Goal: Task Accomplishment & Management: Manage account settings

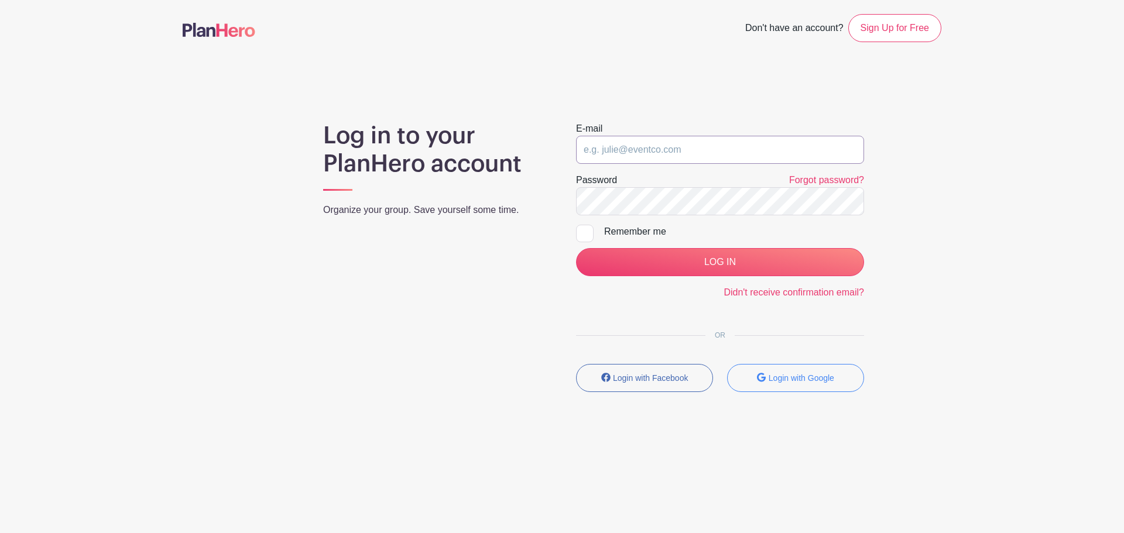
click at [664, 152] on input "email" at bounding box center [720, 150] width 288 height 28
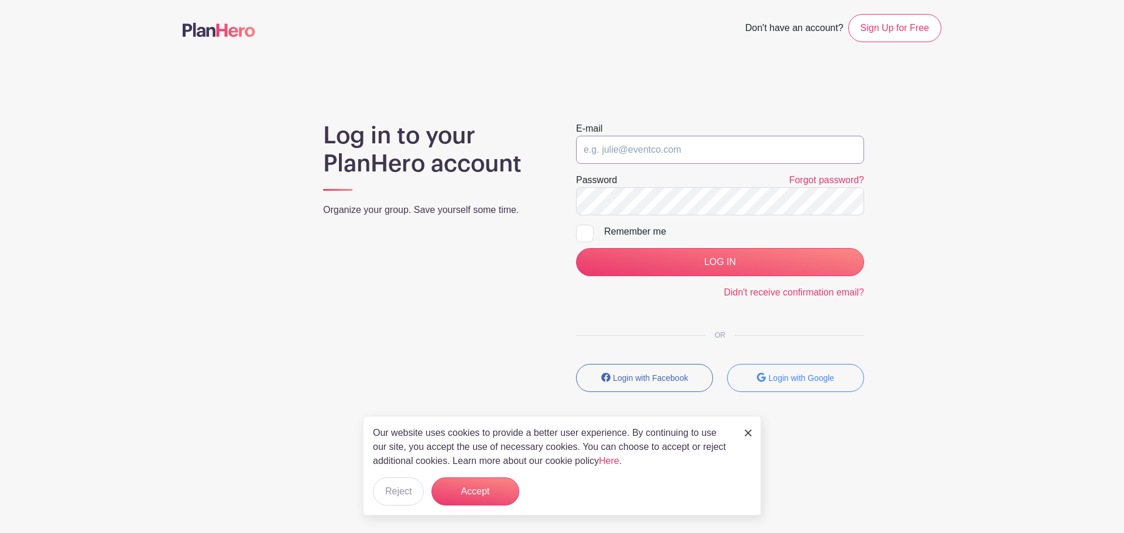
type input "[PERSON_NAME][EMAIL_ADDRESS][PERSON_NAME][DOMAIN_NAME]"
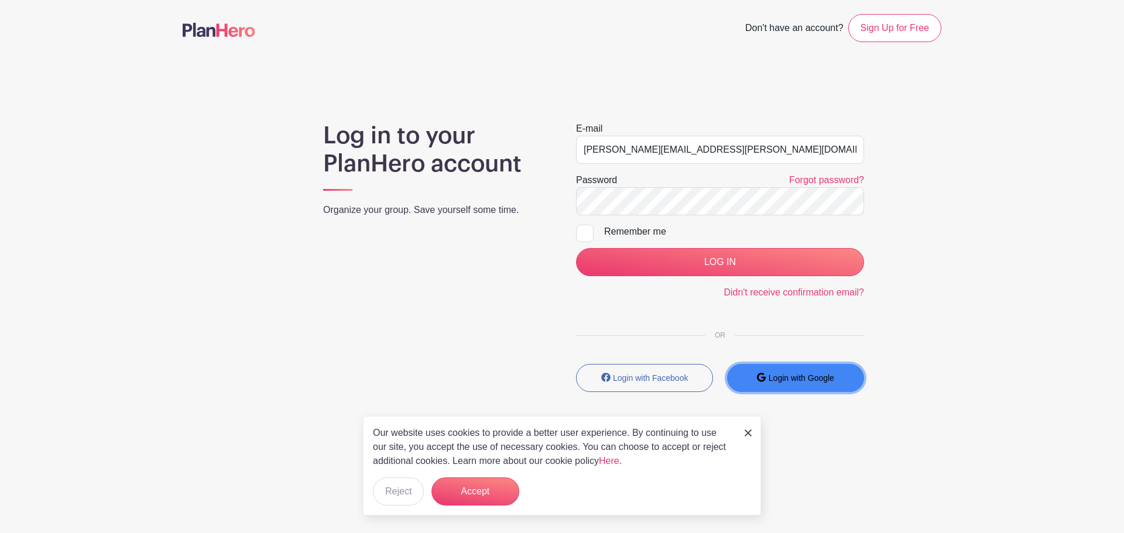
click at [792, 384] on button "Login with Google" at bounding box center [795, 378] width 137 height 28
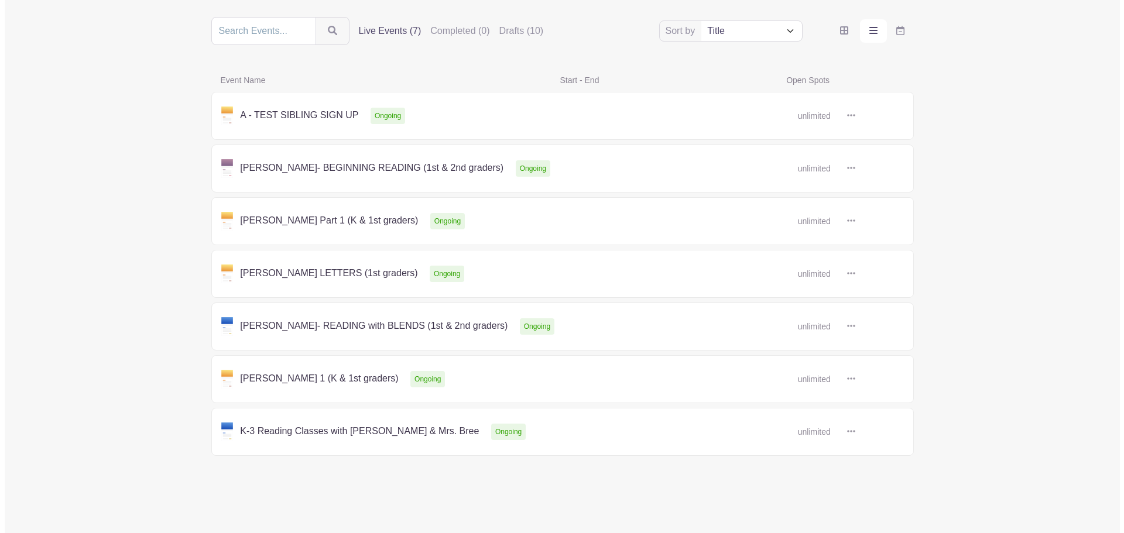
scroll to position [159, 0]
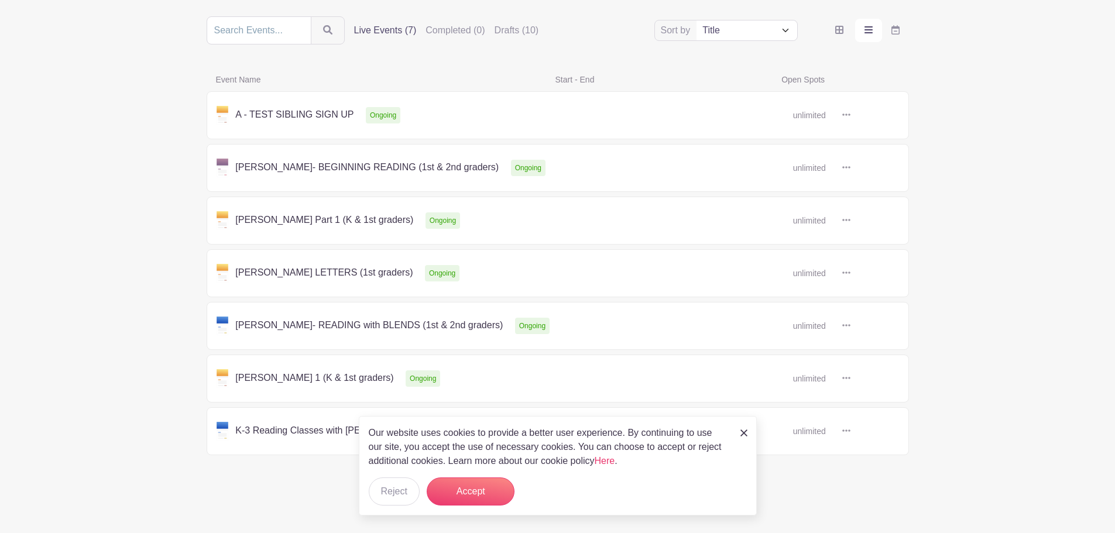
click at [745, 432] on img at bounding box center [744, 433] width 7 height 7
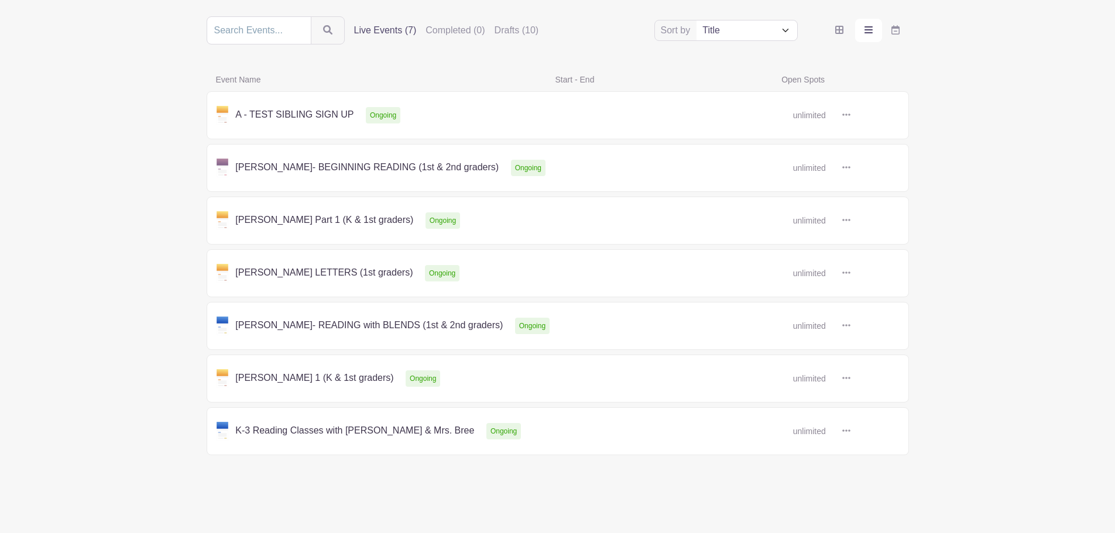
click at [850, 115] on icon at bounding box center [847, 115] width 8 height 2
click at [878, 156] on link "Delete" at bounding box center [884, 159] width 93 height 19
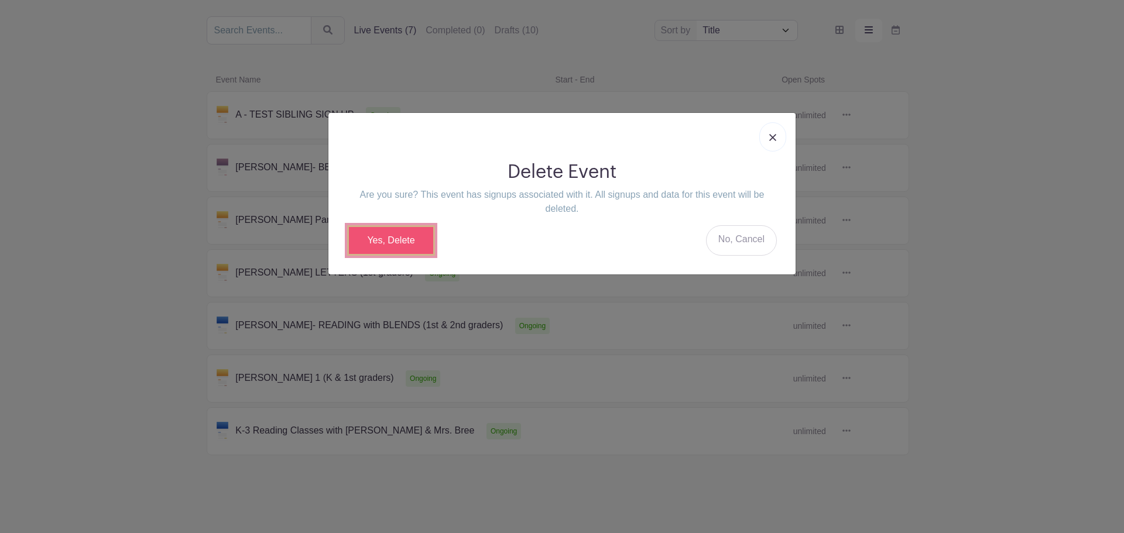
click at [393, 245] on link "Yes, Delete" at bounding box center [391, 240] width 88 height 30
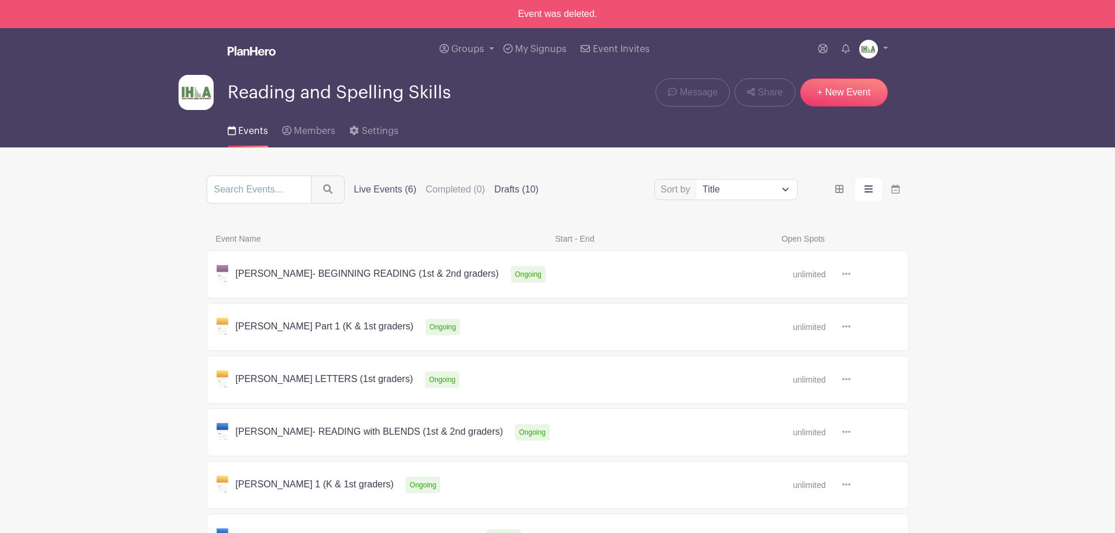
click at [529, 189] on label "Drafts (10)" at bounding box center [517, 190] width 44 height 14
click at [0, 0] on input "Drafts (10)" at bounding box center [0, 0] width 0 height 0
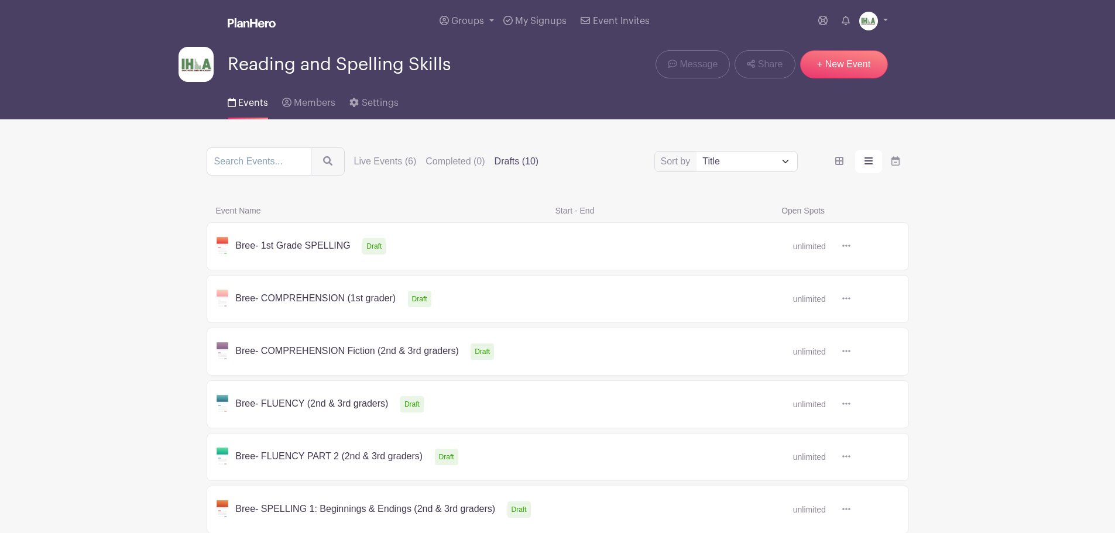
scroll to position [25, 0]
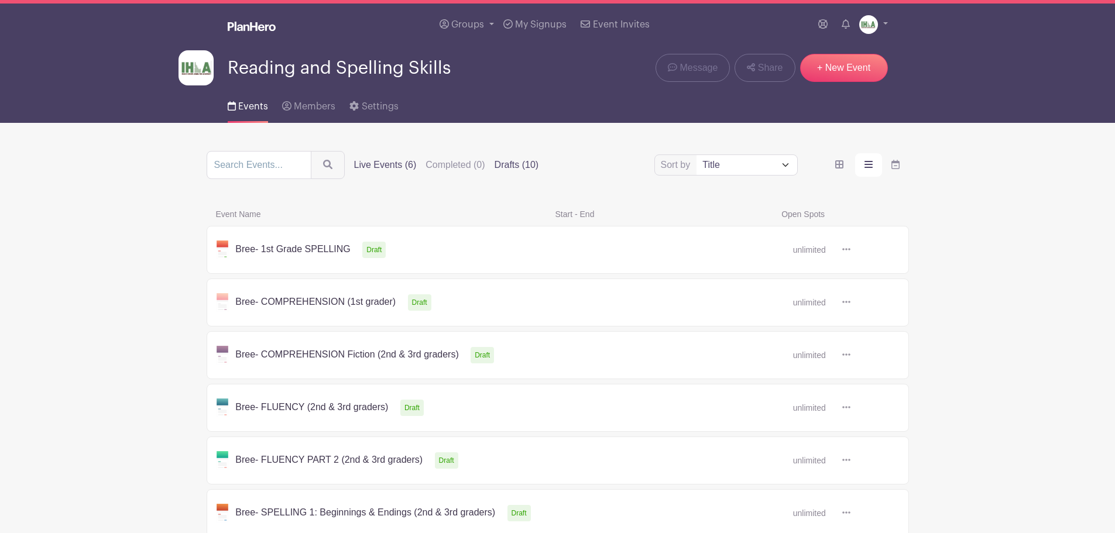
click at [388, 165] on label "Live Events (6)" at bounding box center [385, 165] width 63 height 14
click at [0, 0] on input "Live Events (6)" at bounding box center [0, 0] width 0 height 0
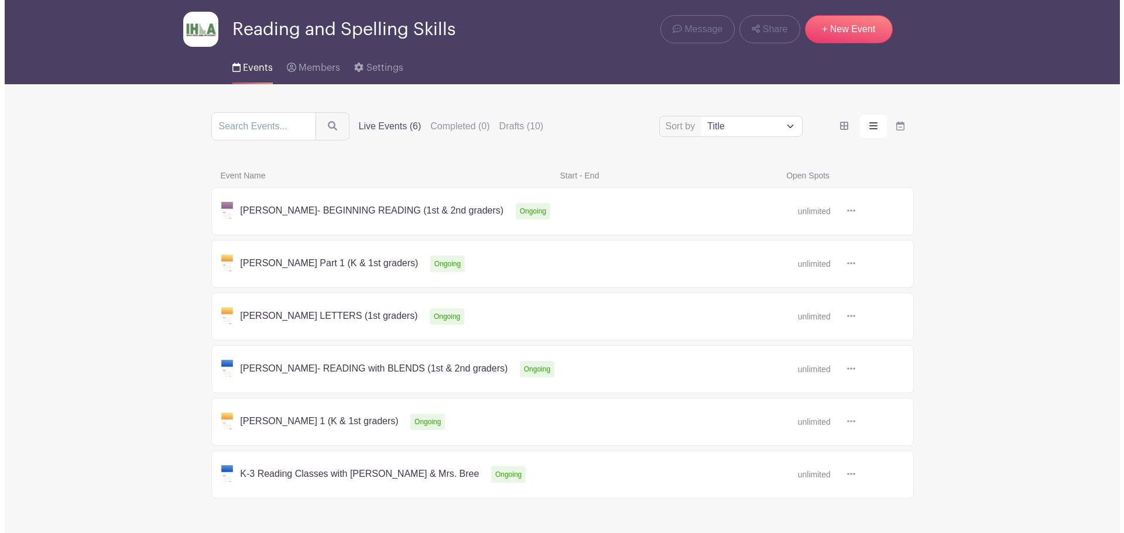
scroll to position [107, 0]
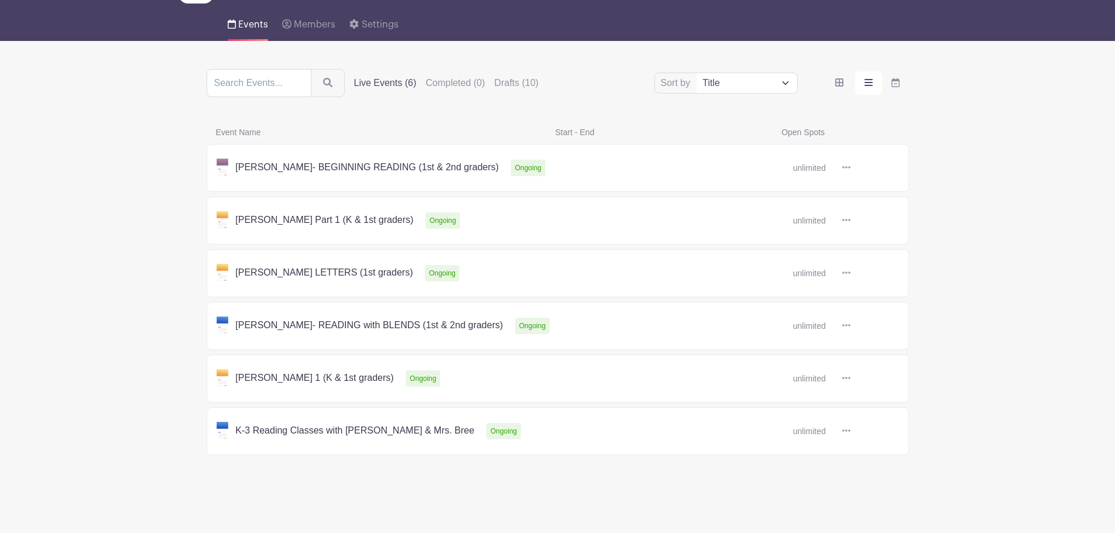
click at [848, 168] on icon at bounding box center [847, 167] width 8 height 9
click at [882, 194] on link "Duplicate" at bounding box center [884, 193] width 93 height 19
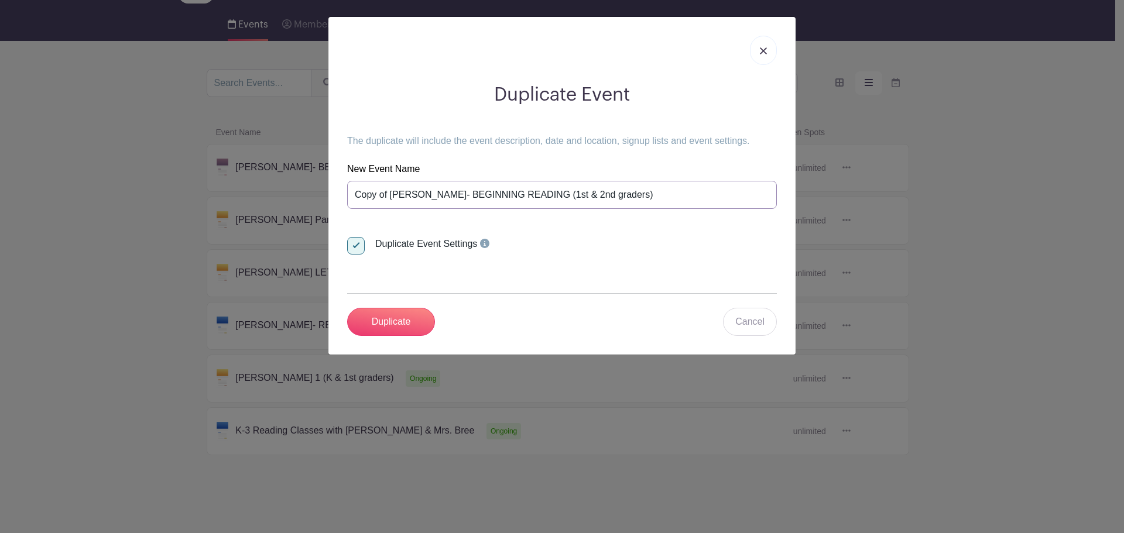
click at [413, 196] on input "Copy of [PERSON_NAME]- BEGINNING READING (1st & 2nd graders)" at bounding box center [562, 195] width 430 height 28
drag, startPoint x: 391, startPoint y: 194, endPoint x: 340, endPoint y: 196, distance: 50.4
click at [340, 196] on div "Duplicate Event The duplicate will include the event description, date and loca…" at bounding box center [562, 209] width 449 height 271
type input "*[PERSON_NAME]- BEGINNING READING (1st & 2nd graders)"
click at [387, 320] on input "Duplicate" at bounding box center [391, 322] width 88 height 28
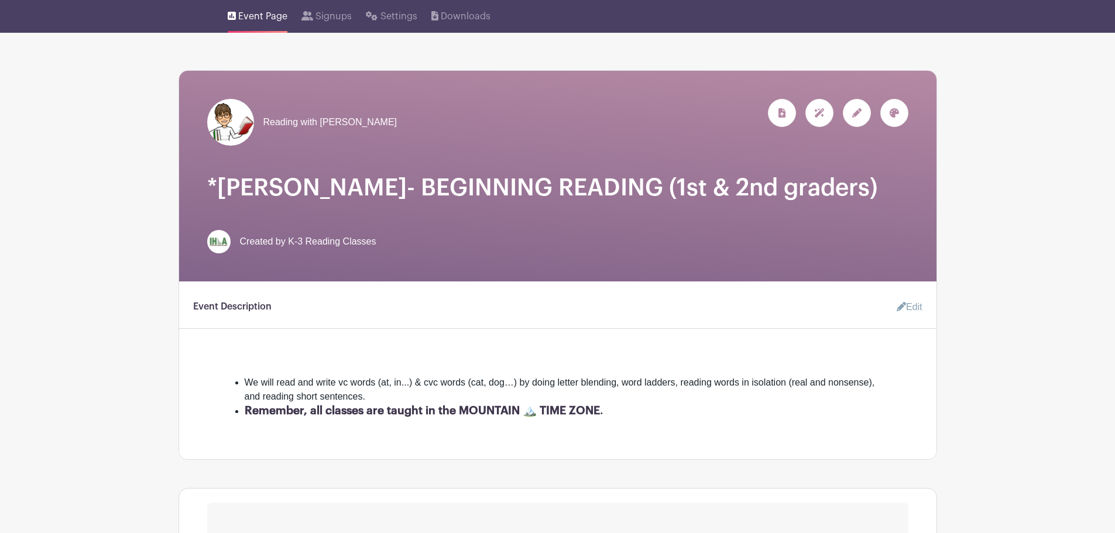
scroll to position [117, 0]
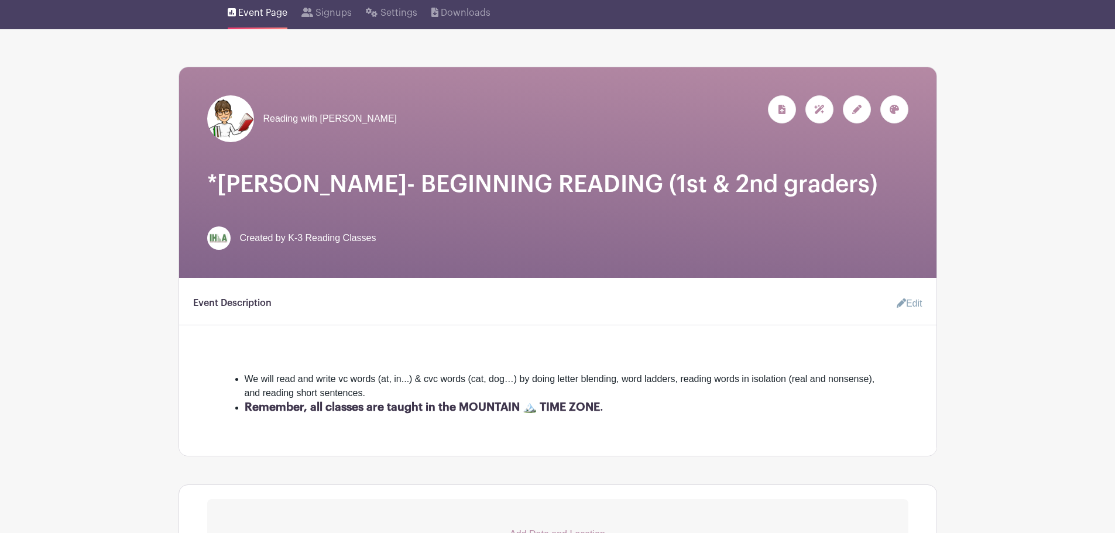
scroll to position [107, 0]
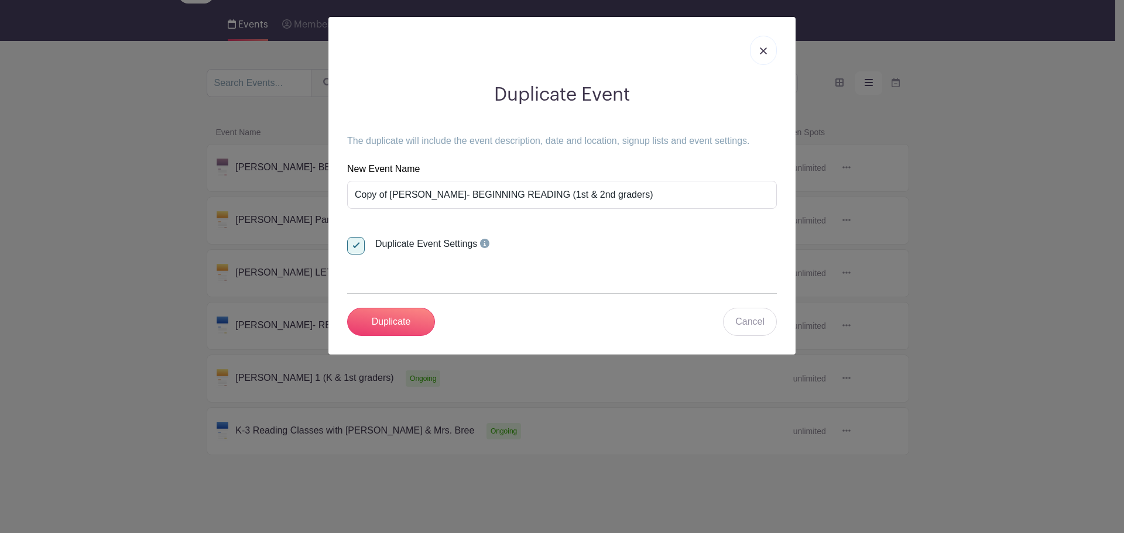
drag, startPoint x: 765, startPoint y: 52, endPoint x: 749, endPoint y: 59, distance: 17.5
click at [766, 53] on img at bounding box center [763, 50] width 7 height 7
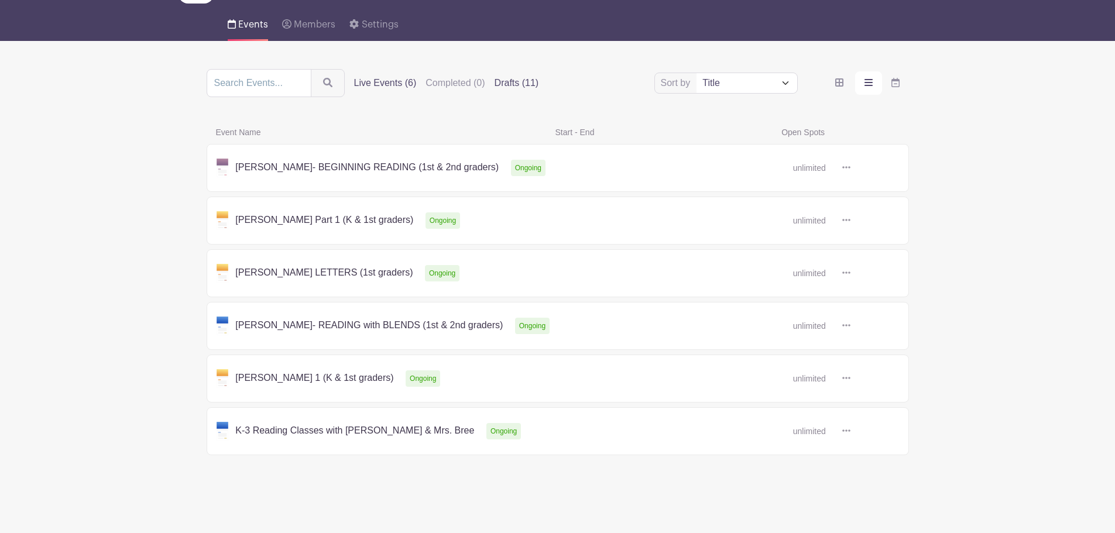
click at [513, 81] on label "Drafts (11)" at bounding box center [517, 83] width 44 height 14
click at [0, 0] on input "Drafts (11)" at bounding box center [0, 0] width 0 height 0
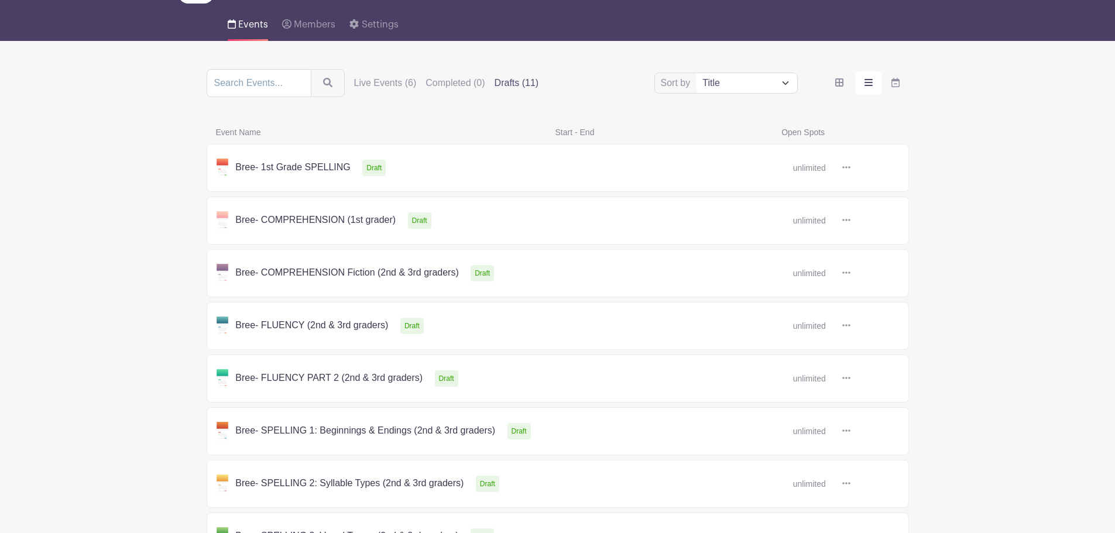
click at [851, 273] on link at bounding box center [851, 273] width 0 height 0
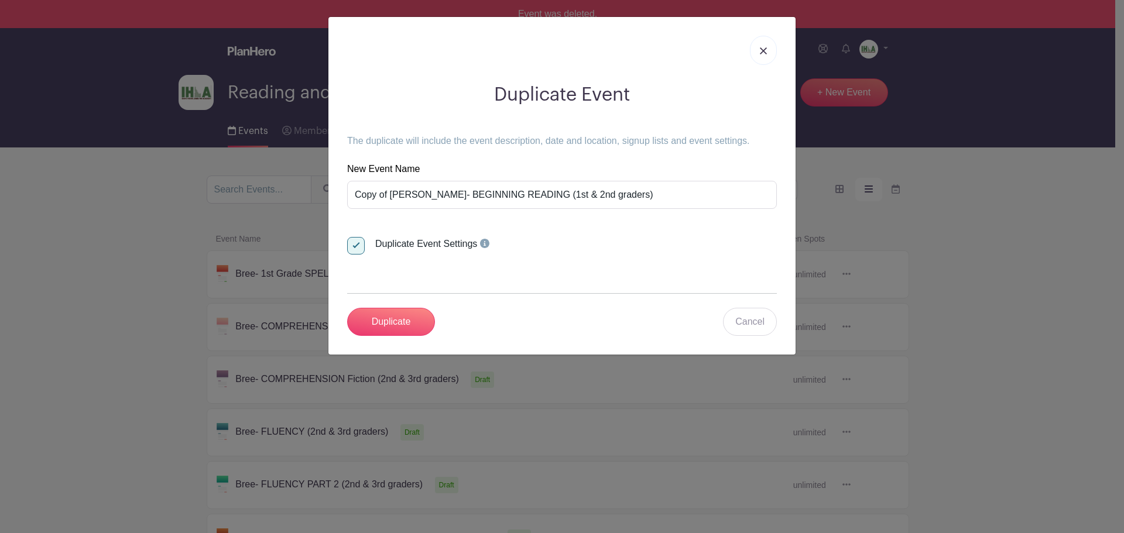
click at [756, 54] on link at bounding box center [763, 50] width 27 height 29
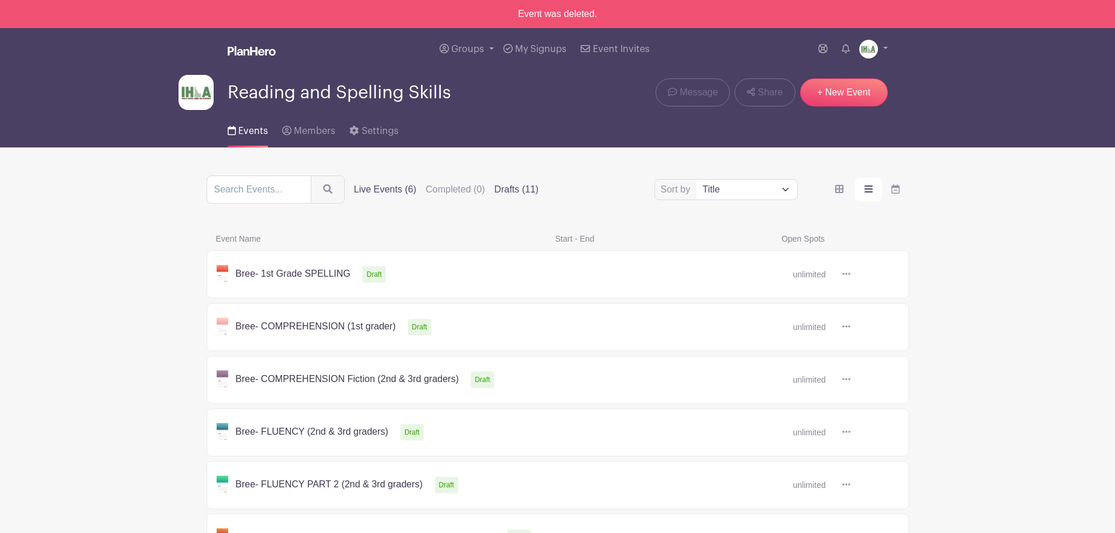
click at [405, 189] on label "Live Events (6)" at bounding box center [385, 190] width 63 height 14
click at [0, 0] on input "Live Events (6)" at bounding box center [0, 0] width 0 height 0
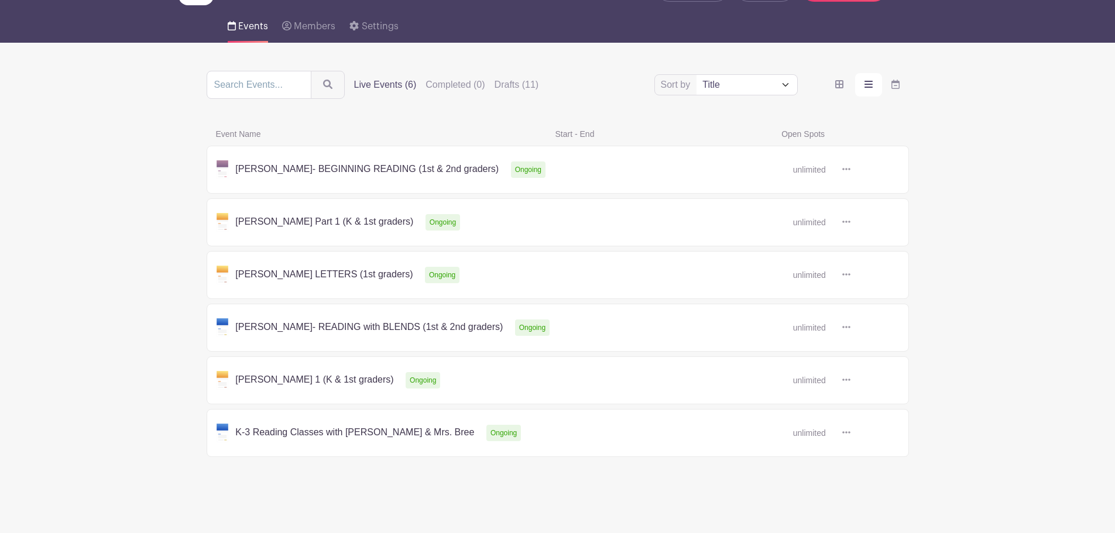
scroll to position [107, 0]
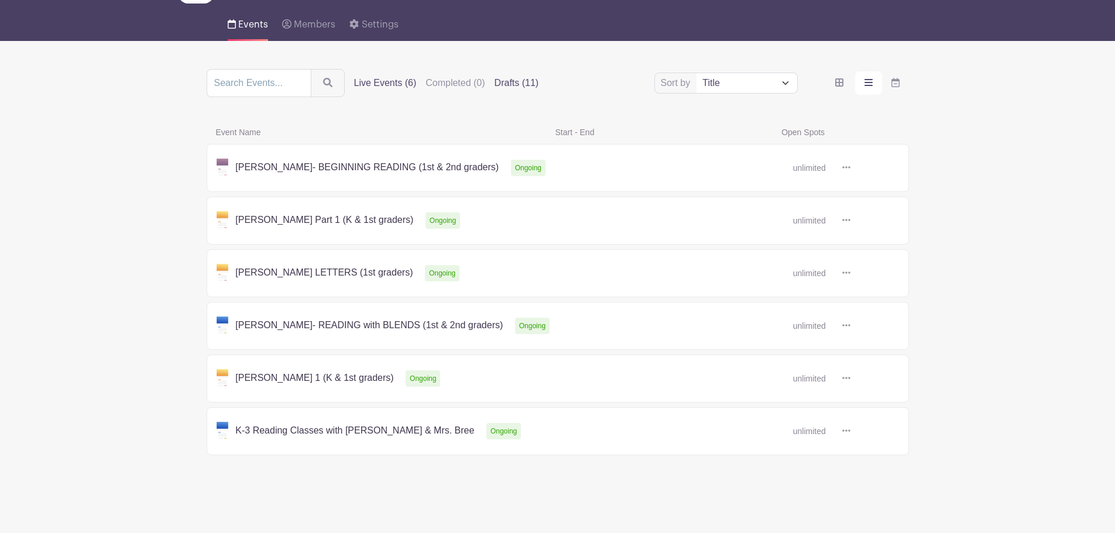
click at [508, 84] on label "Drafts (11)" at bounding box center [517, 83] width 44 height 14
click at [0, 0] on input "Drafts (11)" at bounding box center [0, 0] width 0 height 0
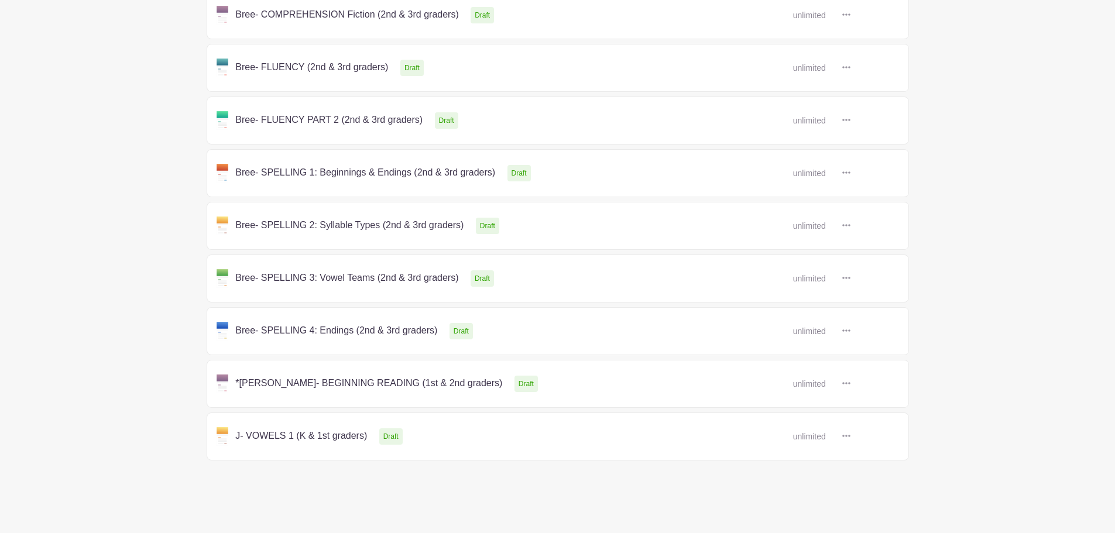
scroll to position [370, 0]
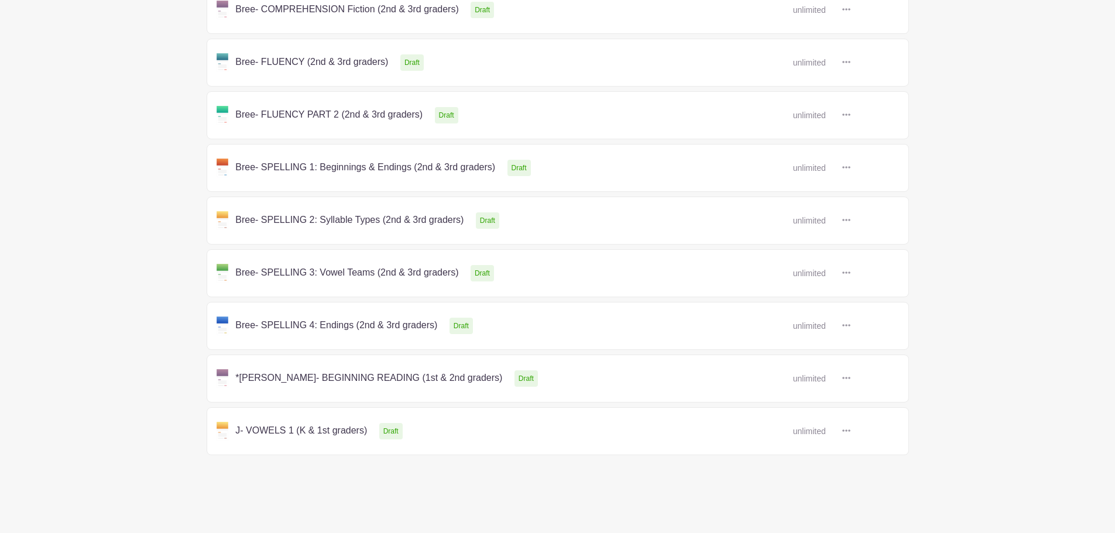
click at [851, 379] on link at bounding box center [851, 379] width 0 height 0
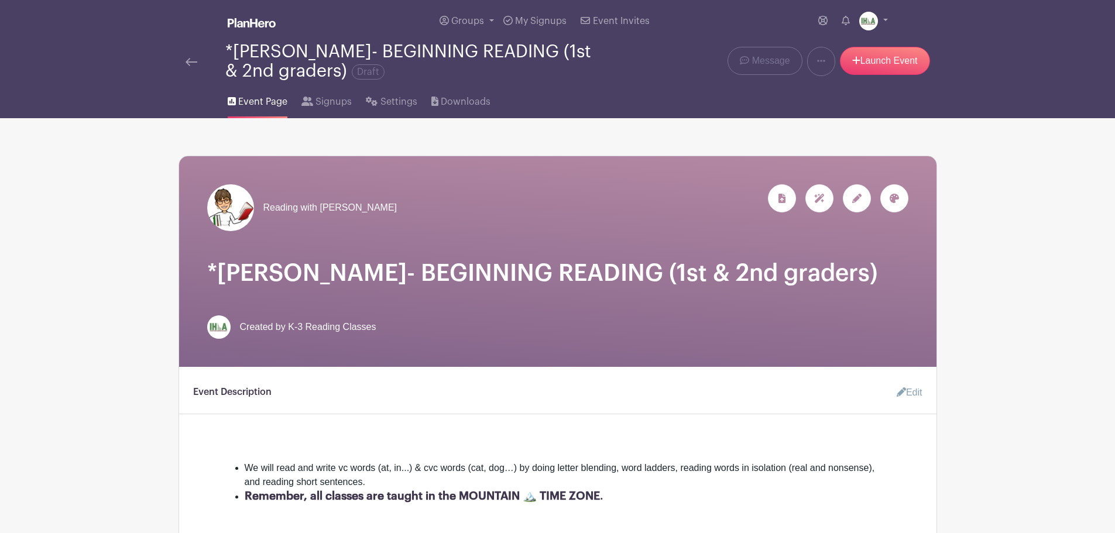
click at [855, 201] on icon at bounding box center [857, 198] width 9 height 9
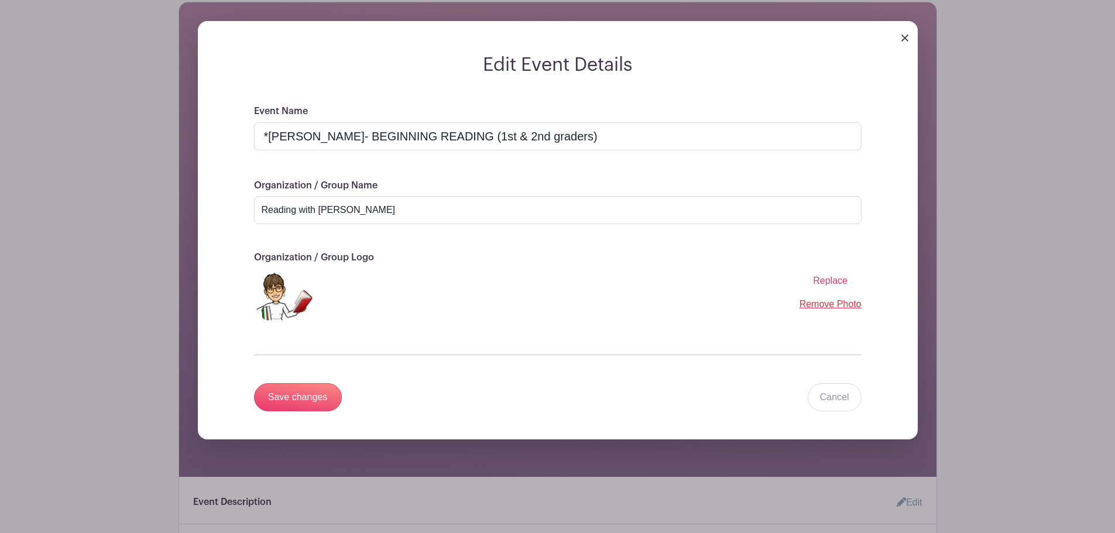
scroll to position [176, 0]
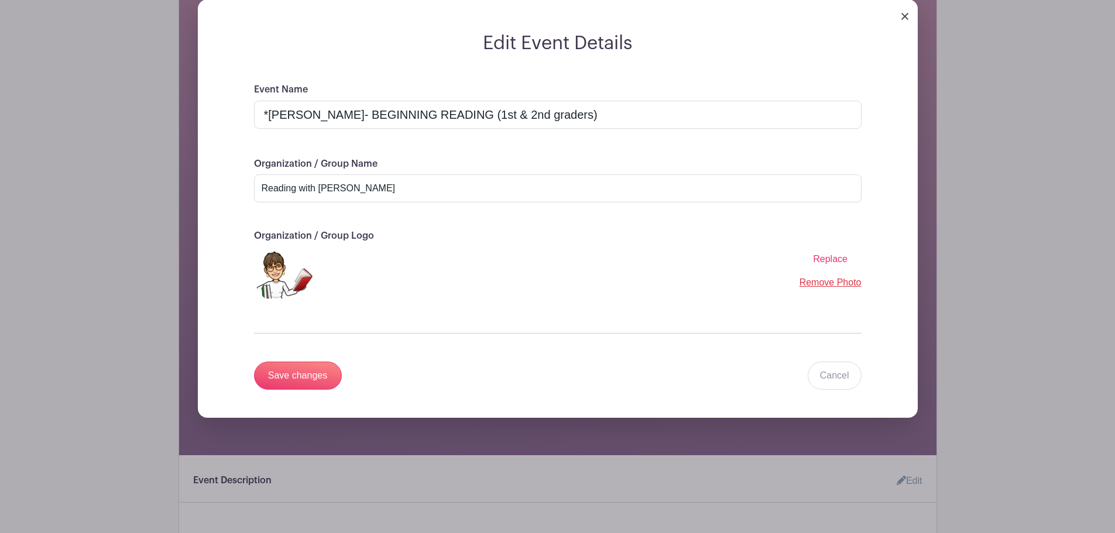
click at [830, 260] on span "Replace" at bounding box center [830, 259] width 35 height 10
click at [0, 0] on input "Replace" at bounding box center [0, 0] width 0 height 0
click at [190, 43] on div "Edit Event Details Event Name *[PERSON_NAME]- BEGINNING READING (1st & 2nd grad…" at bounding box center [558, 218] width 758 height 475
click at [317, 376] on input "Save changes" at bounding box center [298, 376] width 88 height 28
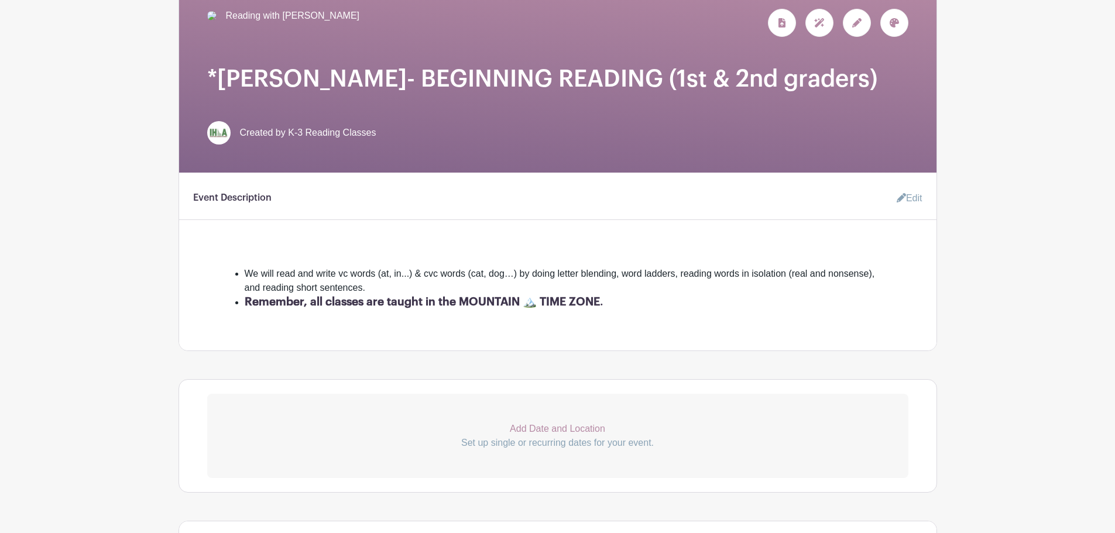
scroll to position [0, 0]
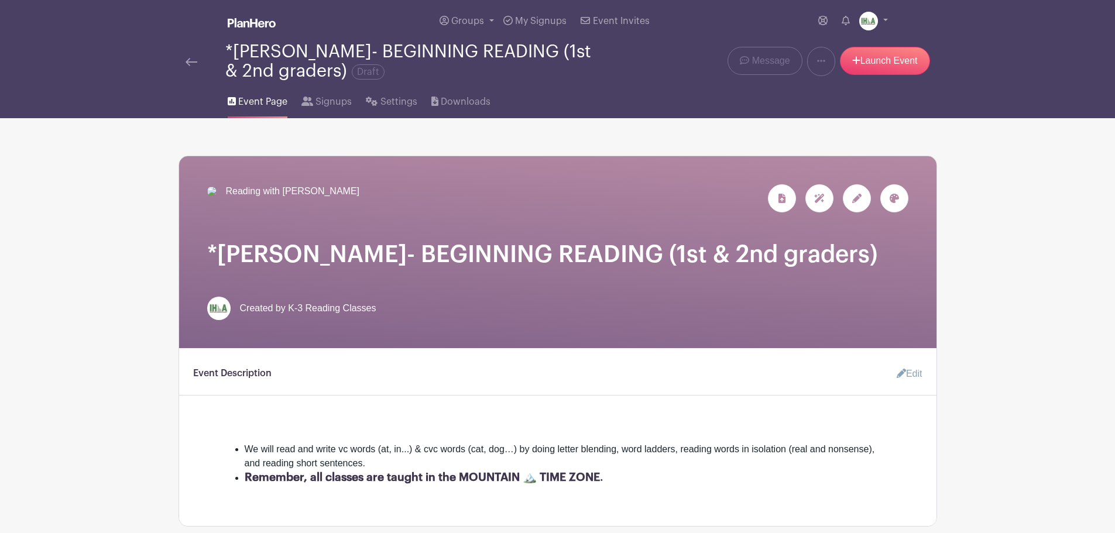
click at [854, 197] on icon at bounding box center [857, 198] width 9 height 9
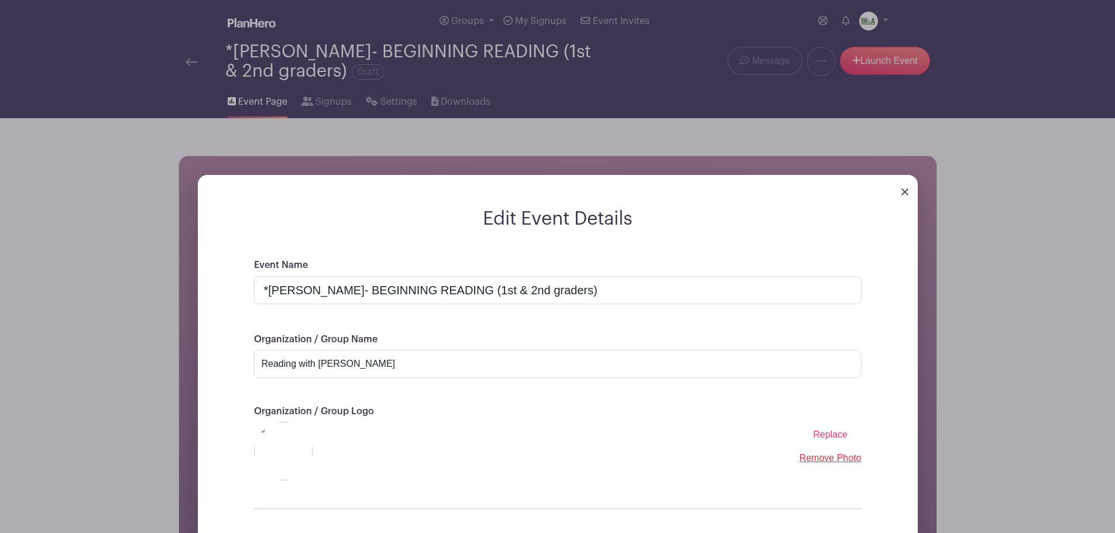
click at [828, 432] on span "Replace" at bounding box center [830, 435] width 35 height 10
click at [0, 0] on input "Replace" at bounding box center [0, 0] width 0 height 0
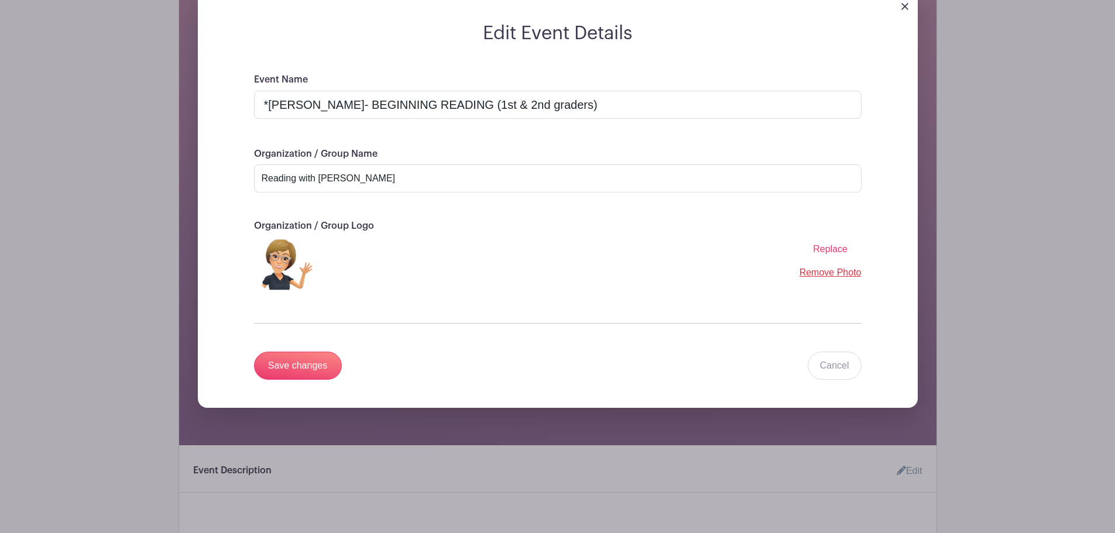
scroll to position [234, 0]
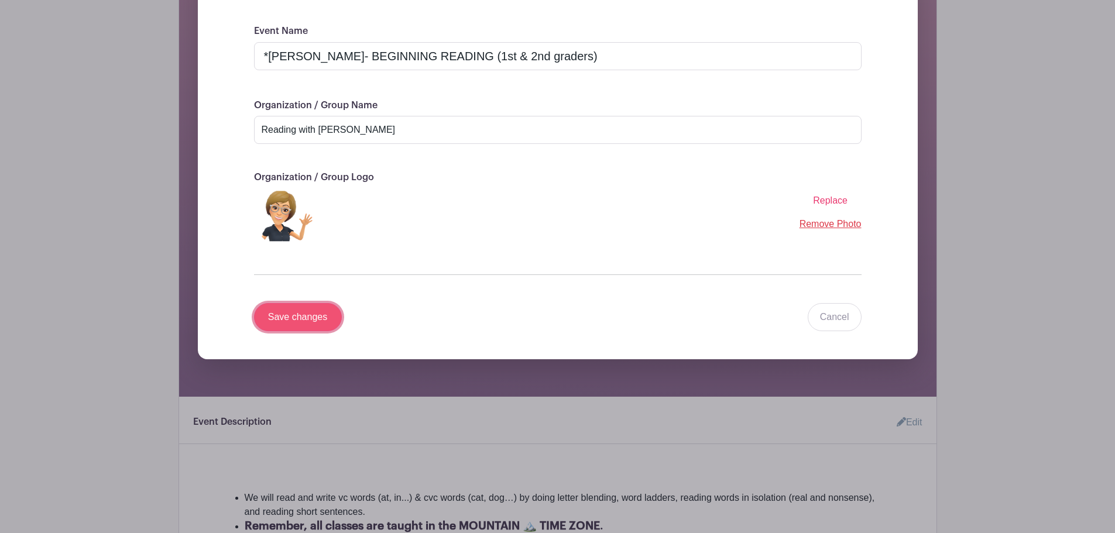
click at [299, 314] on input "Save changes" at bounding box center [298, 317] width 88 height 28
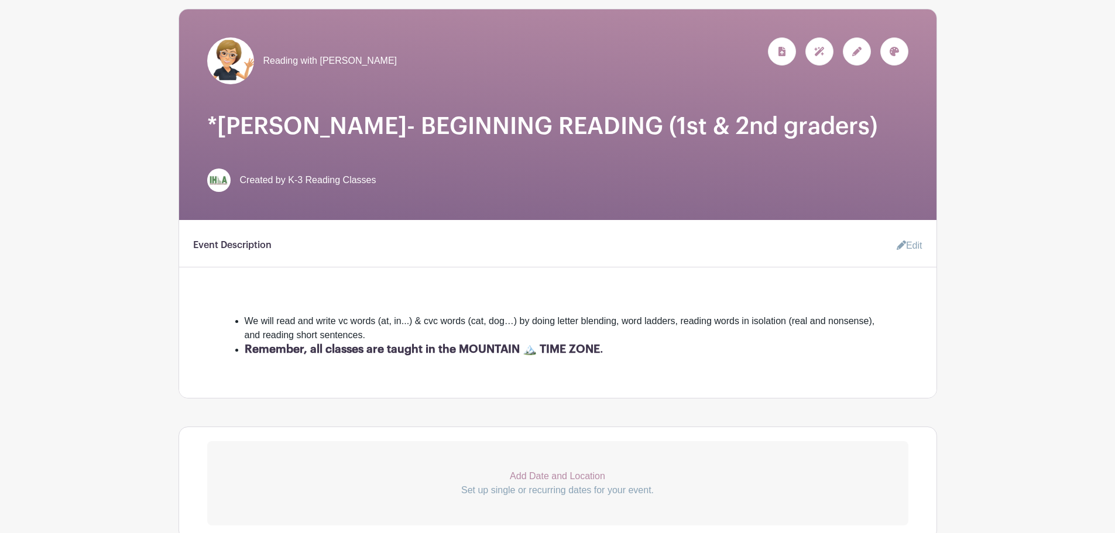
scroll to position [176, 0]
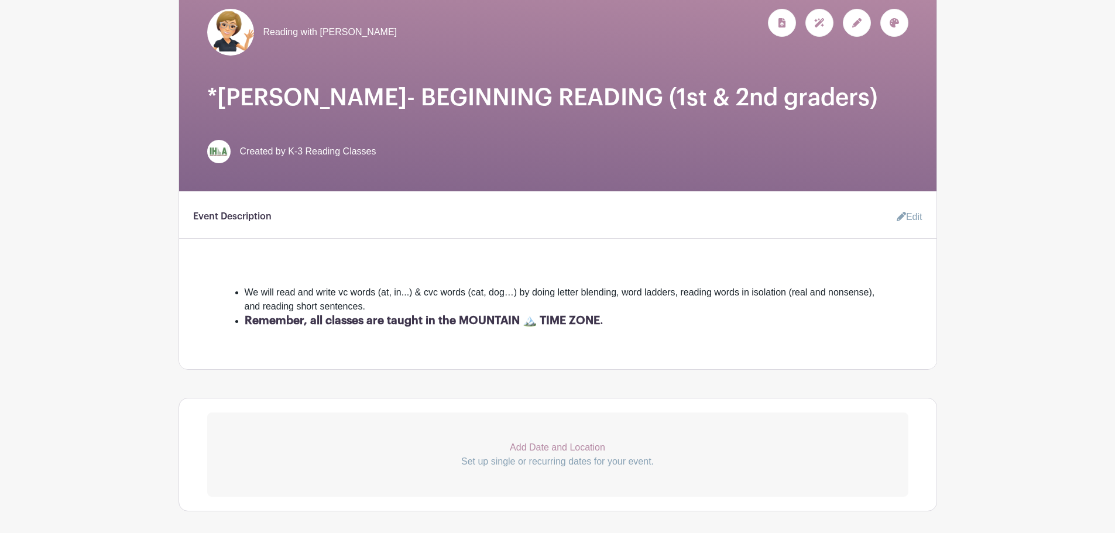
click at [901, 218] on icon at bounding box center [901, 216] width 9 height 9
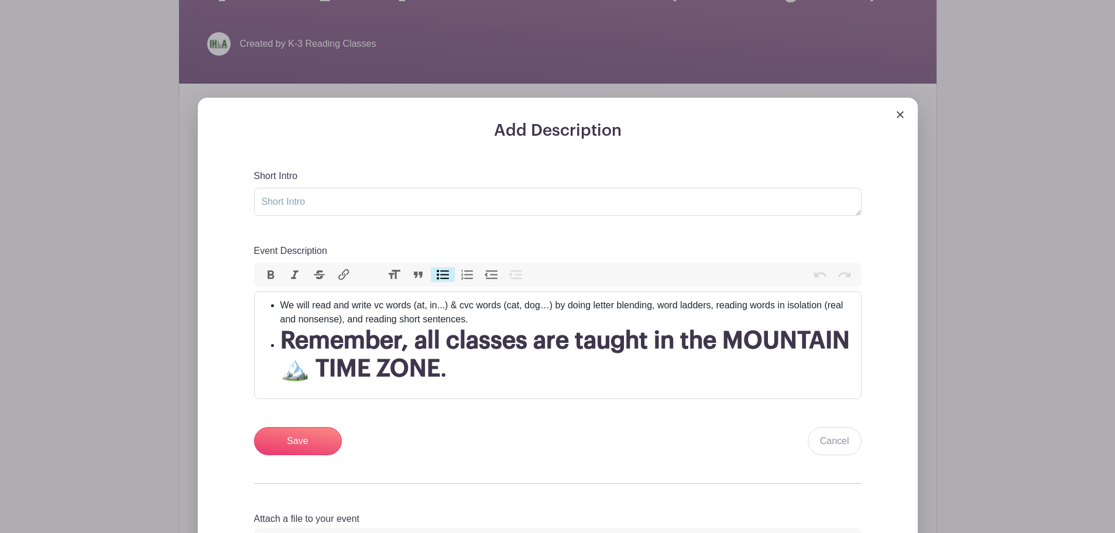
scroll to position [293, 0]
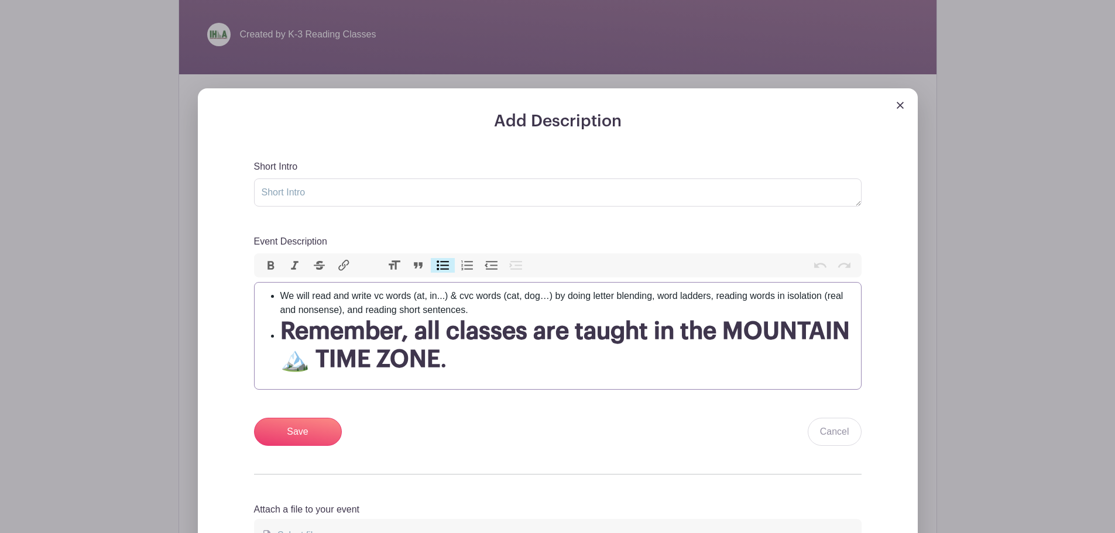
click at [459, 361] on h1 "Remember, all classes are taught in the MOUNTAIN 🏔️ TIME ZONE ." at bounding box center [567, 345] width 574 height 56
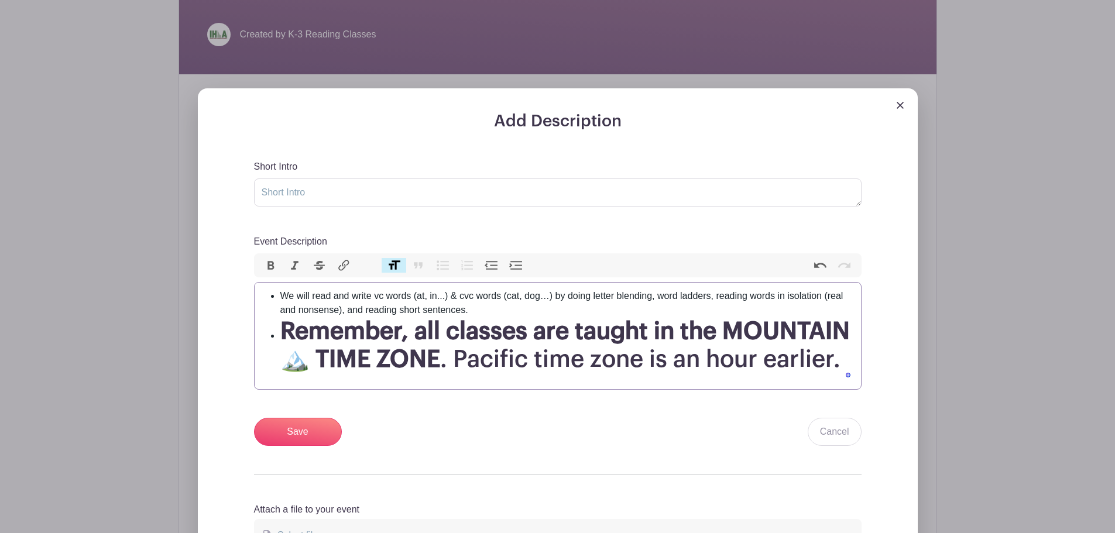
type trix-editor "<ul><li>We will read and write vc words (at, in...) &amp; cvc words (cat, dog…)…"
click at [310, 427] on input "Save" at bounding box center [298, 432] width 88 height 28
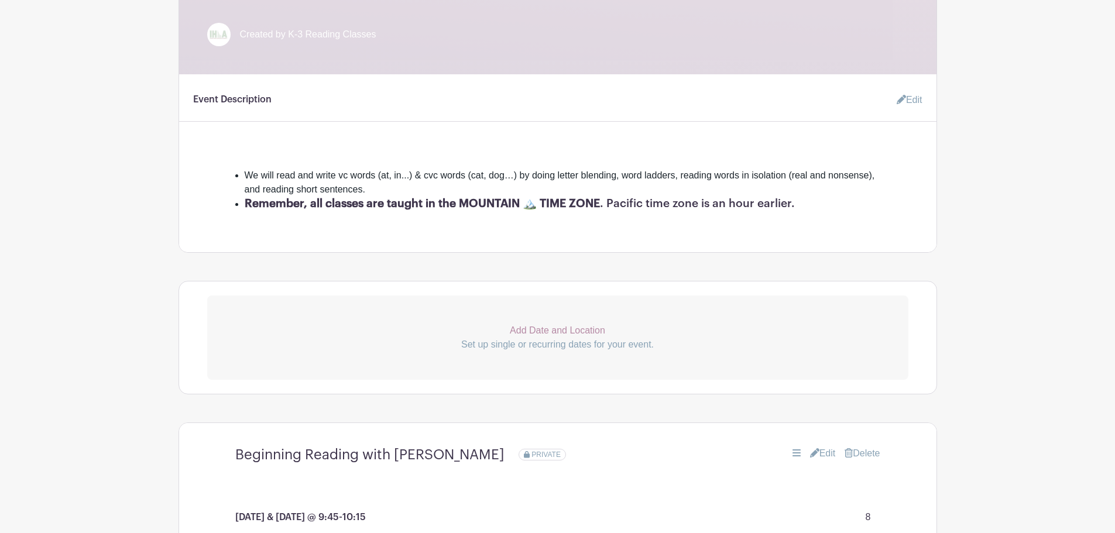
click at [913, 102] on link "Edit" at bounding box center [905, 99] width 35 height 23
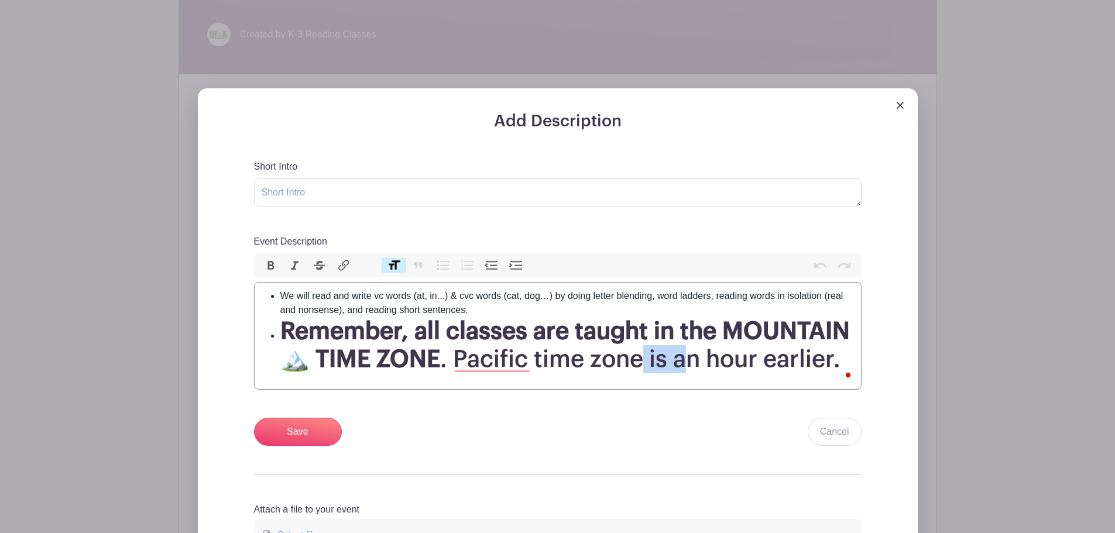
drag, startPoint x: 646, startPoint y: 360, endPoint x: 684, endPoint y: 362, distance: 38.7
click at [684, 362] on h1 "Remember, all classes are taught in the MOUNTAIN 🏔️ TIME ZONE . Pacific time zo…" at bounding box center [567, 345] width 574 height 56
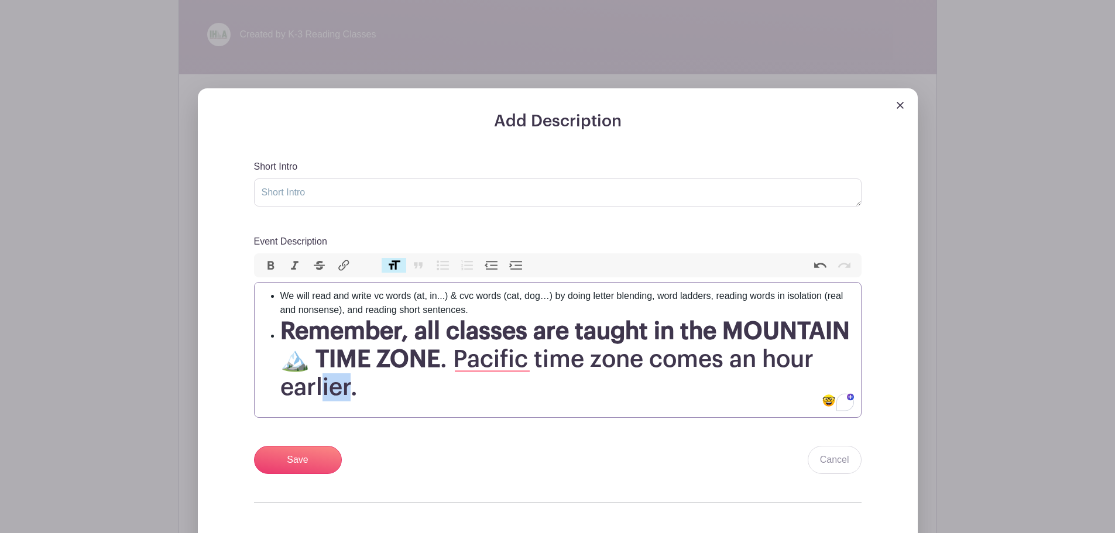
drag, startPoint x: 350, startPoint y: 395, endPoint x: 324, endPoint y: 394, distance: 26.4
click at [324, 394] on h1 "Remember, all classes are taught in the MOUNTAIN 🏔️ TIME ZONE . Pacific time zo…" at bounding box center [567, 359] width 574 height 84
type trix-editor "<ul><li>We will read and write vc words (at, in...) &amp; cvc words (cat, dog…)…"
click at [311, 366] on strong "Remember, all classes are taught in the MOUNTAIN 🏔️ TIME ZONE" at bounding box center [565, 346] width 570 height 52
click at [289, 468] on input "Save" at bounding box center [298, 460] width 88 height 28
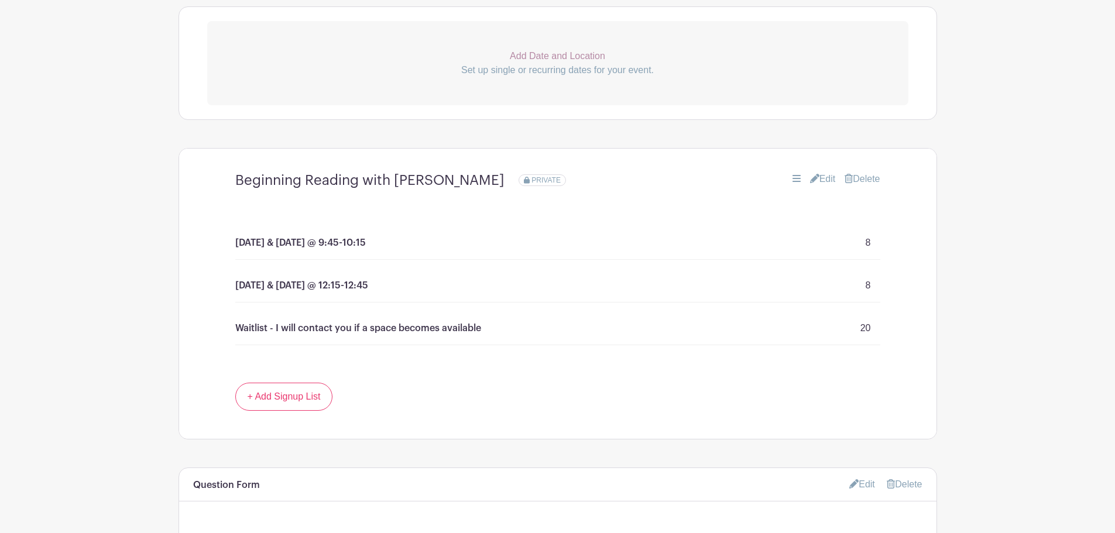
scroll to position [679, 0]
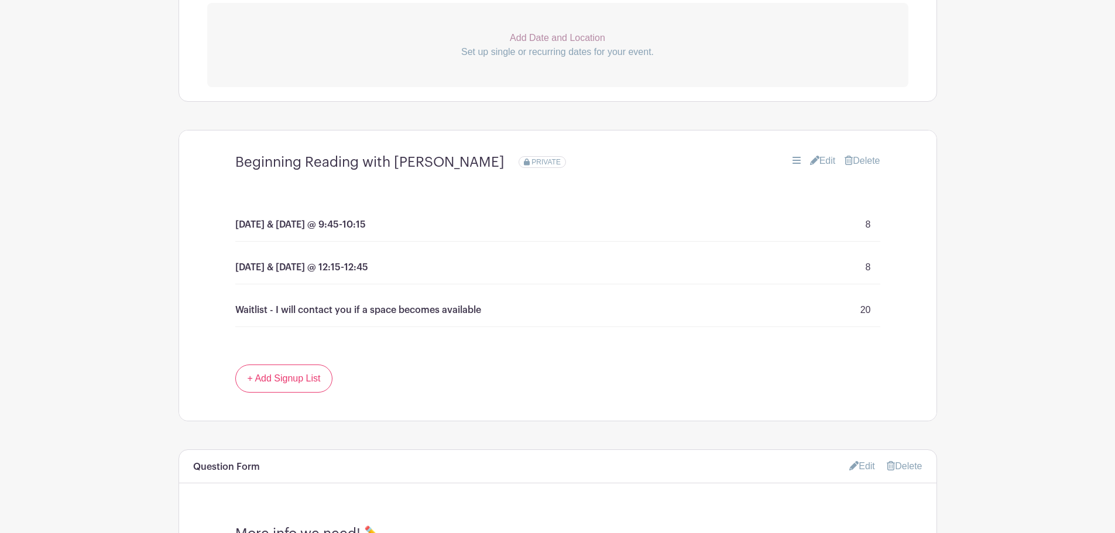
click at [817, 161] on link "Edit" at bounding box center [823, 161] width 26 height 14
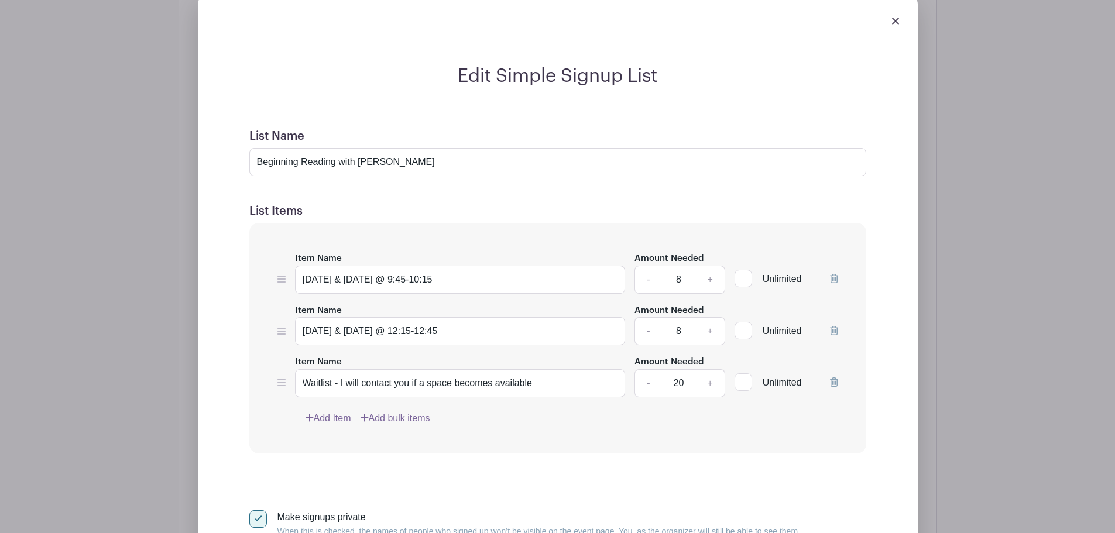
scroll to position [855, 0]
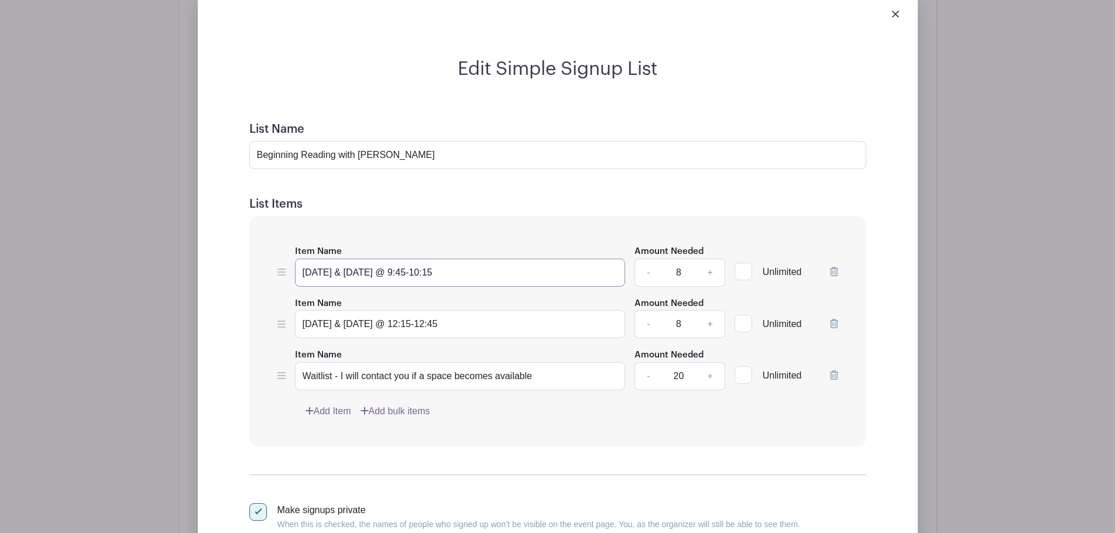
drag, startPoint x: 411, startPoint y: 273, endPoint x: 481, endPoint y: 273, distance: 69.7
click at [481, 273] on input "[DATE] & [DATE] @ 9:45-10:15" at bounding box center [460, 273] width 331 height 28
type input "[DATE] & [DATE] @ 10:30 - 11:00"
drag, startPoint x: 404, startPoint y: 324, endPoint x: 501, endPoint y: 328, distance: 96.7
click at [501, 328] on input "[DATE] & [DATE] @ 12:15-12:45" at bounding box center [460, 324] width 331 height 28
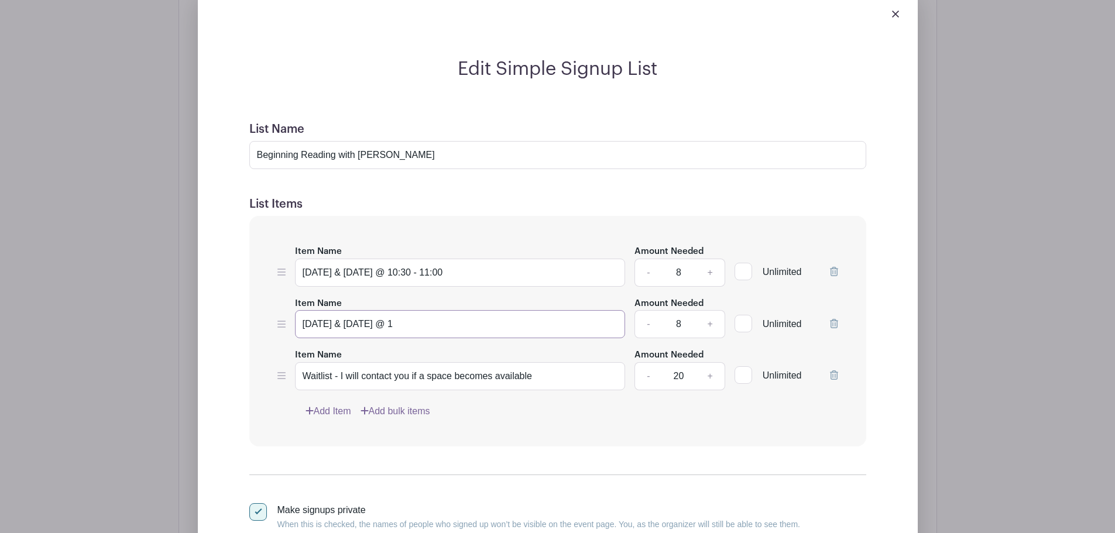
type input "[DATE] & [DATE] @ 1"
type input "[DATE] & [DATE] @ 11:30 - 12:00"
click at [421, 326] on input "[DATE] & [DATE] @ 1" at bounding box center [460, 324] width 331 height 28
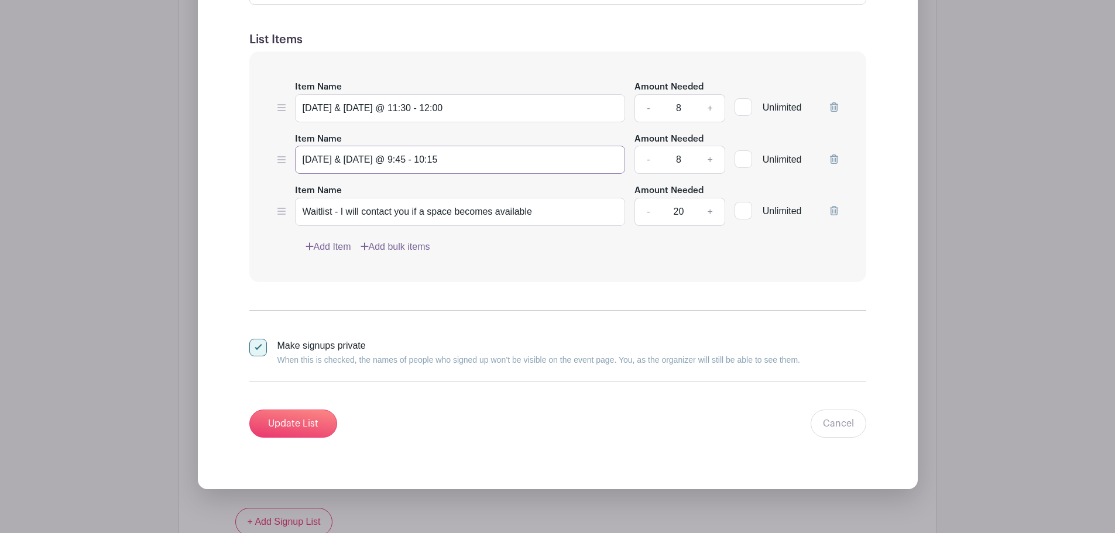
scroll to position [1031, 0]
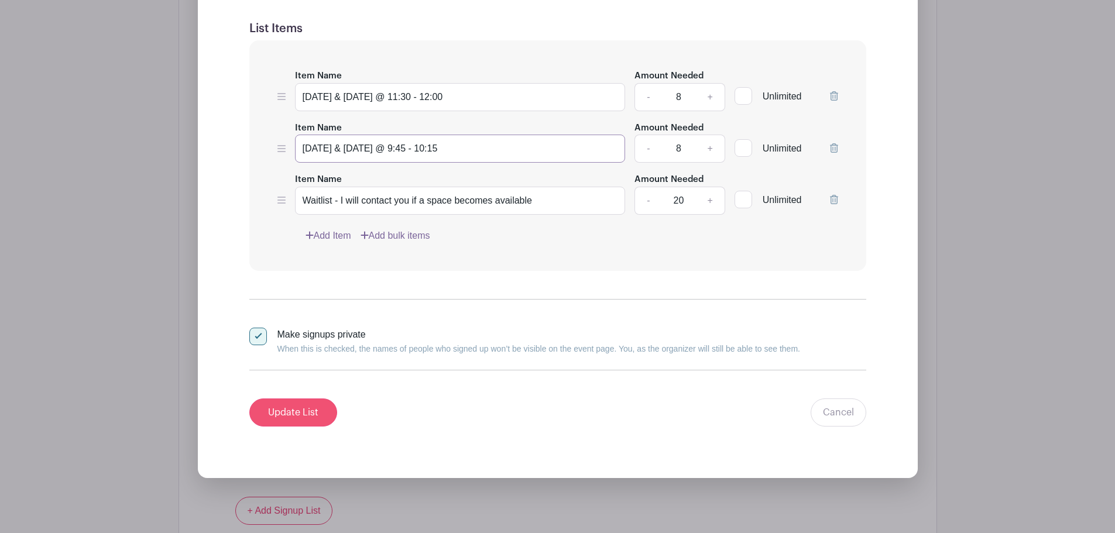
type input "[DATE] & [DATE] @ 9:45 - 10:15"
click at [293, 406] on input "Update List" at bounding box center [293, 413] width 88 height 28
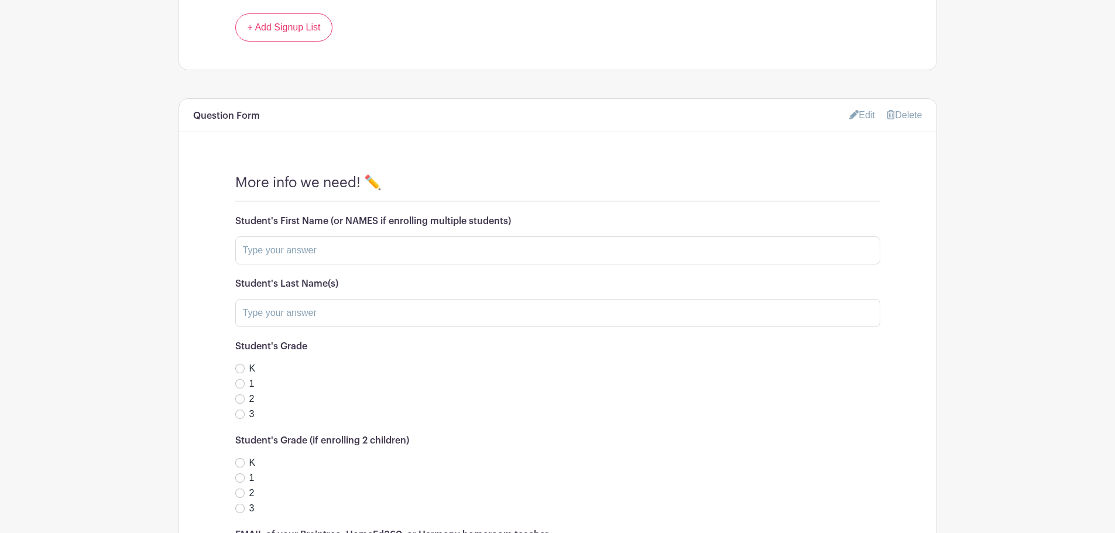
click at [323, 220] on h6 "Student's First Name (or NAMES if enrolling multiple students)" at bounding box center [557, 221] width 645 height 11
click at [862, 117] on link "Edit" at bounding box center [863, 114] width 26 height 19
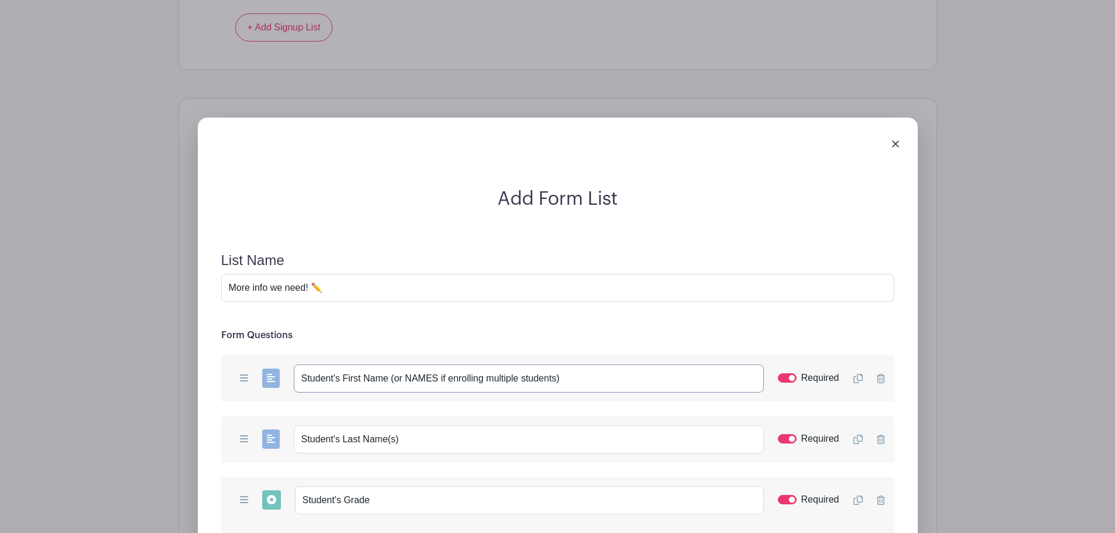
click at [412, 380] on input "Student's First Name (or NAMES if enrolling multiple students)" at bounding box center [529, 379] width 470 height 28
click at [899, 143] on div at bounding box center [557, 143] width 701 height 33
click at [896, 143] on img at bounding box center [895, 144] width 7 height 7
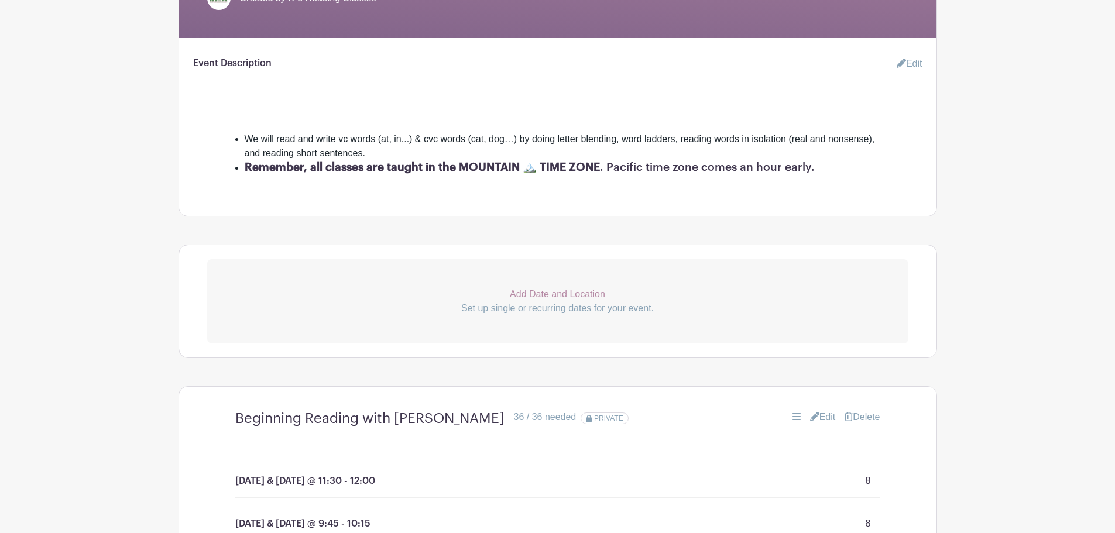
scroll to position [299, 0]
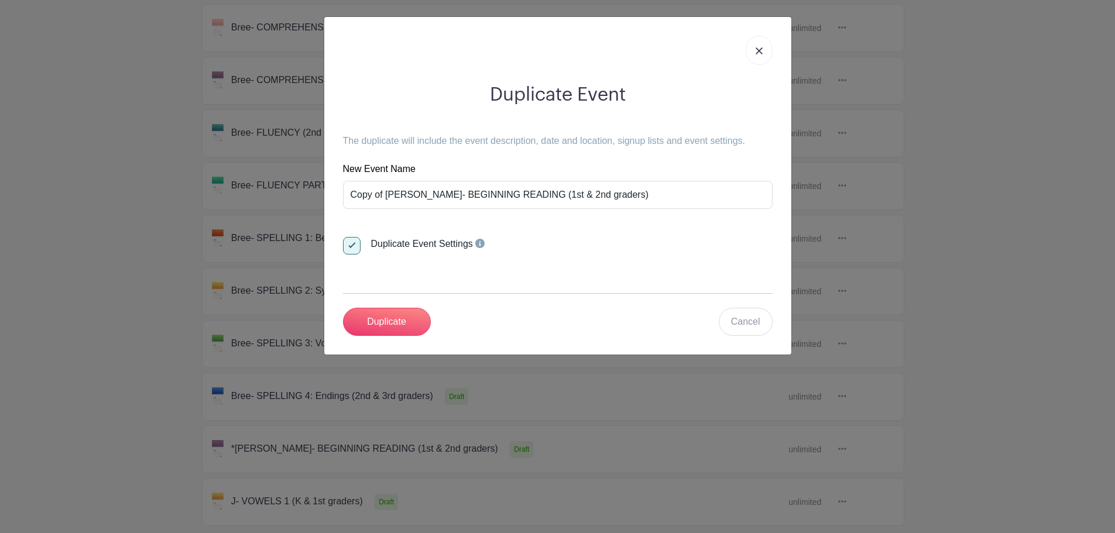
scroll to position [370, 0]
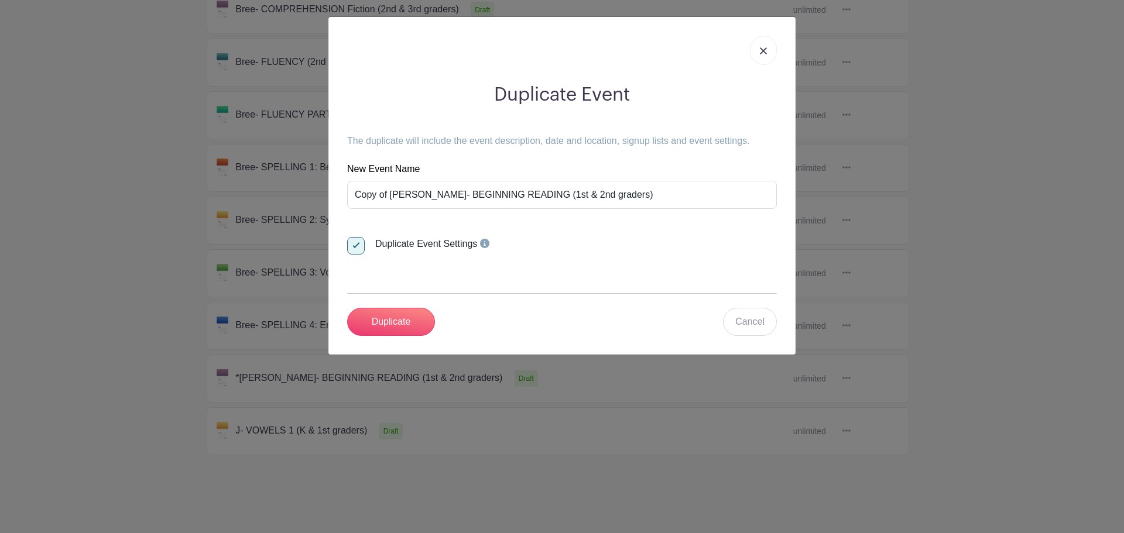
drag, startPoint x: 768, startPoint y: 54, endPoint x: 754, endPoint y: 54, distance: 13.5
click at [766, 54] on link at bounding box center [763, 50] width 27 height 29
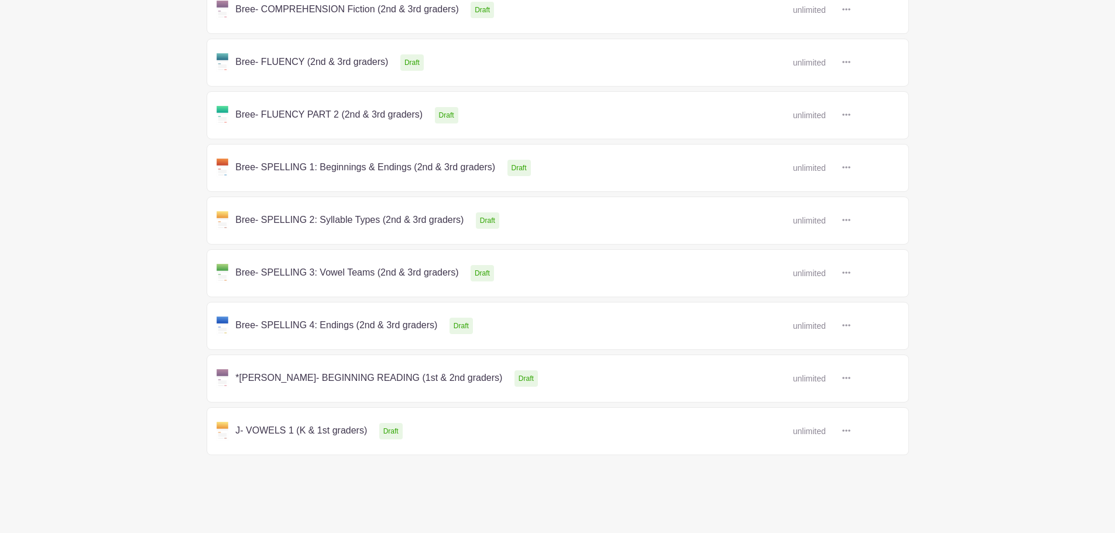
click at [851, 273] on link at bounding box center [851, 273] width 0 height 0
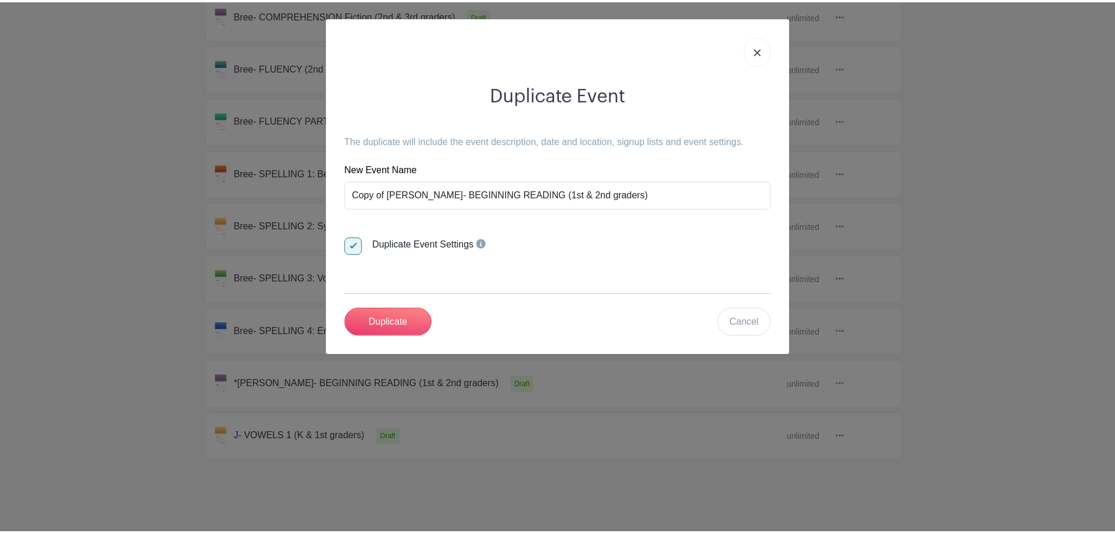
scroll to position [370, 0]
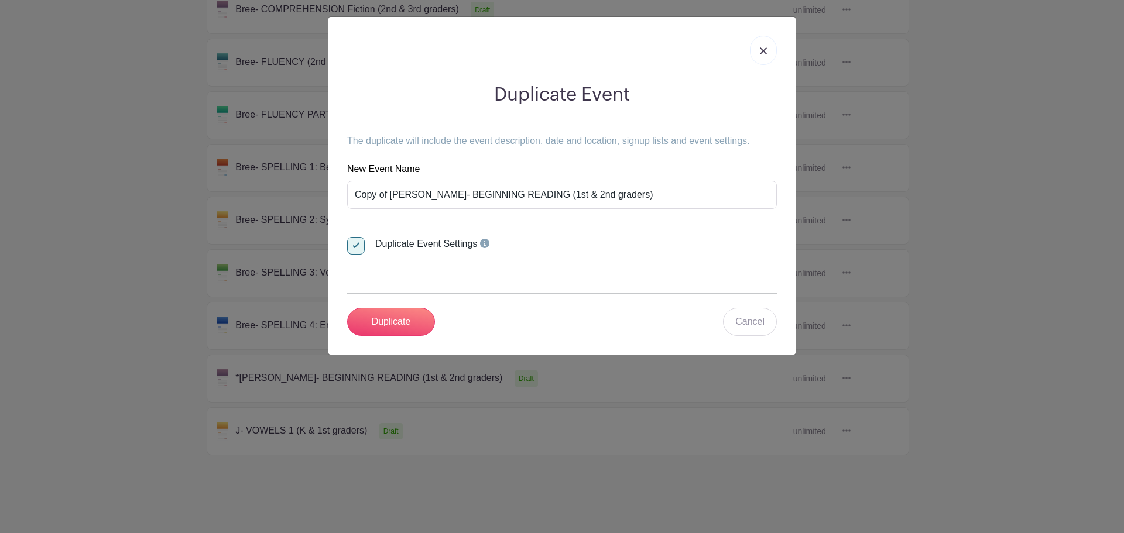
click at [761, 52] on img at bounding box center [763, 50] width 7 height 7
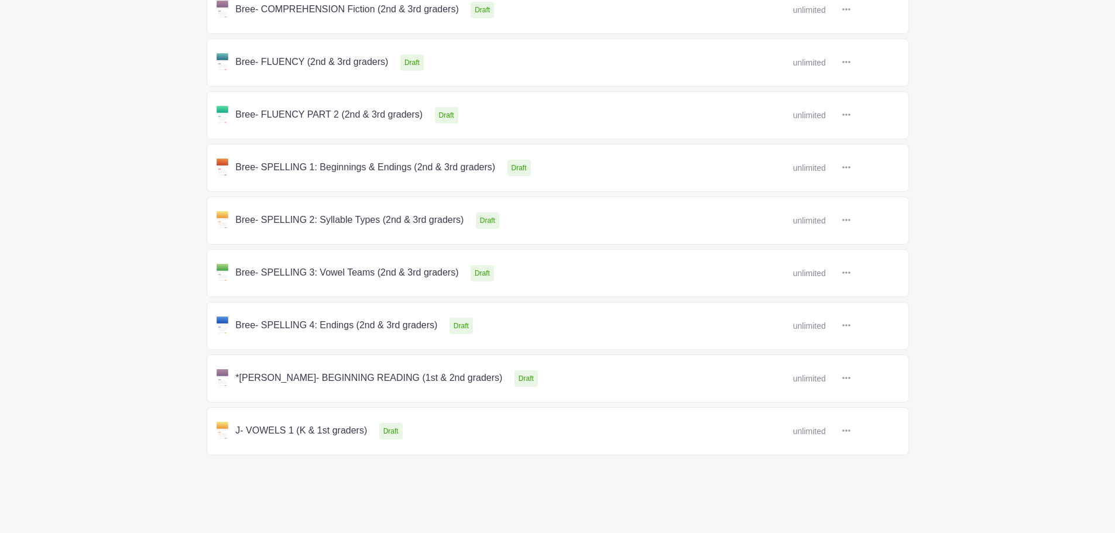
click at [851, 379] on link at bounding box center [851, 379] width 0 height 0
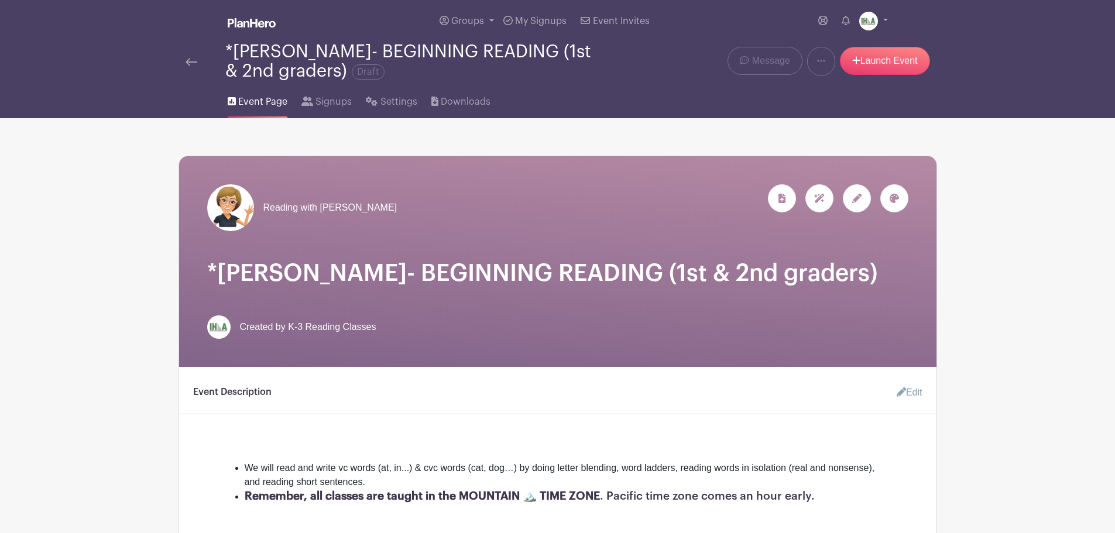
click at [191, 61] on img at bounding box center [192, 62] width 12 height 8
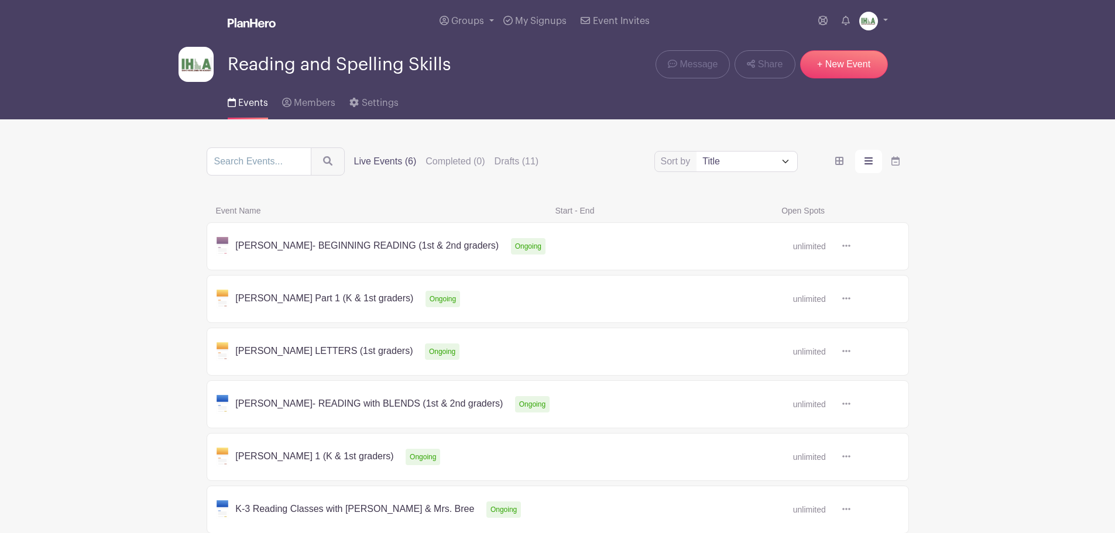
click at [379, 160] on label "Live Events (6)" at bounding box center [385, 162] width 63 height 14
click at [0, 0] on input "Live Events (6)" at bounding box center [0, 0] width 0 height 0
click at [379, 160] on label "Live Events (6)" at bounding box center [385, 162] width 63 height 14
click at [0, 0] on input "Live Events (6)" at bounding box center [0, 0] width 0 height 0
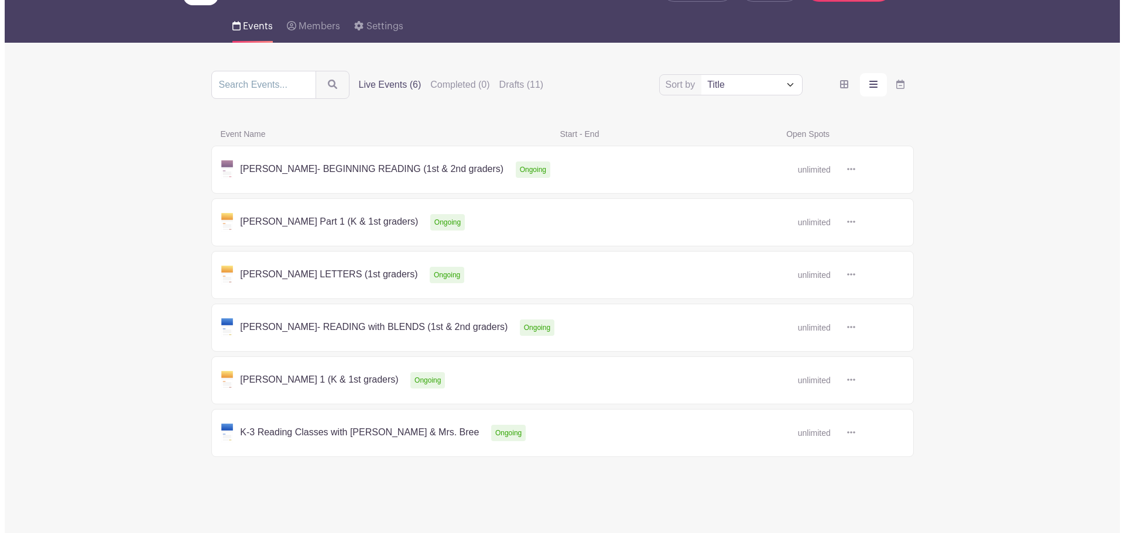
scroll to position [78, 0]
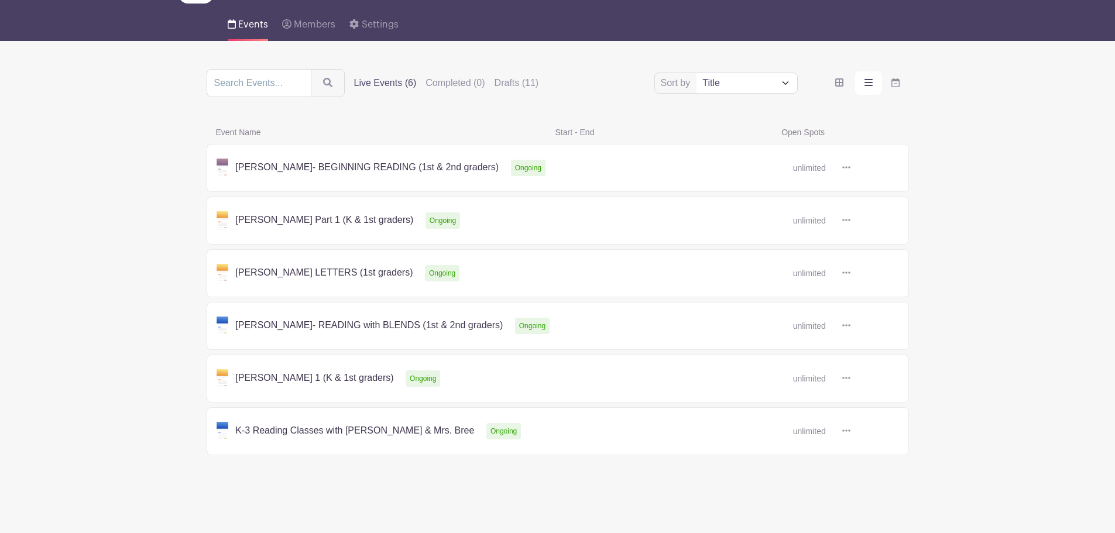
click at [845, 221] on icon at bounding box center [847, 219] width 8 height 9
click at [886, 247] on link "Duplicate" at bounding box center [884, 246] width 93 height 19
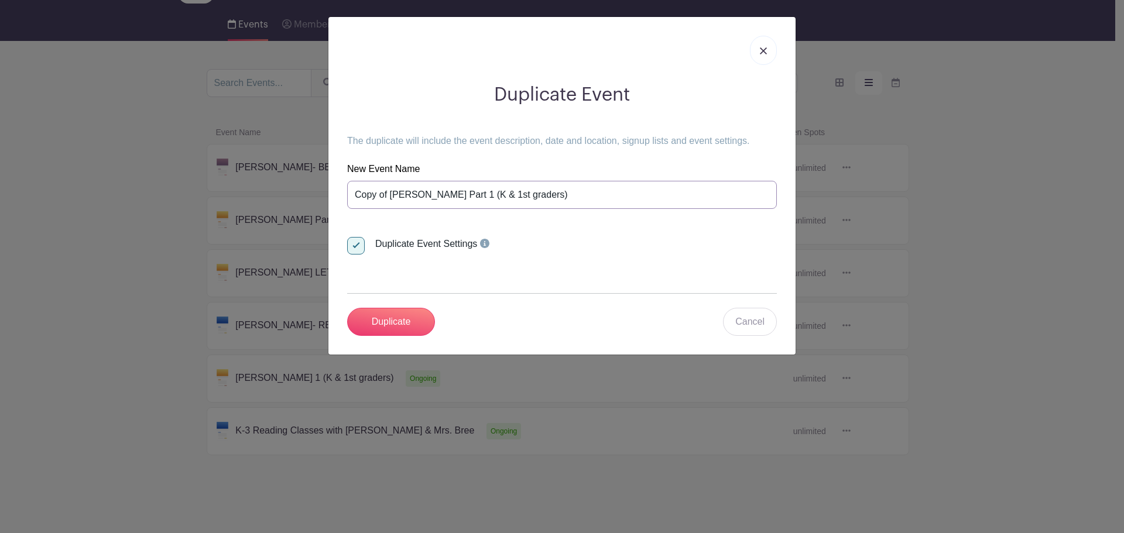
drag, startPoint x: 392, startPoint y: 195, endPoint x: 321, endPoint y: 201, distance: 71.1
click at [321, 201] on div "Duplicate Event The duplicate will include the event description, date and loca…" at bounding box center [562, 266] width 1124 height 533
type input "*[PERSON_NAME] Part 1 (K & 1st graders)"
click at [384, 317] on input "Duplicate" at bounding box center [391, 322] width 88 height 28
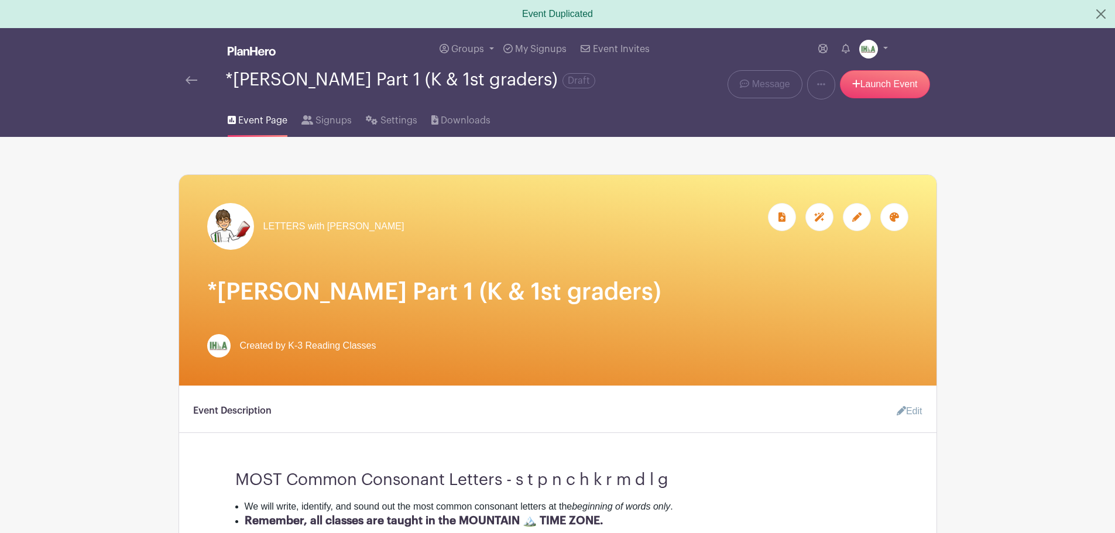
click at [856, 222] on icon at bounding box center [857, 217] width 9 height 9
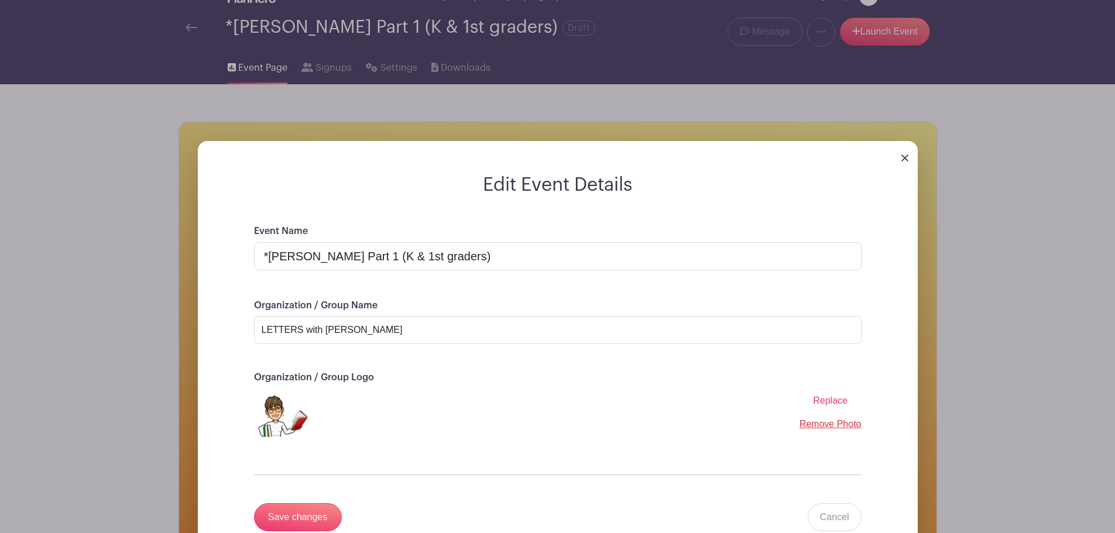
scroll to position [176, 0]
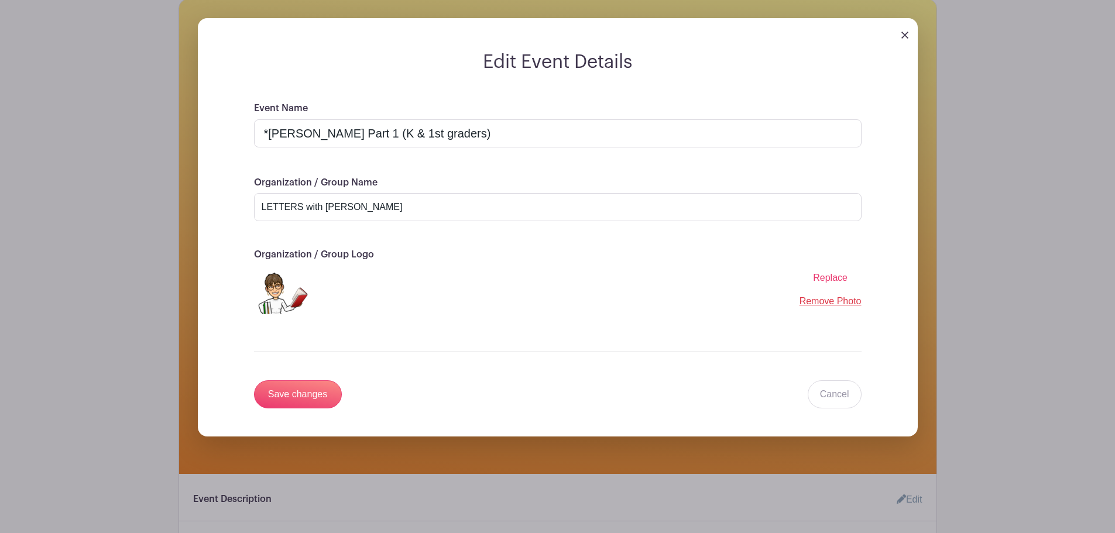
click at [826, 283] on span "Replace" at bounding box center [830, 278] width 35 height 10
click at [0, 0] on input "Replace" at bounding box center [0, 0] width 0 height 0
click at [303, 398] on input "Save changes" at bounding box center [298, 395] width 88 height 28
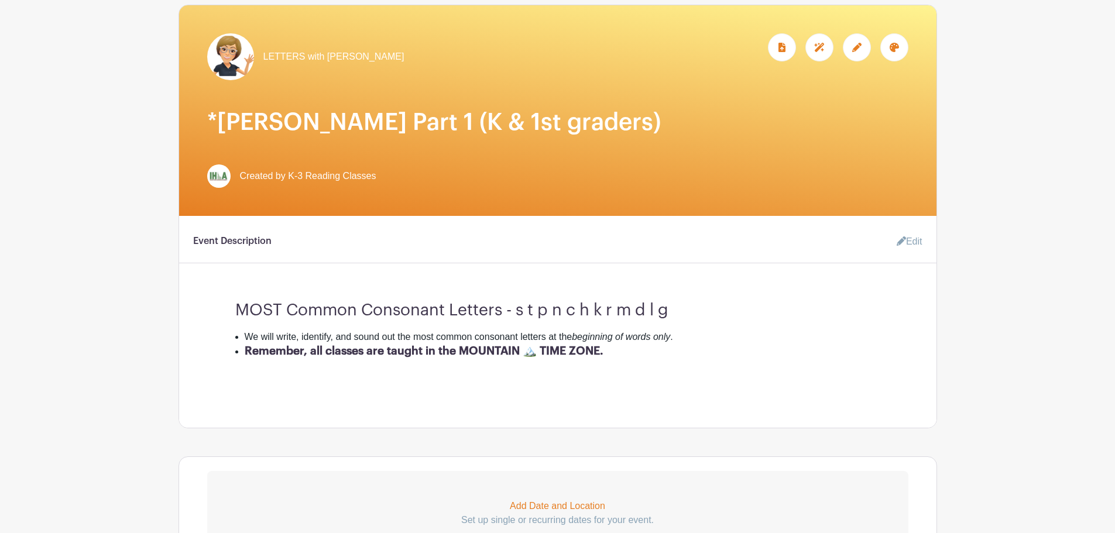
scroll to position [234, 0]
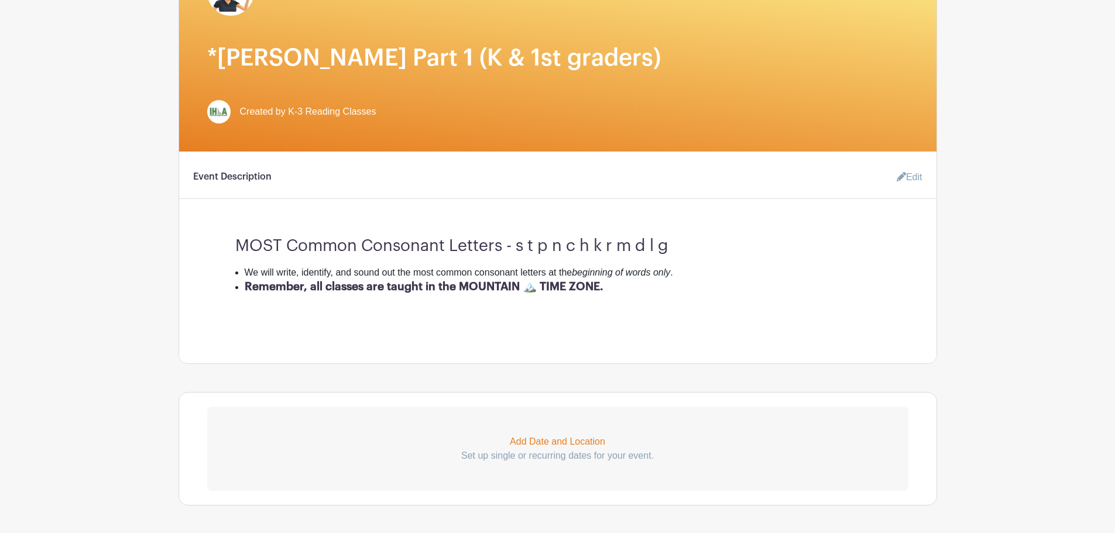
click at [905, 186] on link "Edit" at bounding box center [905, 177] width 35 height 23
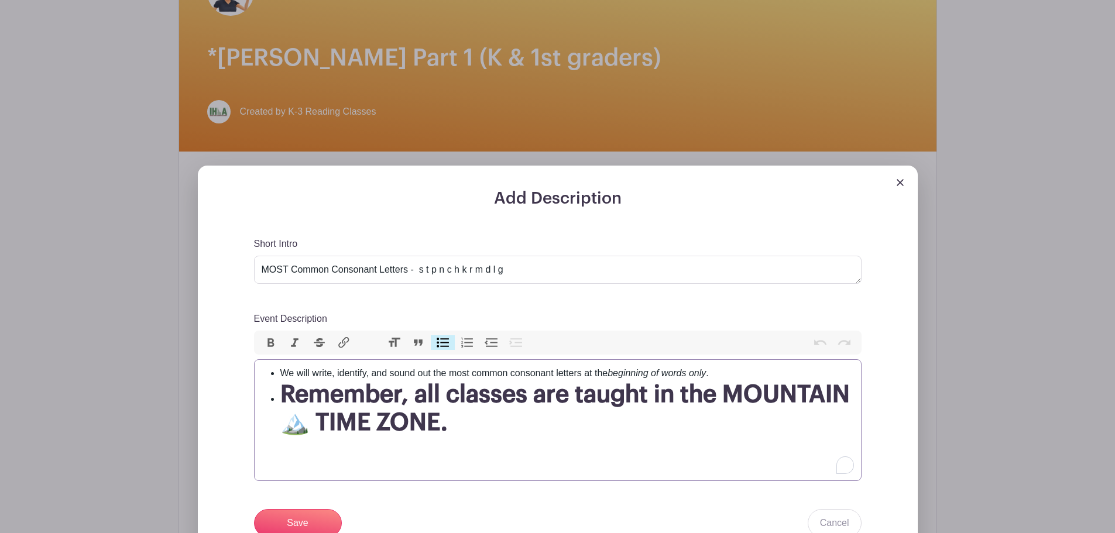
click at [470, 437] on h1 "Remember, all classes are taught in the MOUNTAIN 🏔️ TIME ZONE." at bounding box center [567, 409] width 574 height 56
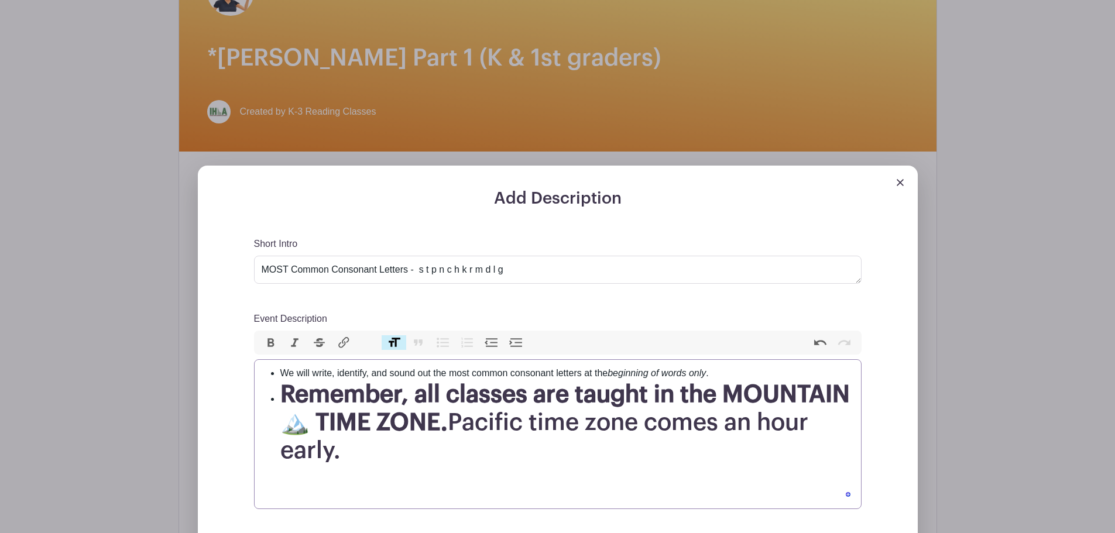
type trix-editor "<ul><li>We will write, identify, and sound out the most common consonant letter…"
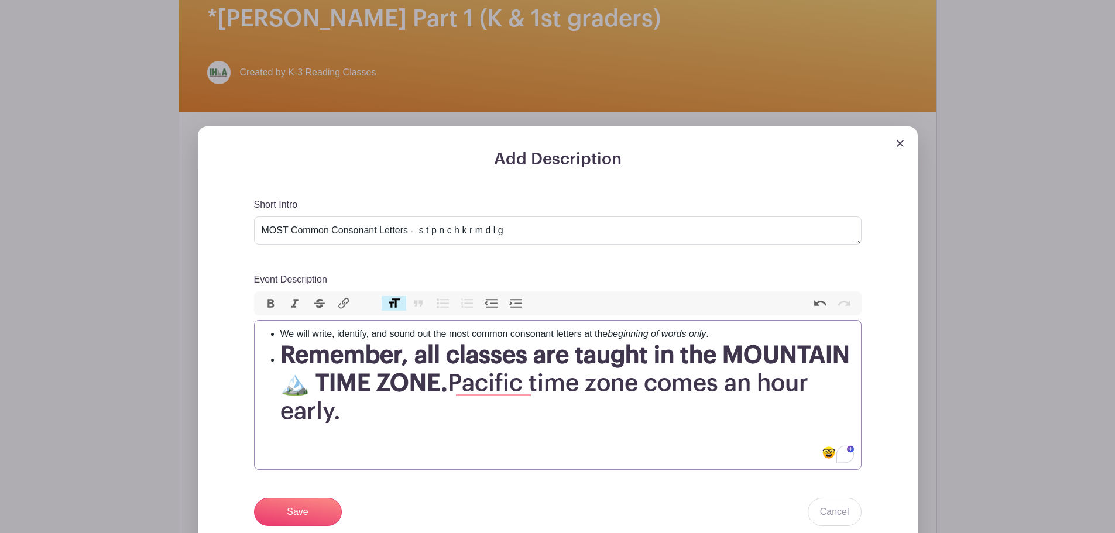
scroll to position [293, 0]
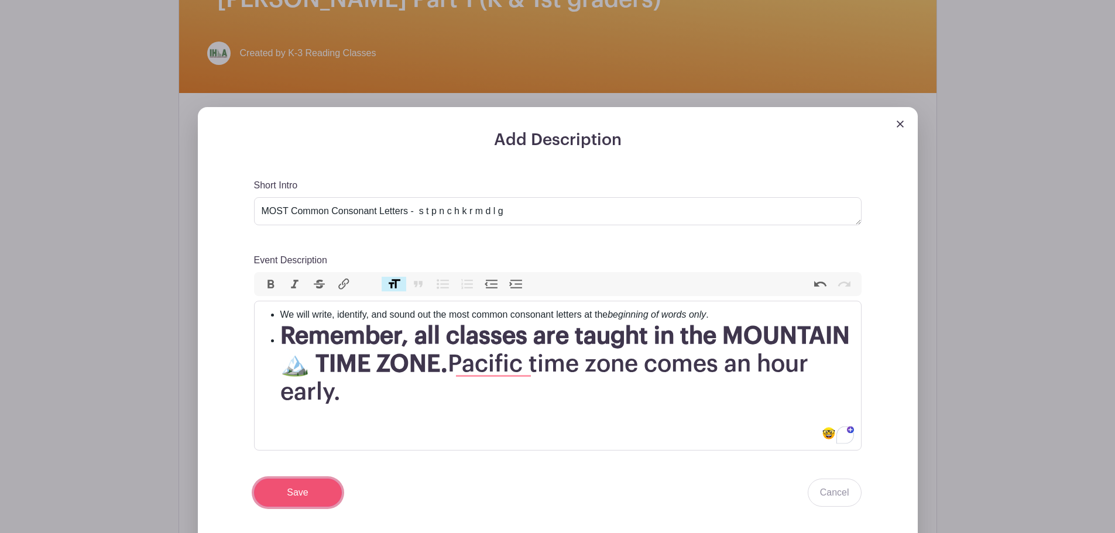
click at [322, 504] on input "Save" at bounding box center [298, 493] width 88 height 28
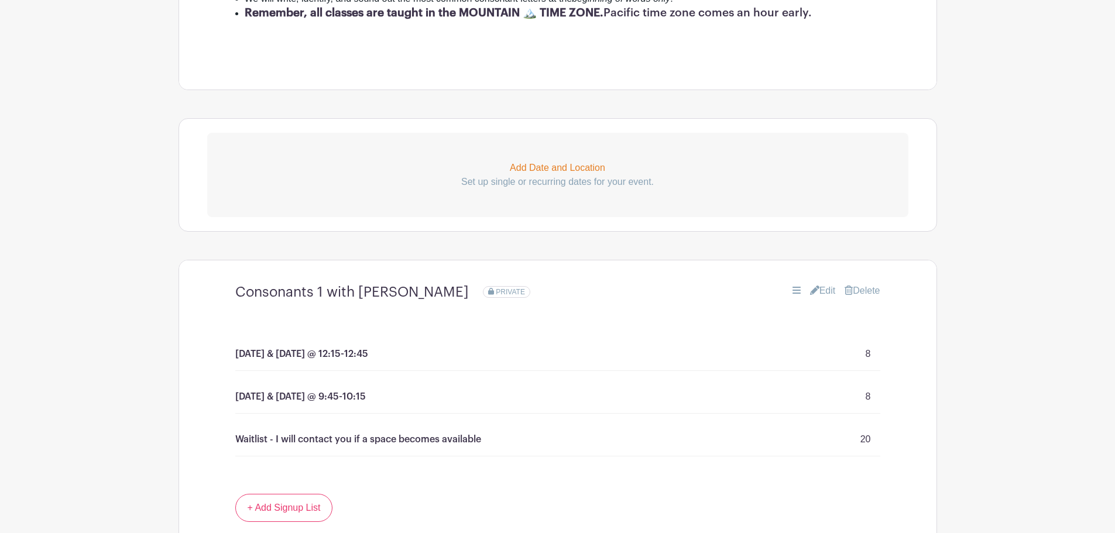
scroll to position [621, 0]
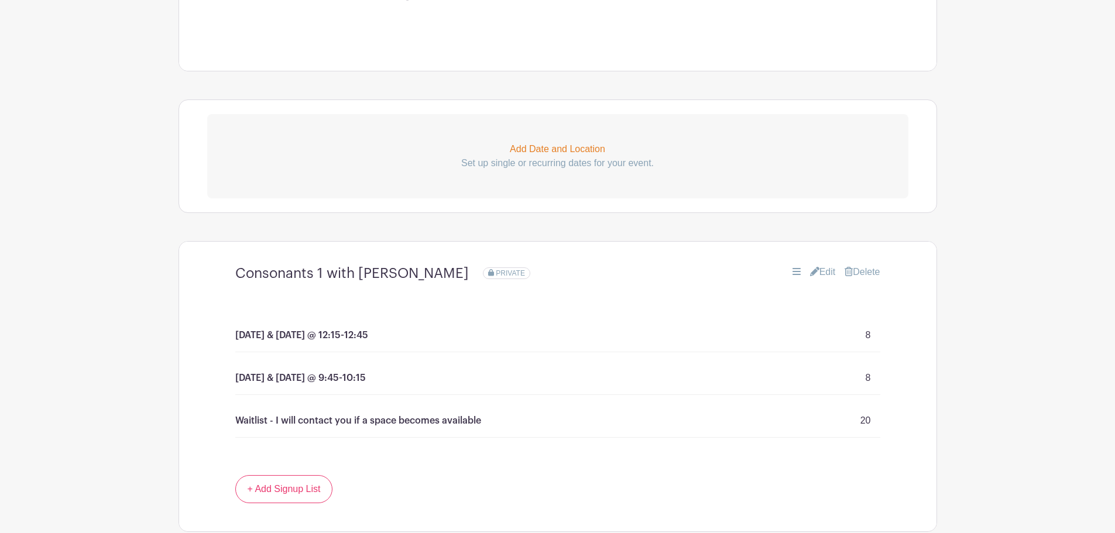
click at [823, 279] on link "Edit" at bounding box center [823, 272] width 26 height 14
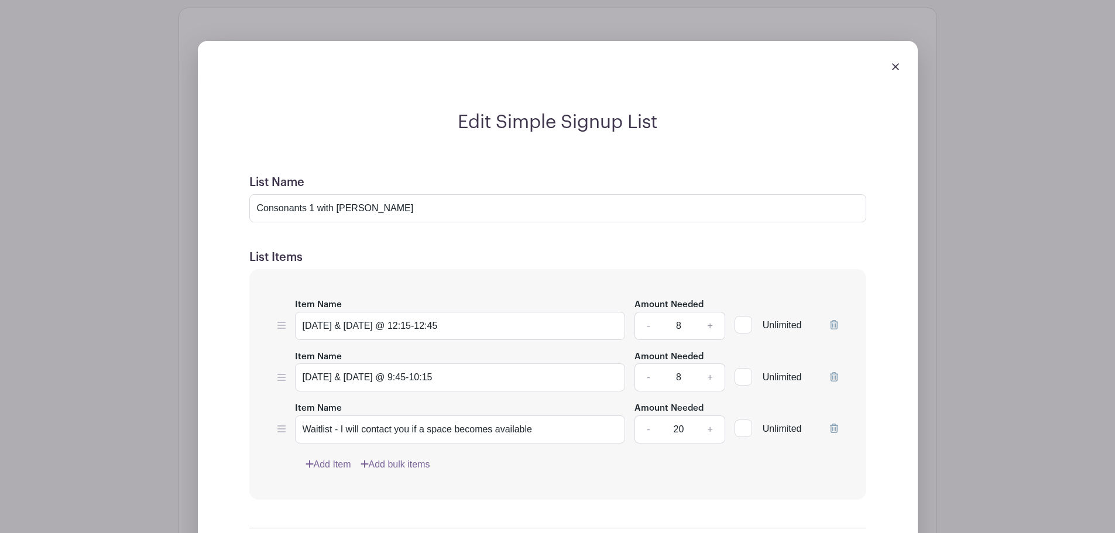
scroll to position [855, 0]
drag, startPoint x: 413, startPoint y: 334, endPoint x: 547, endPoint y: 347, distance: 134.7
click at [547, 340] on input "[DATE] & [DATE] @ 12:15-12:45" at bounding box center [460, 325] width 331 height 28
type input "[DATE] & [DATE] @ 10:30-11:00"
drag, startPoint x: 403, startPoint y: 384, endPoint x: 511, endPoint y: 386, distance: 107.8
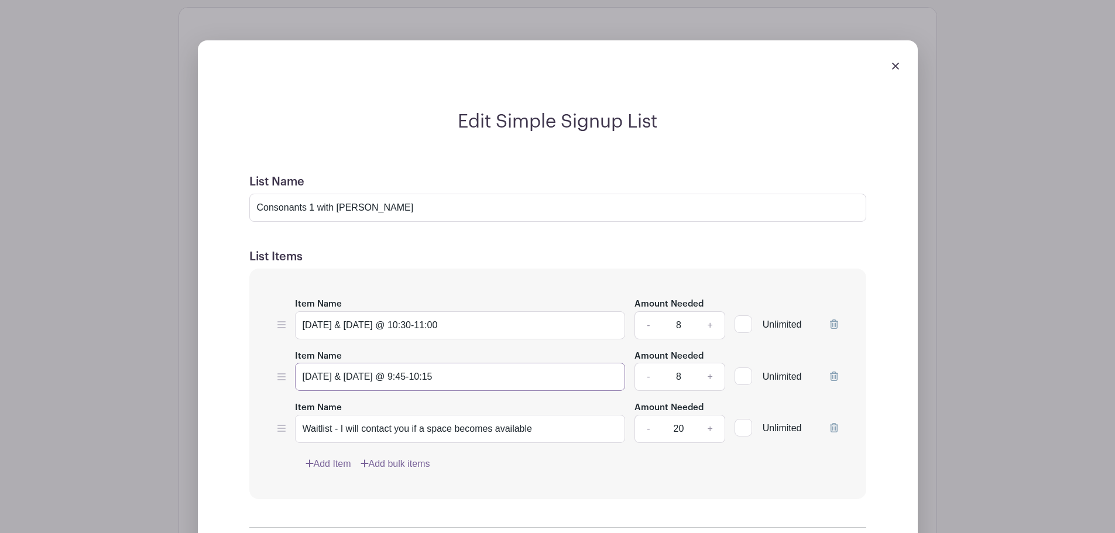
click at [511, 386] on input "[DATE] & [DATE] @ 9:45-10:15" at bounding box center [460, 377] width 331 height 28
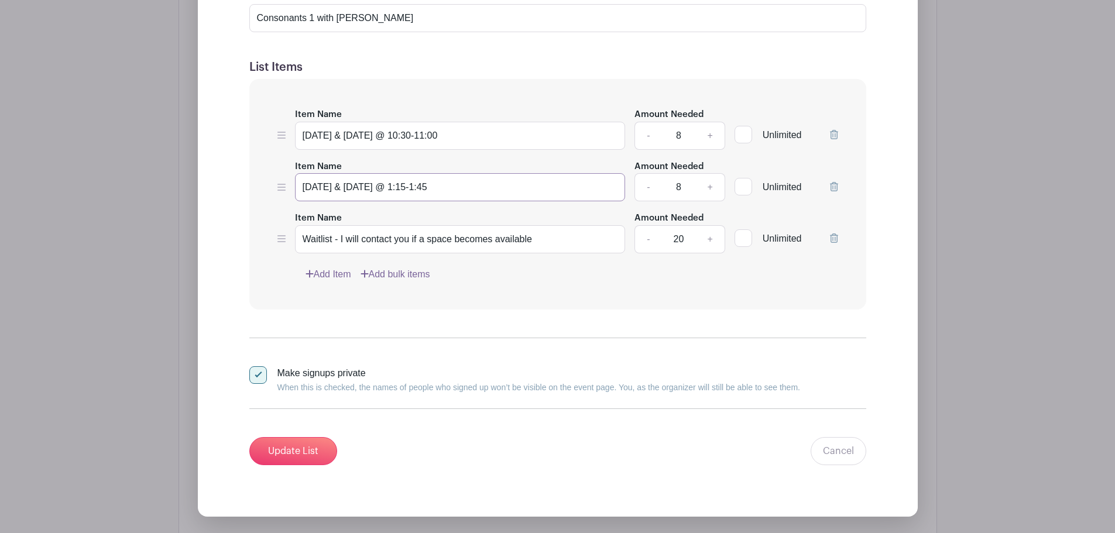
scroll to position [1089, 0]
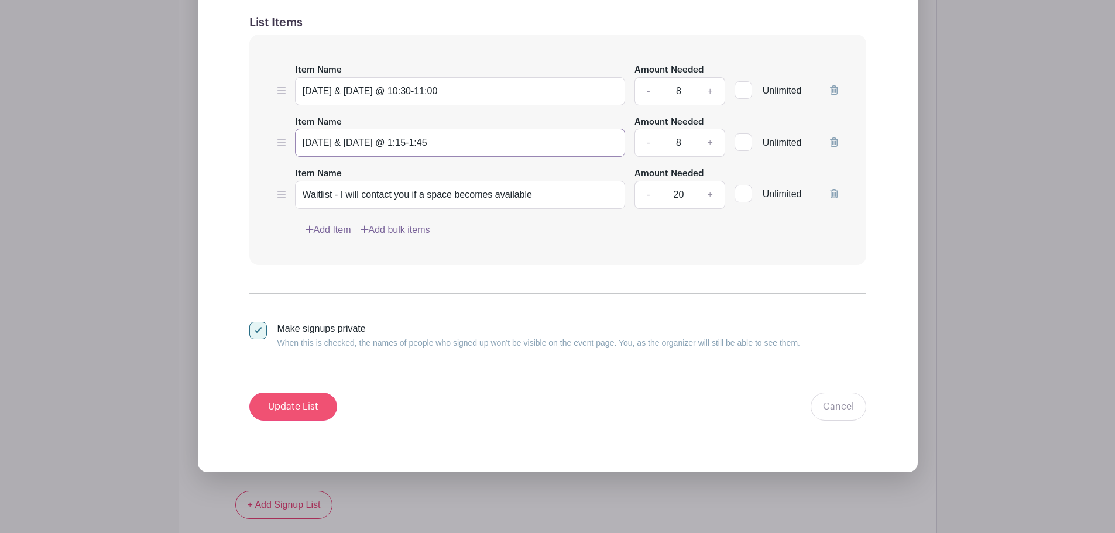
type input "[DATE] & [DATE] @ 1:15-1:45"
click at [286, 409] on input "Update List" at bounding box center [293, 407] width 88 height 28
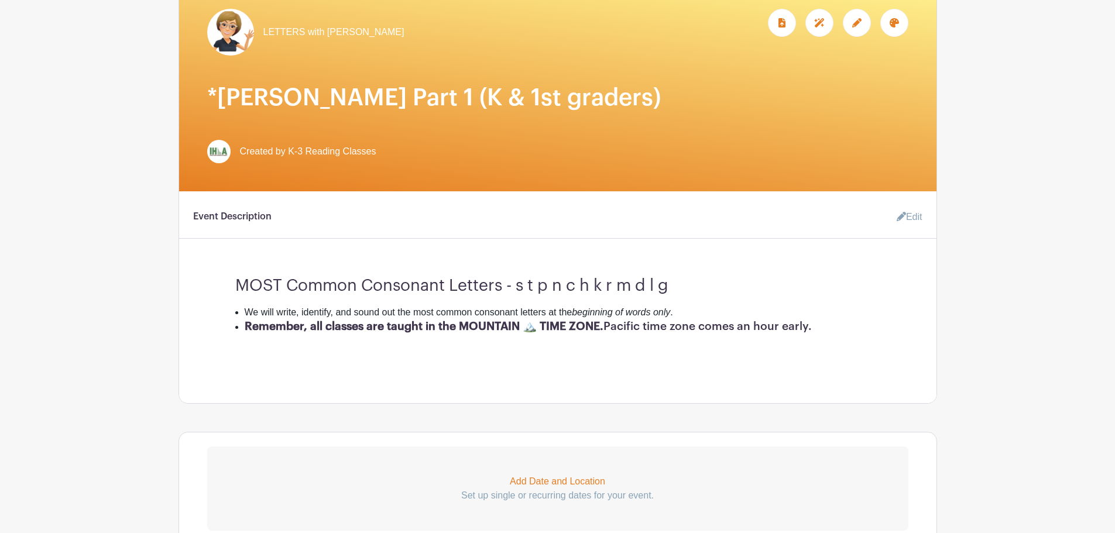
scroll to position [68, 0]
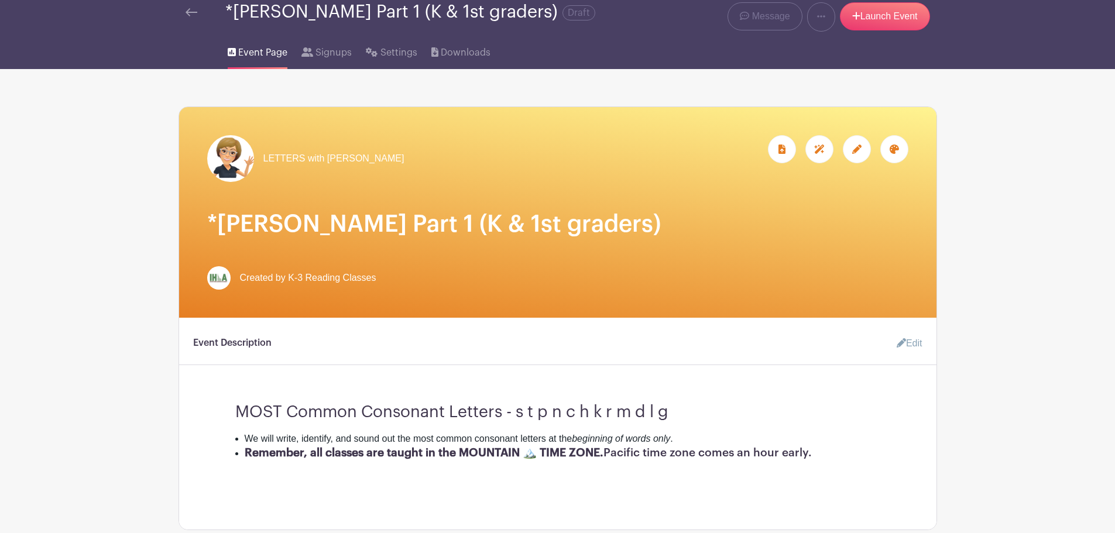
click at [183, 23] on div "*[PERSON_NAME] Part 1 (K & 1st graders) Draft" at bounding box center [400, 16] width 443 height 29
click at [189, 16] on img at bounding box center [192, 12] width 12 height 8
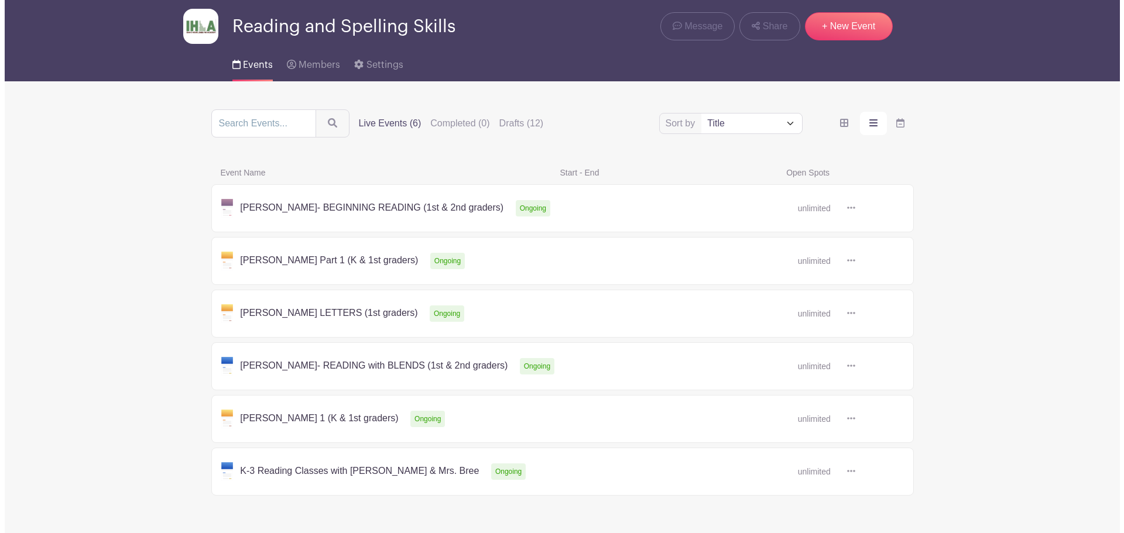
scroll to position [78, 0]
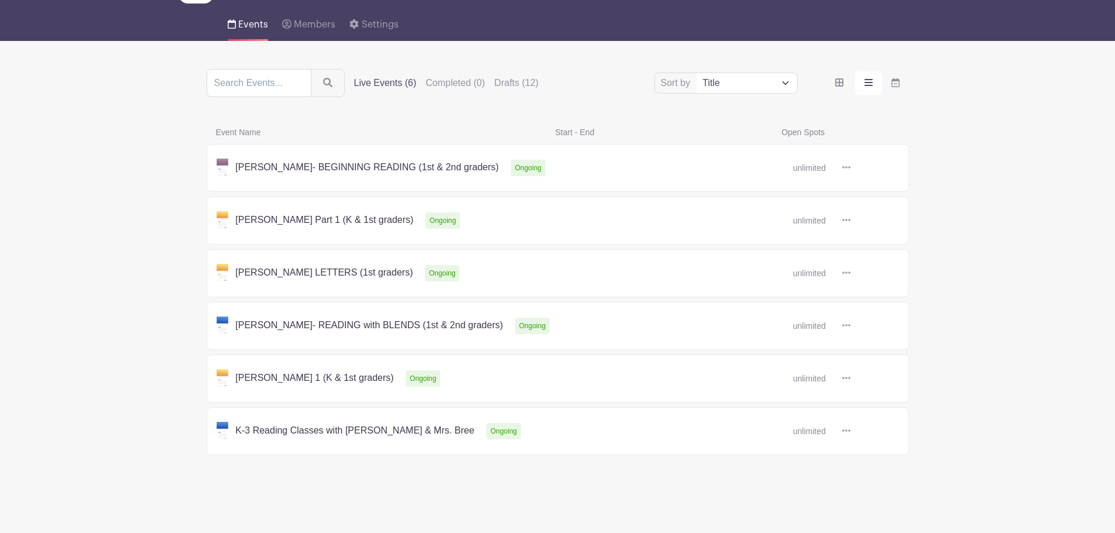
click at [846, 377] on icon at bounding box center [847, 378] width 8 height 9
click at [878, 403] on link "Duplicate" at bounding box center [884, 404] width 93 height 19
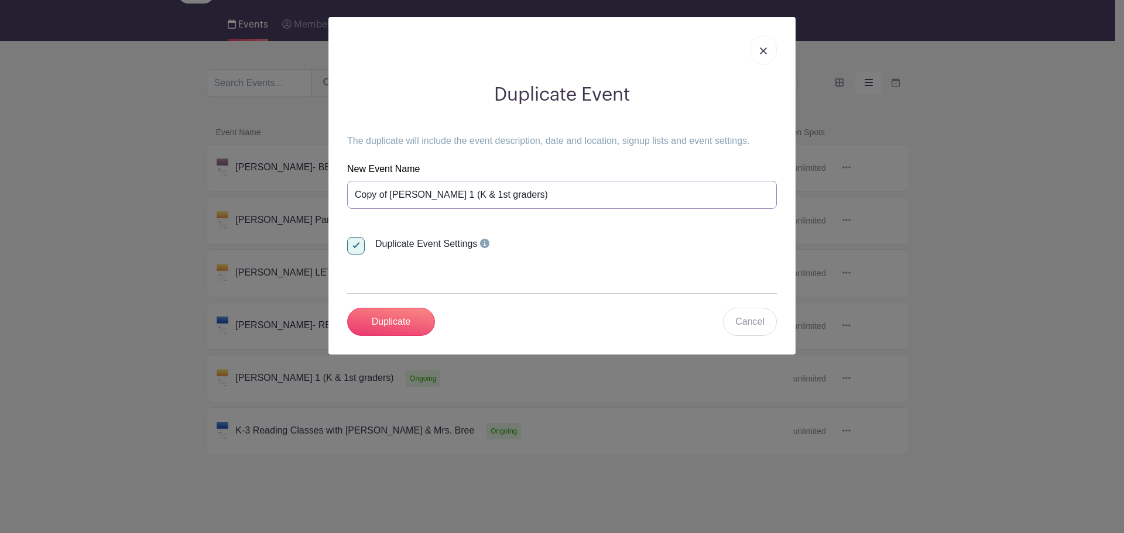
drag, startPoint x: 389, startPoint y: 193, endPoint x: 338, endPoint y: 198, distance: 50.6
click at [338, 198] on div "Duplicate Event The duplicate will include the event description, date and loca…" at bounding box center [562, 209] width 449 height 271
type input "*[PERSON_NAME] 1 (K & 1st graders)"
click at [392, 321] on input "Duplicate" at bounding box center [391, 322] width 88 height 28
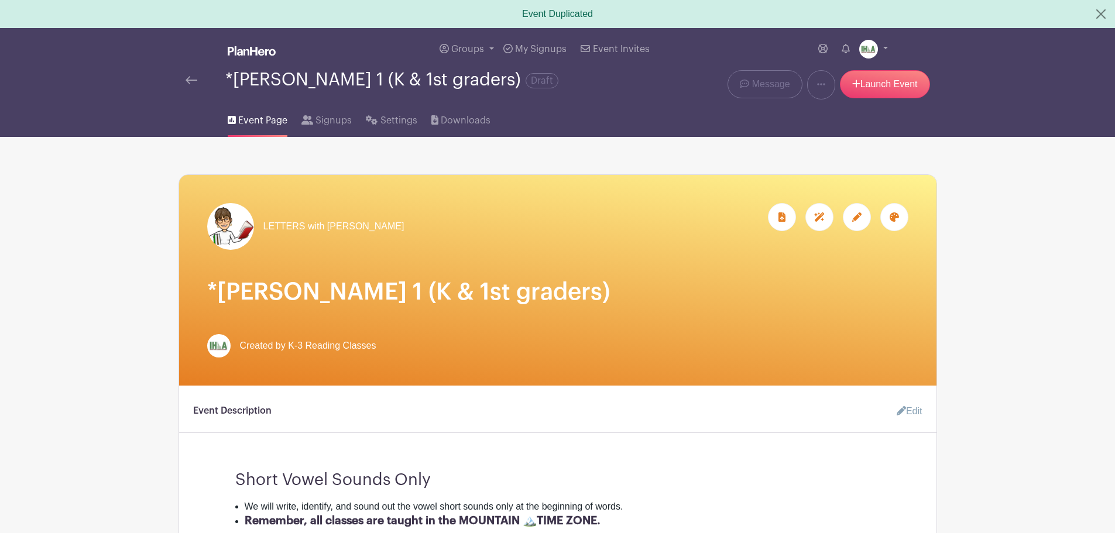
click at [855, 219] on icon at bounding box center [857, 217] width 9 height 9
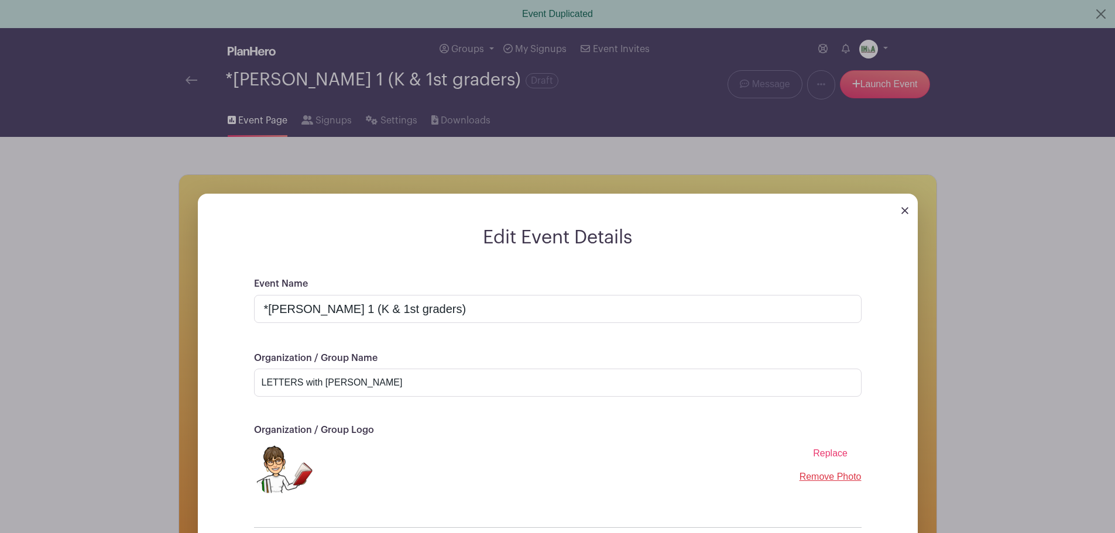
click at [823, 451] on span "Replace" at bounding box center [830, 454] width 35 height 10
click at [0, 0] on input "Replace" at bounding box center [0, 0] width 0 height 0
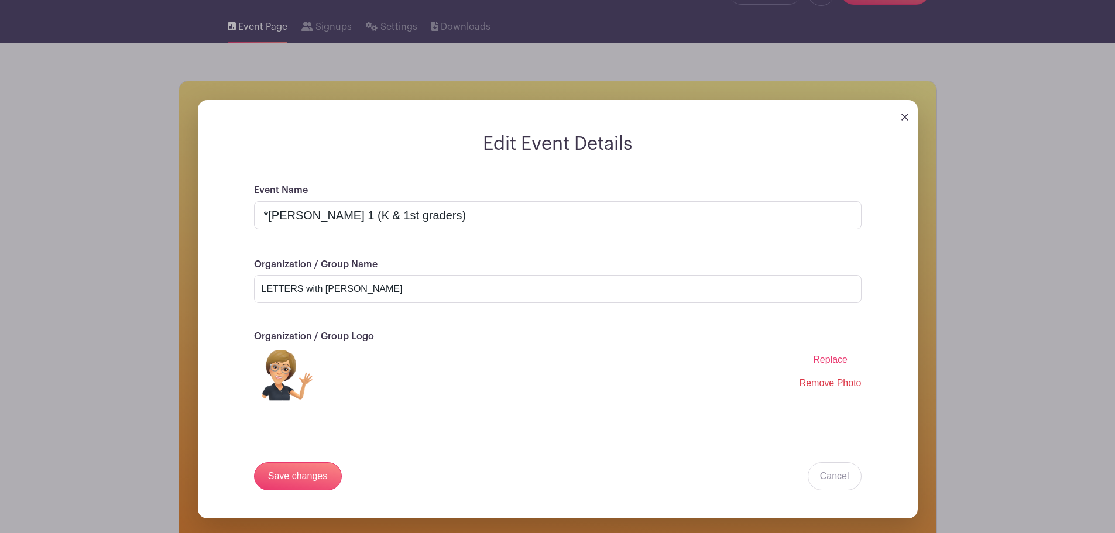
scroll to position [293, 0]
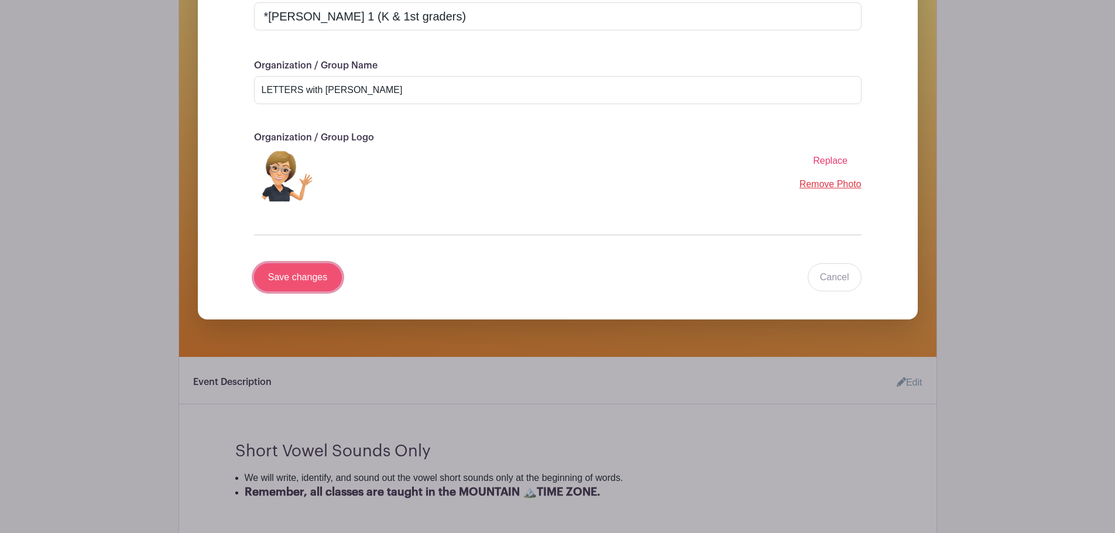
click at [310, 281] on input "Save changes" at bounding box center [298, 277] width 88 height 28
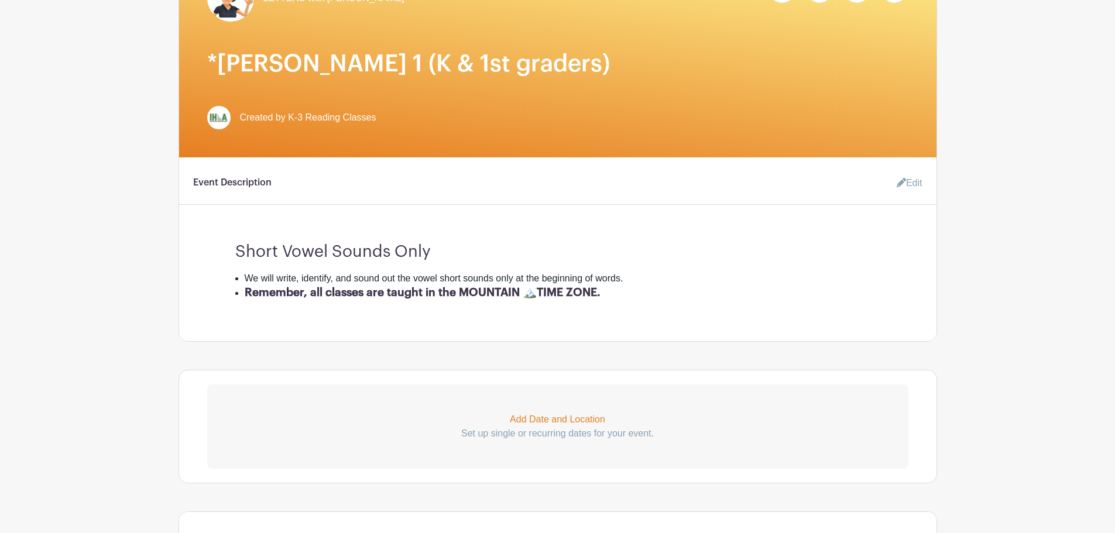
scroll to position [263, 0]
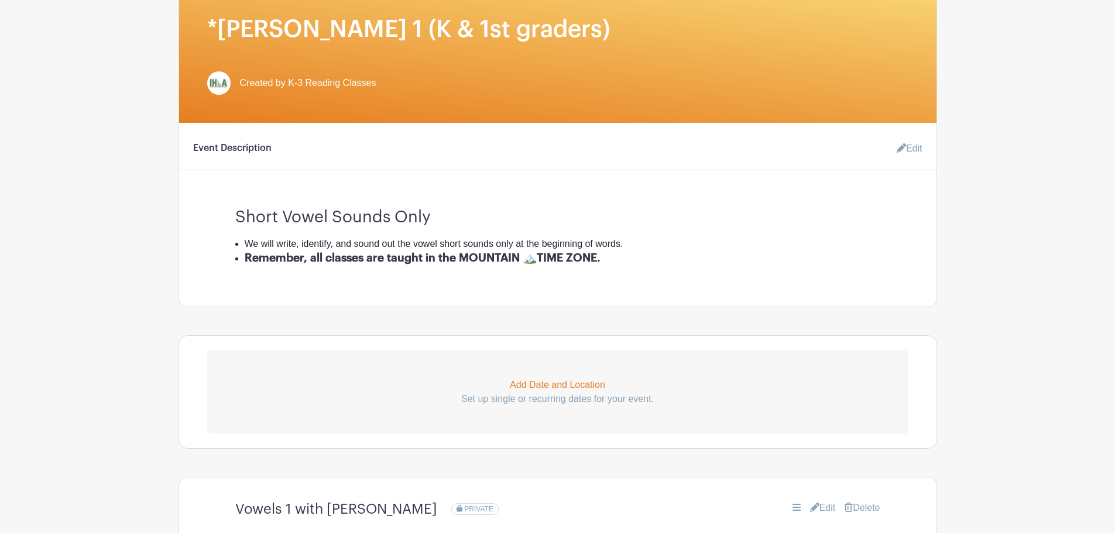
click at [901, 148] on icon at bounding box center [901, 147] width 9 height 9
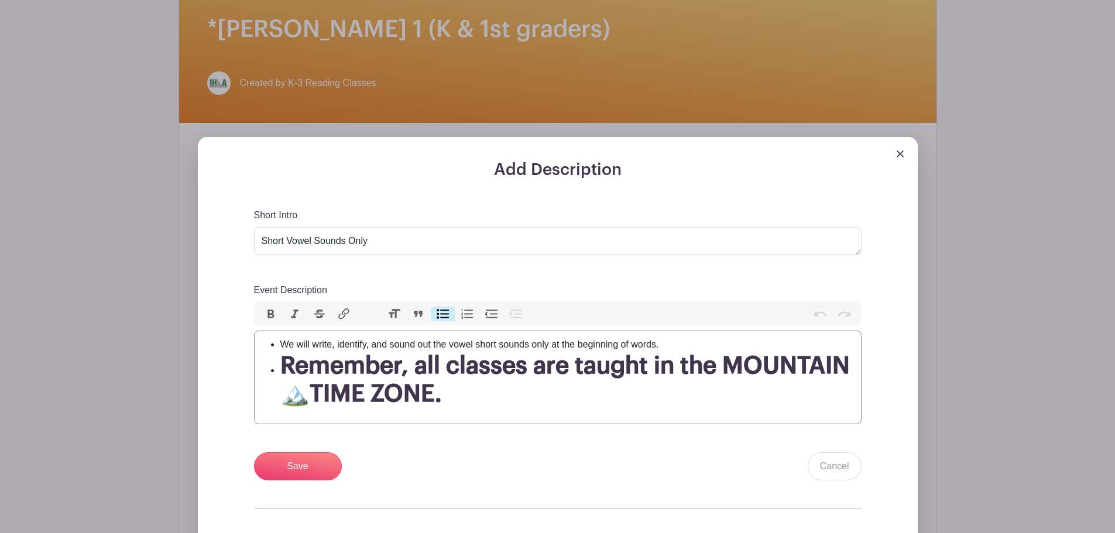
click at [472, 394] on h1 "Remember, all classes are taught in the MOUNTAIN 🏔️TIME ZONE." at bounding box center [567, 380] width 574 height 56
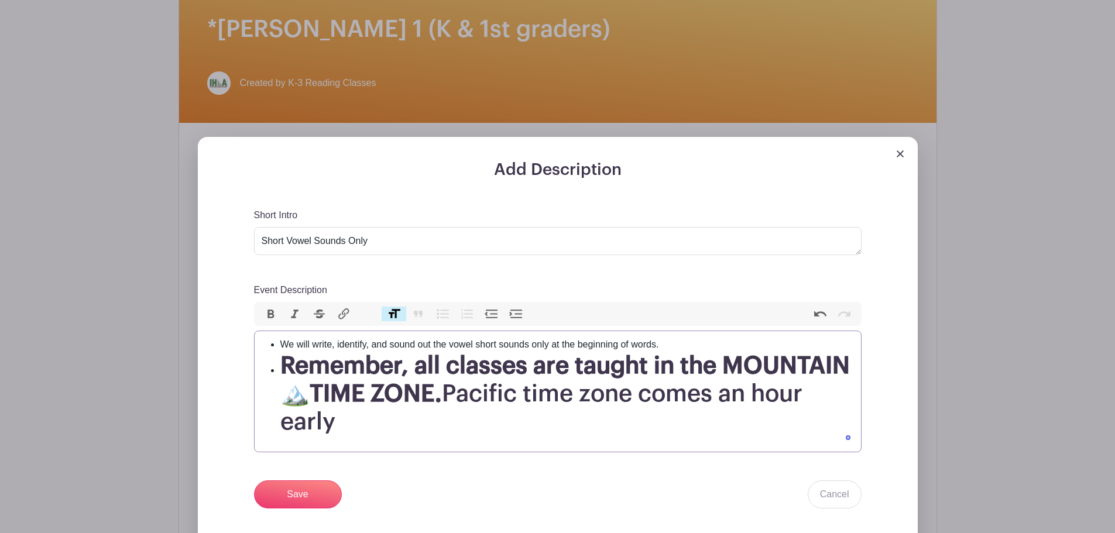
type trix-editor "<ul><li>We will write, identify, and sound out the vowel short sounds only at t…"
click at [295, 497] on input "Save" at bounding box center [298, 495] width 88 height 28
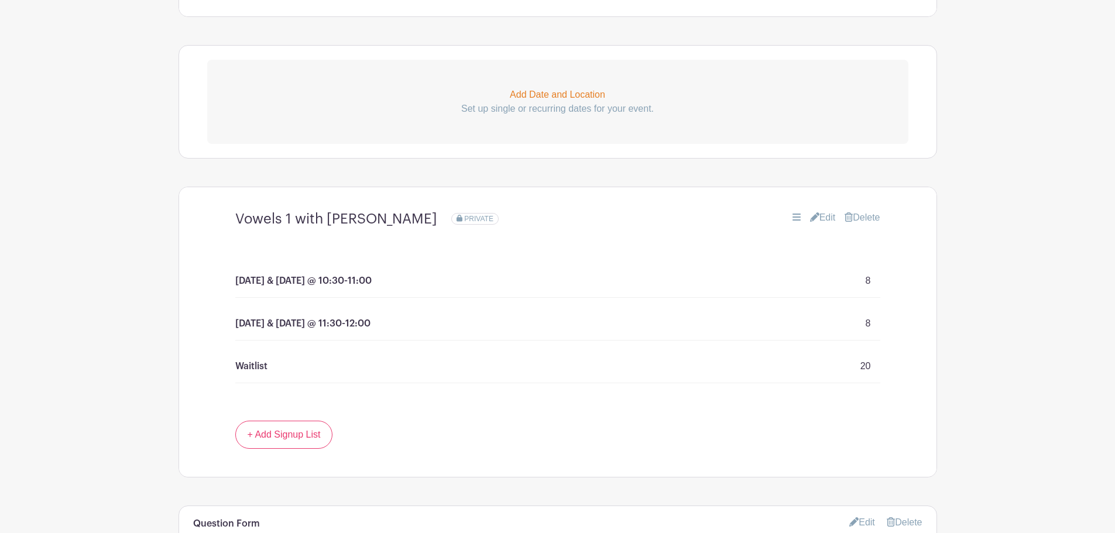
scroll to position [649, 0]
click at [822, 216] on link "Edit" at bounding box center [823, 215] width 26 height 14
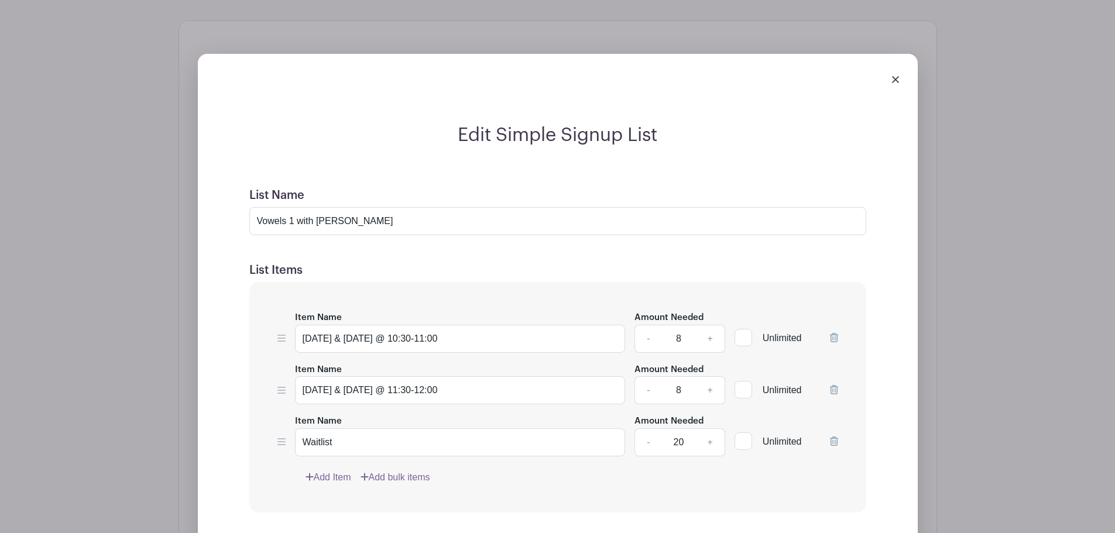
scroll to position [825, 0]
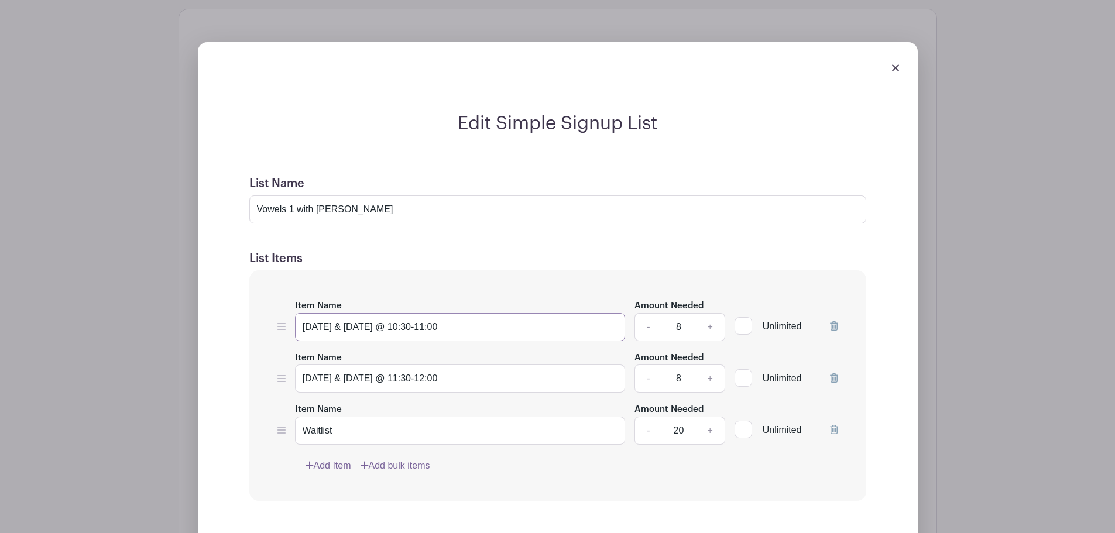
drag, startPoint x: 583, startPoint y: 340, endPoint x: 599, endPoint y: 340, distance: 16.4
click at [599, 340] on input "[DATE] & [DATE] @ 10:30-11:00" at bounding box center [460, 327] width 331 height 28
click at [441, 326] on input "[DATE] & [DATE] @ 12:15 - 12:45" at bounding box center [460, 327] width 331 height 28
type input "[DATE] & [DATE] @ 12:15-12:45"
drag, startPoint x: 406, startPoint y: 379, endPoint x: 588, endPoint y: 378, distance: 182.7
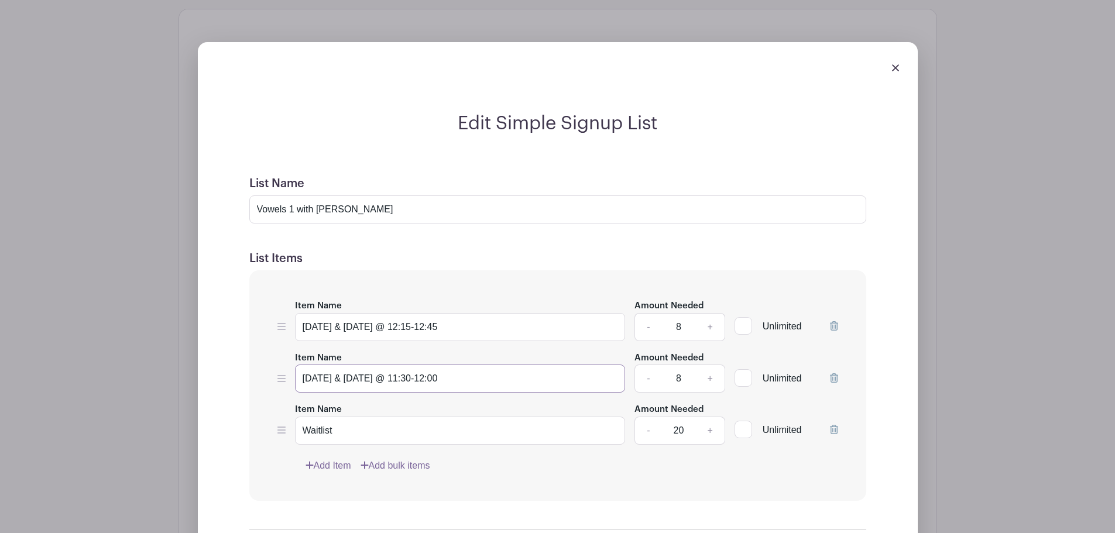
click at [588, 378] on input "[DATE] & [DATE] @ 11:30-12:00" at bounding box center [460, 379] width 331 height 28
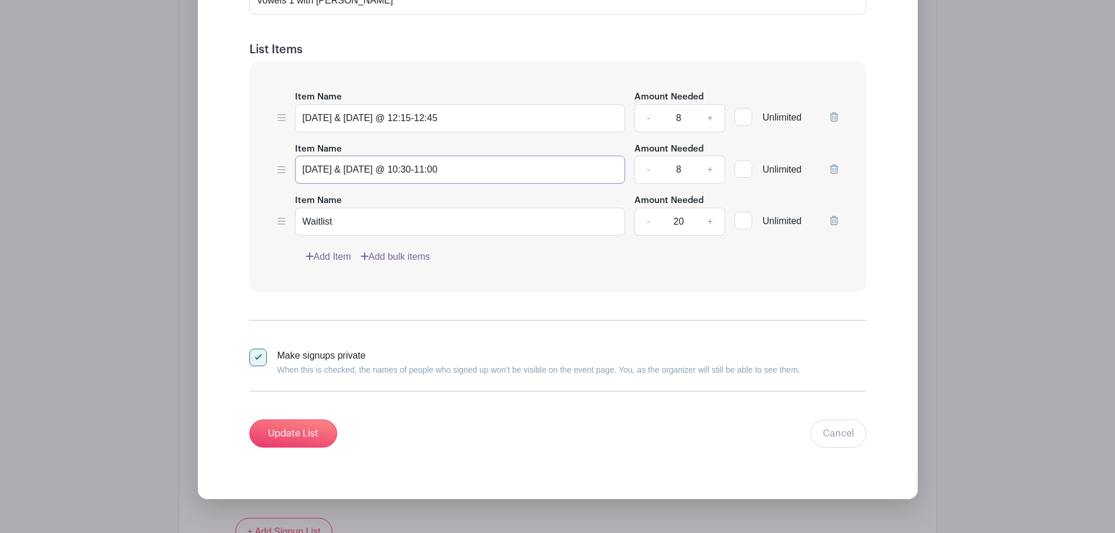
scroll to position [1059, 0]
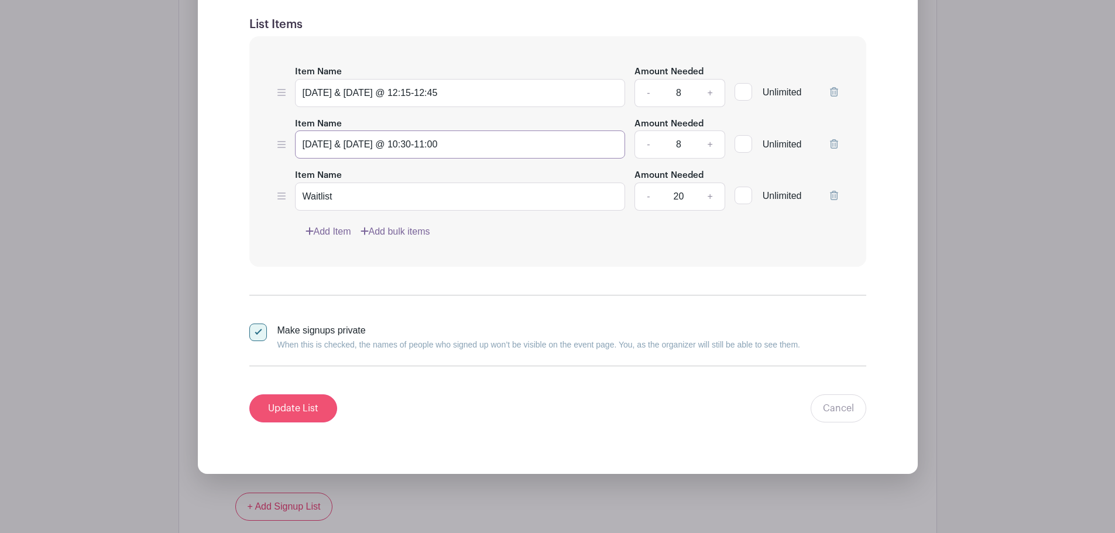
type input "[DATE] & [DATE] @ 10:30-11:00"
click at [313, 408] on input "Update List" at bounding box center [293, 409] width 88 height 28
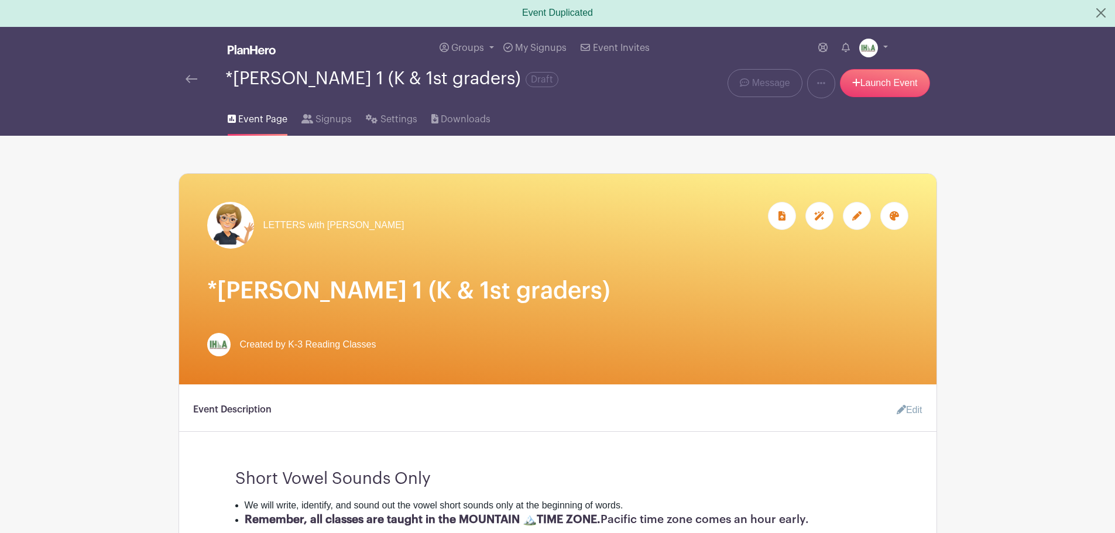
scroll to position [0, 0]
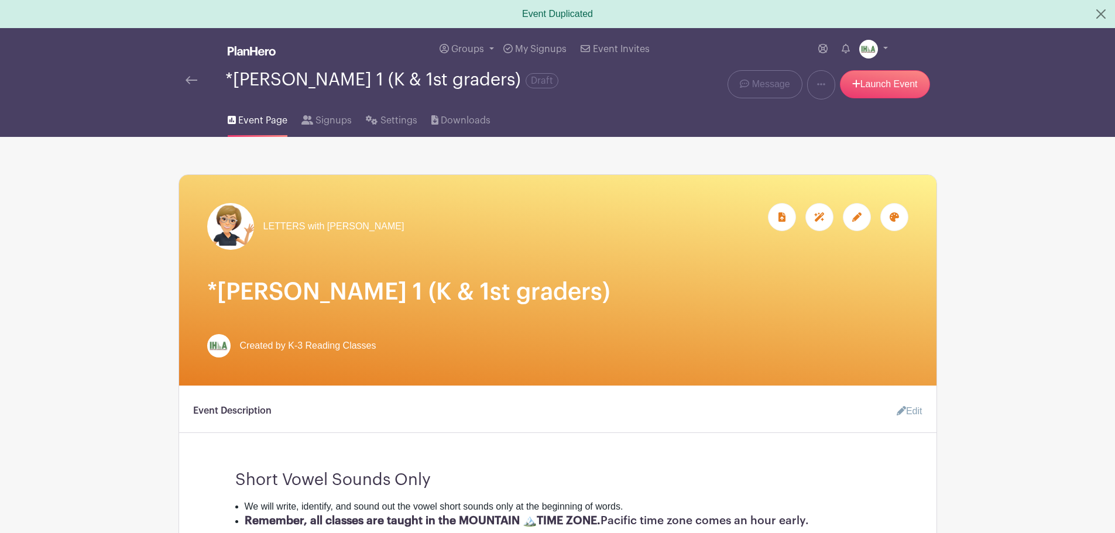
click at [192, 77] on img at bounding box center [192, 80] width 12 height 8
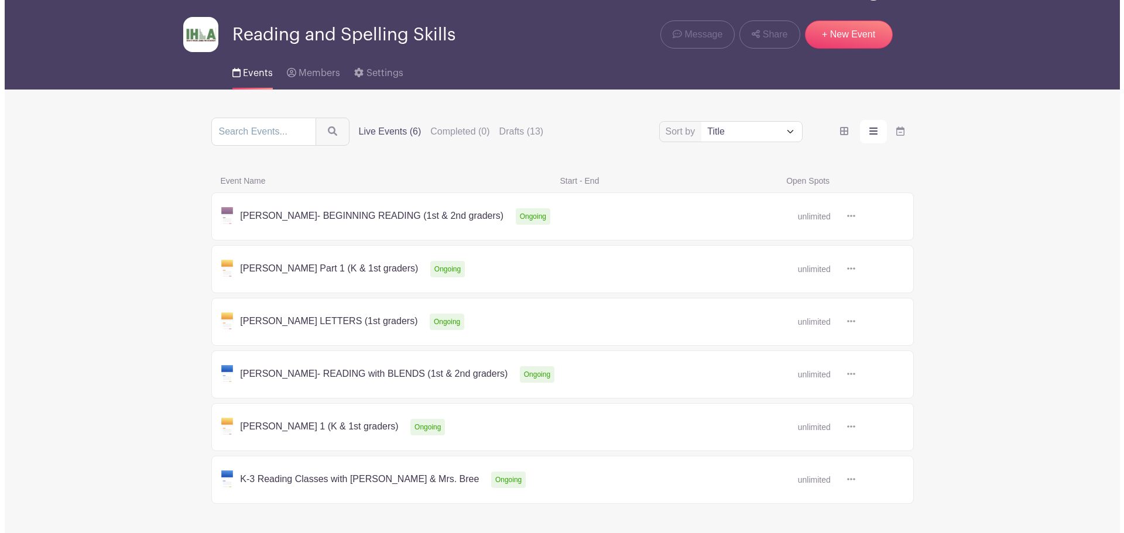
scroll to position [78, 0]
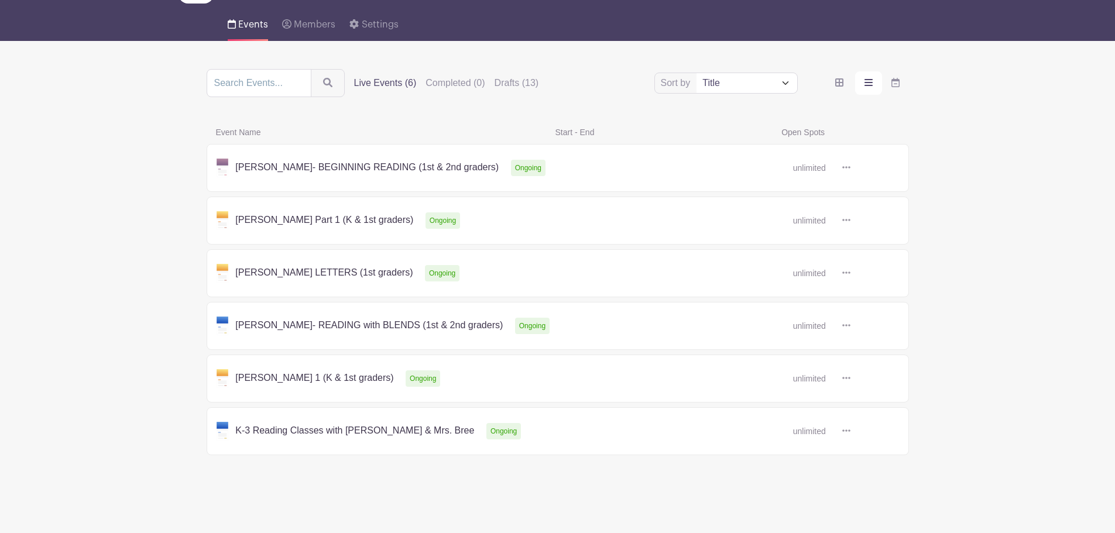
click at [846, 273] on icon at bounding box center [847, 273] width 8 height 2
click at [878, 299] on link "Duplicate" at bounding box center [884, 298] width 93 height 19
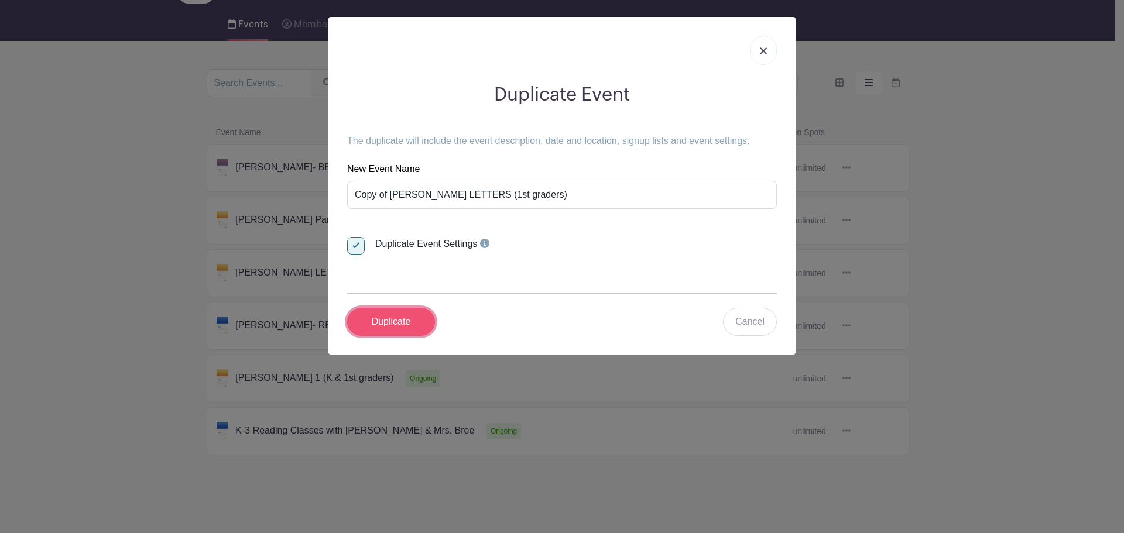
click at [394, 323] on input "Duplicate" at bounding box center [391, 322] width 88 height 28
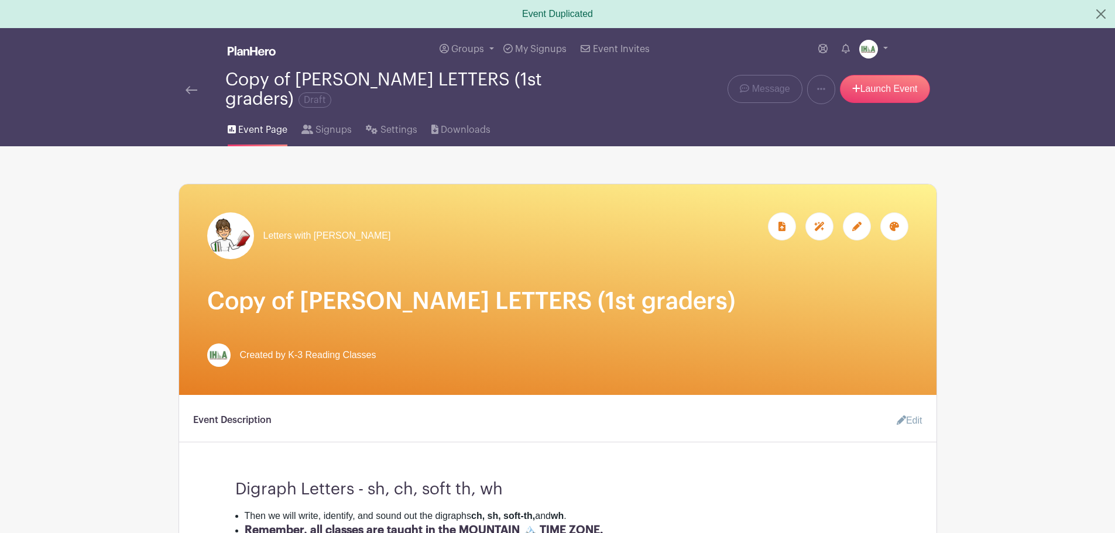
click at [857, 230] on icon at bounding box center [857, 226] width 9 height 9
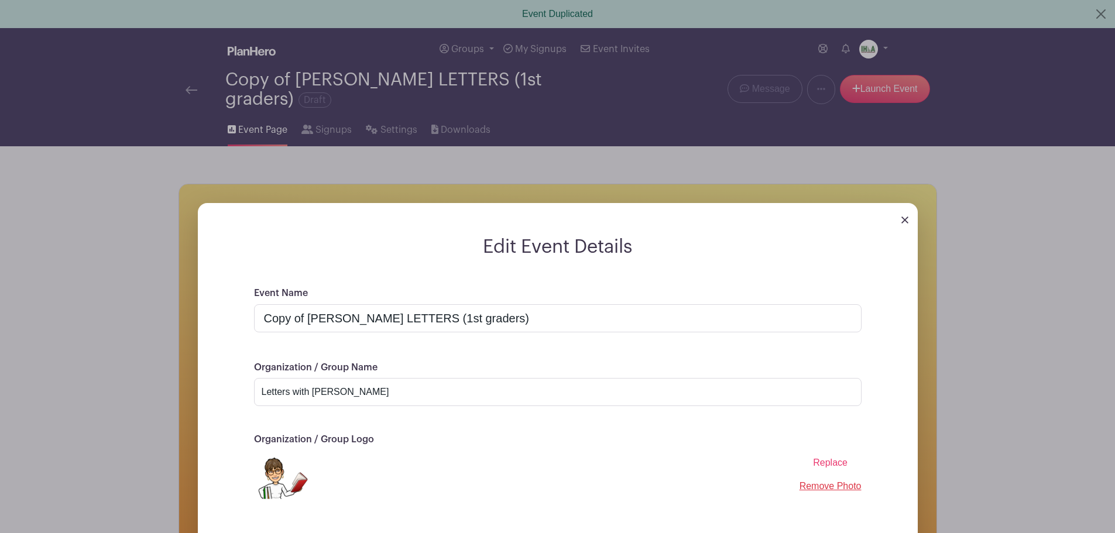
click at [825, 463] on span "Replace" at bounding box center [830, 463] width 35 height 10
click at [0, 0] on input "Replace" at bounding box center [0, 0] width 0 height 0
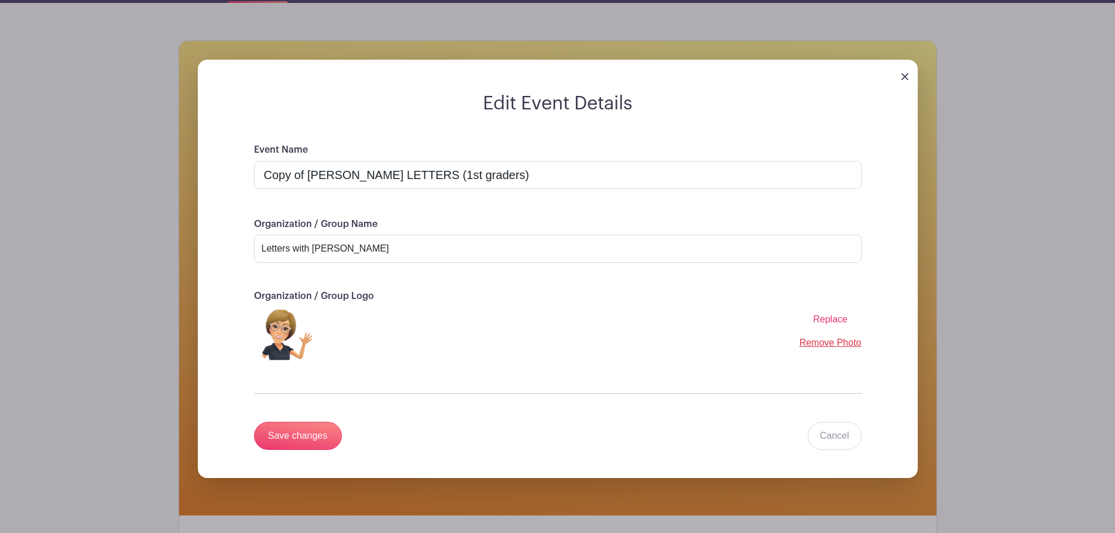
scroll to position [234, 0]
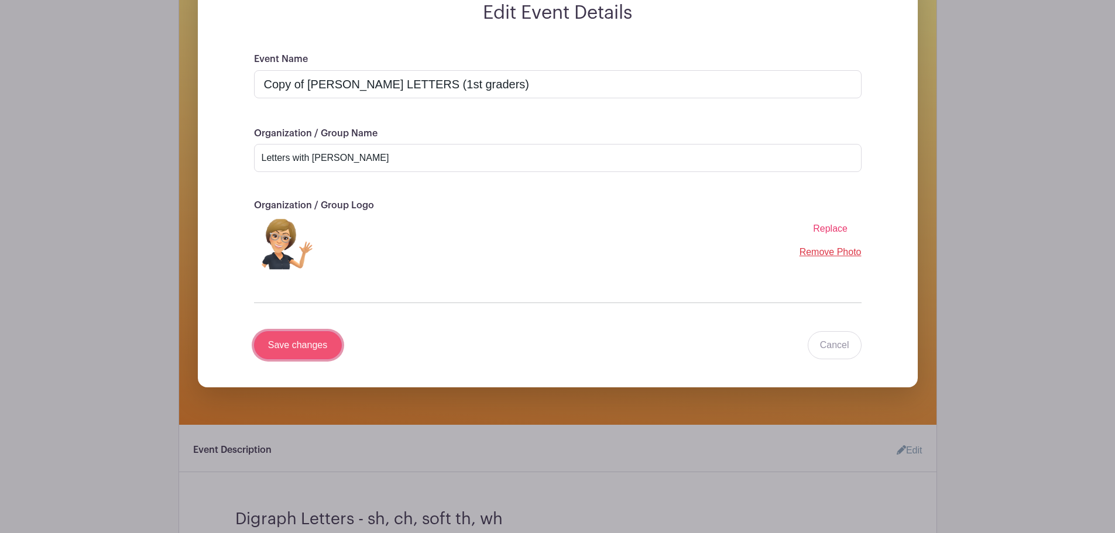
click at [302, 343] on input "Save changes" at bounding box center [298, 345] width 88 height 28
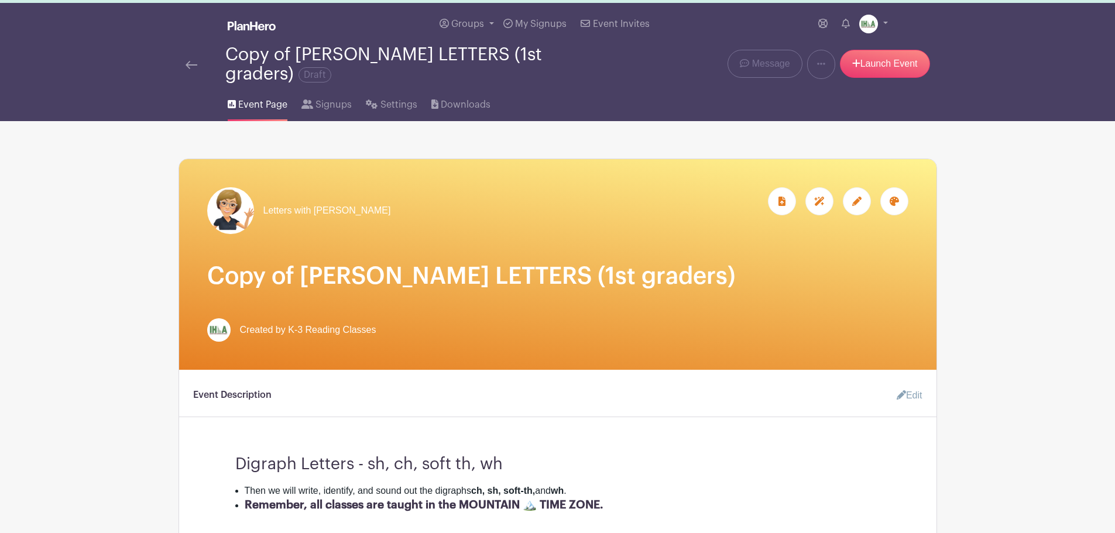
scroll to position [0, 0]
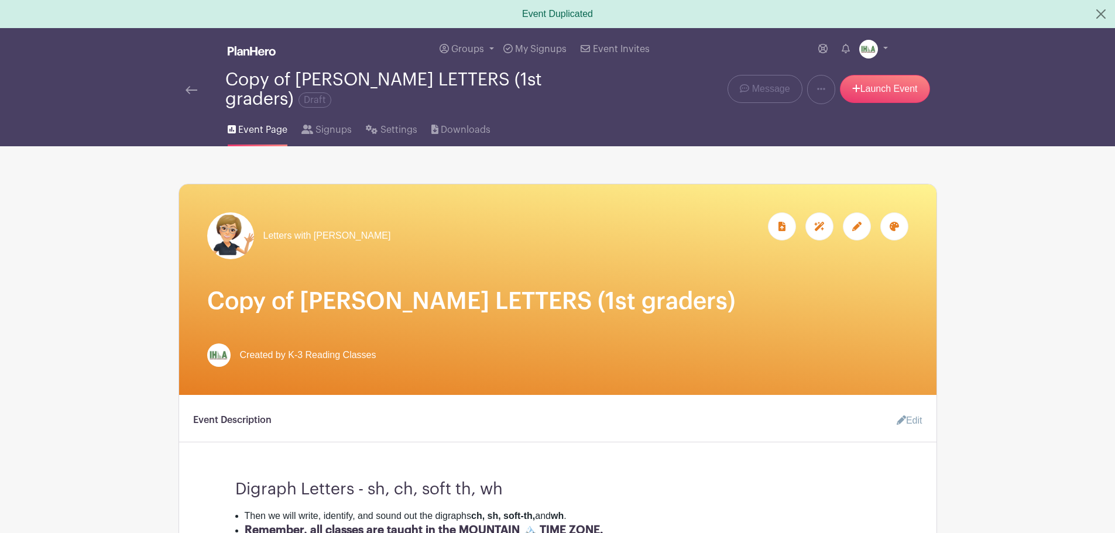
click at [193, 91] on img at bounding box center [192, 90] width 12 height 8
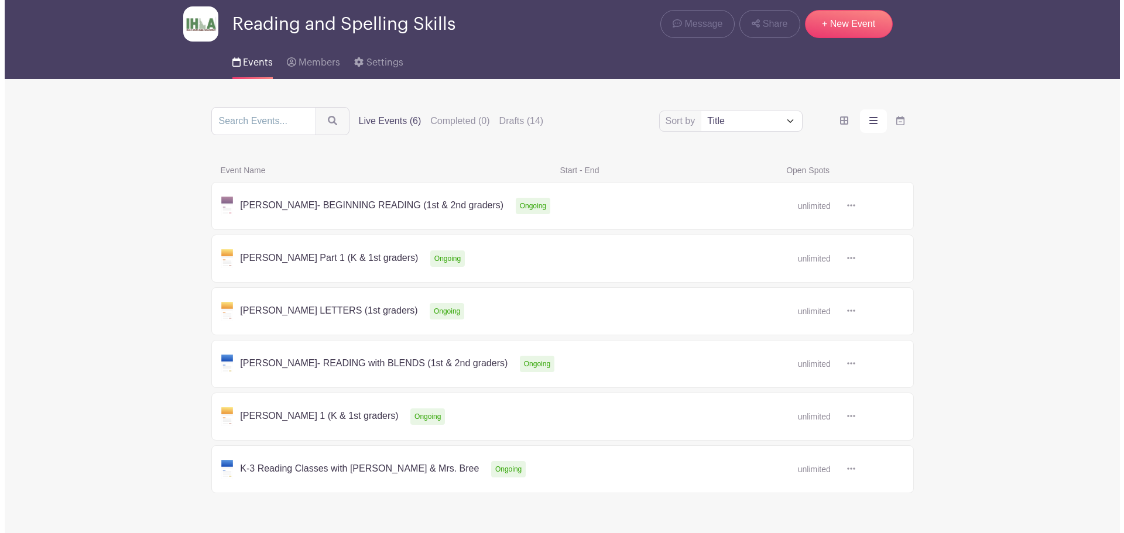
scroll to position [78, 0]
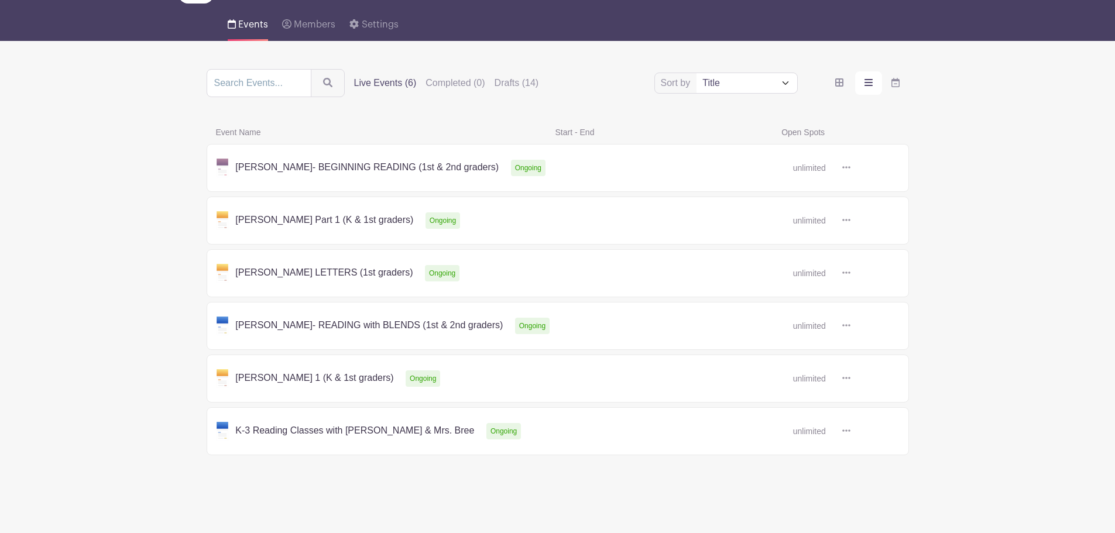
click at [849, 326] on icon at bounding box center [847, 325] width 8 height 2
click at [870, 349] on link "Duplicate" at bounding box center [884, 351] width 93 height 19
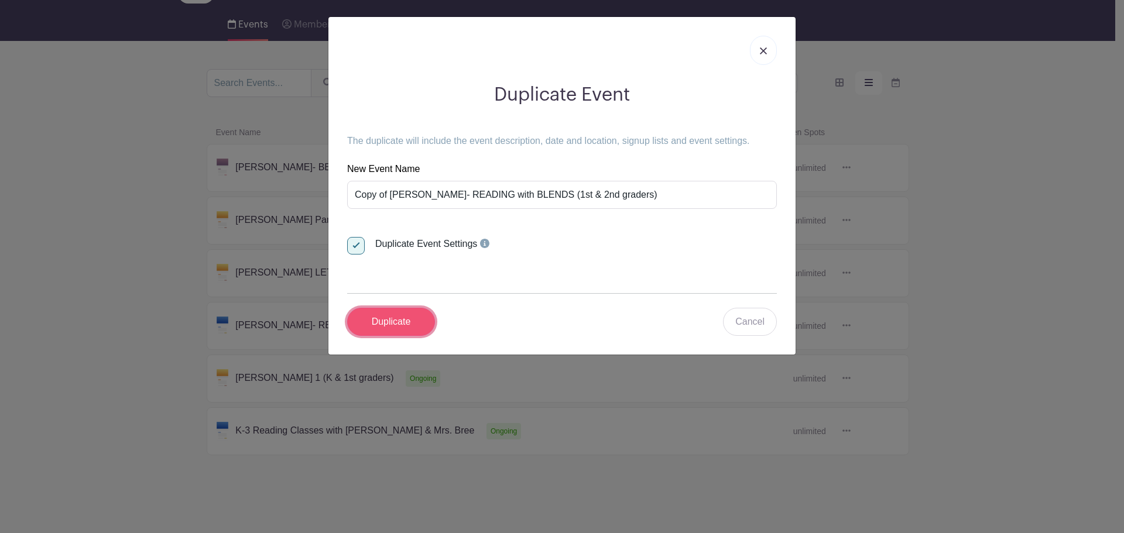
click at [396, 325] on input "Duplicate" at bounding box center [391, 322] width 88 height 28
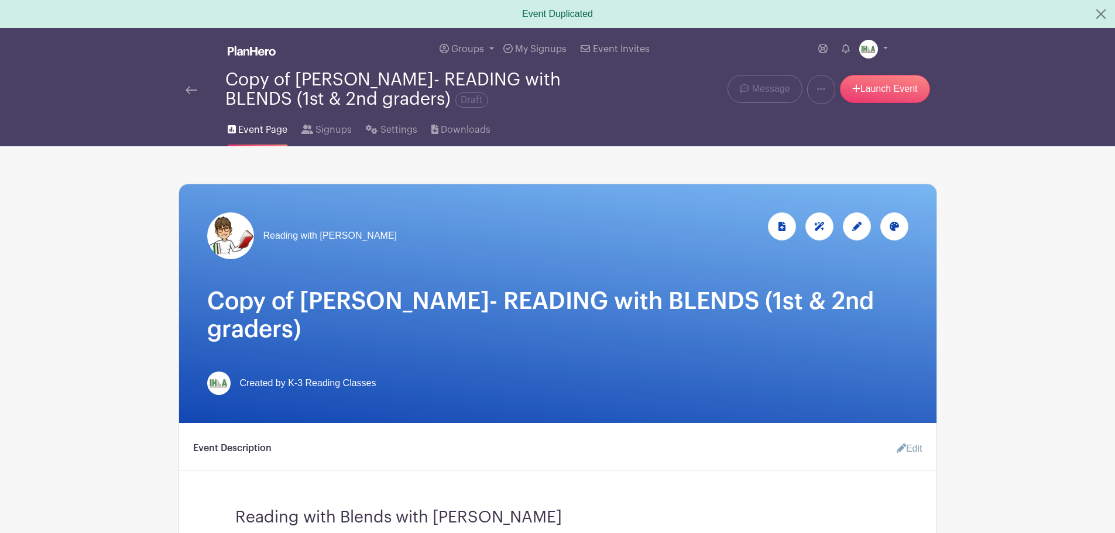
click at [860, 230] on icon at bounding box center [857, 226] width 9 height 9
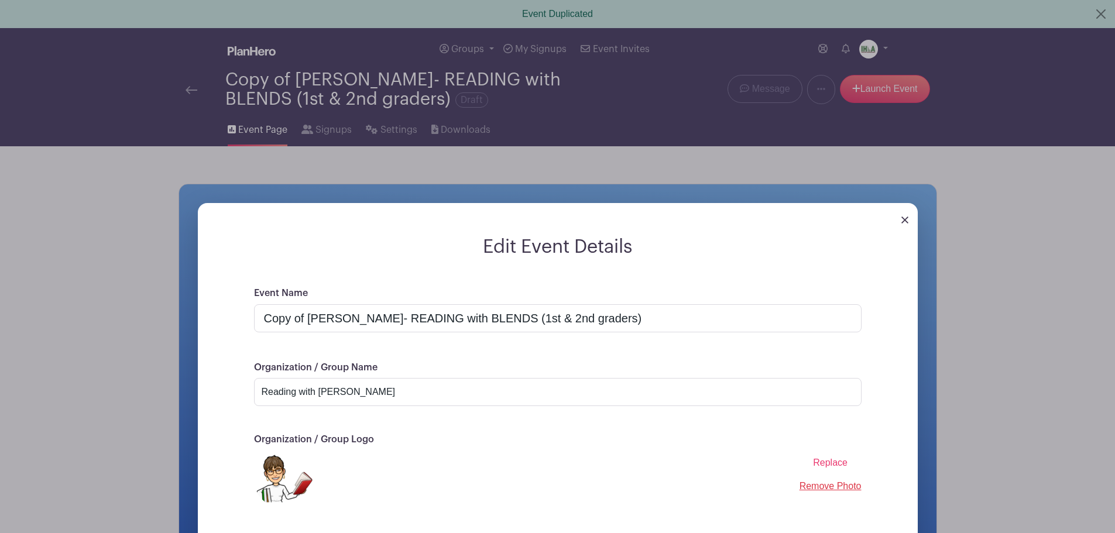
click at [830, 462] on span "Replace" at bounding box center [830, 463] width 35 height 10
click at [0, 0] on input "Replace" at bounding box center [0, 0] width 0 height 0
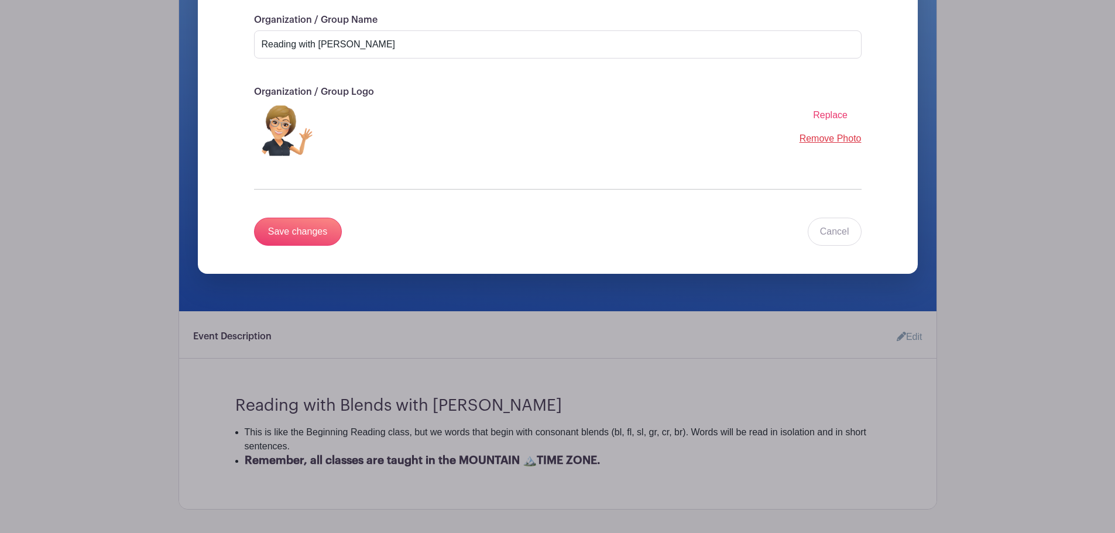
scroll to position [351, 0]
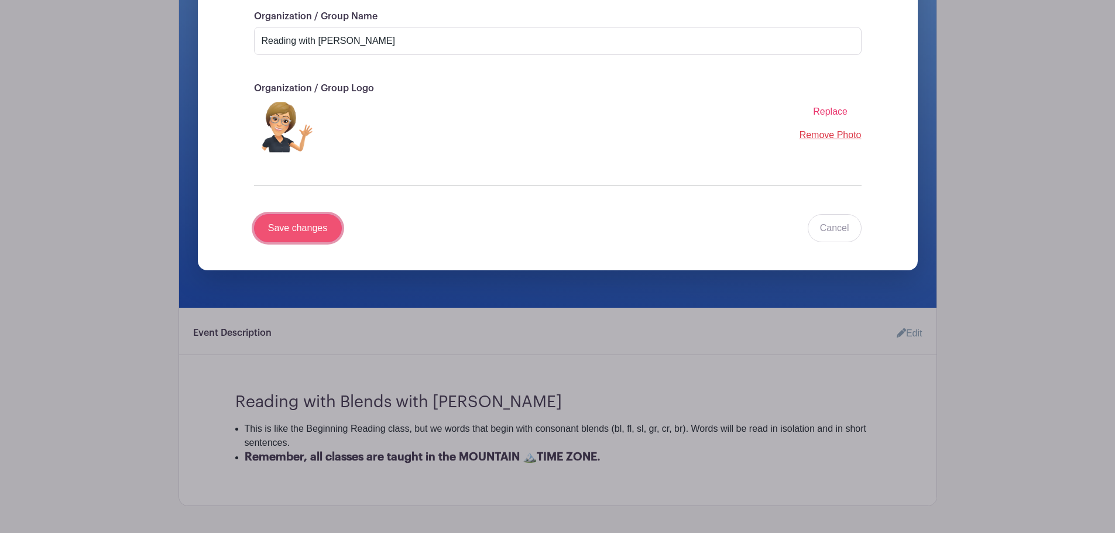
click at [296, 225] on input "Save changes" at bounding box center [298, 228] width 88 height 28
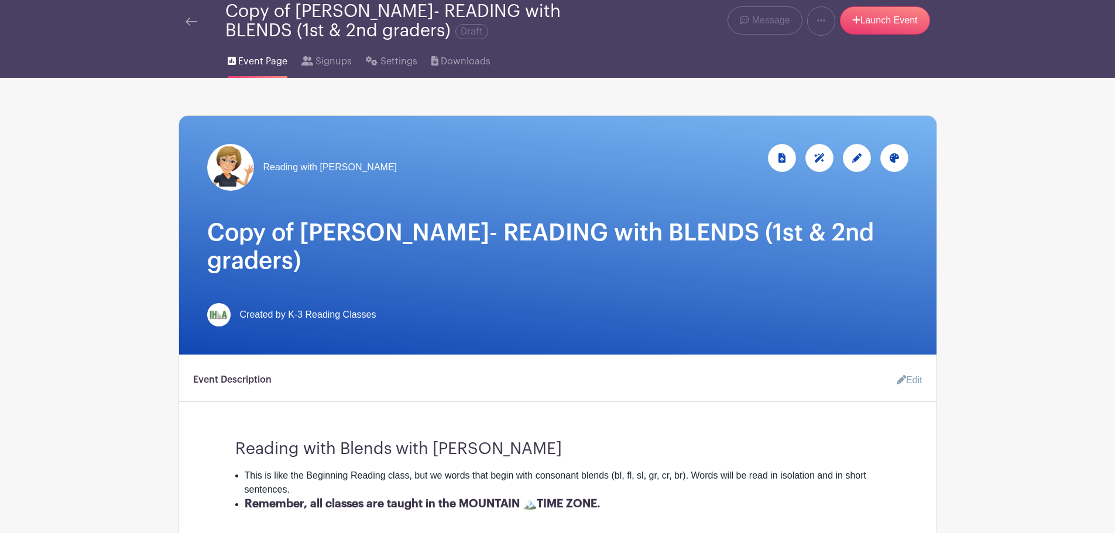
scroll to position [87, 0]
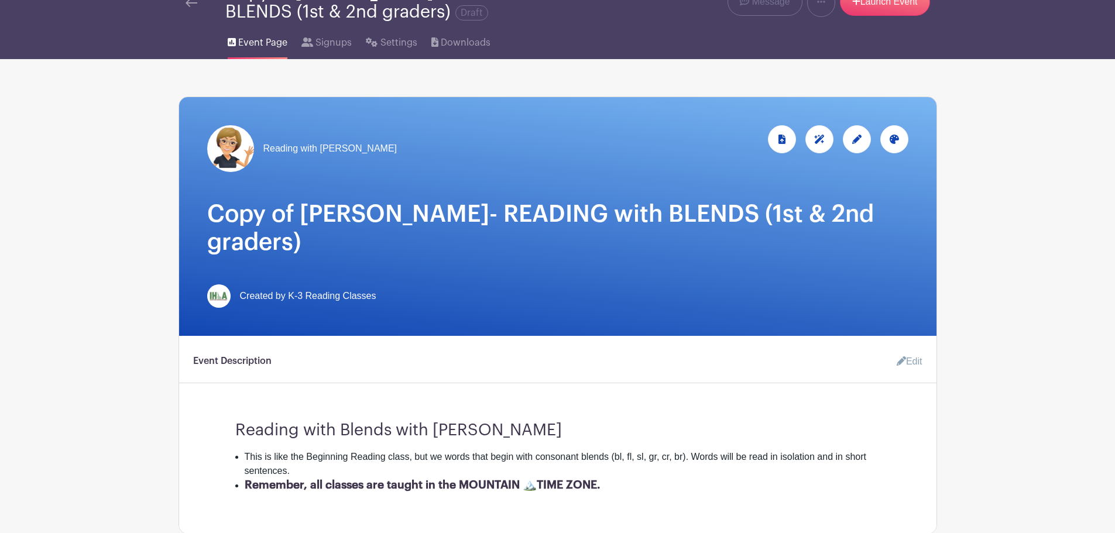
click at [192, 3] on img at bounding box center [192, 3] width 12 height 8
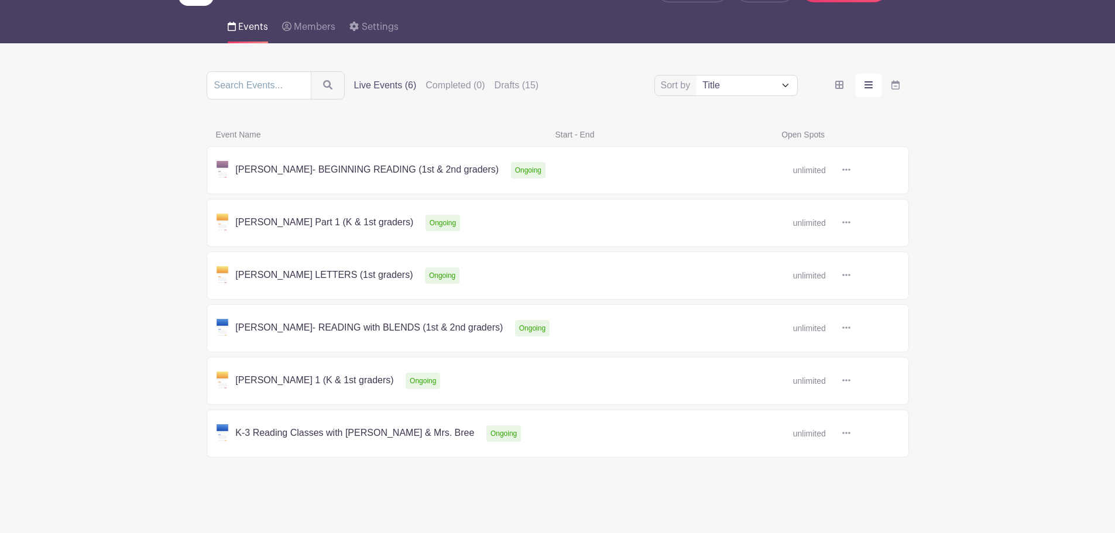
scroll to position [78, 0]
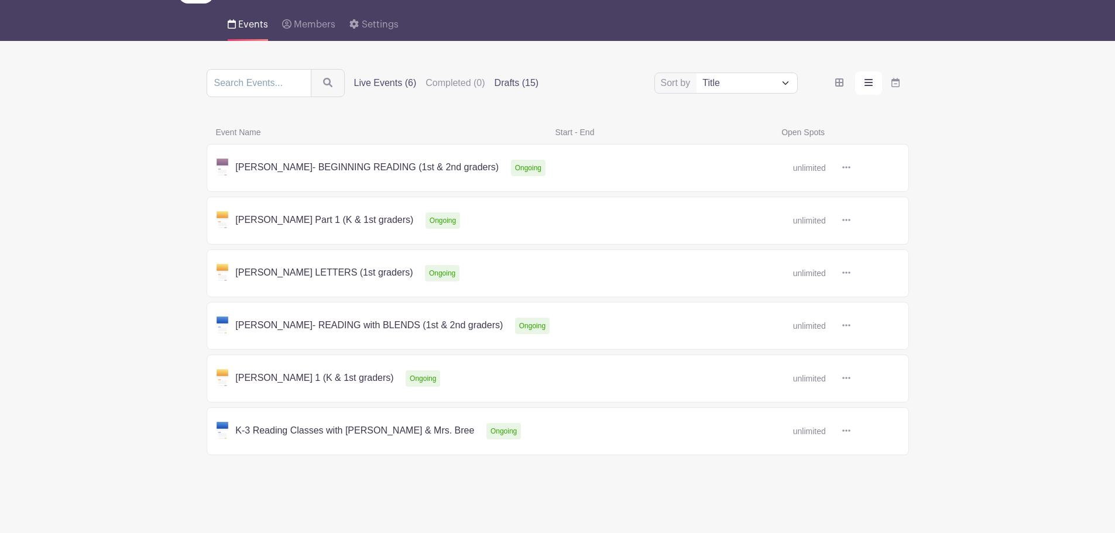
click at [508, 78] on label "Drafts (15)" at bounding box center [517, 83] width 44 height 14
click at [0, 0] on input "Drafts (15)" at bounding box center [0, 0] width 0 height 0
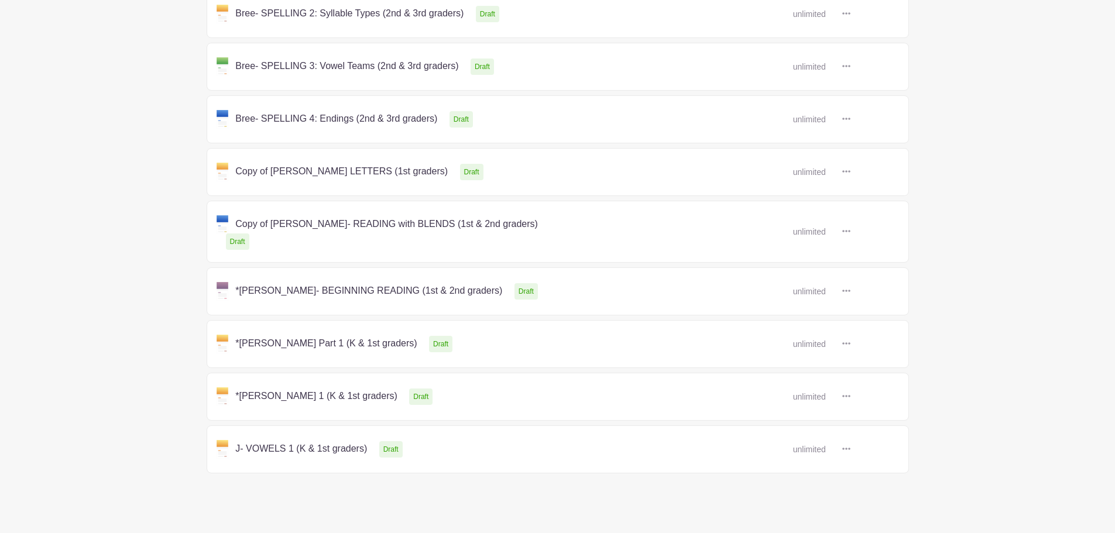
scroll to position [553, 0]
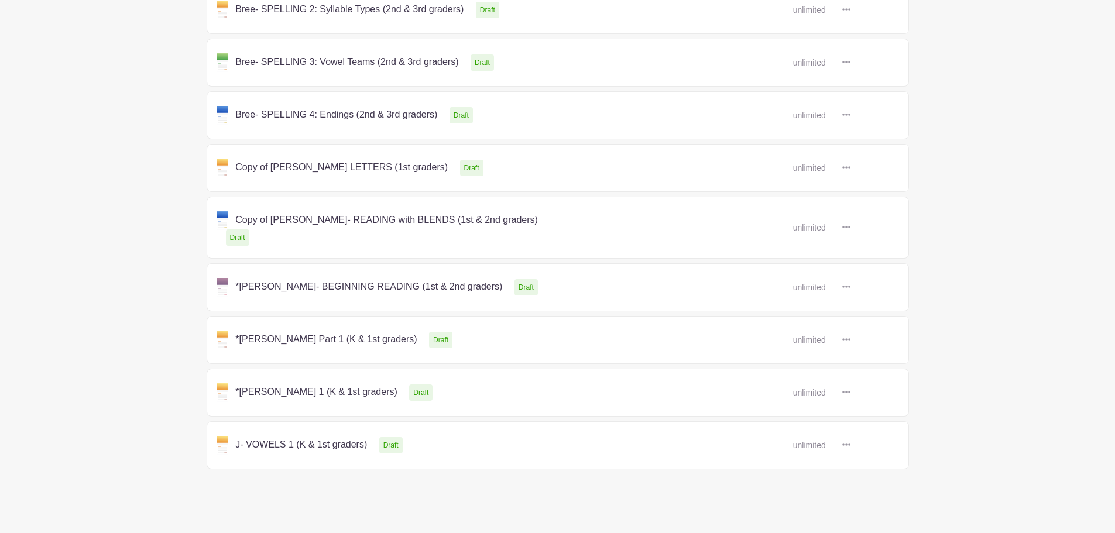
click at [852, 436] on link at bounding box center [847, 445] width 18 height 19
click at [851, 446] on link at bounding box center [851, 446] width 0 height 0
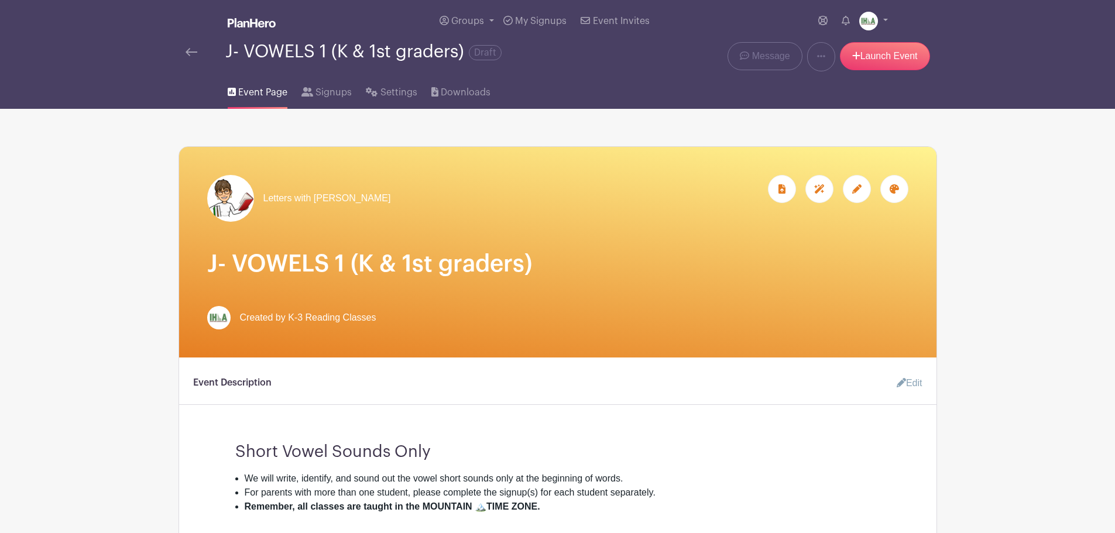
click at [859, 194] on div at bounding box center [857, 189] width 28 height 28
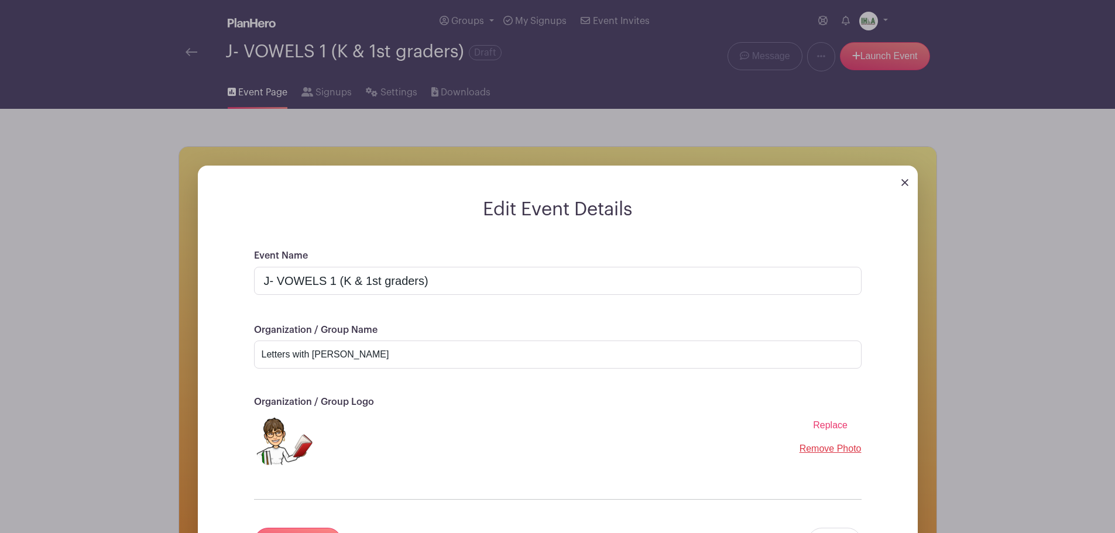
click at [825, 426] on span "Replace" at bounding box center [830, 425] width 35 height 10
click at [0, 0] on input "Replace" at bounding box center [0, 0] width 0 height 0
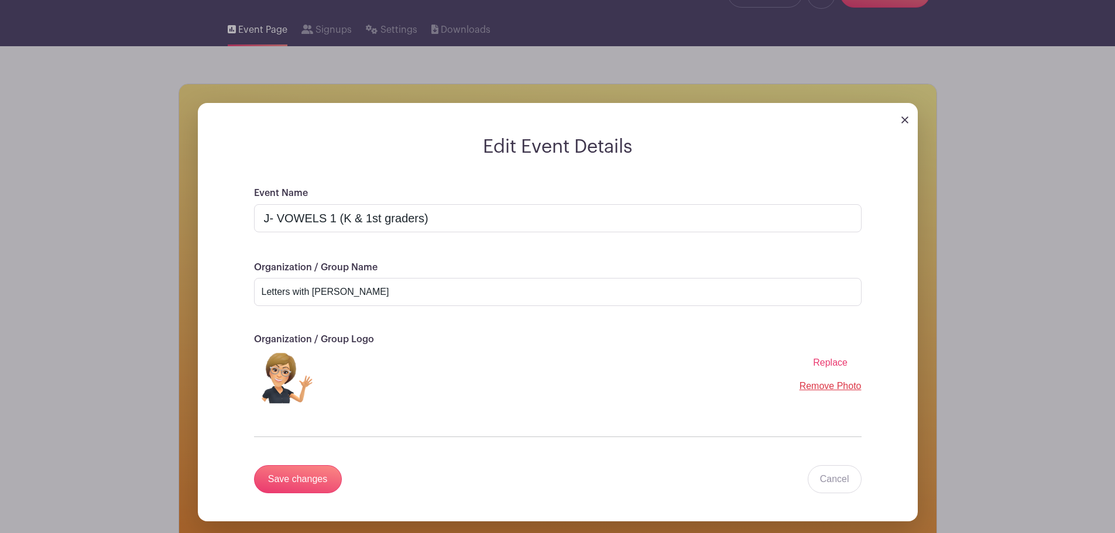
scroll to position [59, 0]
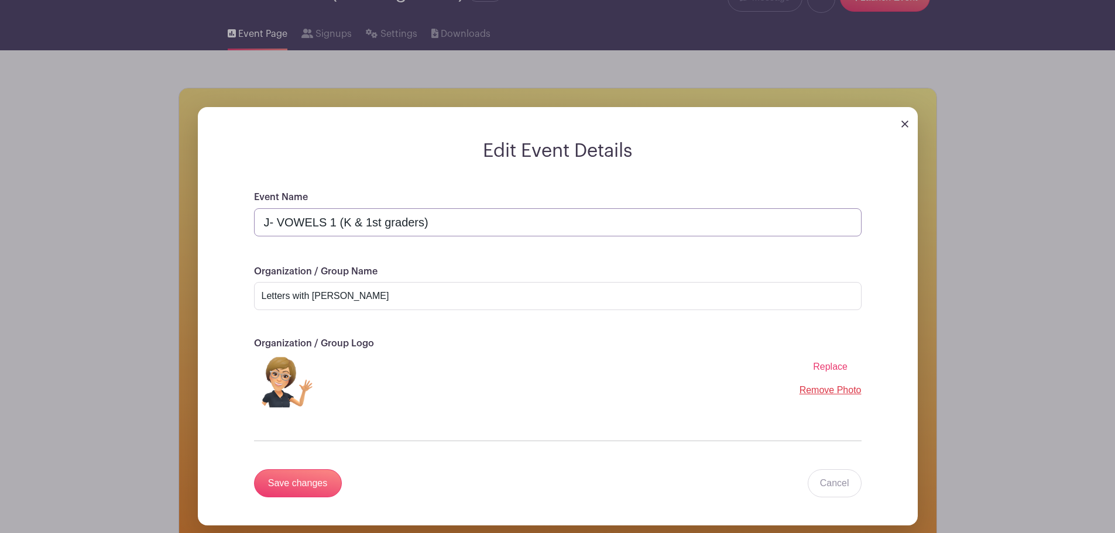
click at [267, 223] on input "J- VOWELS 1 (K & 1st graders)" at bounding box center [558, 222] width 608 height 28
type input "*[PERSON_NAME]- Word Families 1 (1st & 2nd graders)"
click at [265, 296] on input "Letters with [PERSON_NAME]" at bounding box center [558, 296] width 608 height 28
type input "Reading with [PERSON_NAME]"
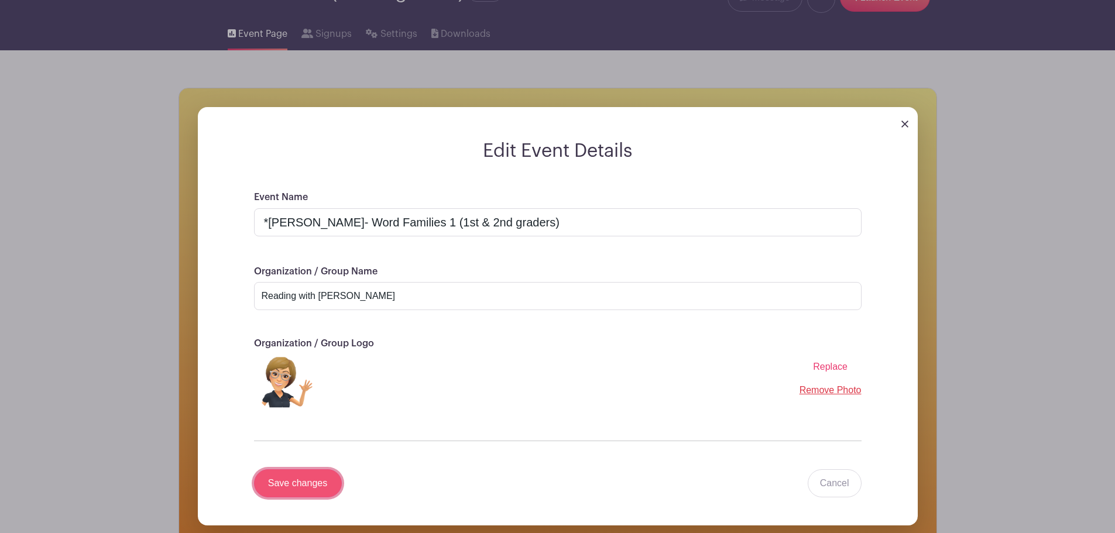
click at [310, 478] on input "Save changes" at bounding box center [298, 484] width 88 height 28
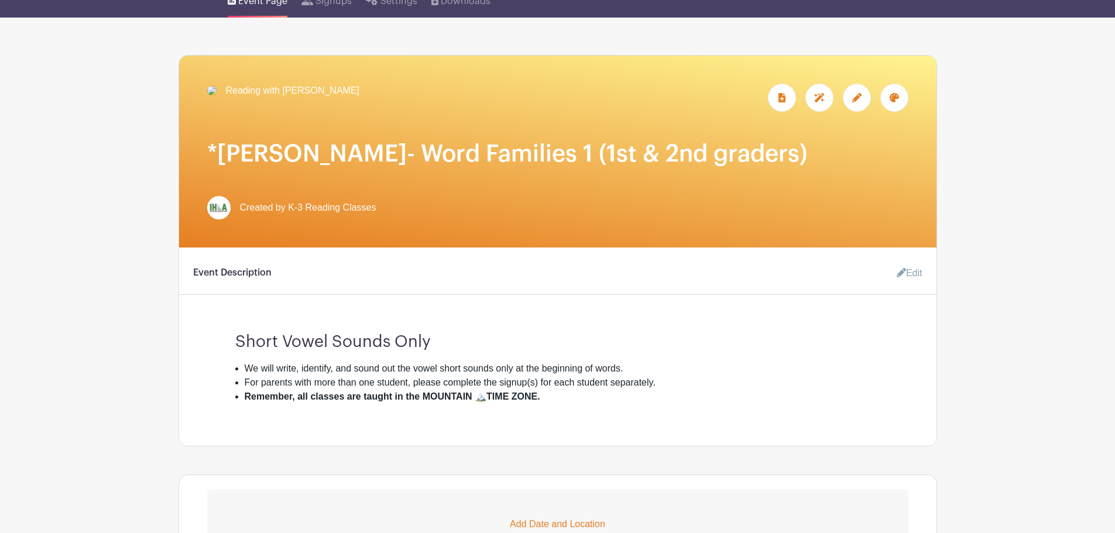
scroll to position [117, 0]
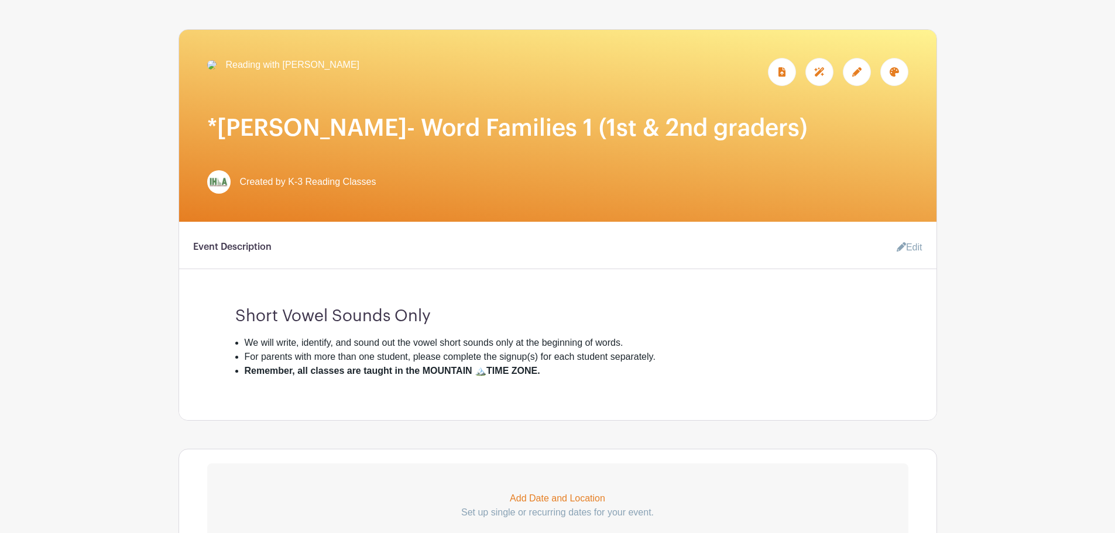
click at [913, 259] on link "Edit" at bounding box center [905, 247] width 35 height 23
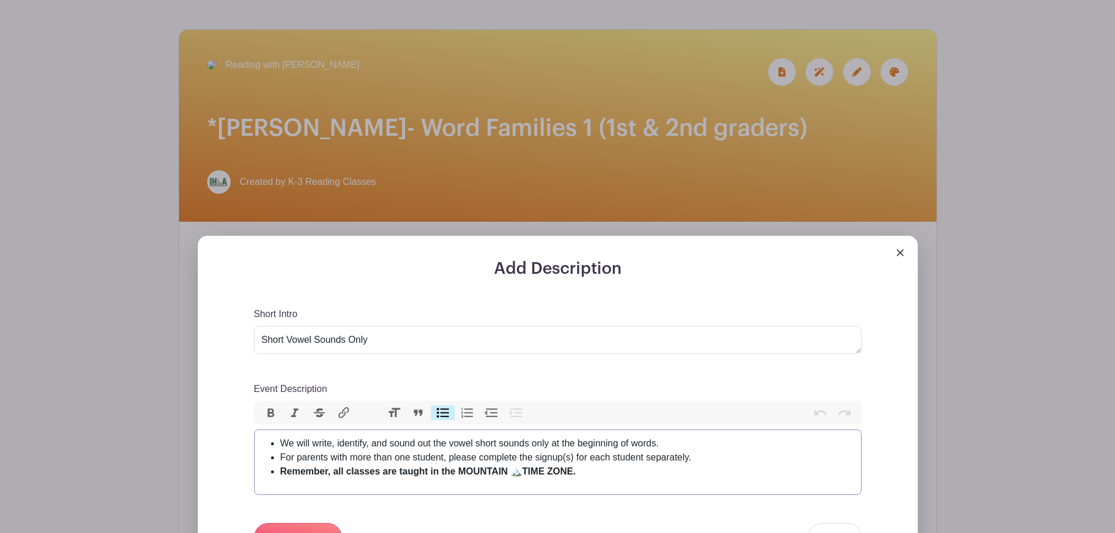
click at [292, 451] on li "We will write, identify, and sound out the vowel short sounds only at the begin…" at bounding box center [567, 444] width 574 height 14
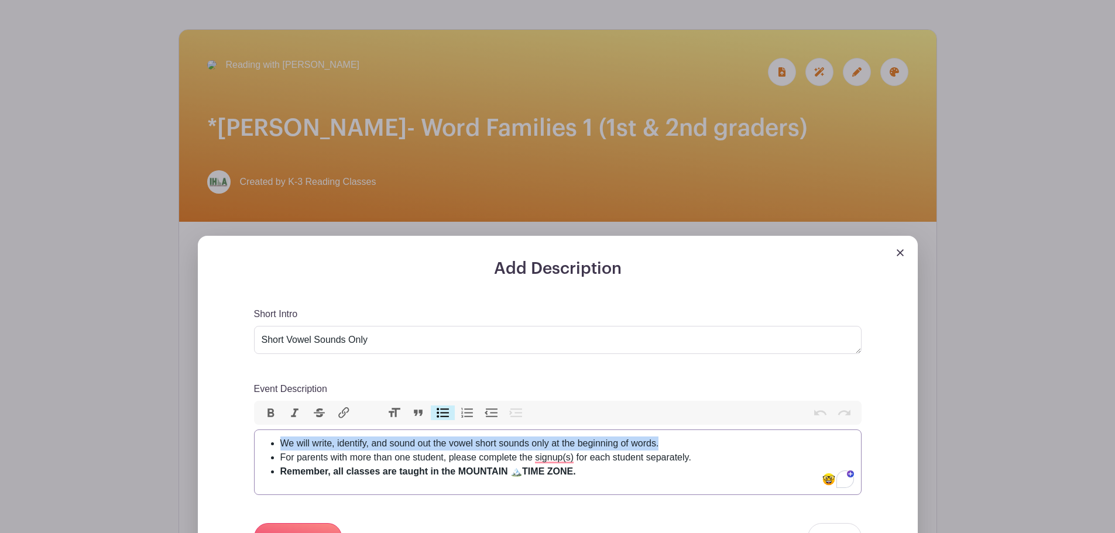
paste trix-editor "practice the following word families: -at, -an, -ig, -ip, -ot, -og, -ug, -un. S…"
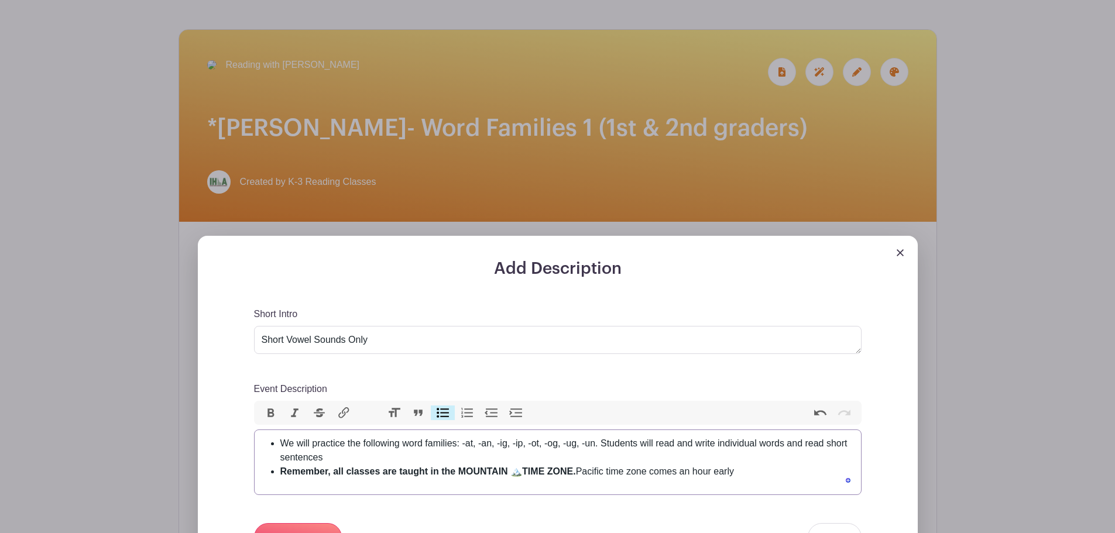
type trix-editor "<ul><li>We will practice the following word families: -at, -an, -ig, -ip, -ot, …"
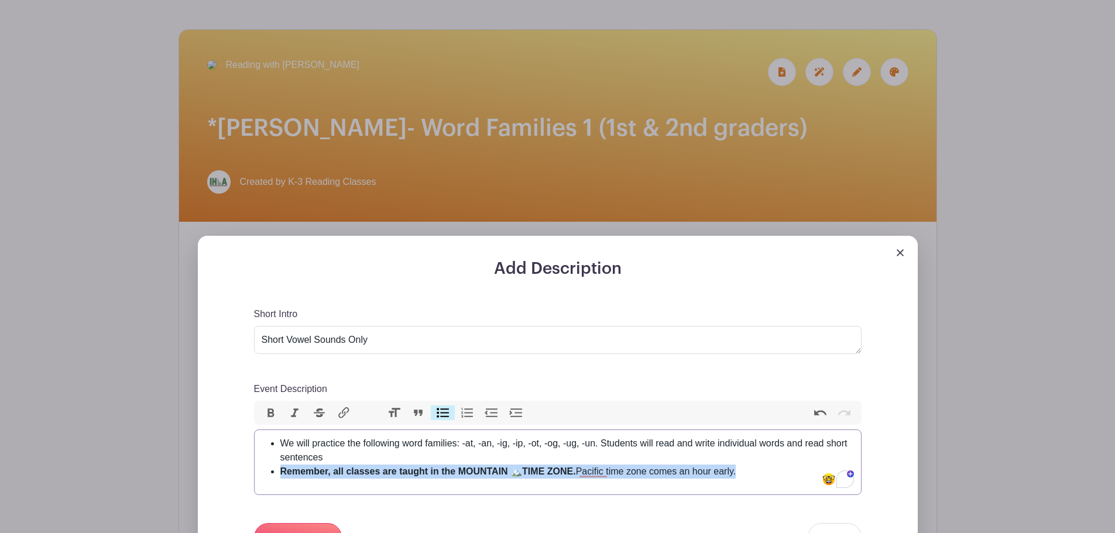
drag, startPoint x: 720, startPoint y: 494, endPoint x: 255, endPoint y: 498, distance: 464.9
click at [255, 495] on trix-editor "We will practice the following word families: -at, -an, -ig, -ip, -ot, -og, -ug…" at bounding box center [558, 463] width 608 height 66
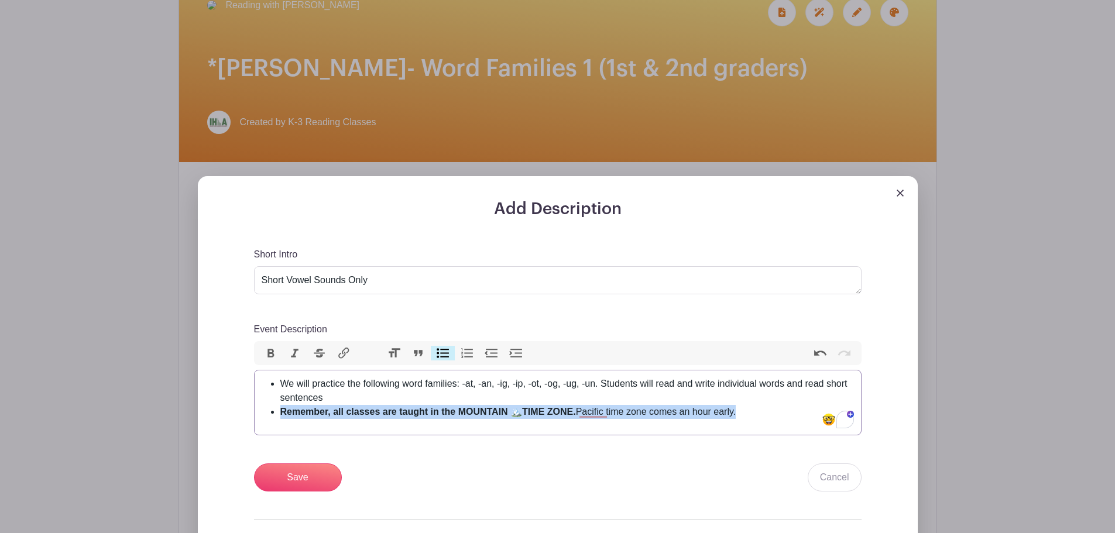
scroll to position [234, 0]
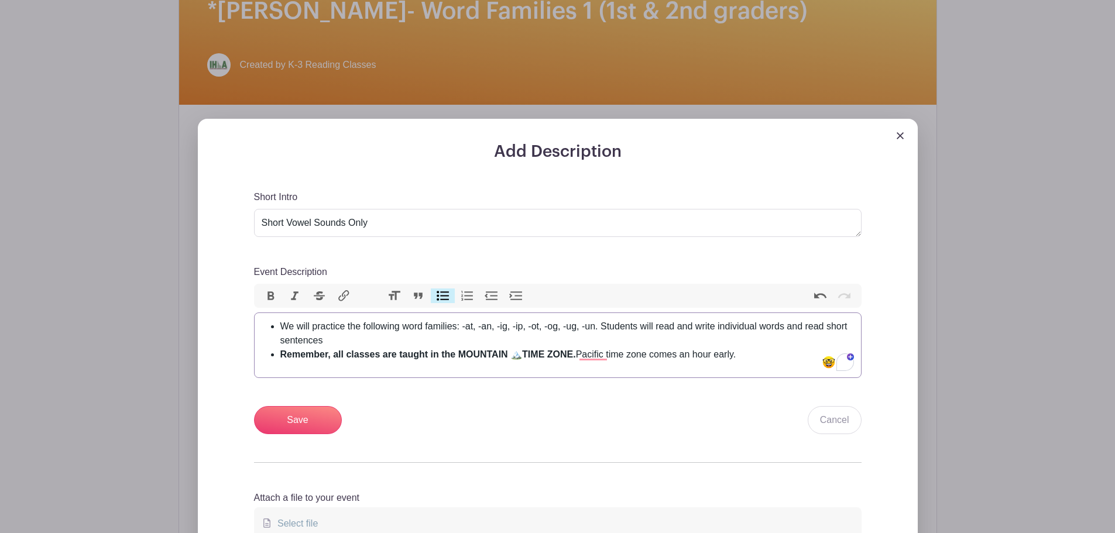
click at [398, 304] on button "Heading" at bounding box center [394, 296] width 25 height 15
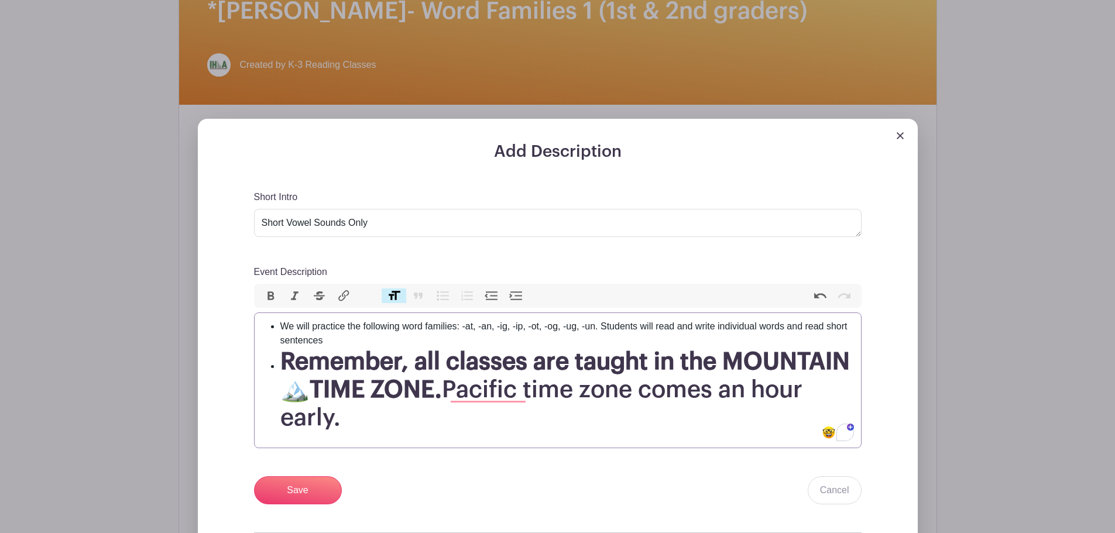
click at [434, 402] on strong "Remember, all classes are taught in the MOUNTAIN 🏔️TIME ZONE." at bounding box center [565, 376] width 570 height 52
click at [289, 505] on input "Save" at bounding box center [298, 491] width 88 height 28
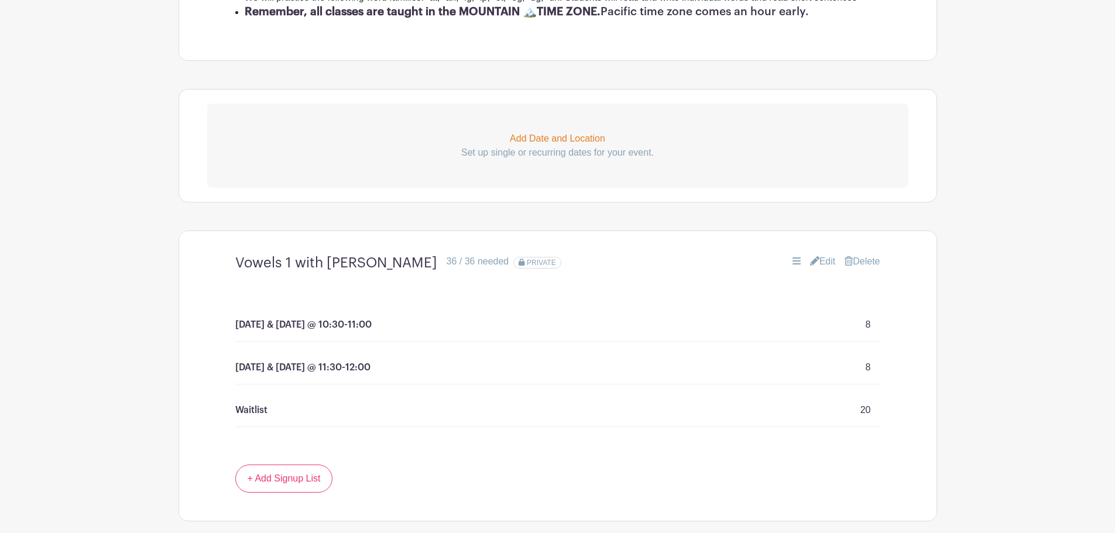
scroll to position [621, 0]
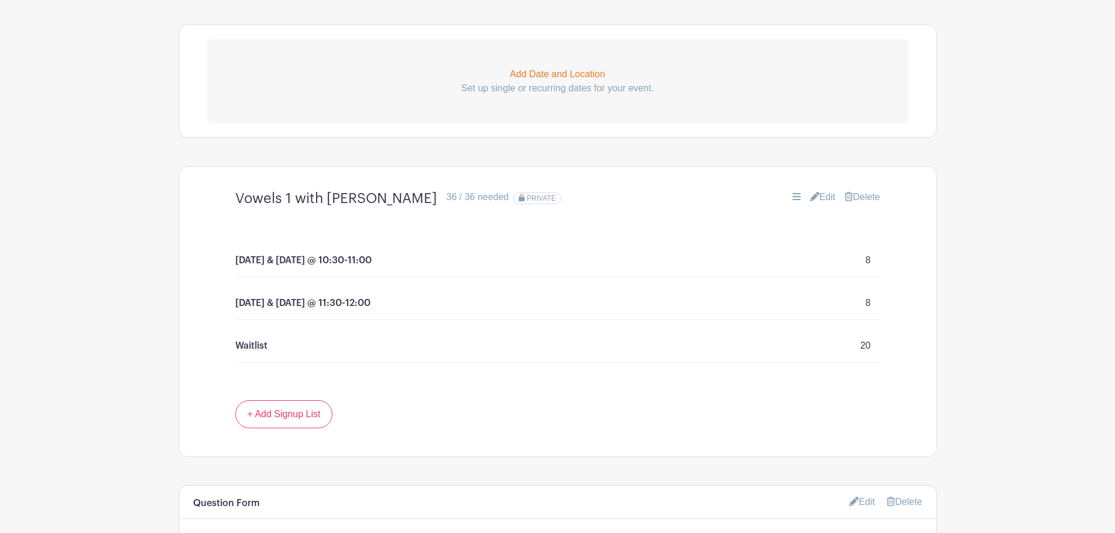
click at [821, 204] on link "Edit" at bounding box center [823, 197] width 26 height 14
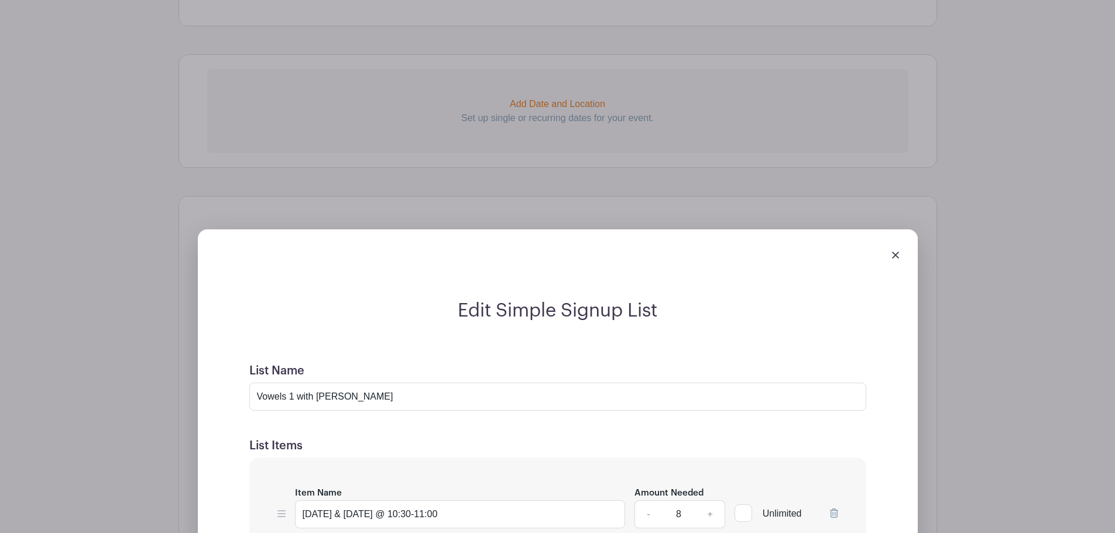
scroll to position [562, 0]
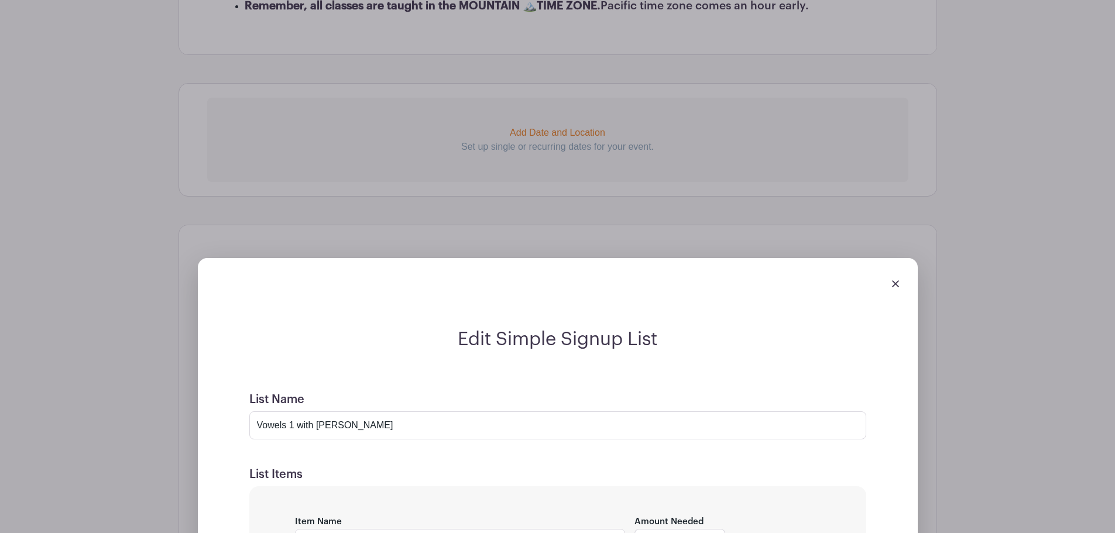
click at [895, 287] on img at bounding box center [895, 283] width 7 height 7
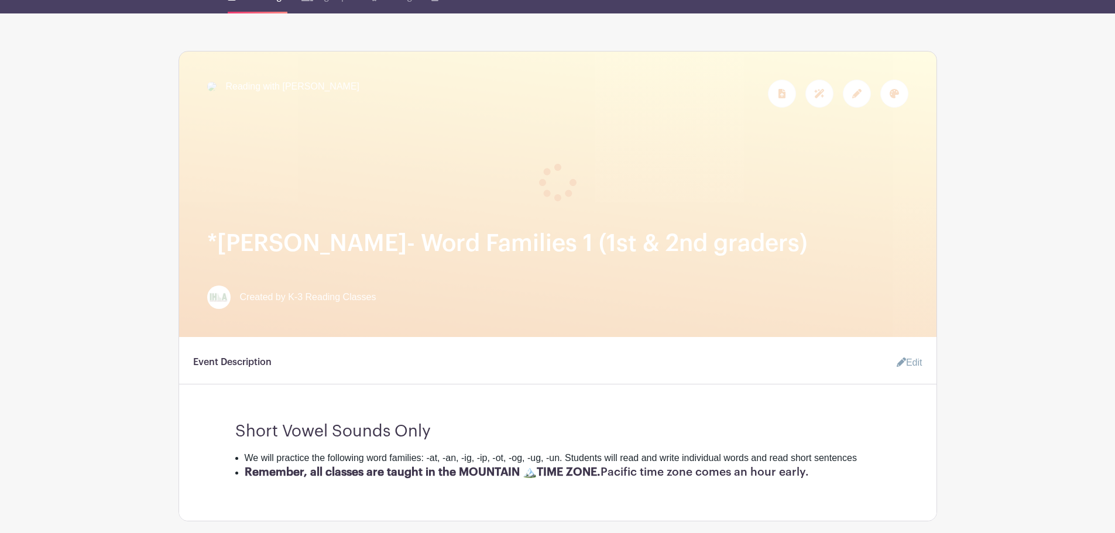
scroll to position [94, 0]
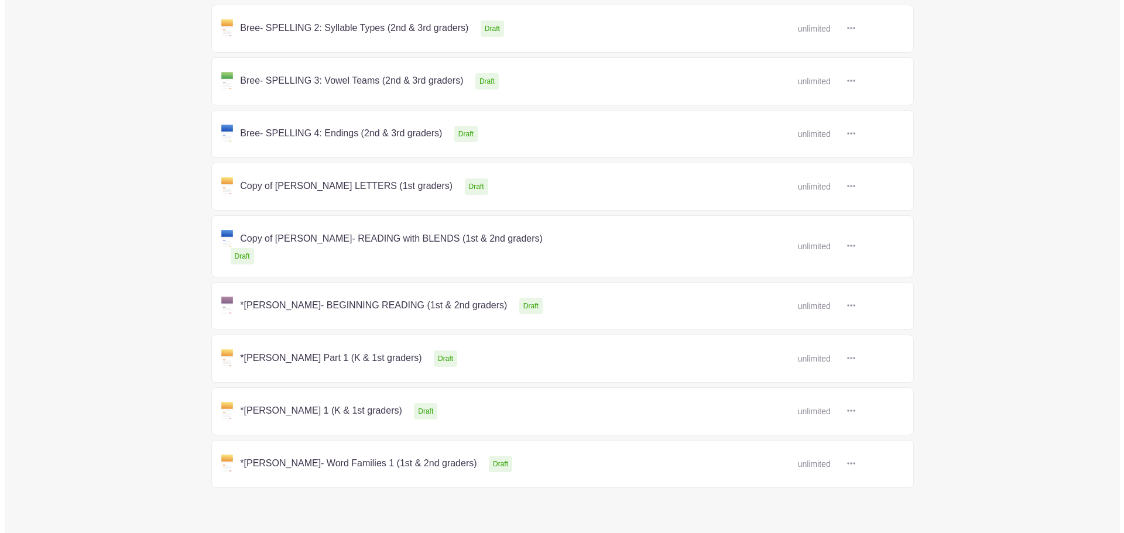
scroll to position [553, 0]
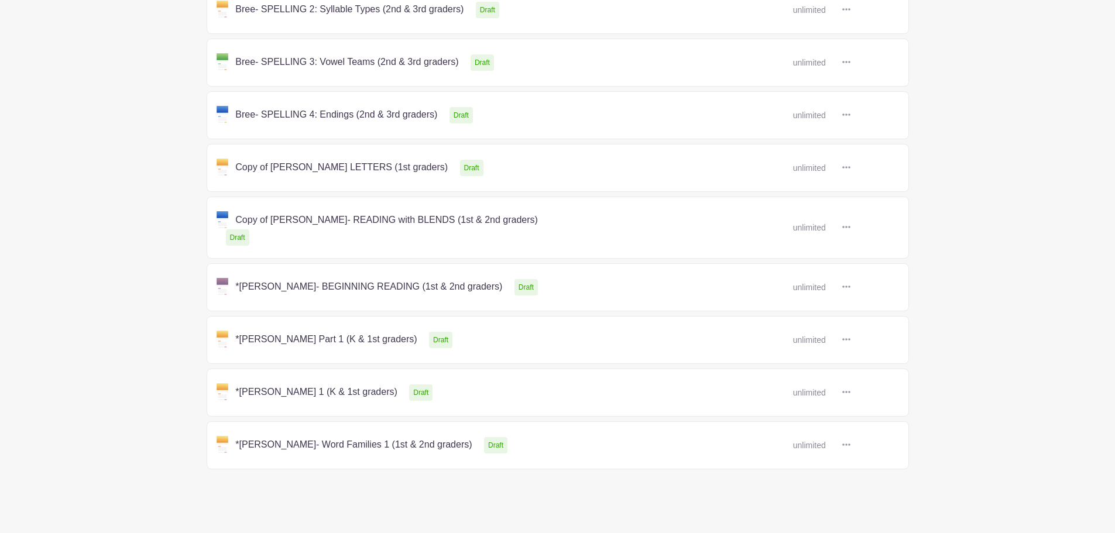
click at [852, 436] on link at bounding box center [847, 445] width 18 height 19
click at [874, 480] on link "Delete" at bounding box center [884, 489] width 93 height 19
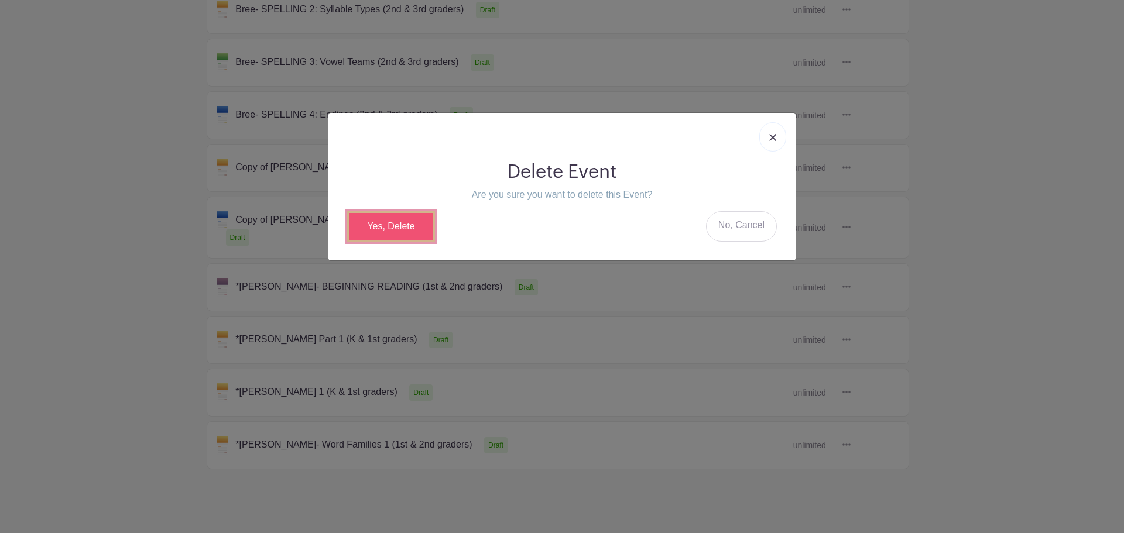
click at [389, 224] on link "Yes, Delete" at bounding box center [391, 226] width 88 height 30
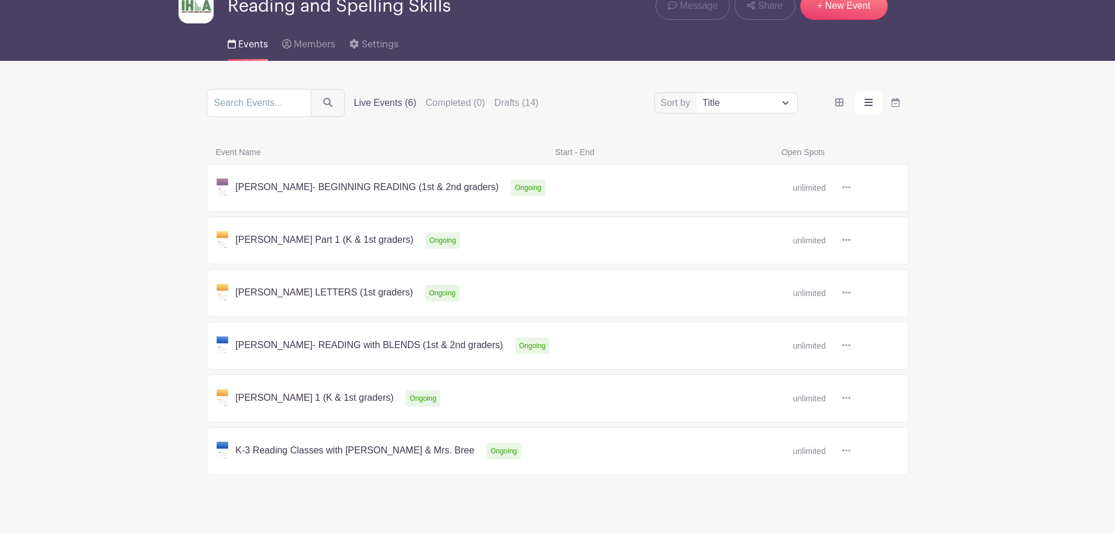
scroll to position [107, 0]
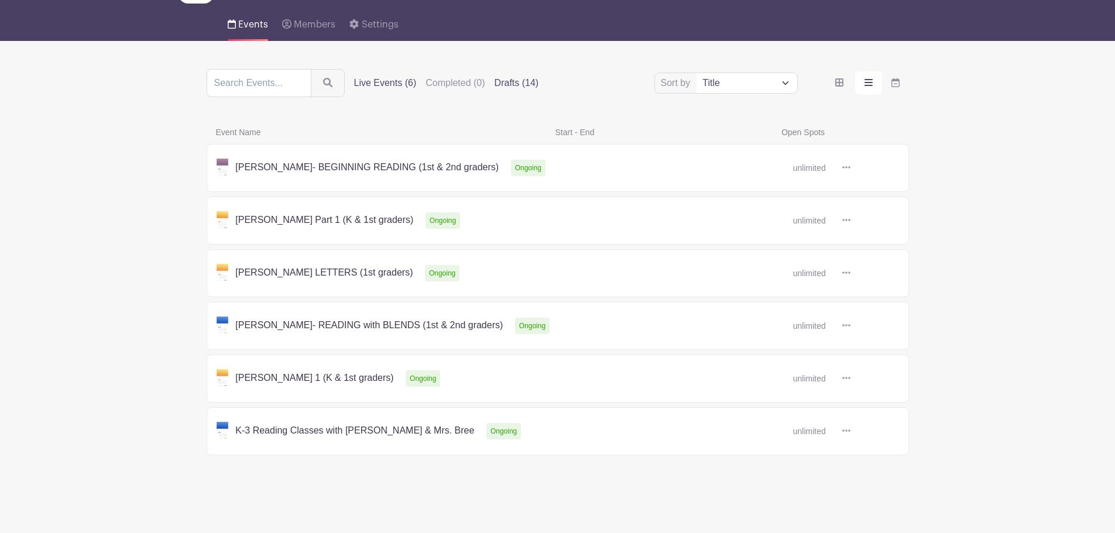
click at [518, 85] on label "Drafts (14)" at bounding box center [517, 83] width 44 height 14
click at [0, 0] on input "Drafts (14)" at bounding box center [0, 0] width 0 height 0
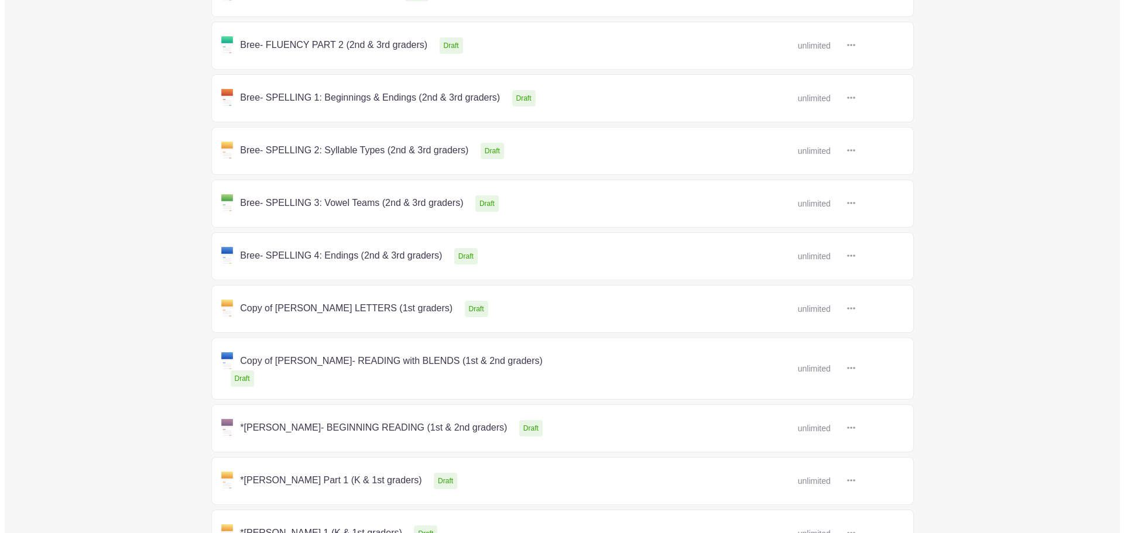
scroll to position [528, 0]
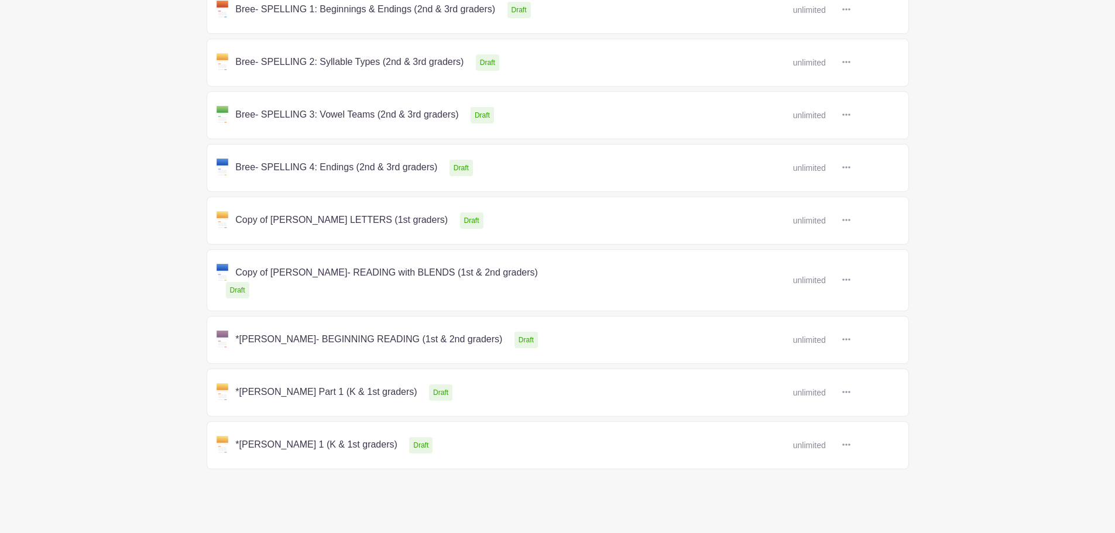
click at [847, 279] on icon at bounding box center [847, 280] width 8 height 2
click at [870, 297] on link "Duplicate" at bounding box center [884, 305] width 93 height 19
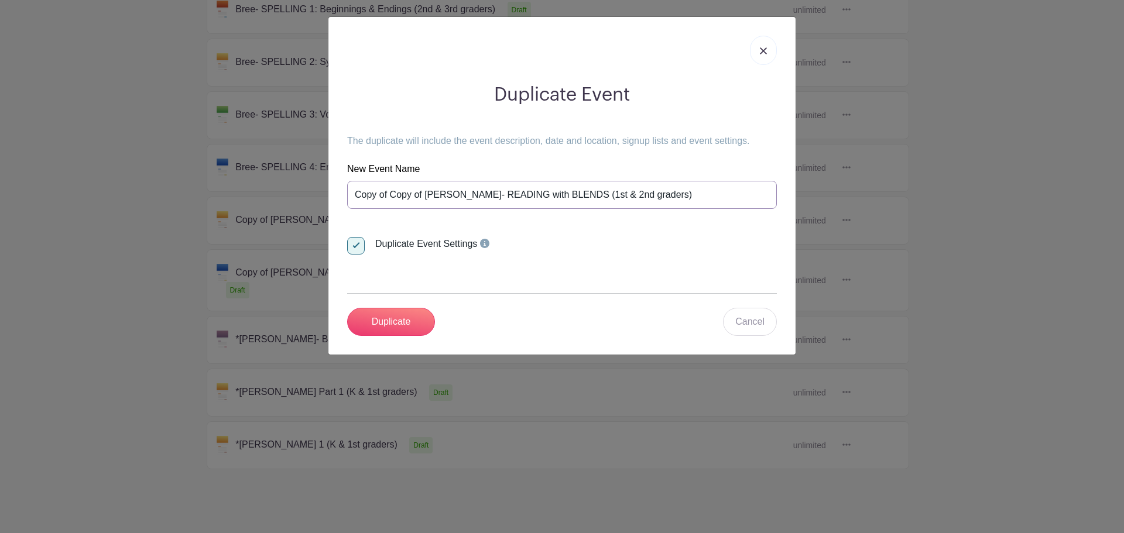
drag, startPoint x: 424, startPoint y: 197, endPoint x: 319, endPoint y: 207, distance: 105.9
click at [319, 207] on div "Duplicate Event The duplicate will include the event description, date and loca…" at bounding box center [562, 266] width 1124 height 533
type input "*[PERSON_NAME]- Word Families 1 (1st & 2nd graders)"
click at [402, 326] on input "Duplicate" at bounding box center [391, 322] width 88 height 28
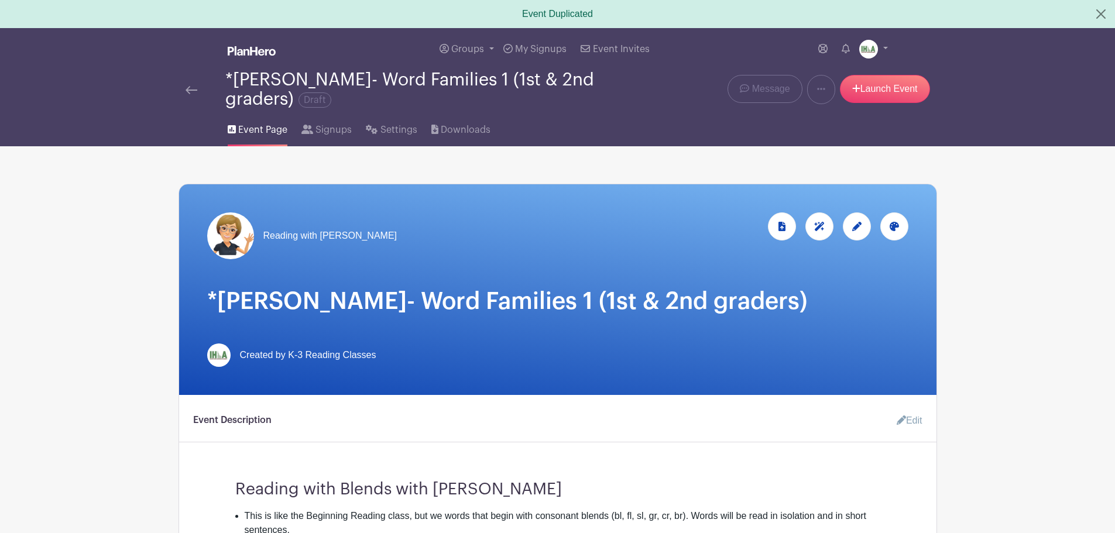
click at [895, 228] on icon at bounding box center [894, 226] width 9 height 9
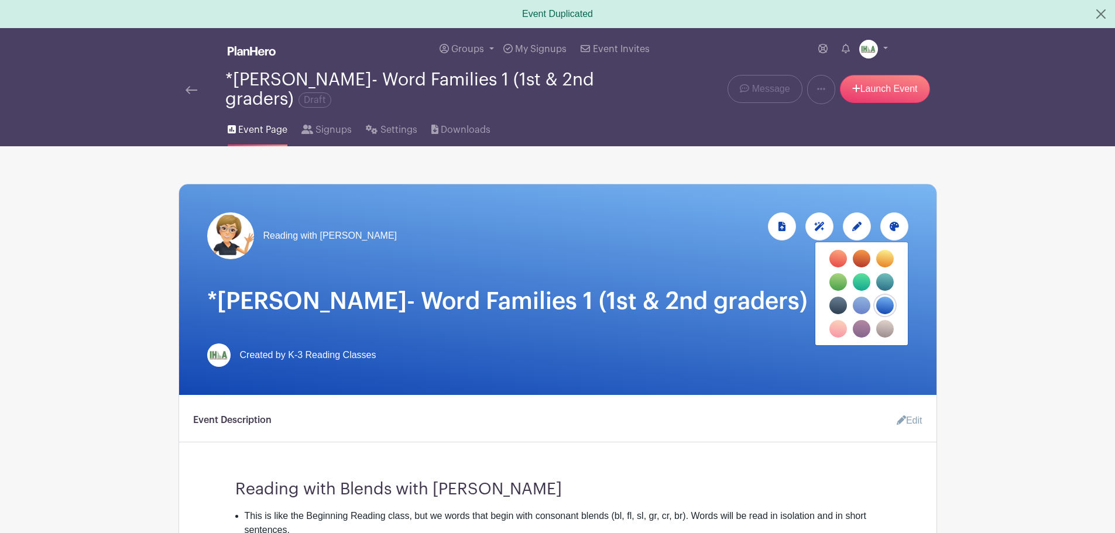
click at [838, 284] on label "filters" at bounding box center [839, 282] width 18 height 18
click at [0, 0] on input "filters" at bounding box center [0, 0] width 0 height 0
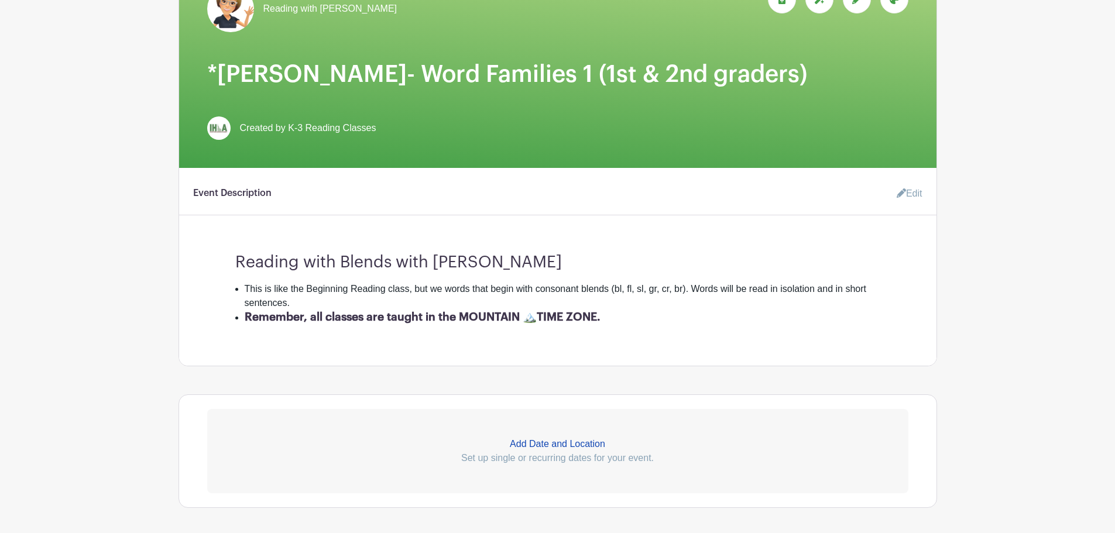
scroll to position [234, 0]
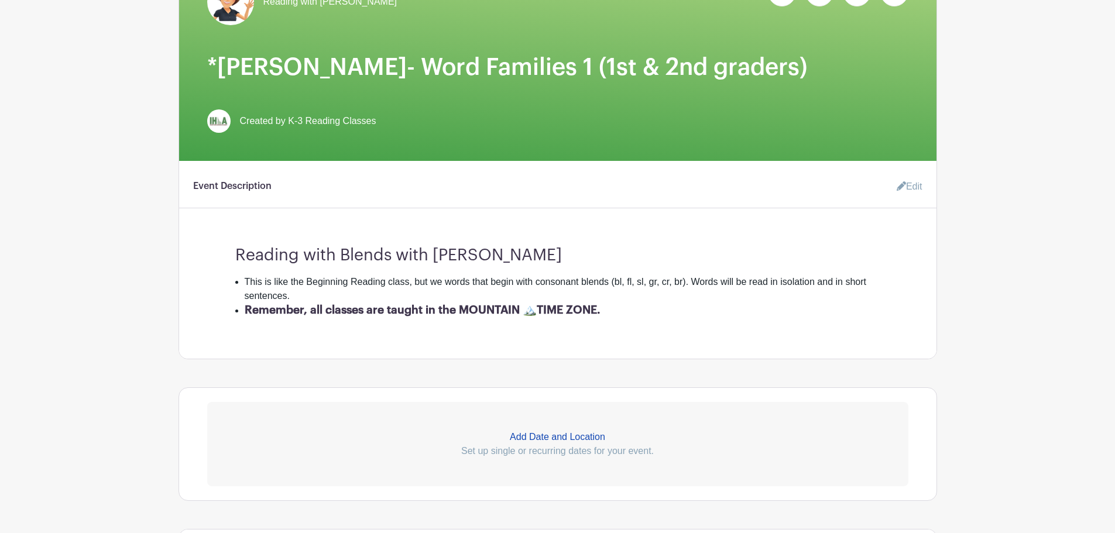
click at [904, 187] on link "Edit" at bounding box center [905, 186] width 35 height 23
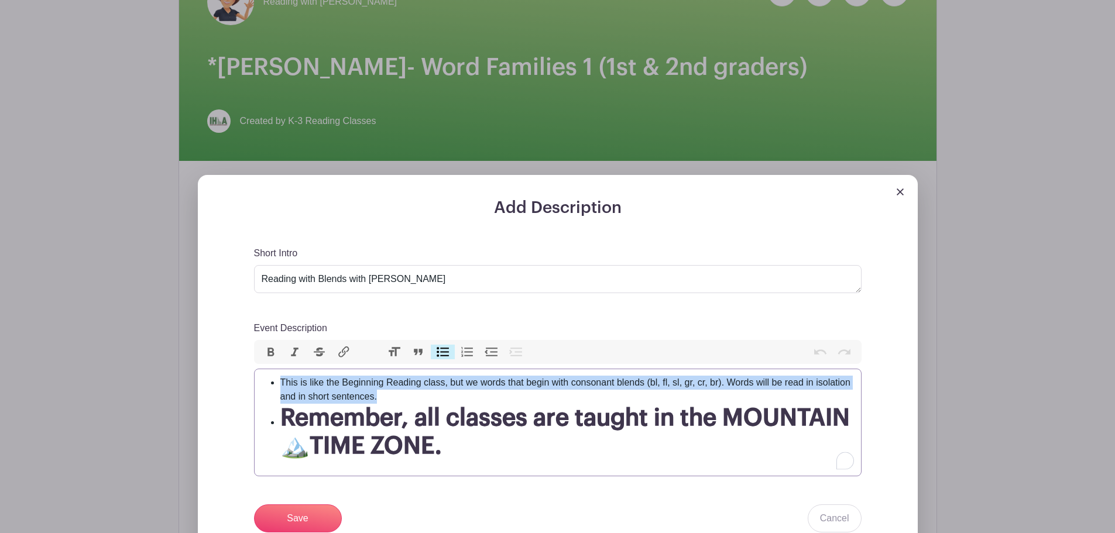
drag, startPoint x: 367, startPoint y: 399, endPoint x: 280, endPoint y: 383, distance: 88.8
click at [280, 383] on li "This is like the Beginning Reading class, but we words that begin with consonan…" at bounding box center [567, 390] width 574 height 28
paste trix-editor "We will practice the following word families: -at, -an, -ig, -ip, -ot, -og, -ug…"
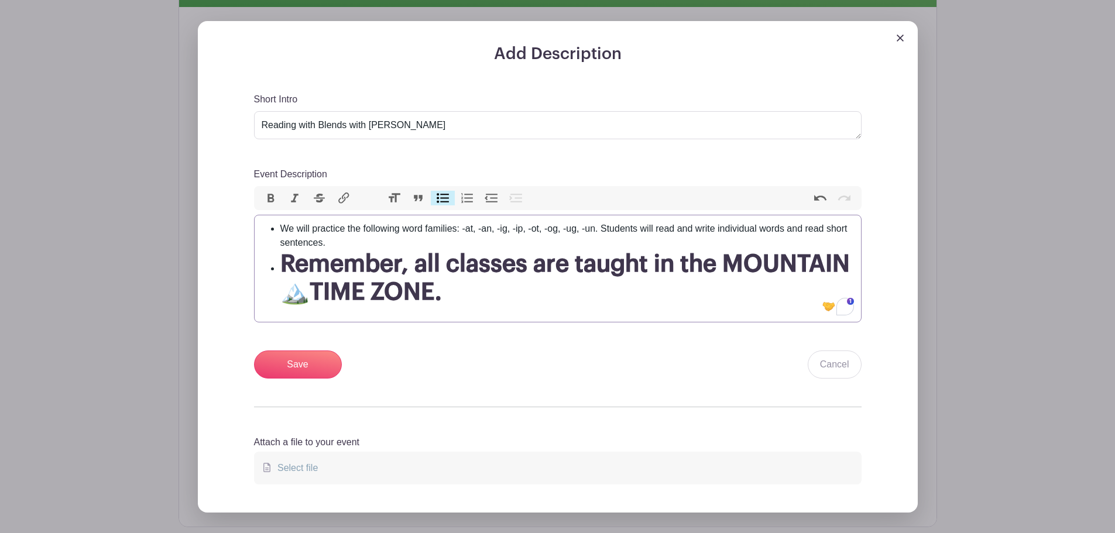
scroll to position [410, 0]
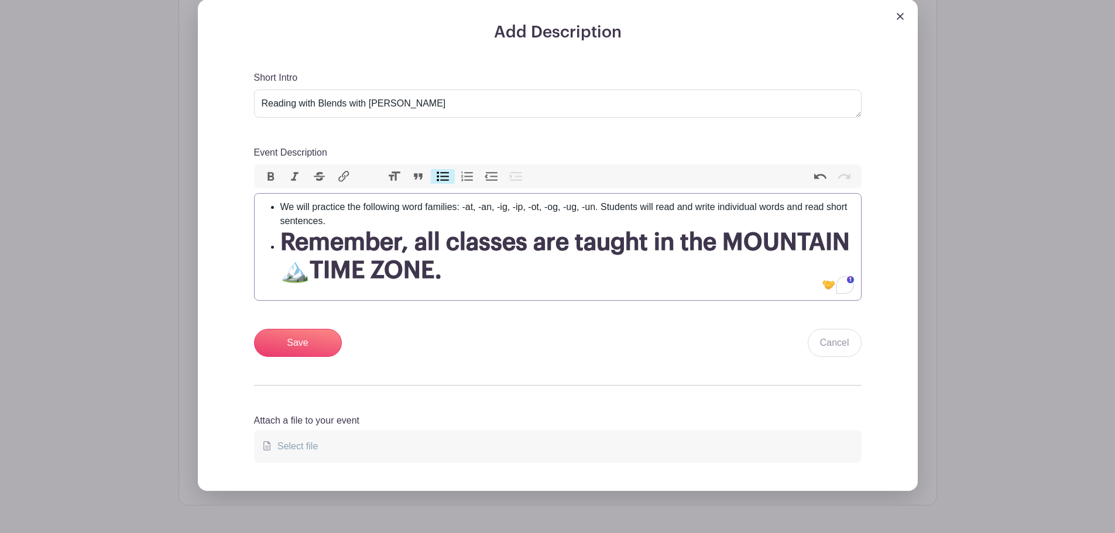
click at [457, 278] on h1 "Remember, all classes are taught in the MOUNTAIN 🏔️TIME ZONE." at bounding box center [567, 256] width 574 height 56
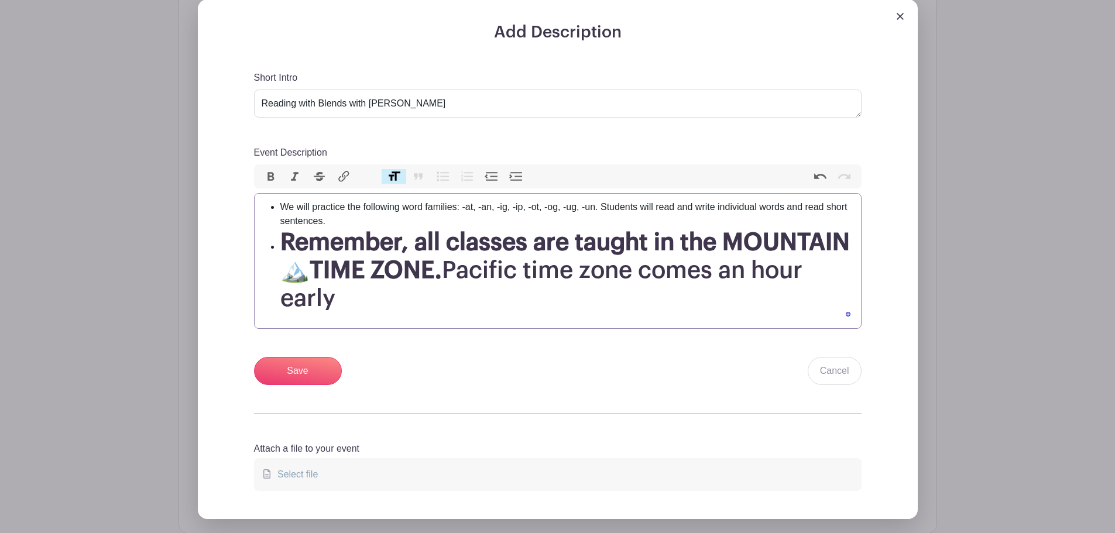
type trix-editor "<ul><li>We will practice the following word families: -at, -an, -ig, -ip, -ot, …"
click at [306, 371] on input "Save" at bounding box center [298, 371] width 88 height 28
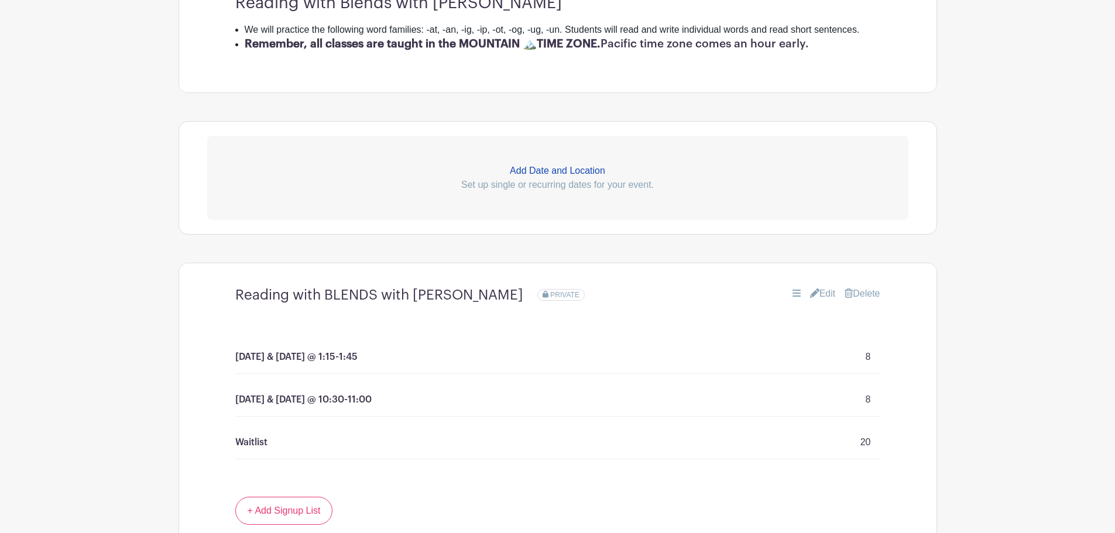
scroll to position [621, 0]
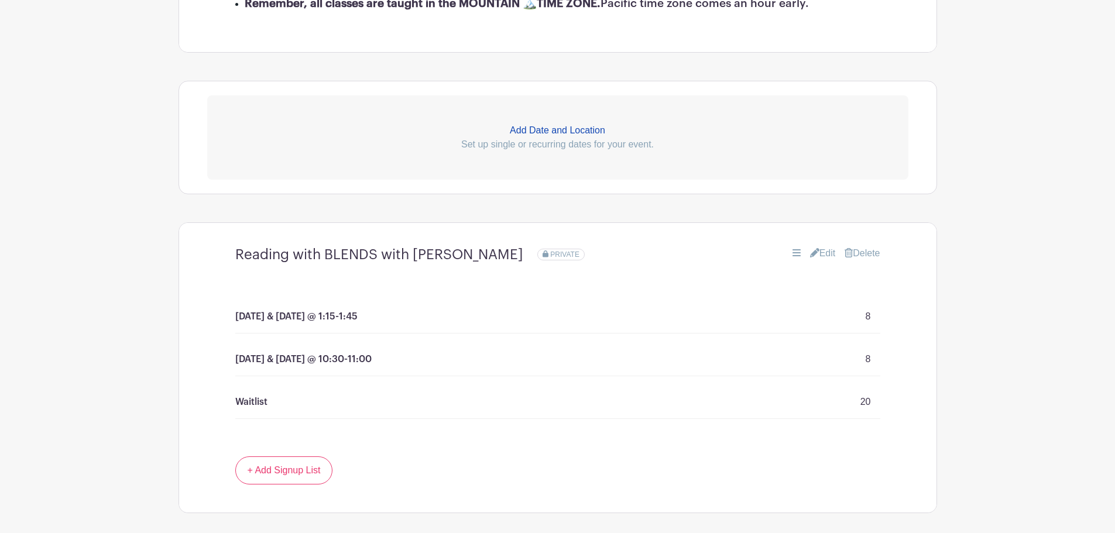
click at [827, 253] on link "Edit" at bounding box center [823, 254] width 26 height 14
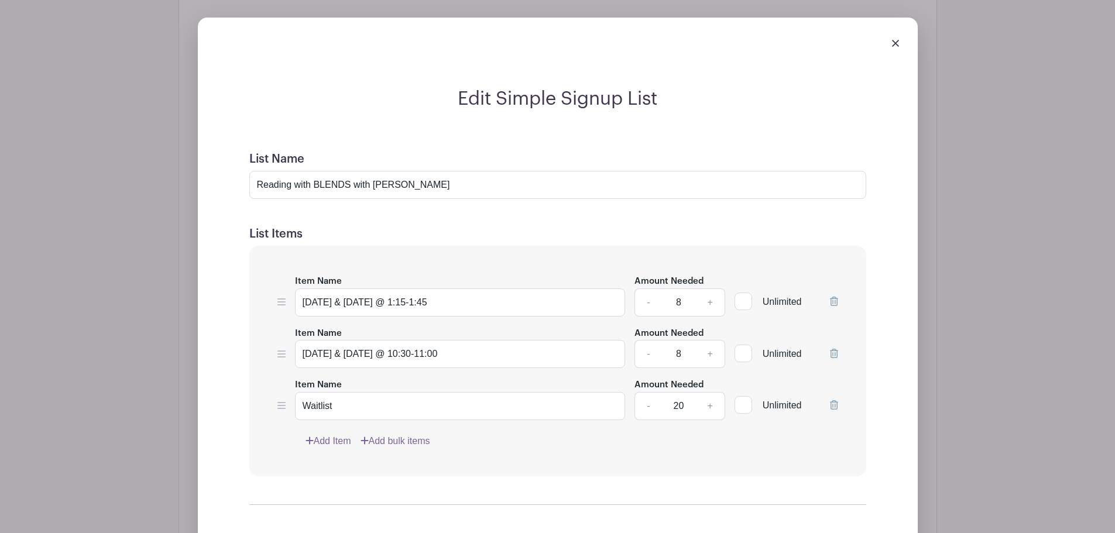
scroll to position [855, 0]
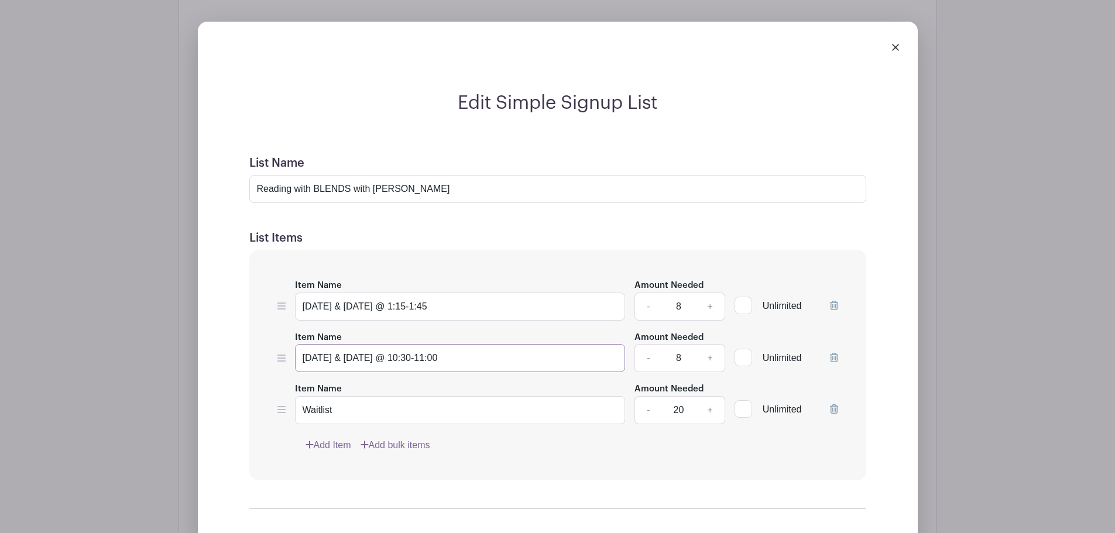
click at [411, 357] on input "[DATE] & [DATE] @ 10:30-11:00" at bounding box center [460, 358] width 331 height 28
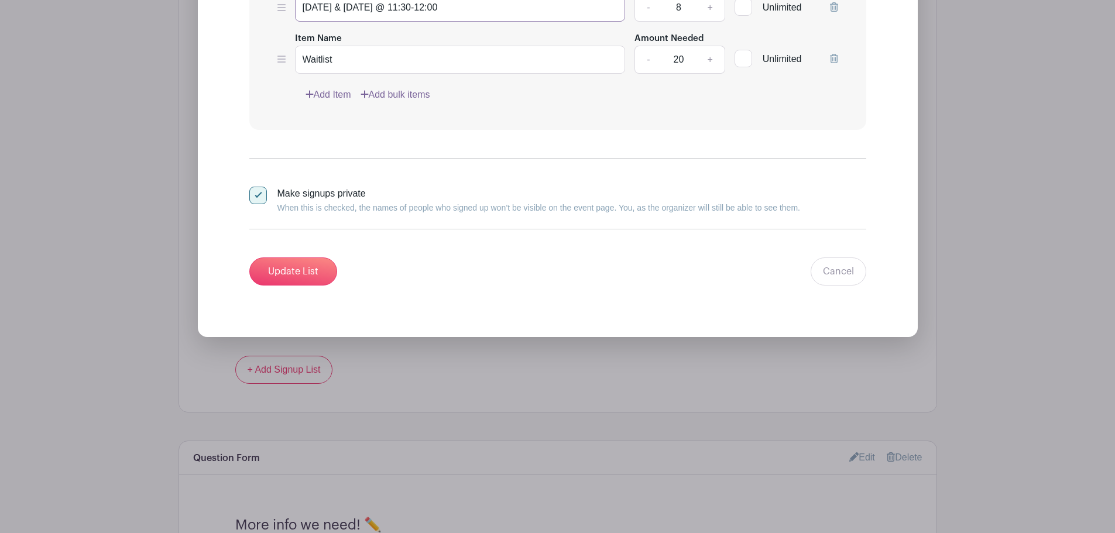
scroll to position [1206, 0]
type input "[DATE] & [DATE] @ 11:30-12:00"
click at [287, 268] on input "Update List" at bounding box center [293, 271] width 88 height 28
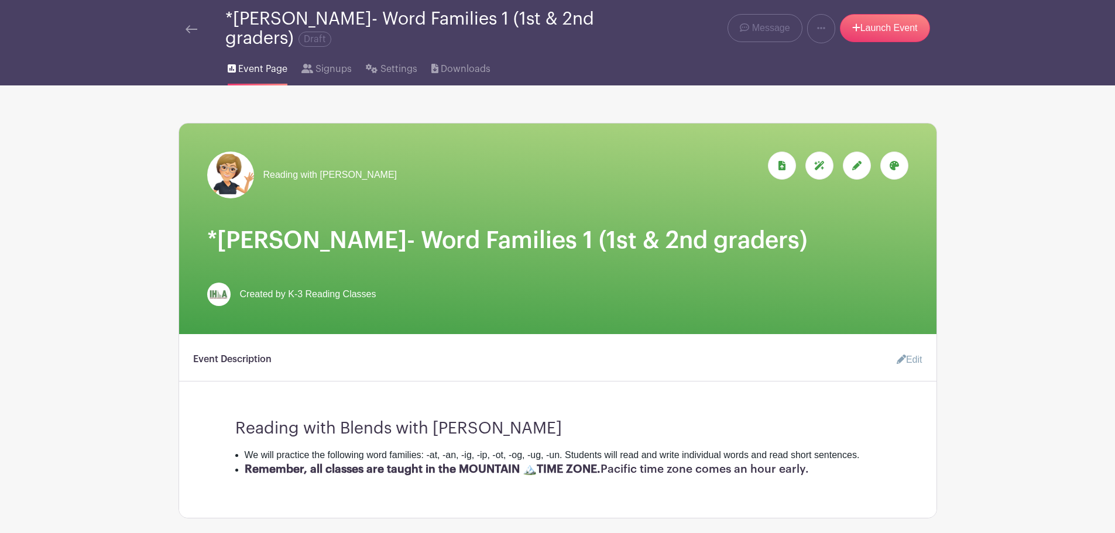
scroll to position [40, 0]
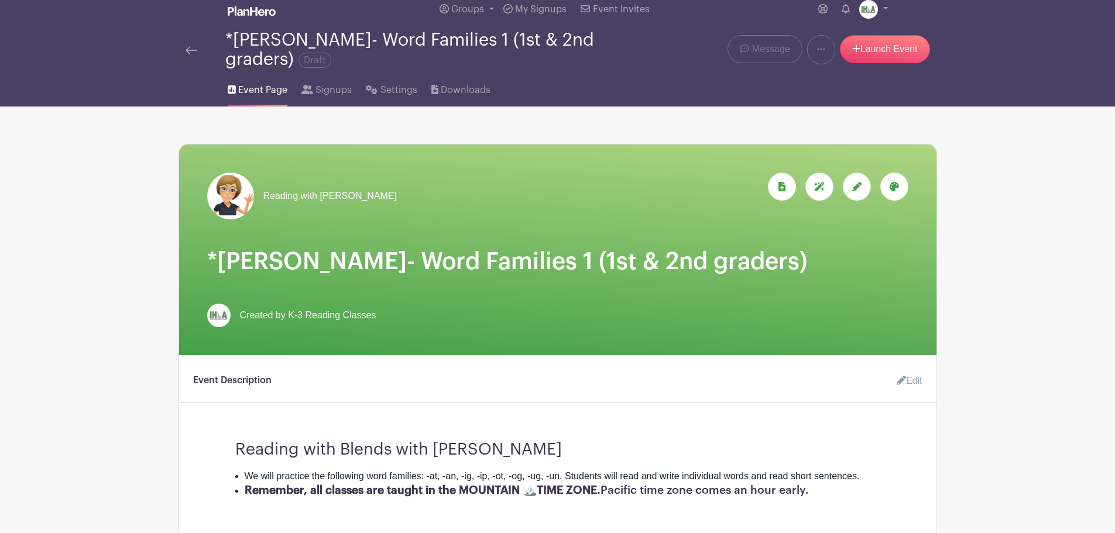
click at [194, 52] on img at bounding box center [192, 50] width 12 height 8
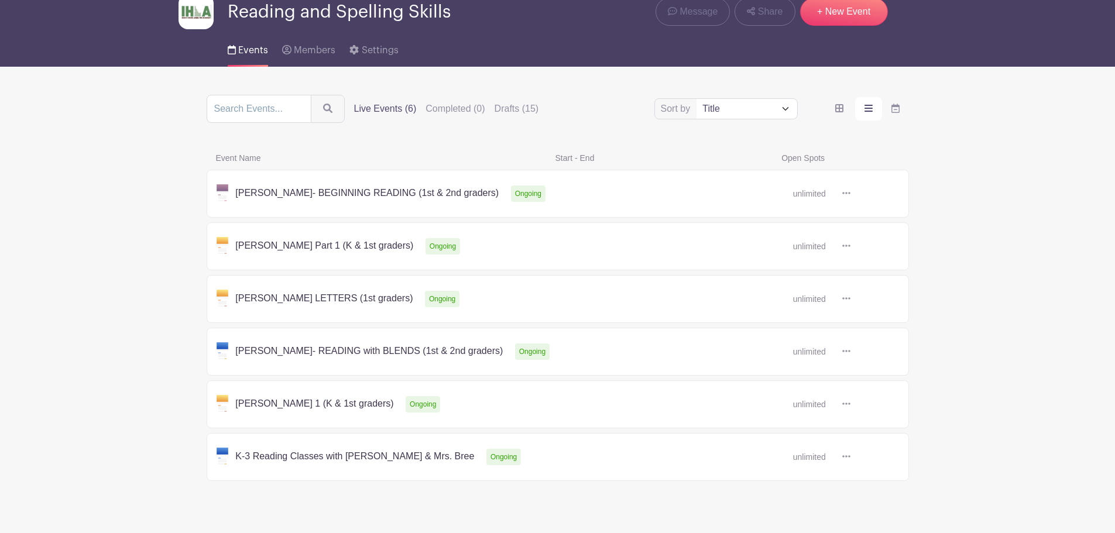
scroll to position [78, 0]
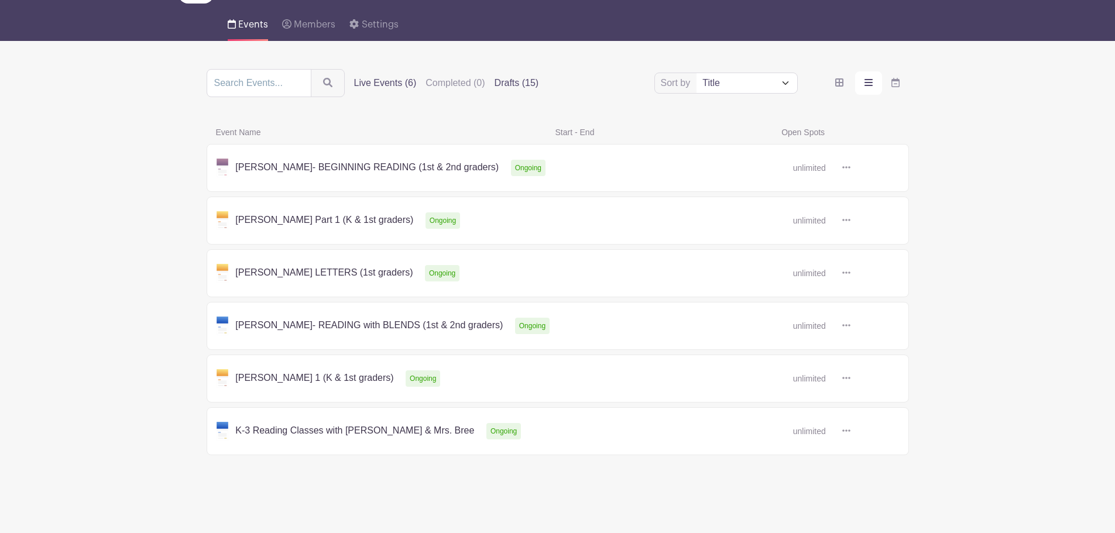
click at [516, 81] on label "Drafts (15)" at bounding box center [517, 83] width 44 height 14
click at [0, 0] on input "Drafts (15)" at bounding box center [0, 0] width 0 height 0
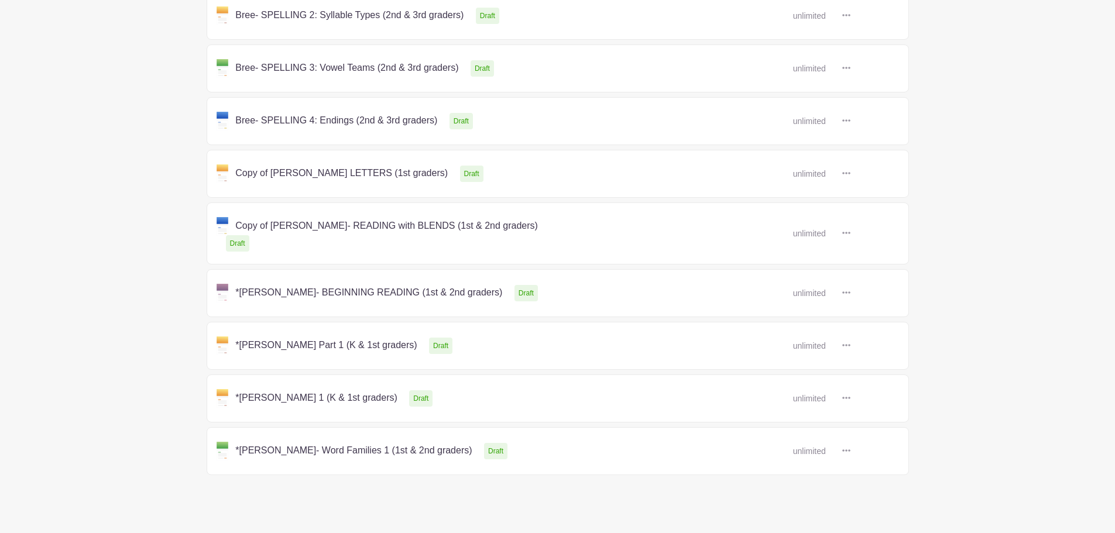
scroll to position [553, 0]
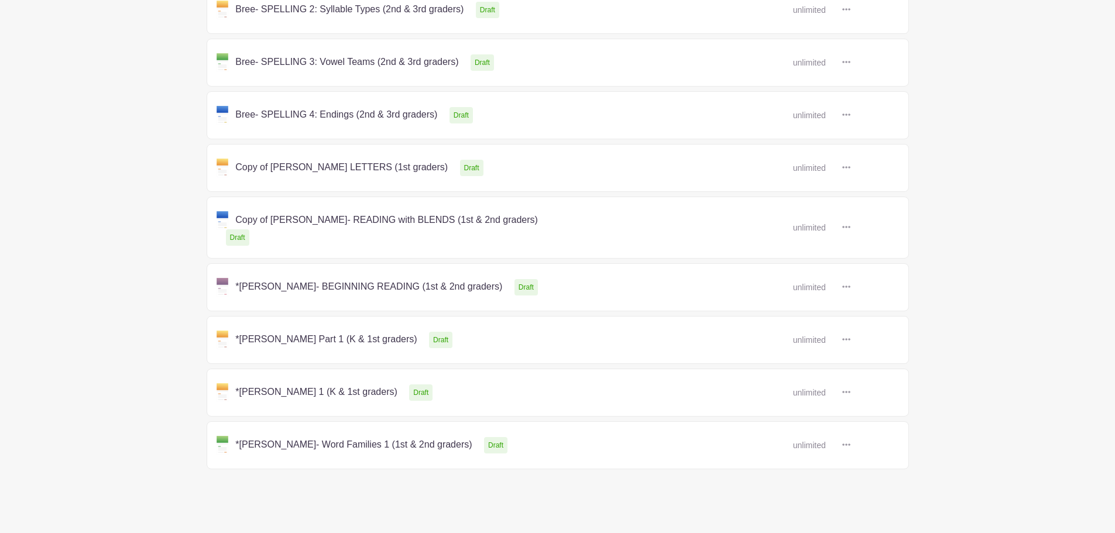
click at [851, 168] on link at bounding box center [851, 168] width 0 height 0
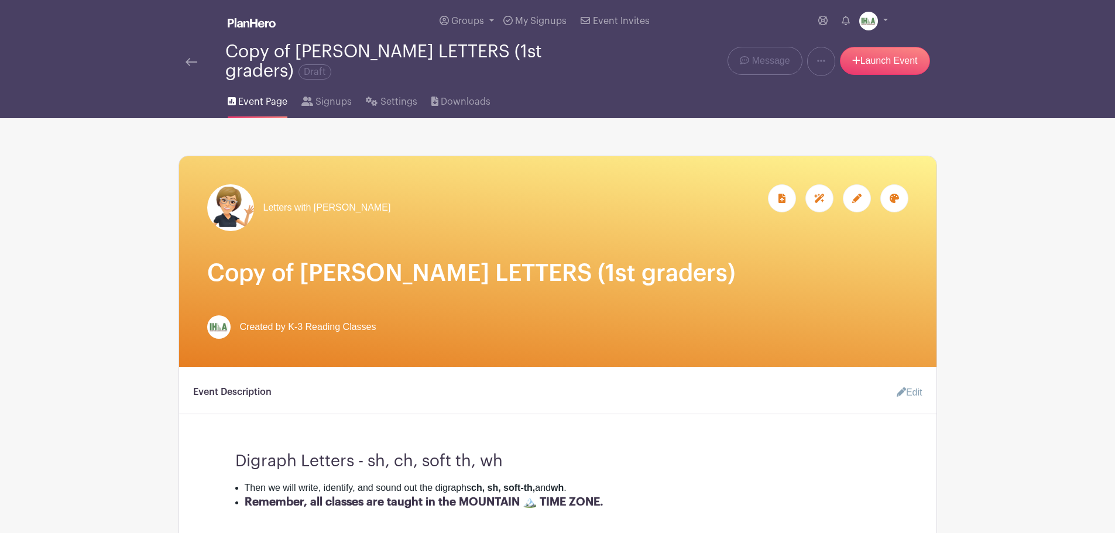
click at [857, 202] on icon at bounding box center [857, 198] width 9 height 9
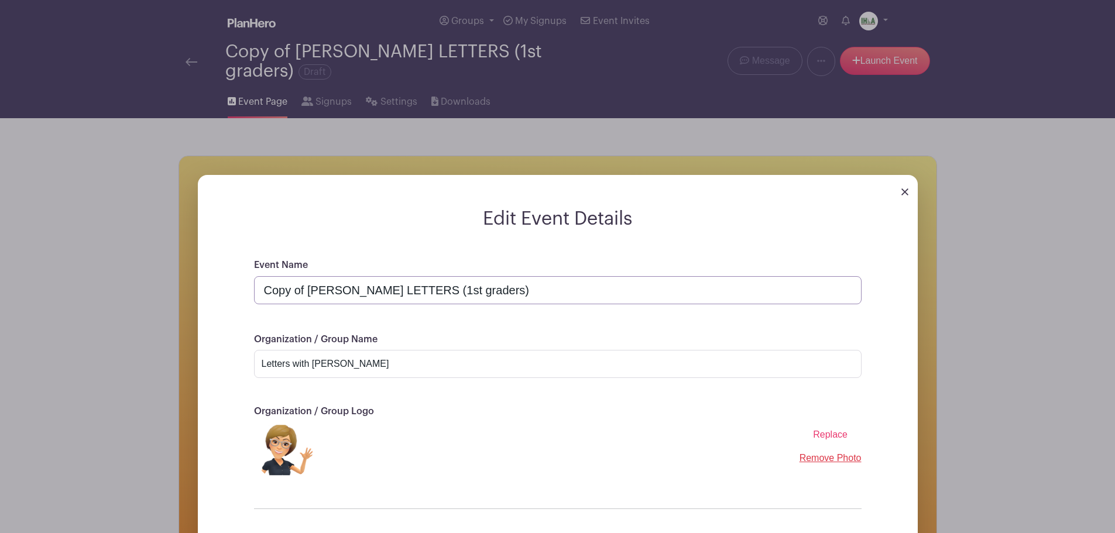
drag, startPoint x: 304, startPoint y: 291, endPoint x: 239, endPoint y: 293, distance: 65.0
click at [239, 293] on div "Event Name Copy of [PERSON_NAME] LETTERS (1st graders) Organization / Group Nam…" at bounding box center [558, 426] width 664 height 336
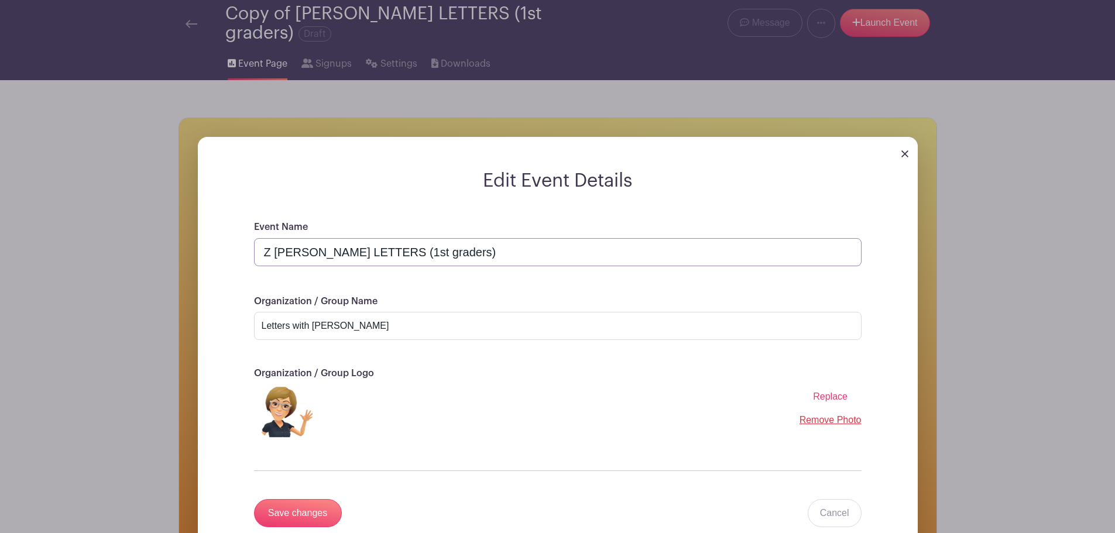
scroll to position [59, 0]
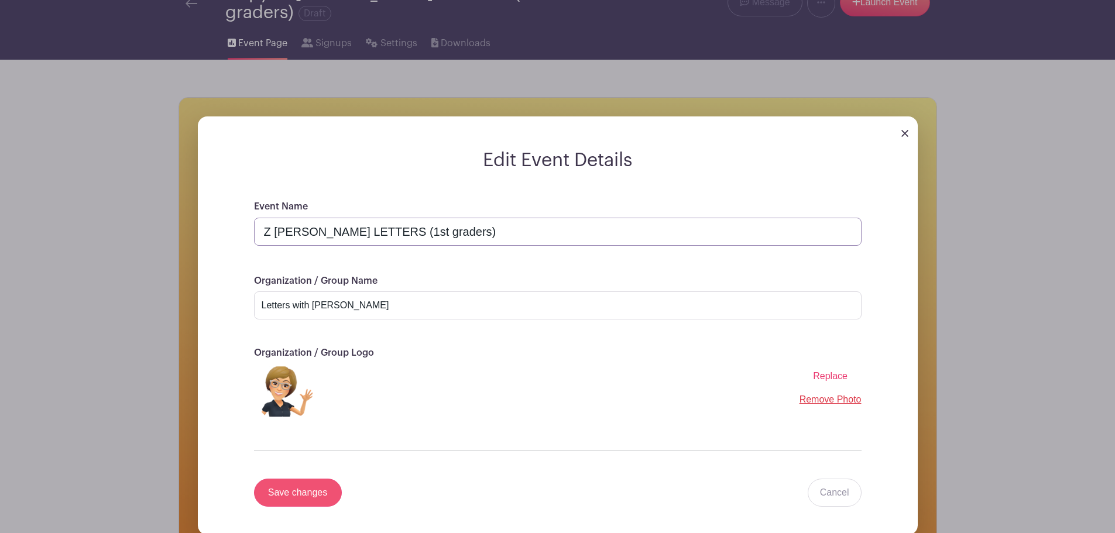
type input "Z [PERSON_NAME] LETTERS (1st graders)"
click at [291, 494] on input "Save changes" at bounding box center [298, 493] width 88 height 28
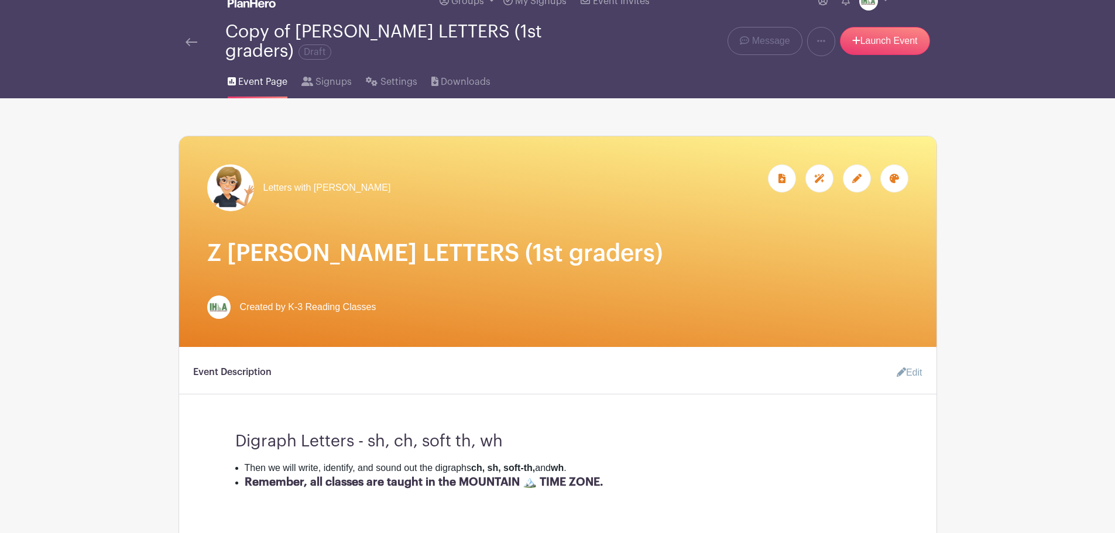
scroll to position [0, 0]
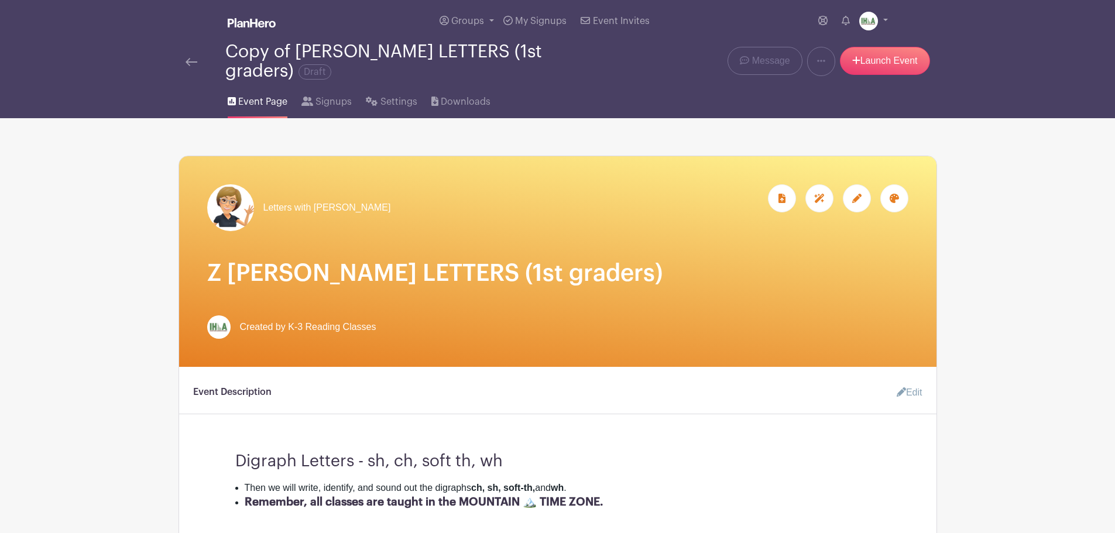
click at [898, 198] on icon at bounding box center [894, 198] width 9 height 9
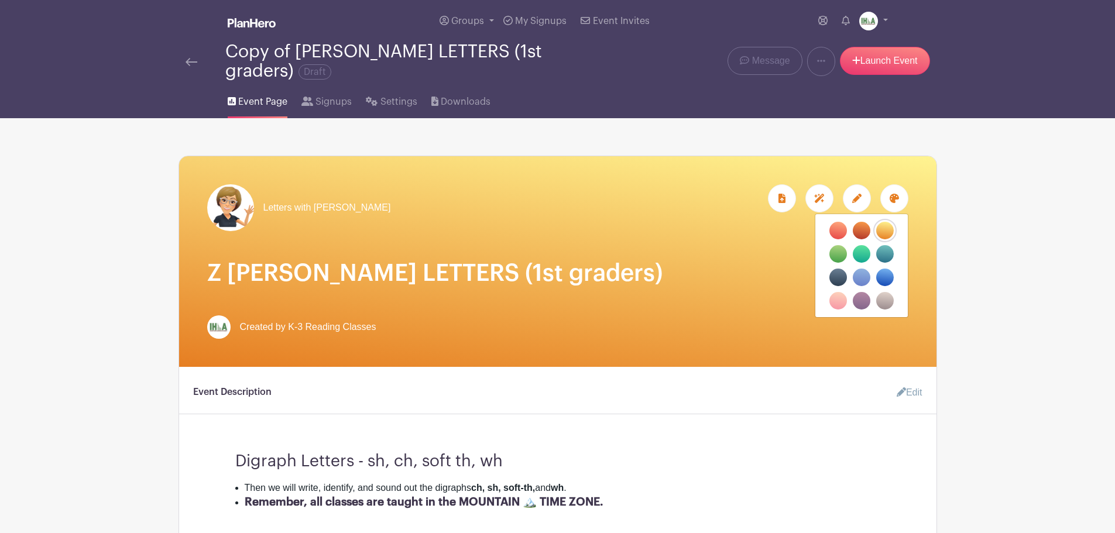
click at [866, 228] on label "filters" at bounding box center [862, 231] width 18 height 18
click at [0, 0] on input "filters" at bounding box center [0, 0] width 0 height 0
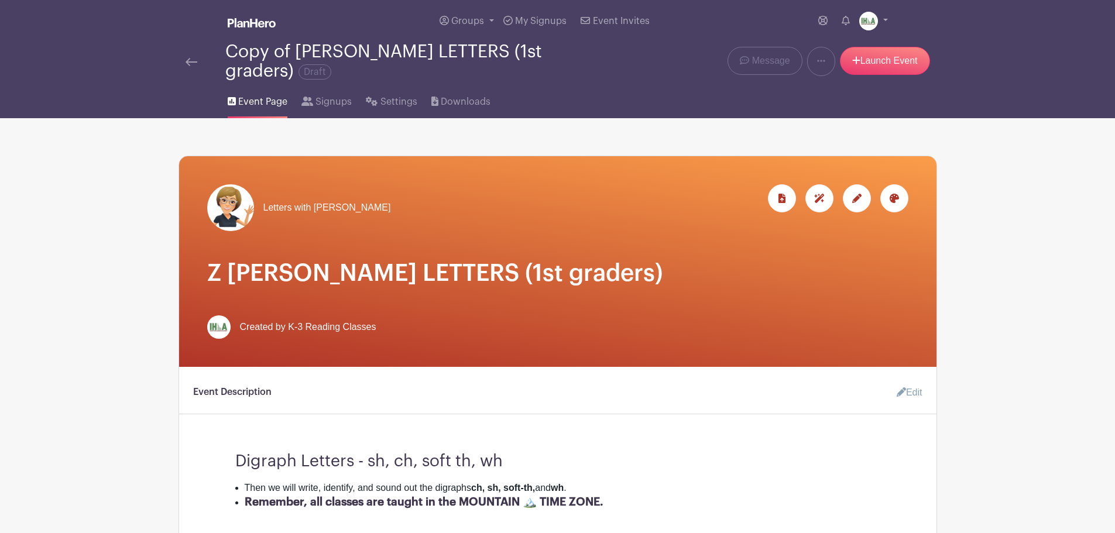
click at [192, 61] on img at bounding box center [192, 62] width 12 height 8
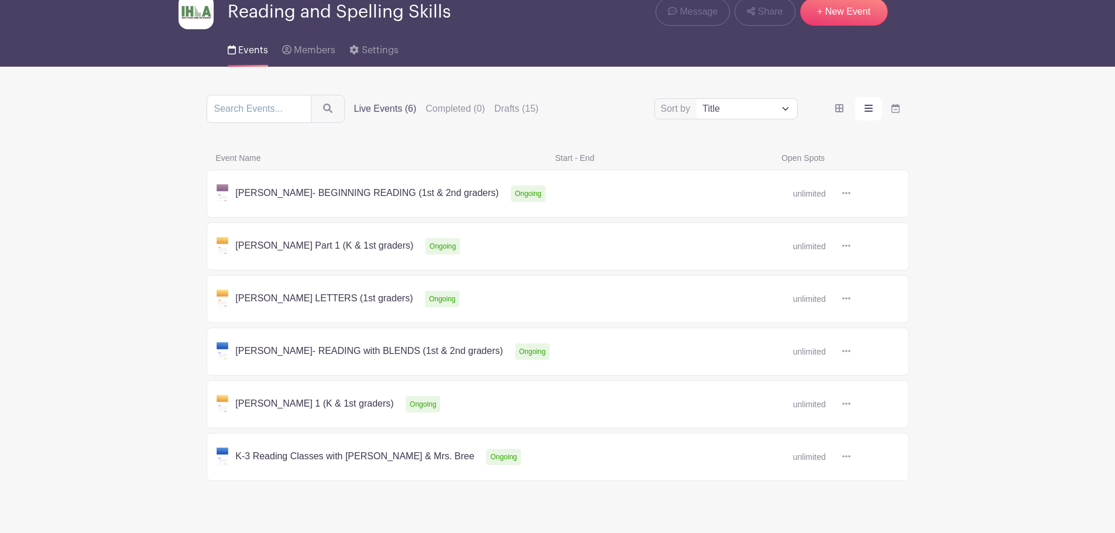
scroll to position [78, 0]
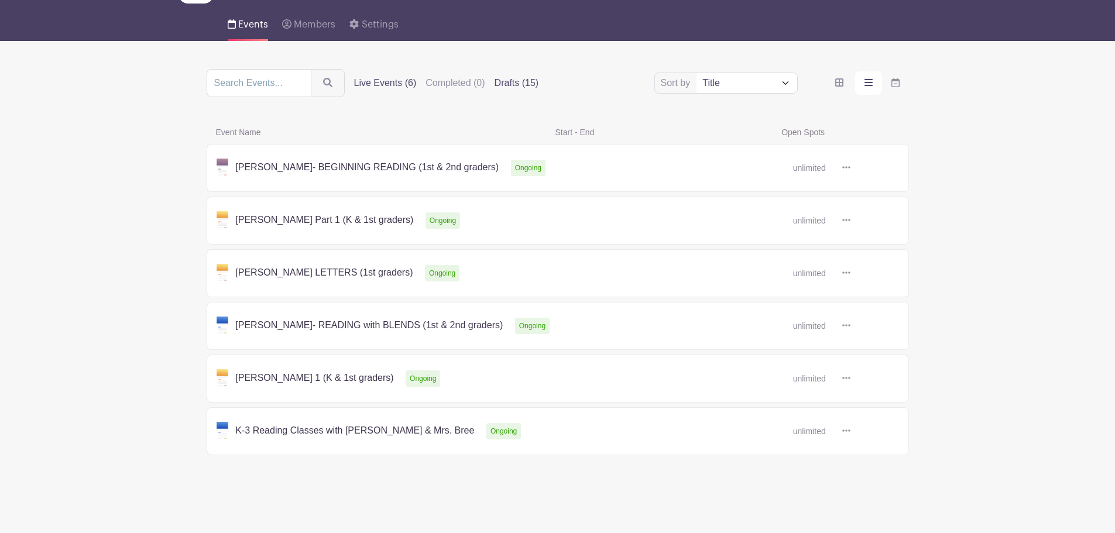
click at [513, 85] on label "Drafts (15)" at bounding box center [517, 83] width 44 height 14
click at [0, 0] on input "Drafts (15)" at bounding box center [0, 0] width 0 height 0
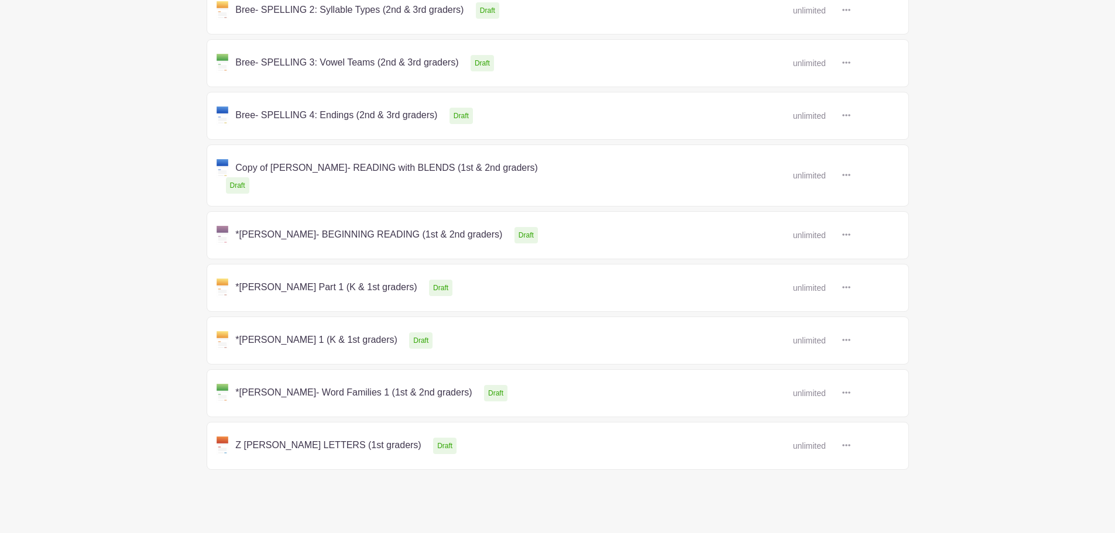
scroll to position [553, 0]
click at [851, 175] on link at bounding box center [851, 175] width 0 height 0
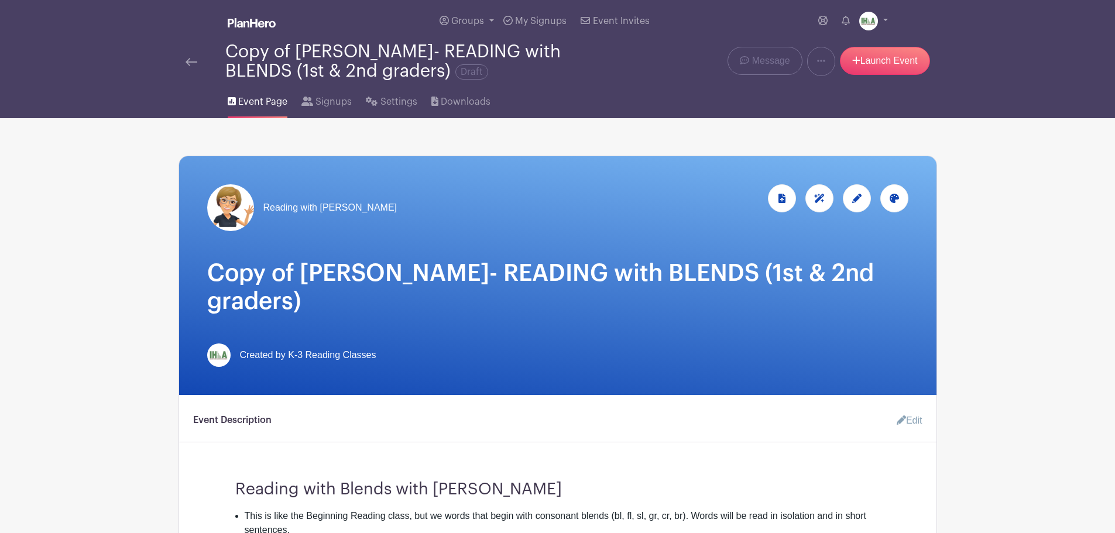
click at [855, 201] on icon at bounding box center [857, 198] width 9 height 9
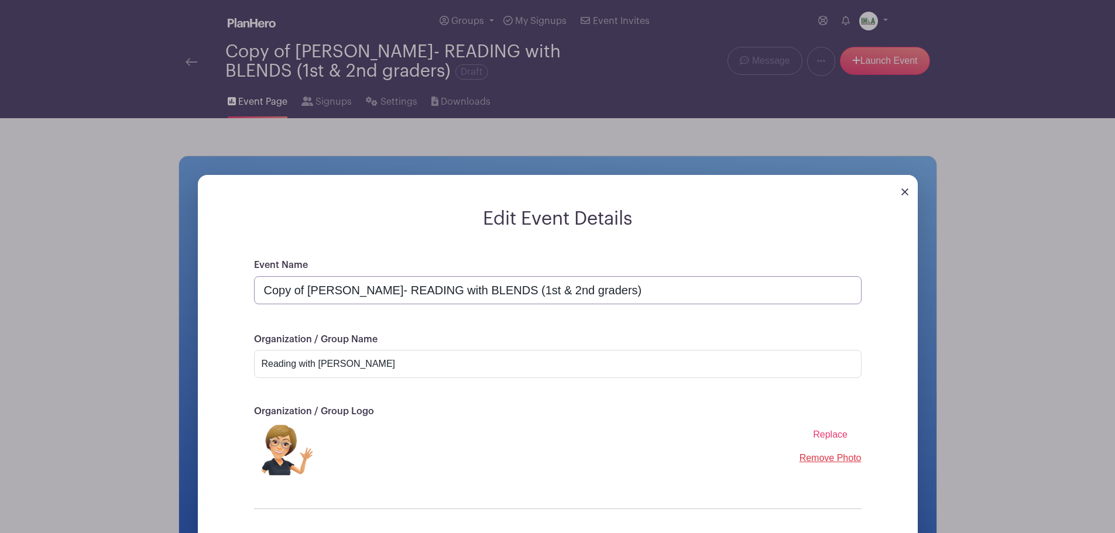
drag, startPoint x: 304, startPoint y: 289, endPoint x: 234, endPoint y: 293, distance: 70.3
click at [234, 293] on div "Event Name Copy of [PERSON_NAME]- READING with BLENDS (1st & 2nd graders) Organ…" at bounding box center [558, 426] width 664 height 336
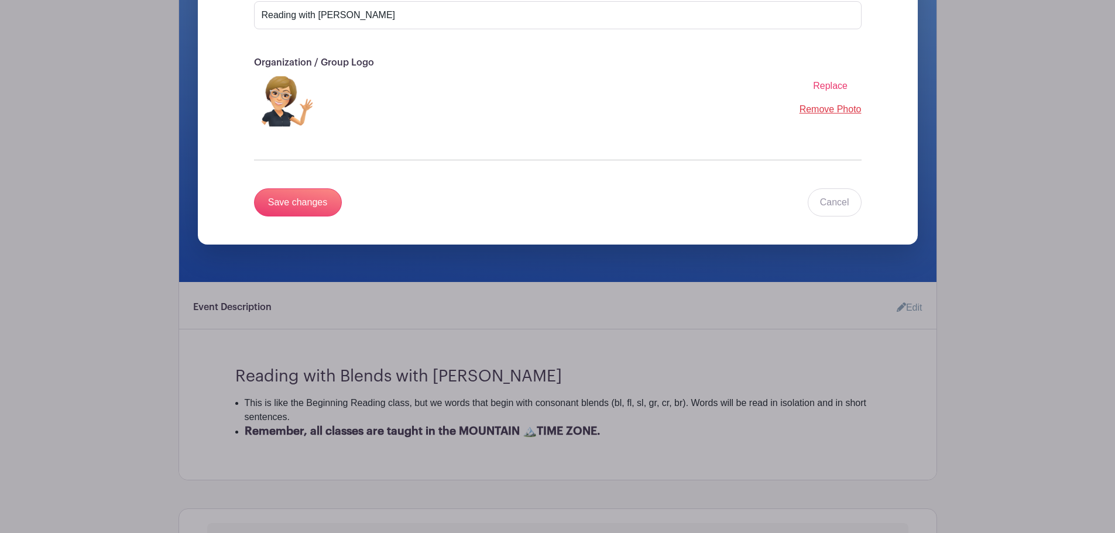
scroll to position [351, 0]
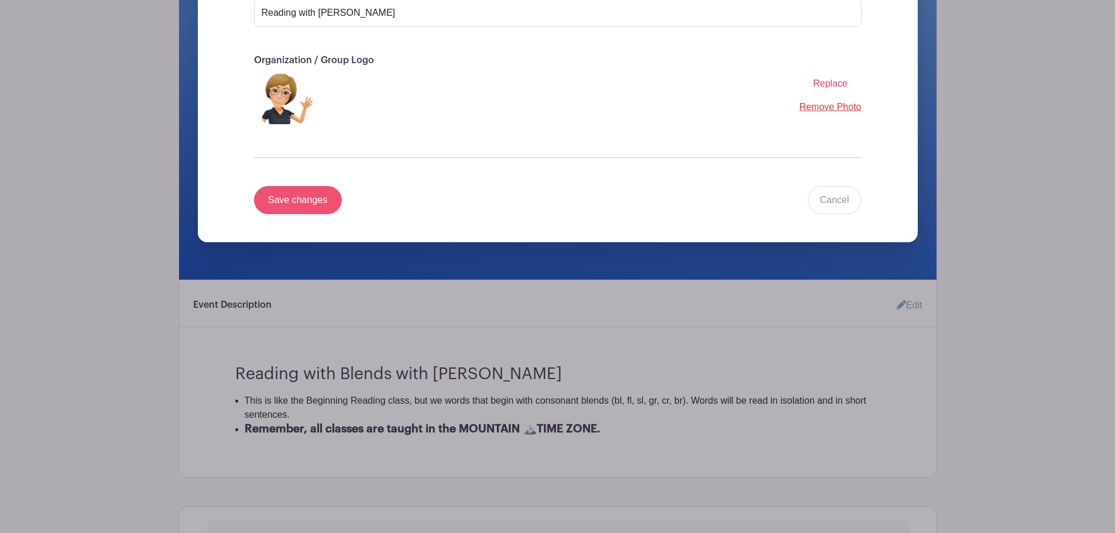
type input "Z [PERSON_NAME]- READING with BLENDS (1st & 2nd graders)"
click at [301, 198] on input "Save changes" at bounding box center [298, 200] width 88 height 28
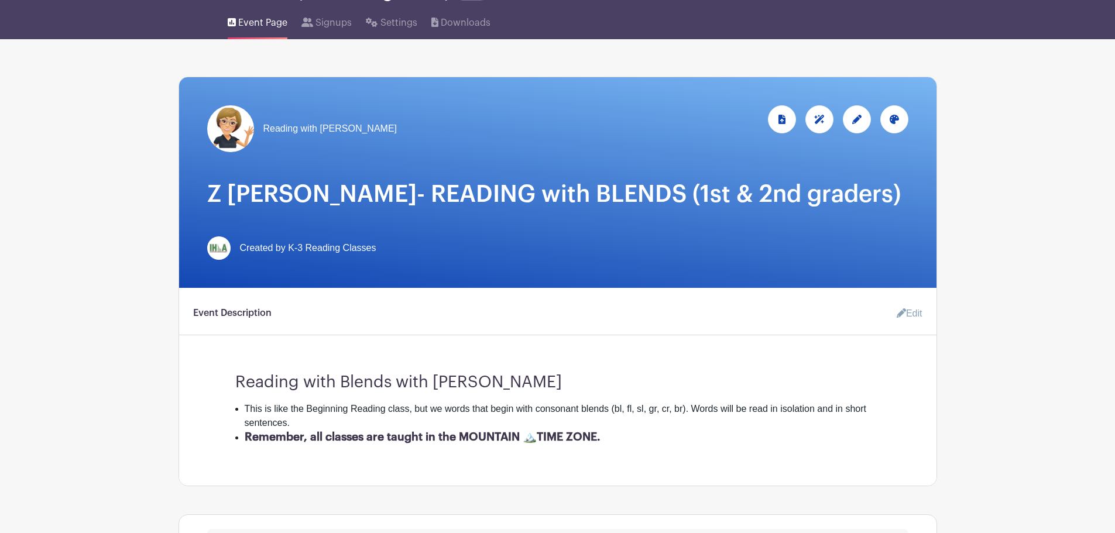
scroll to position [0, 0]
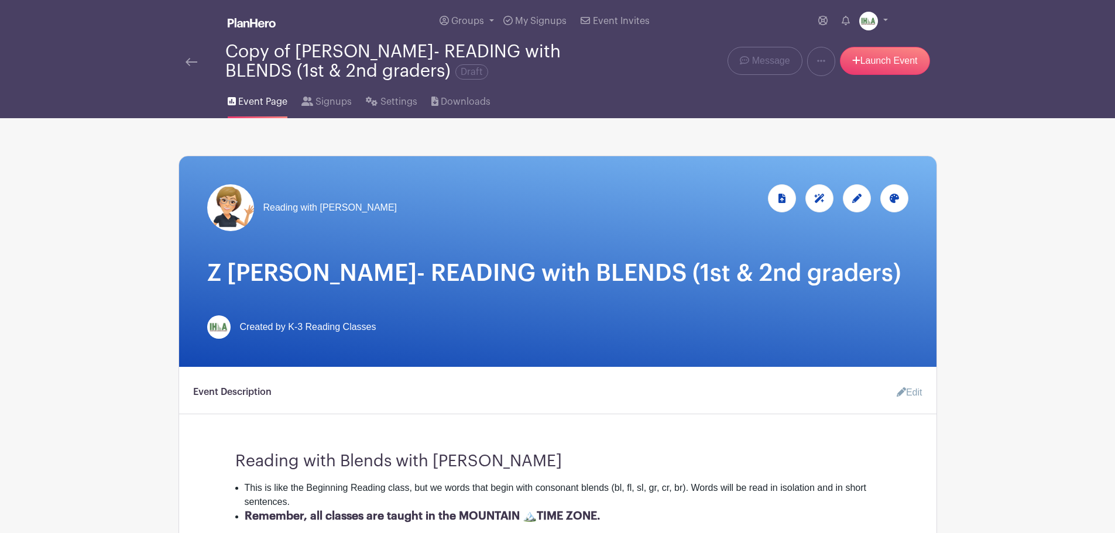
click at [190, 60] on img at bounding box center [192, 62] width 12 height 8
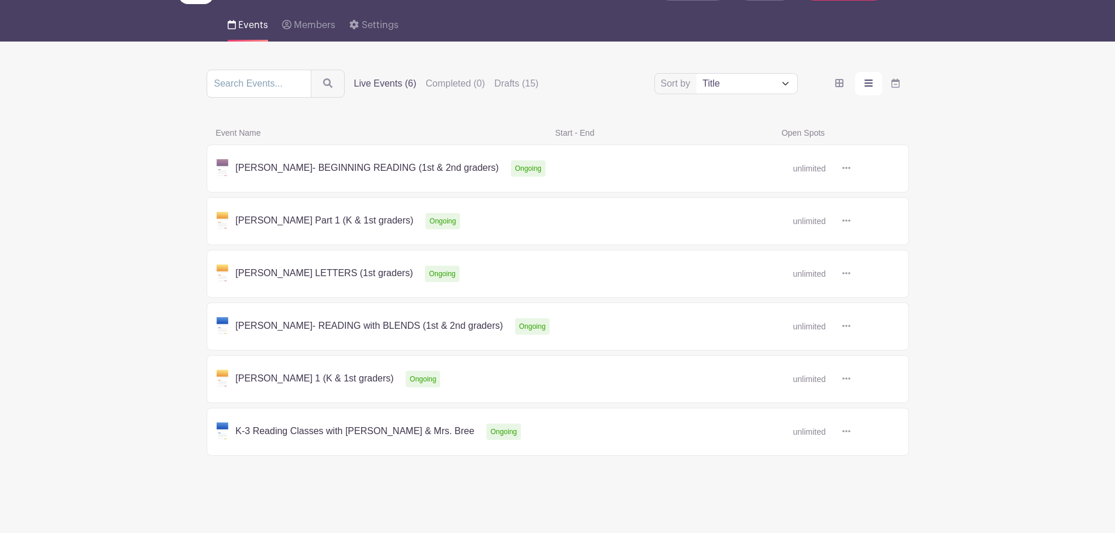
scroll to position [78, 0]
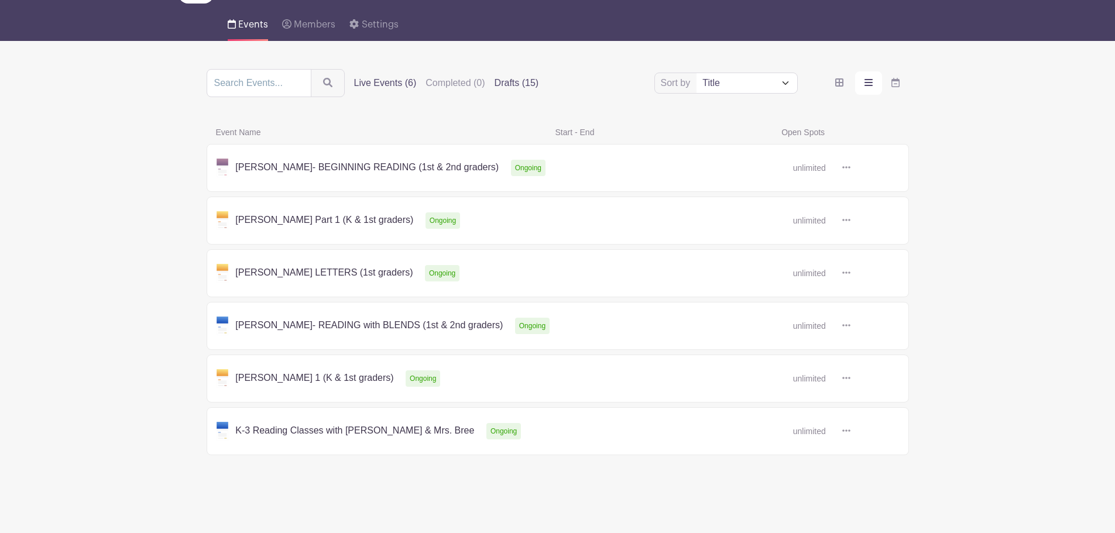
click at [508, 83] on label "Drafts (15)" at bounding box center [517, 83] width 44 height 14
click at [0, 0] on input "Drafts (15)" at bounding box center [0, 0] width 0 height 0
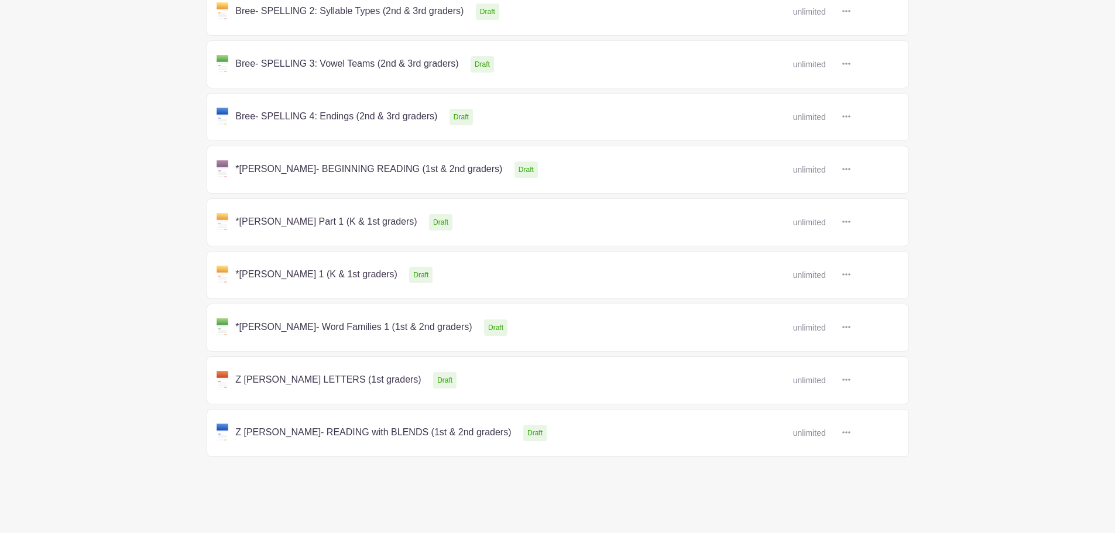
scroll to position [553, 0]
click at [851, 326] on link at bounding box center [851, 326] width 0 height 0
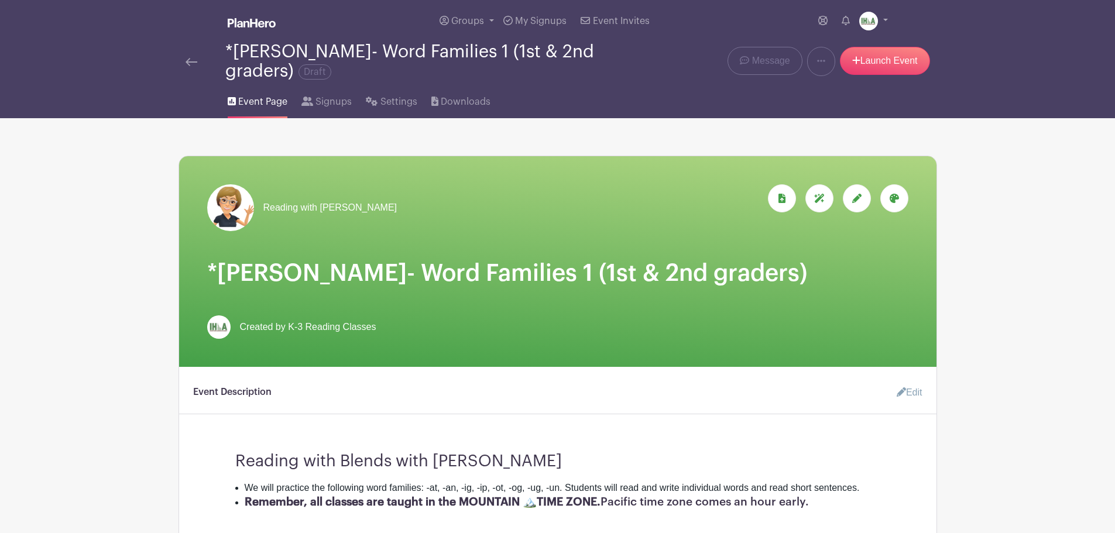
click at [857, 190] on div at bounding box center [857, 198] width 28 height 28
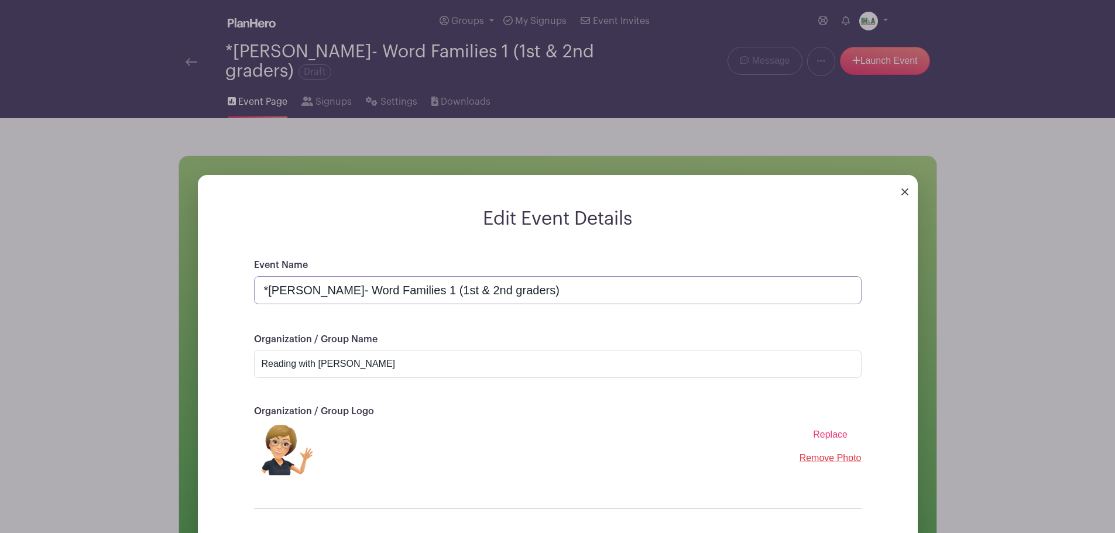
drag, startPoint x: 316, startPoint y: 290, endPoint x: 375, endPoint y: 292, distance: 59.7
click at [375, 292] on input "*[PERSON_NAME]- Word Families 1 (1st & 2nd graders)" at bounding box center [558, 290] width 608 height 28
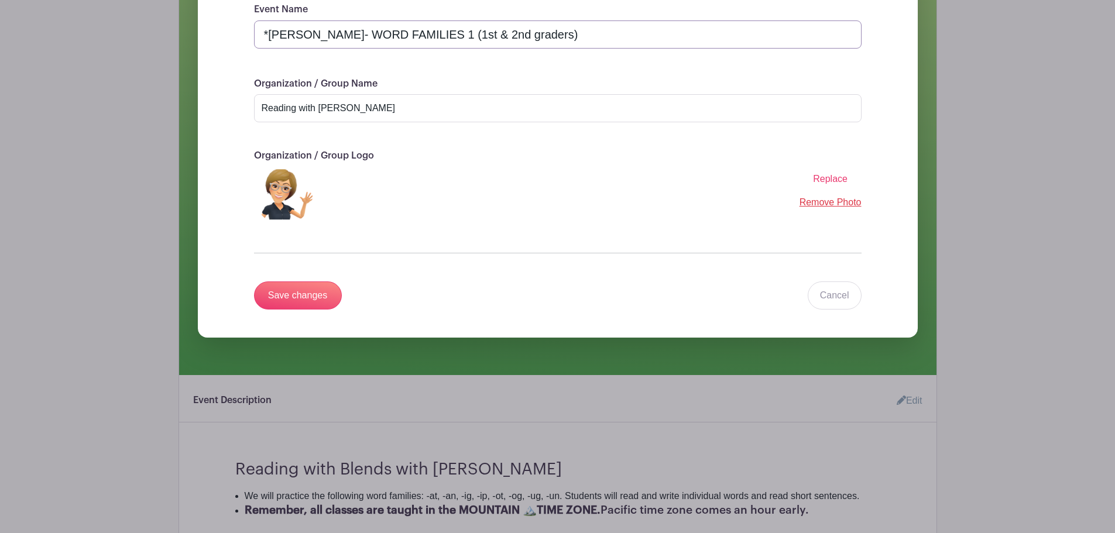
scroll to position [293, 0]
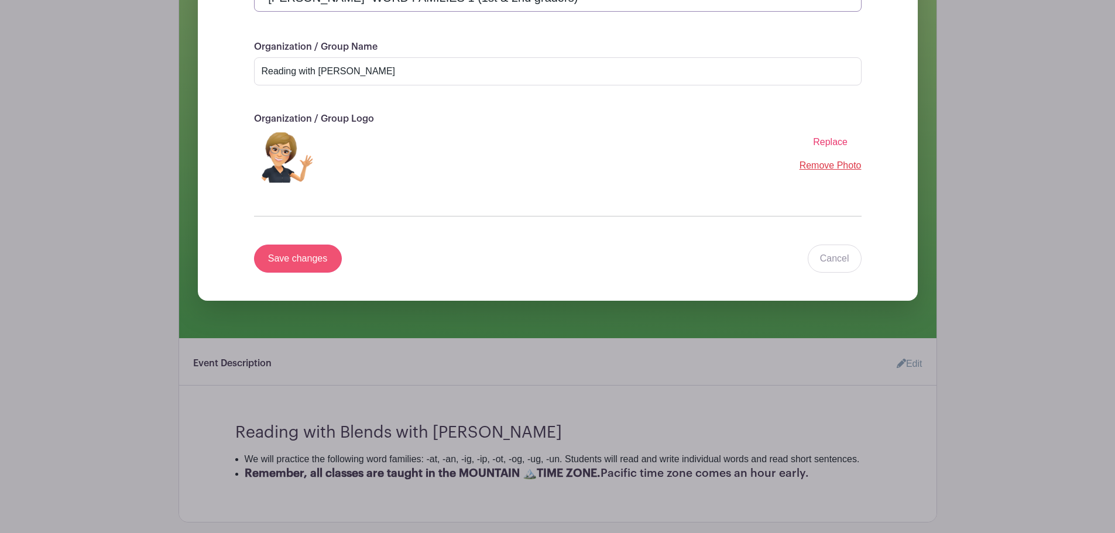
type input "*[PERSON_NAME]- WORD FAMILIES 1 (1st & 2nd graders)"
click at [295, 258] on input "Save changes" at bounding box center [298, 259] width 88 height 28
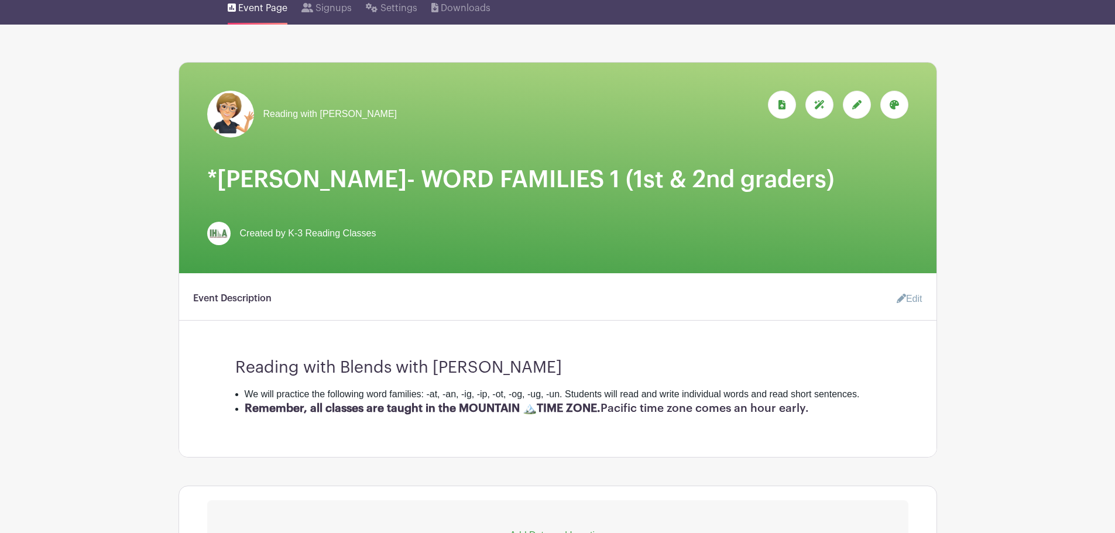
scroll to position [0, 0]
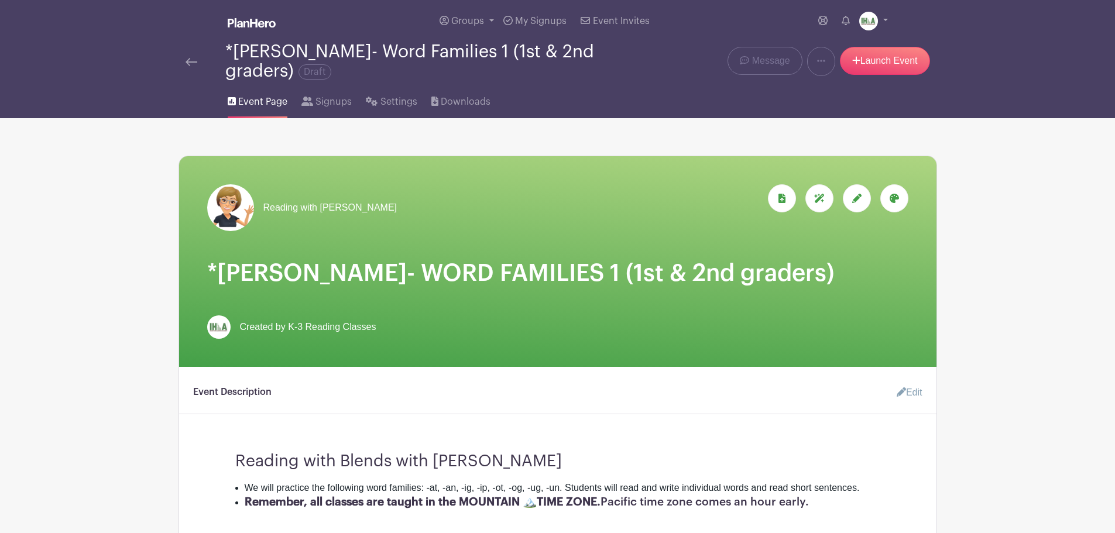
click at [189, 60] on img at bounding box center [192, 62] width 12 height 8
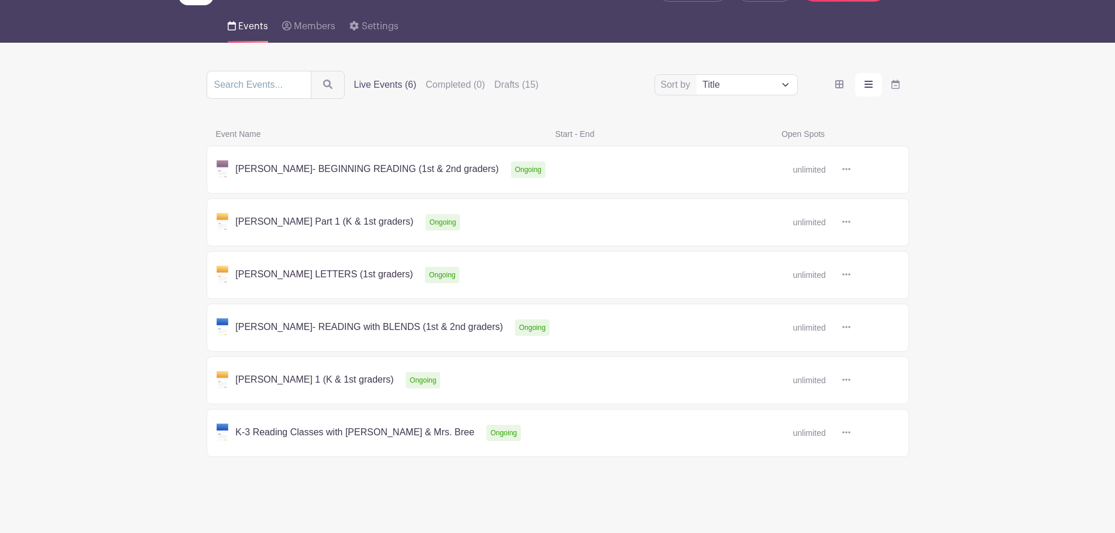
scroll to position [78, 0]
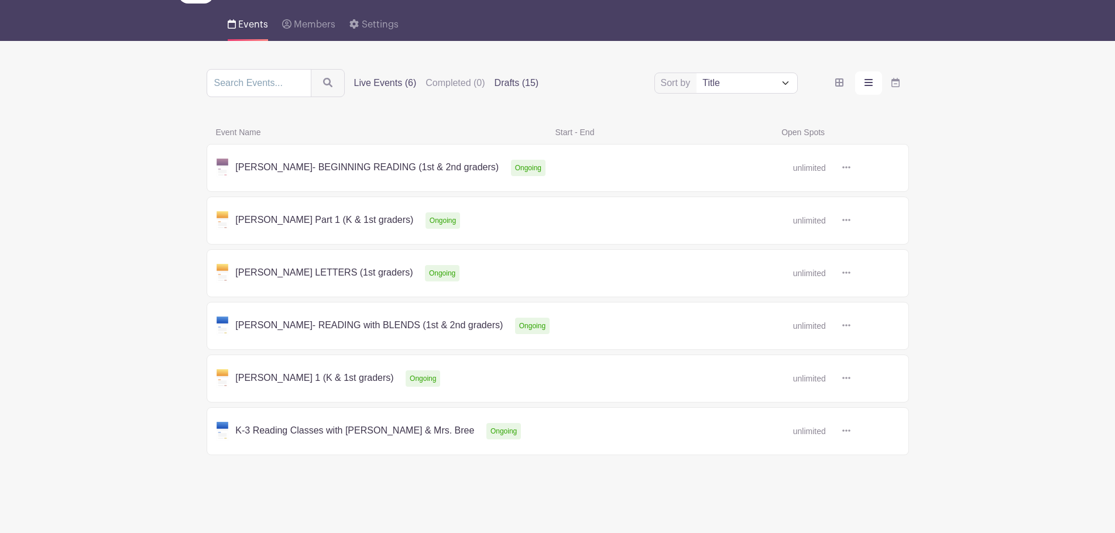
click at [510, 83] on label "Drafts (15)" at bounding box center [517, 83] width 44 height 14
click at [0, 0] on input "Drafts (15)" at bounding box center [0, 0] width 0 height 0
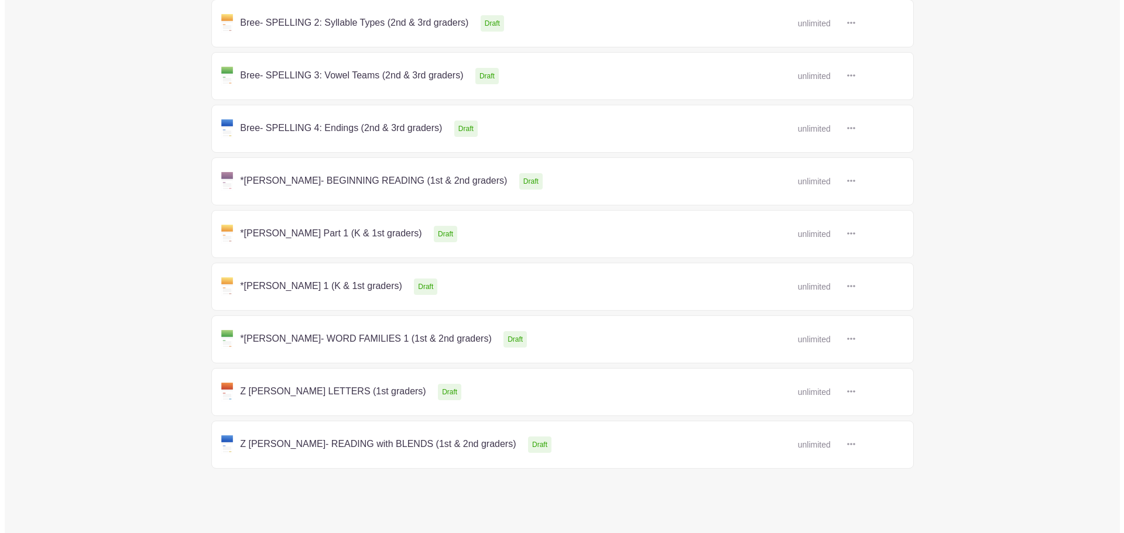
scroll to position [553, 0]
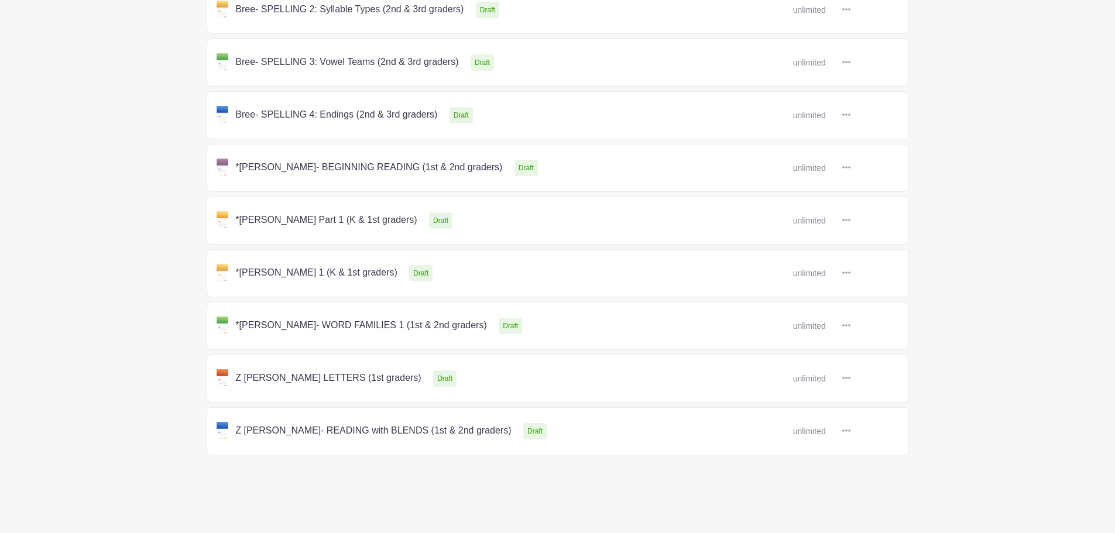
click at [845, 326] on icon at bounding box center [847, 325] width 8 height 9
click at [883, 350] on link "Duplicate" at bounding box center [884, 351] width 93 height 19
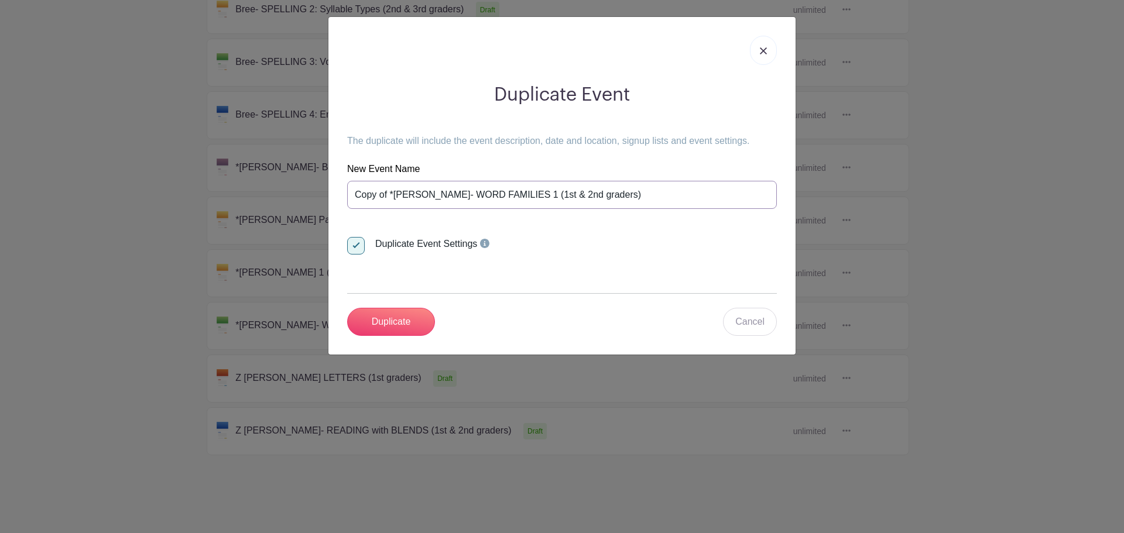
drag, startPoint x: 389, startPoint y: 192, endPoint x: 326, endPoint y: 196, distance: 63.9
click at [326, 196] on div "Duplicate Event The duplicate will include the event description, date and loca…" at bounding box center [562, 266] width 1124 height 533
type input "*[PERSON_NAME]- SIGHT WORDS 1 (1st & 2nd graders)"
click at [384, 324] on input "Duplicate" at bounding box center [391, 322] width 88 height 28
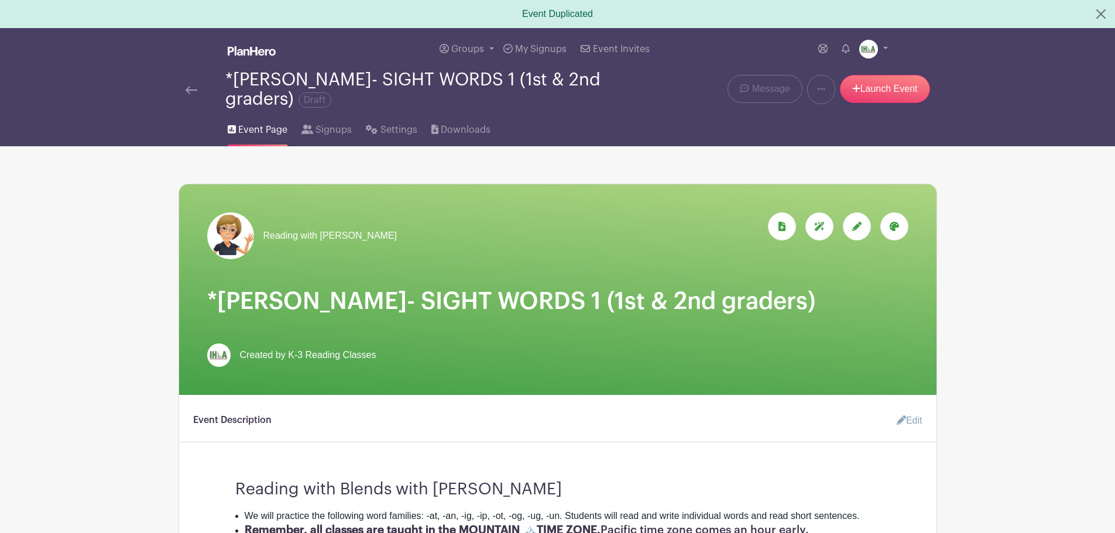
click at [892, 228] on icon at bounding box center [894, 226] width 9 height 9
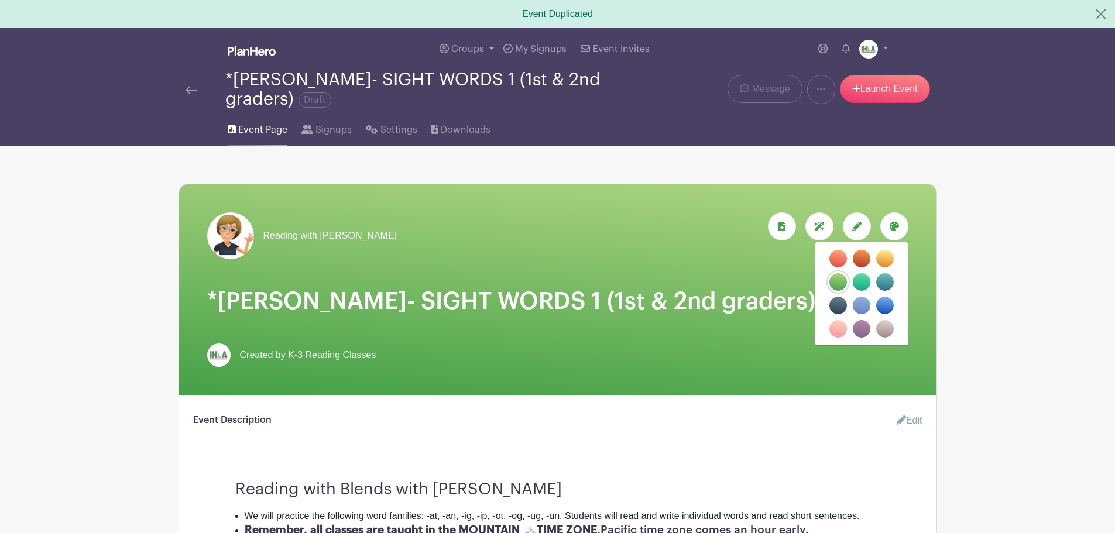
click at [864, 327] on label "filters" at bounding box center [862, 329] width 18 height 18
click at [0, 0] on input "filters" at bounding box center [0, 0] width 0 height 0
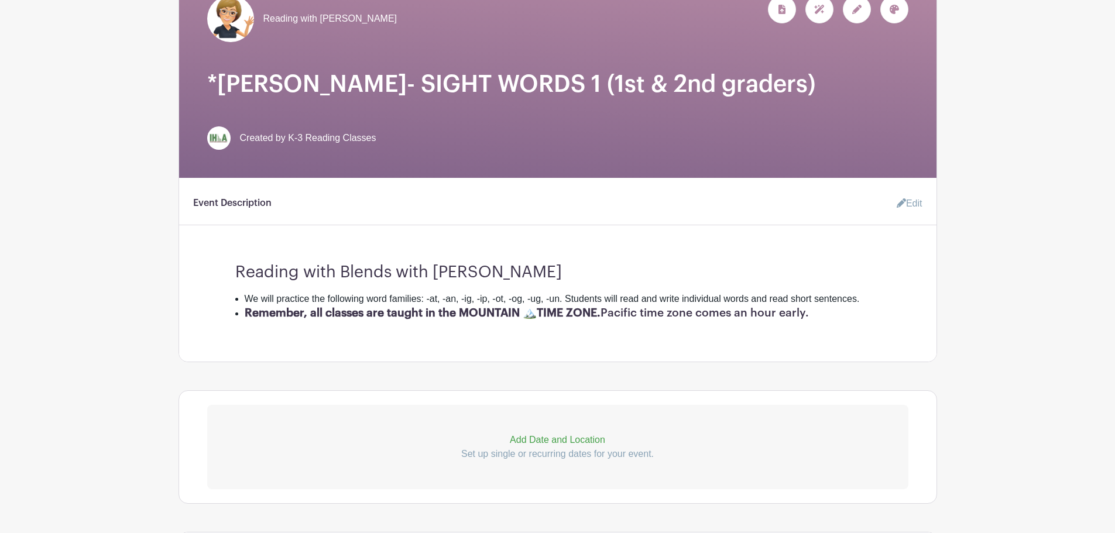
scroll to position [234, 0]
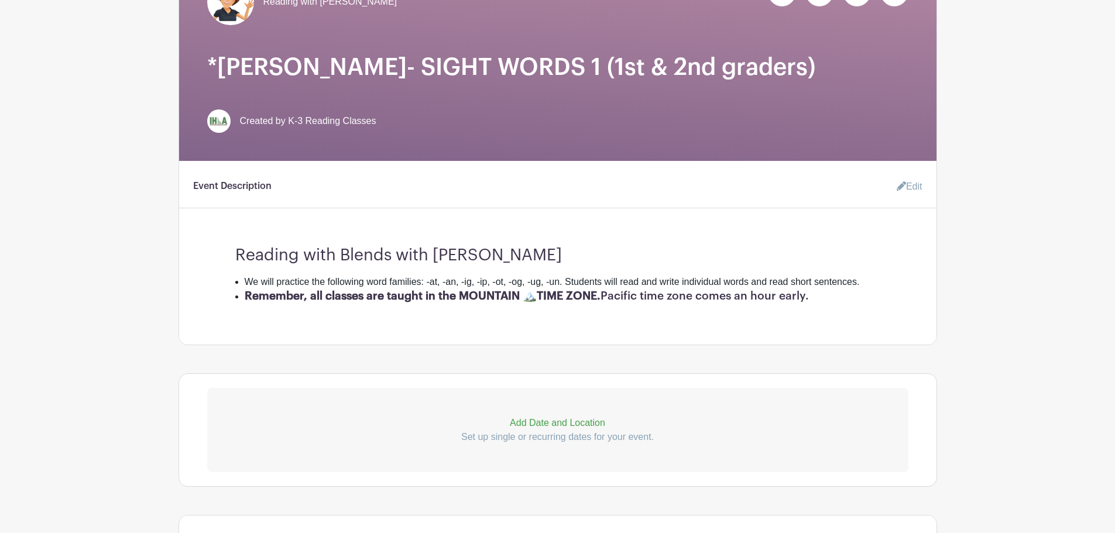
click at [908, 186] on link "Edit" at bounding box center [905, 186] width 35 height 23
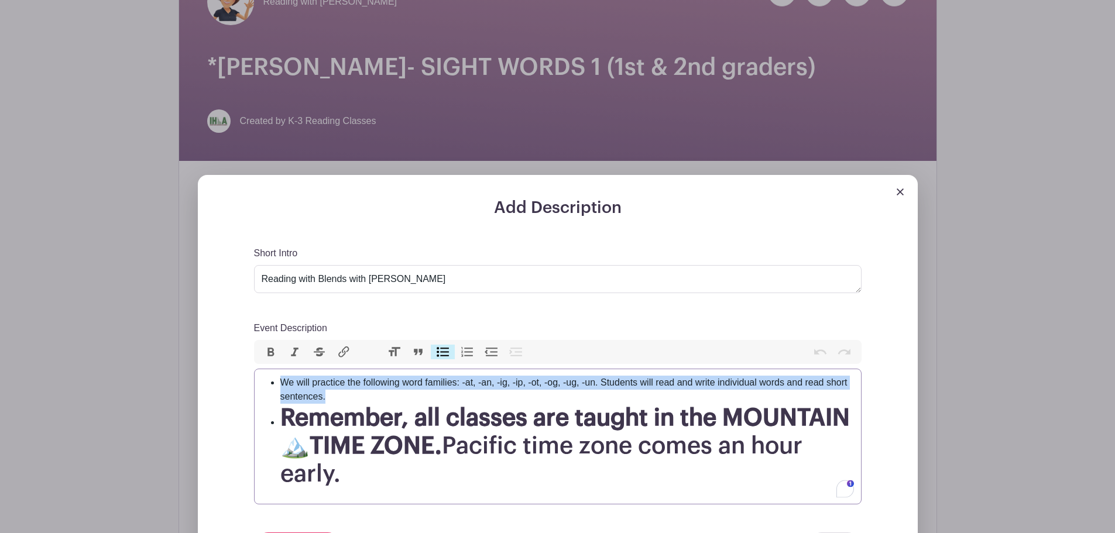
drag, startPoint x: 280, startPoint y: 378, endPoint x: 327, endPoint y: 399, distance: 50.8
click at [327, 399] on li "We will practice the following word families: -at, -an, -ig, -ip, -ot, -og, -ug…" at bounding box center [567, 390] width 574 height 28
paste trix-editor "read and write these sight words: <em>are, was, is, the, and, find, for, have, …"
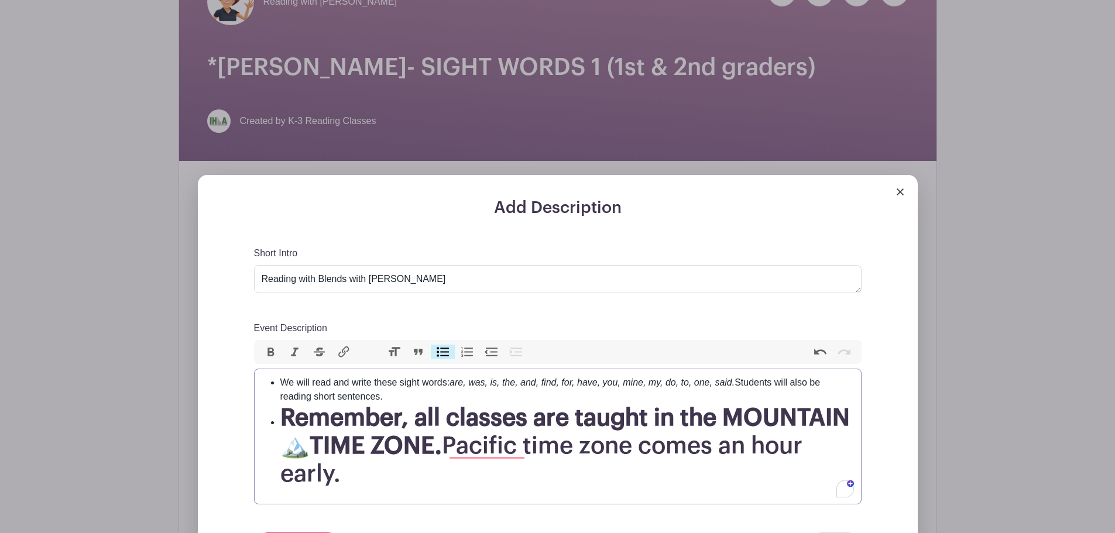
type trix-editor "<ul><li>We will read and write these sight words: <em>are, was, is, the, and, f…"
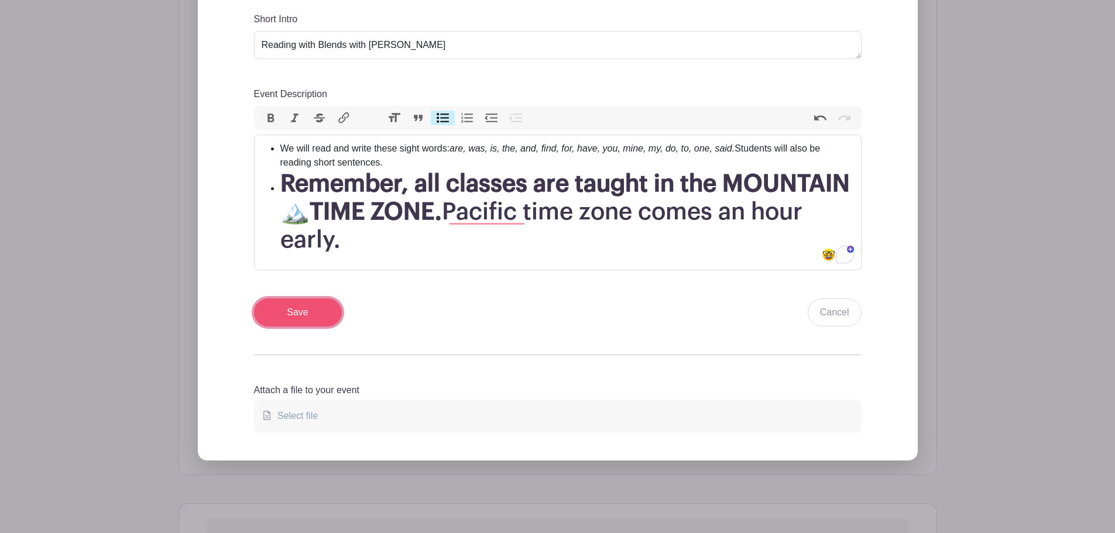
click at [298, 302] on input "Save" at bounding box center [298, 313] width 88 height 28
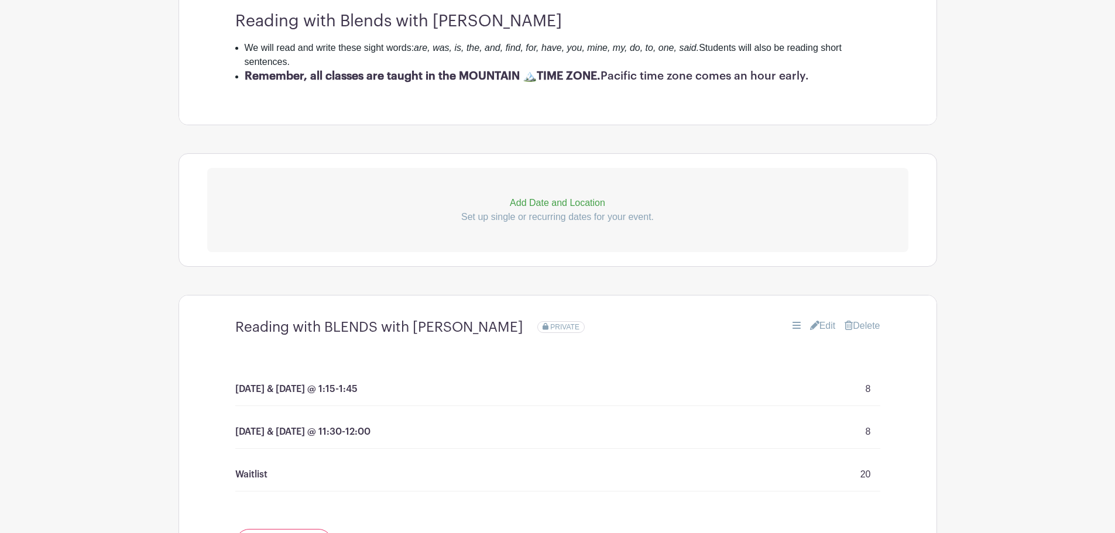
click at [824, 329] on link "Edit" at bounding box center [823, 326] width 26 height 14
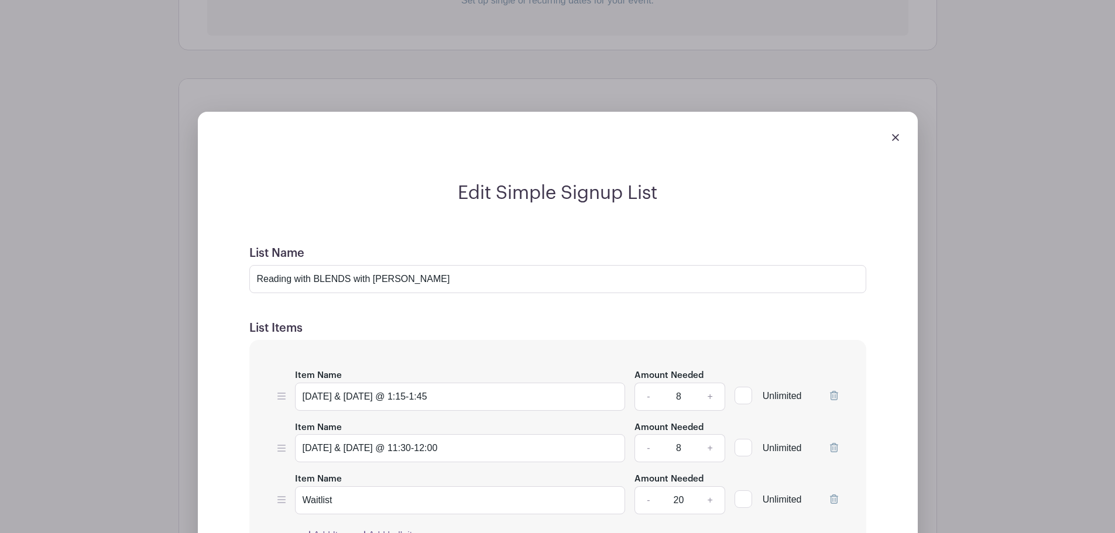
scroll to position [855, 0]
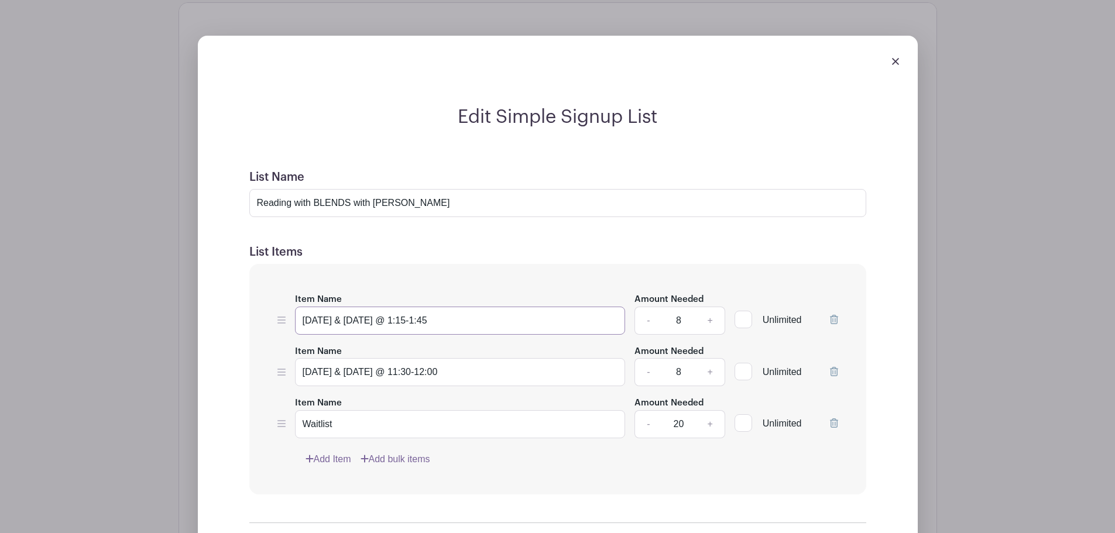
click at [413, 320] on input "[DATE] & [DATE] @ 1:15-1:45" at bounding box center [460, 321] width 331 height 28
type input "[DATE] & [DATE] @ 9:15-10:45"
drag, startPoint x: 408, startPoint y: 367, endPoint x: 419, endPoint y: 368, distance: 11.7
click at [419, 368] on input "[DATE] & [DATE] @ 11:30-12:00" at bounding box center [460, 372] width 331 height 28
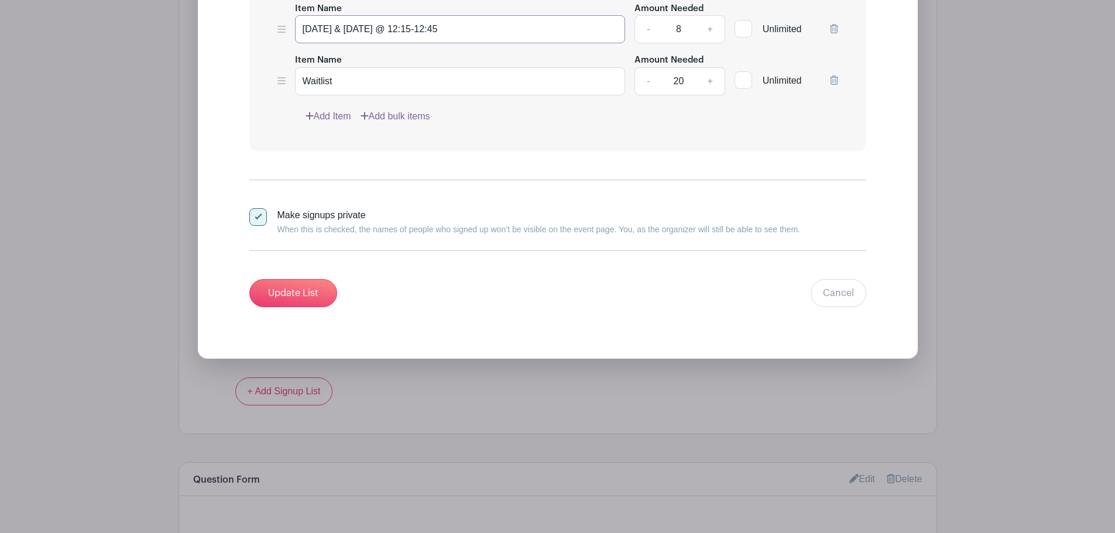
scroll to position [1206, 0]
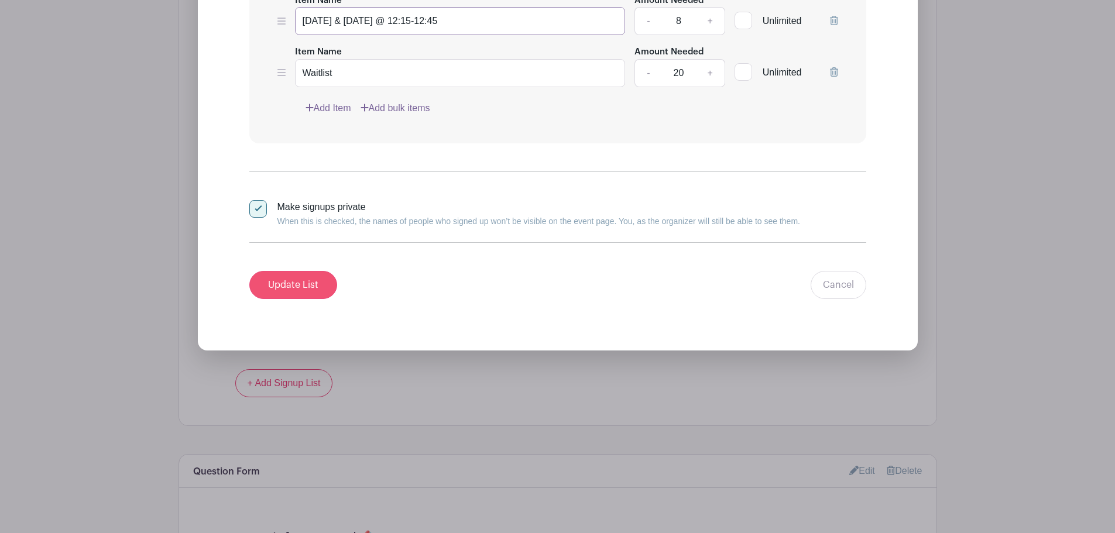
type input "[DATE] & [DATE] @ 12:15-12:45"
click at [277, 278] on input "Update List" at bounding box center [293, 285] width 88 height 28
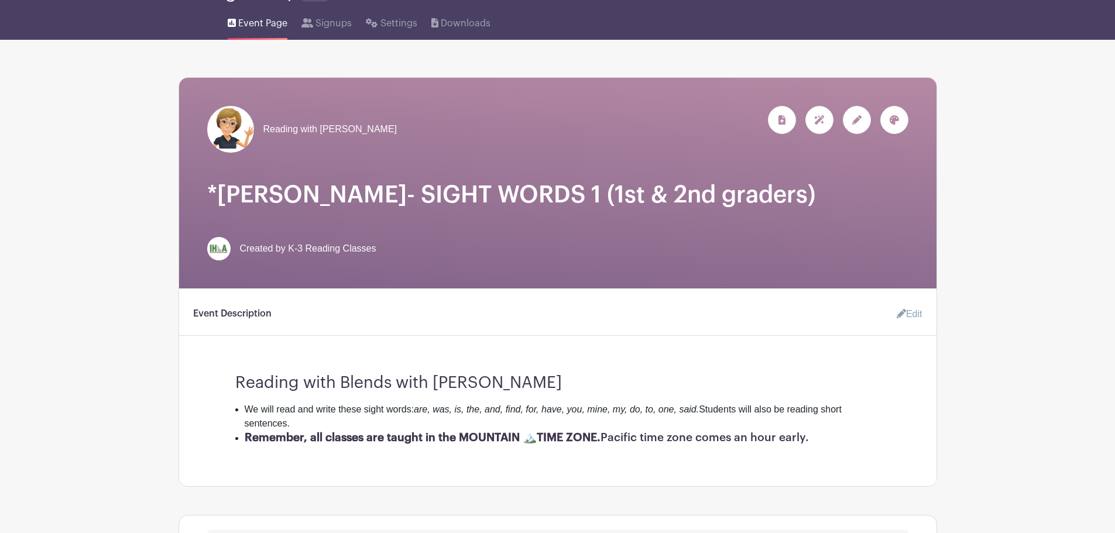
scroll to position [101, 0]
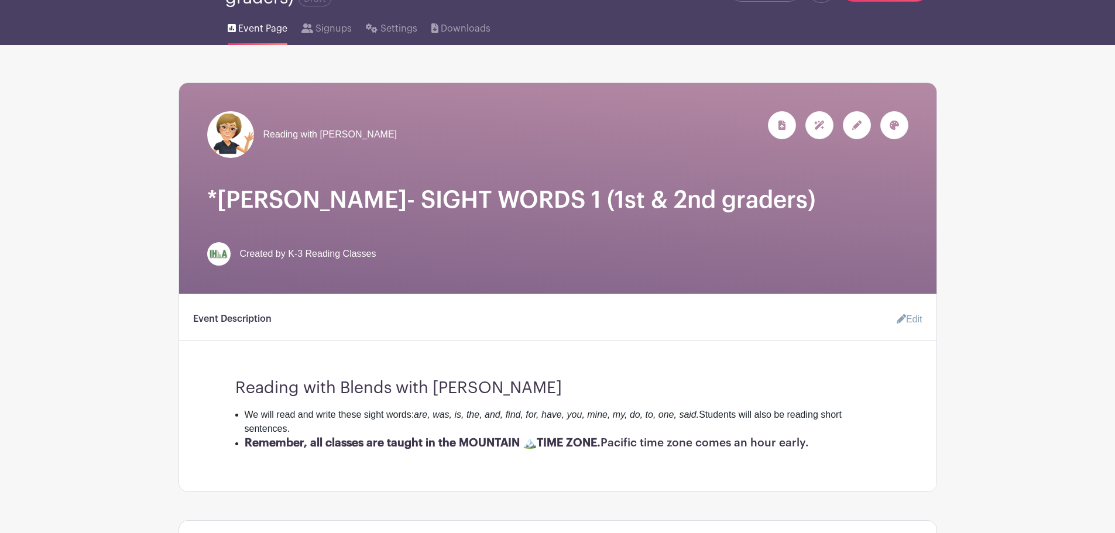
click at [857, 129] on icon at bounding box center [857, 125] width 9 height 9
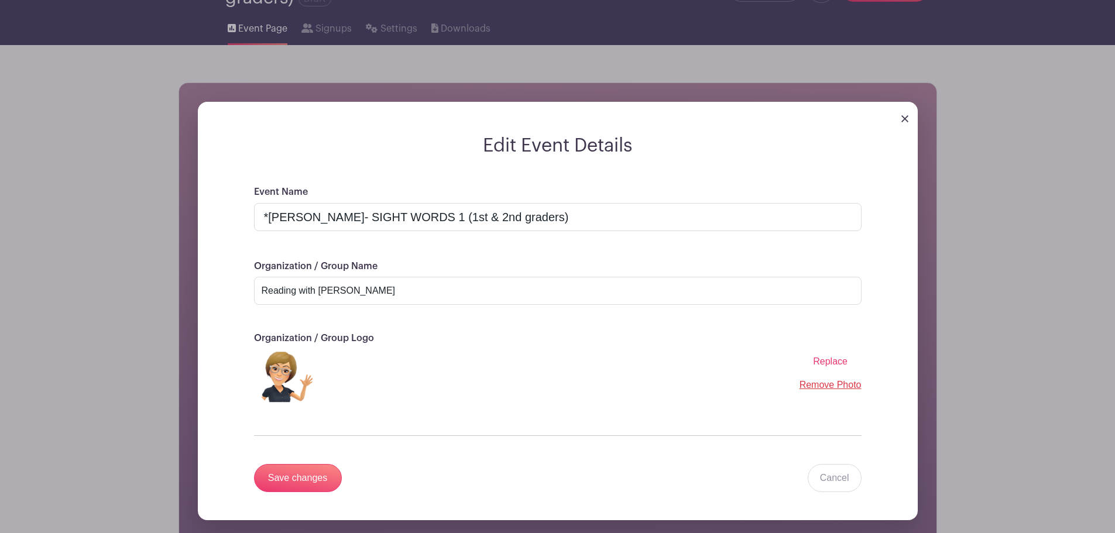
click at [902, 118] on img at bounding box center [905, 118] width 7 height 7
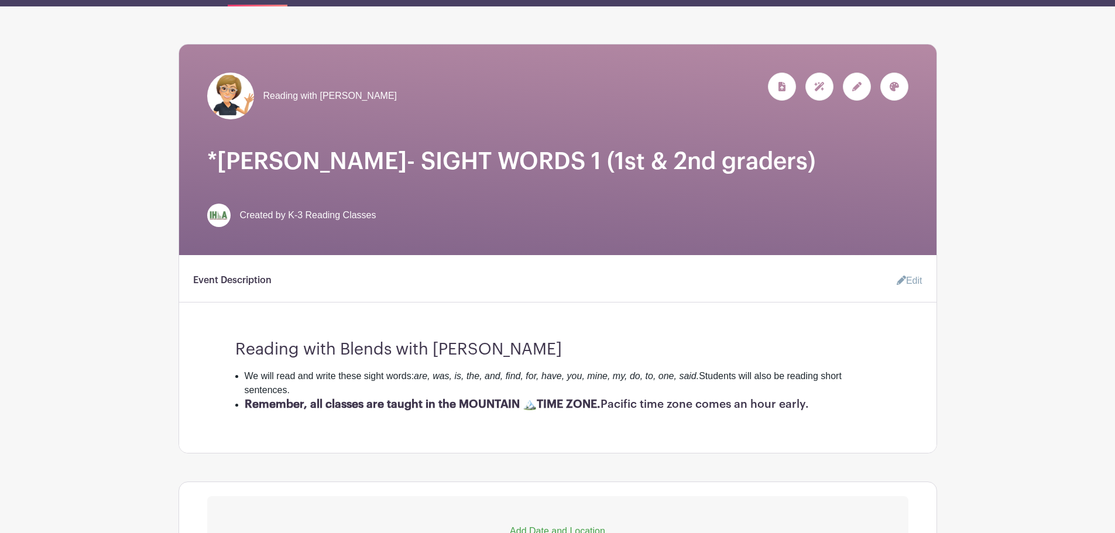
scroll to position [160, 0]
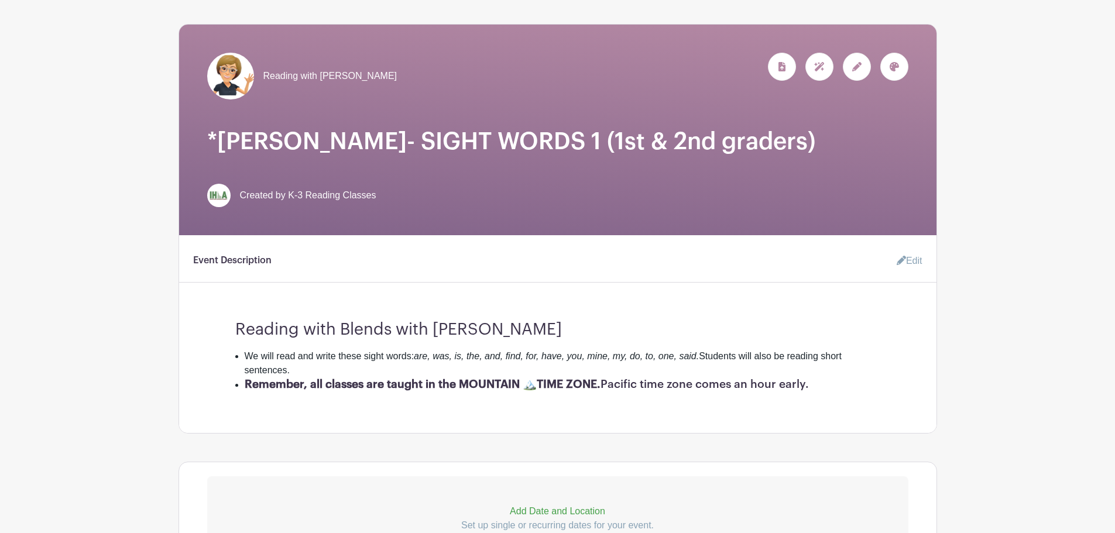
click at [908, 259] on link "Edit" at bounding box center [905, 260] width 35 height 23
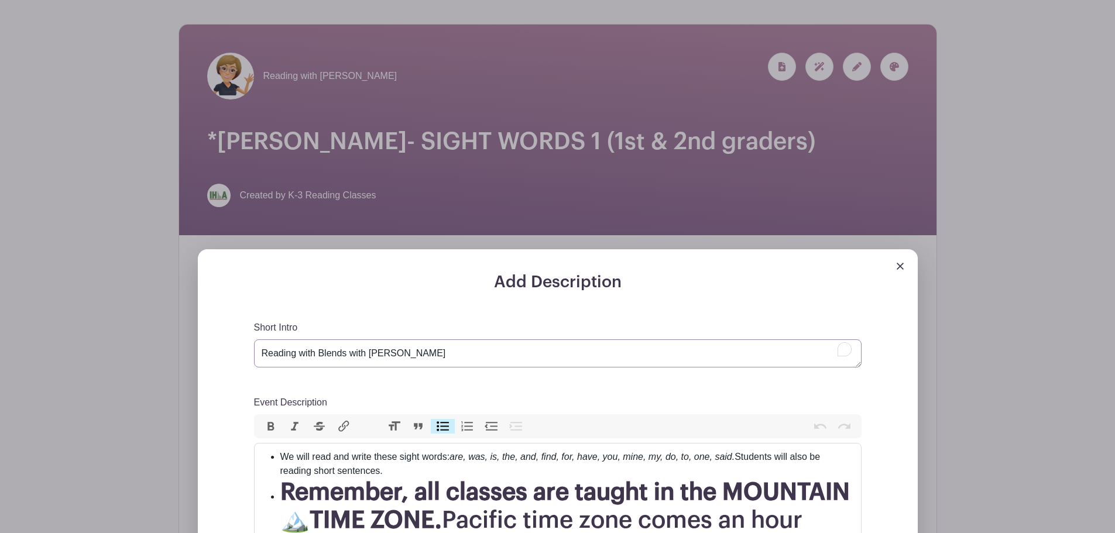
drag, startPoint x: 455, startPoint y: 347, endPoint x: 217, endPoint y: 347, distance: 238.3
click at [217, 347] on div "Add Description Short Intro Reading with Blends with [PERSON_NAME] Event Descri…" at bounding box center [558, 509] width 720 height 520
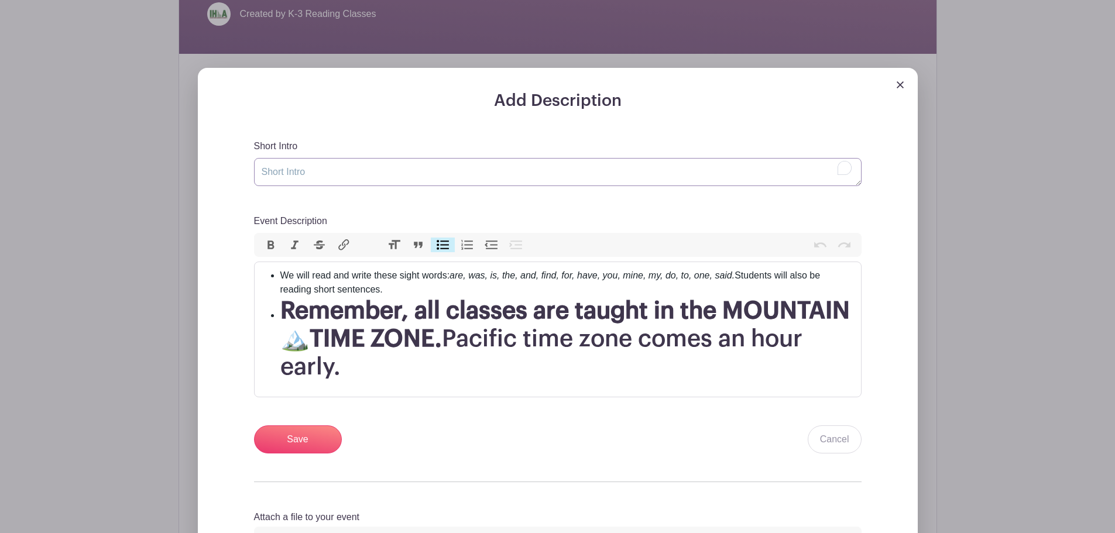
scroll to position [394, 0]
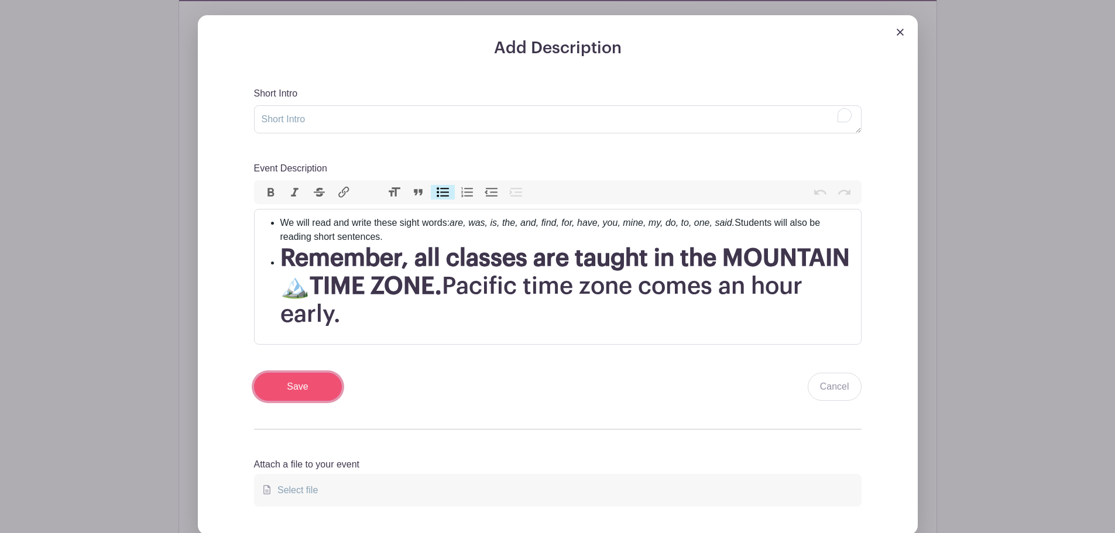
click at [303, 390] on input "Save" at bounding box center [298, 387] width 88 height 28
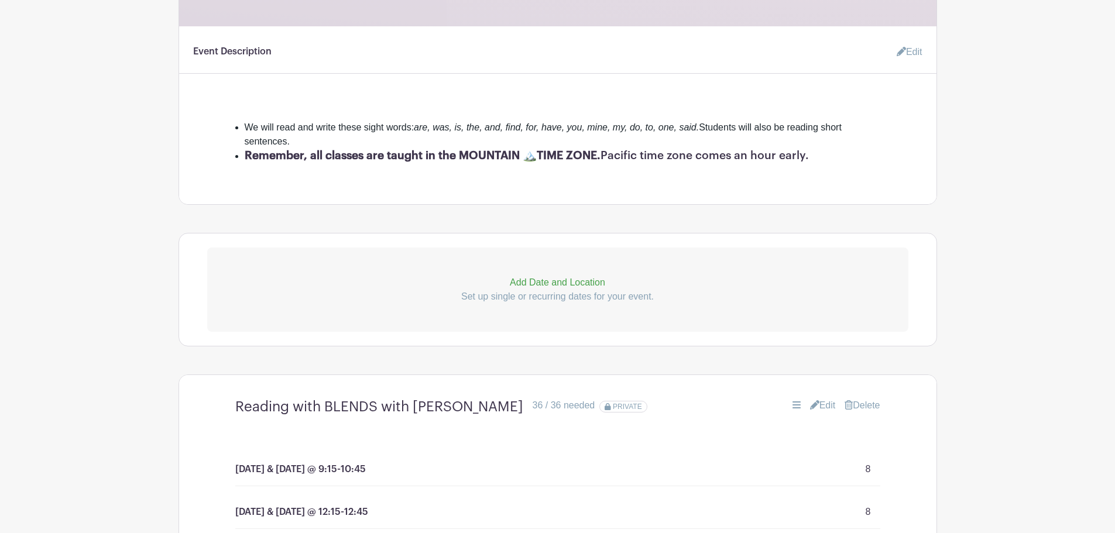
scroll to position [628, 0]
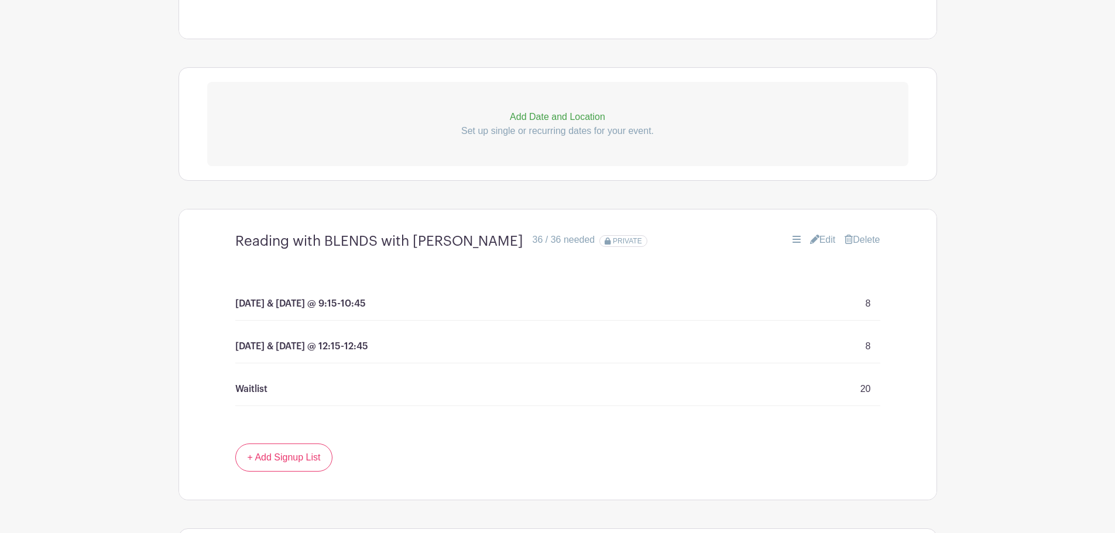
click at [821, 239] on link "Edit" at bounding box center [823, 240] width 26 height 14
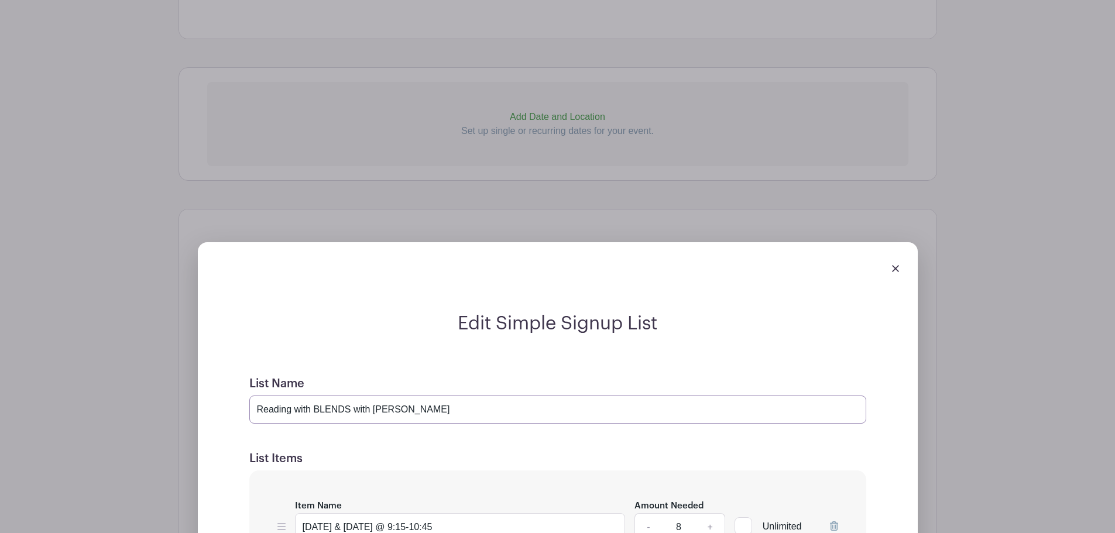
drag, startPoint x: 312, startPoint y: 409, endPoint x: 186, endPoint y: 414, distance: 126.0
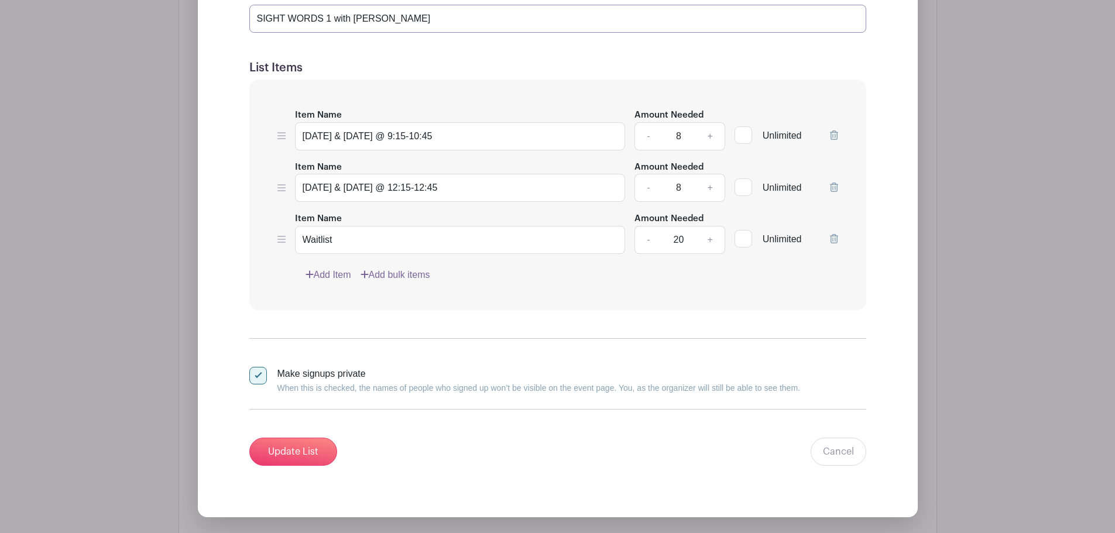
scroll to position [1038, 0]
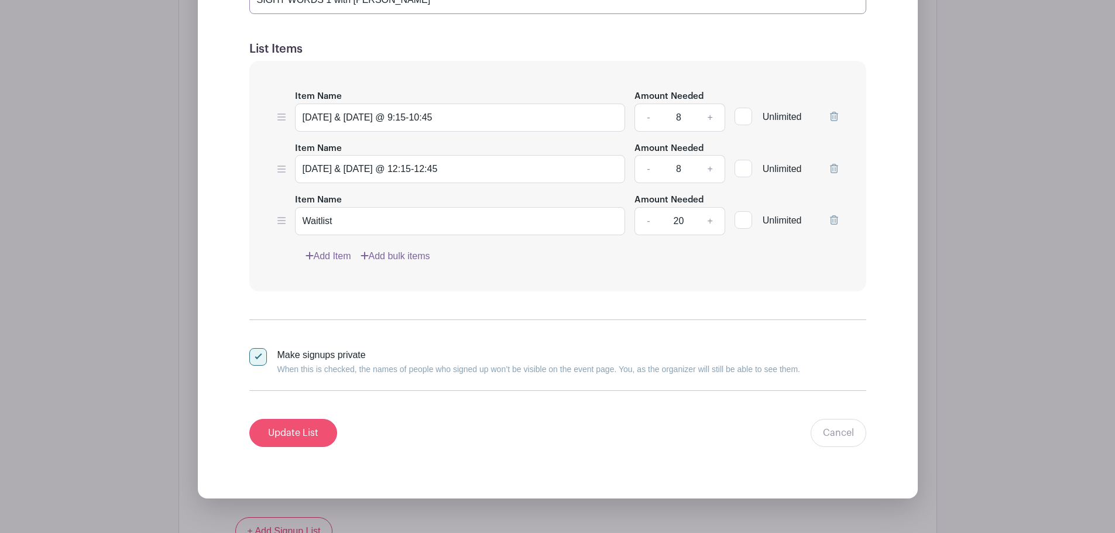
type input "SIGHT WORDS 1 with [PERSON_NAME]"
click at [301, 432] on input "Update List" at bounding box center [293, 433] width 88 height 28
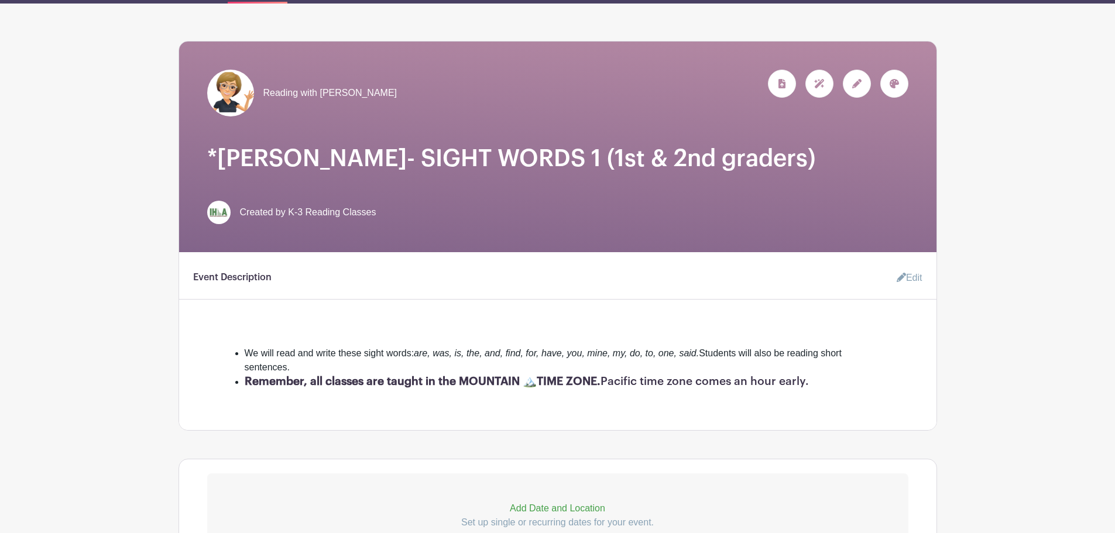
scroll to position [0, 0]
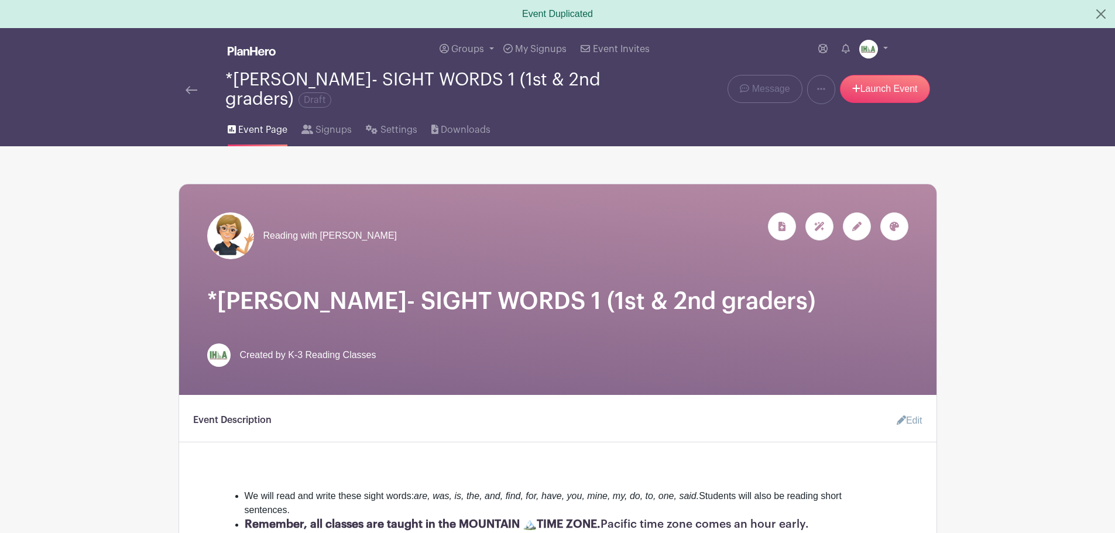
click at [189, 91] on img at bounding box center [192, 90] width 12 height 8
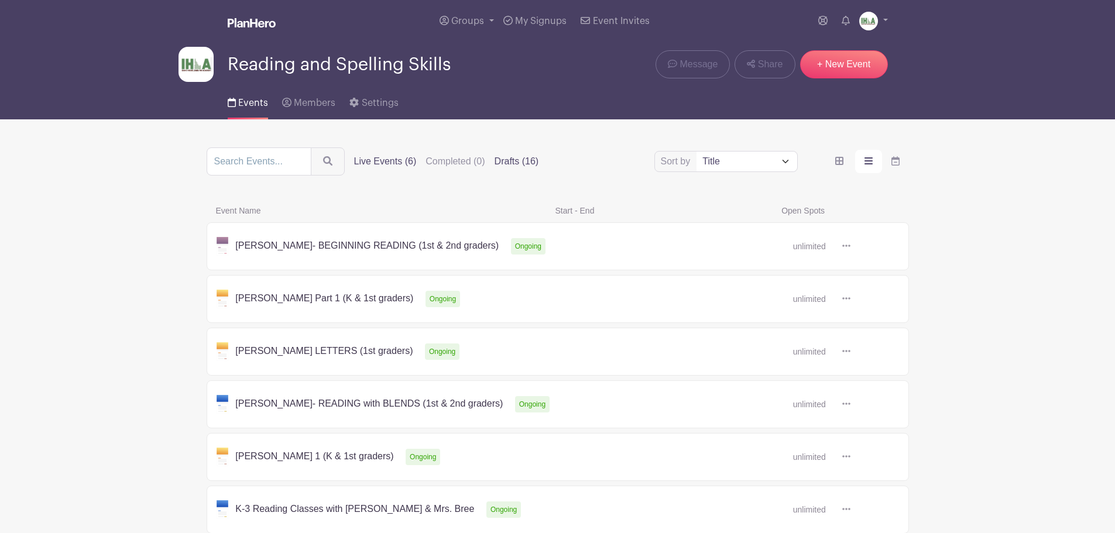
click at [511, 164] on label "Drafts (16)" at bounding box center [517, 162] width 44 height 14
click at [0, 0] on input "Drafts (16)" at bounding box center [0, 0] width 0 height 0
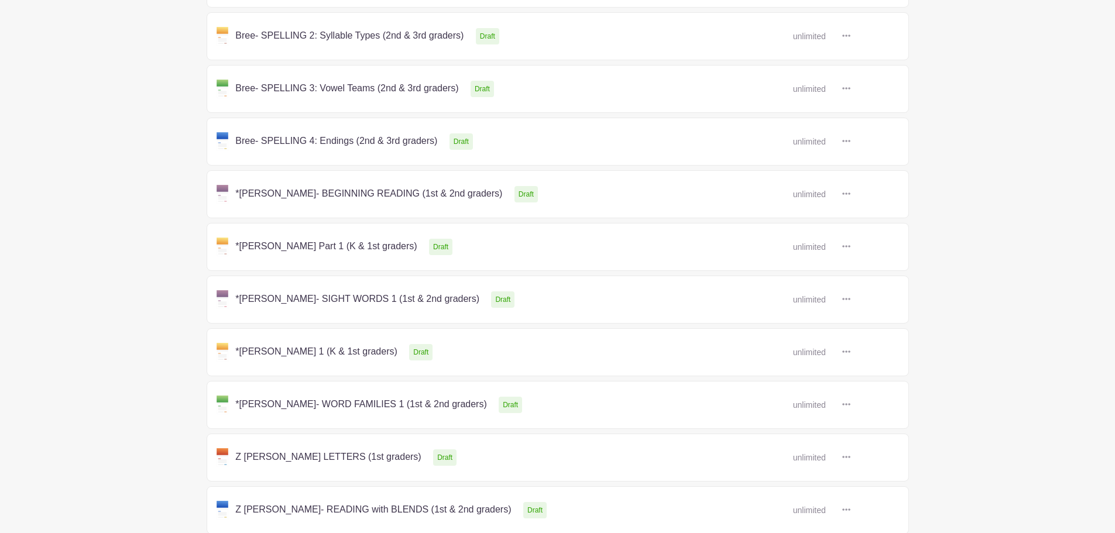
scroll to position [527, 0]
click at [851, 194] on link at bounding box center [851, 194] width 0 height 0
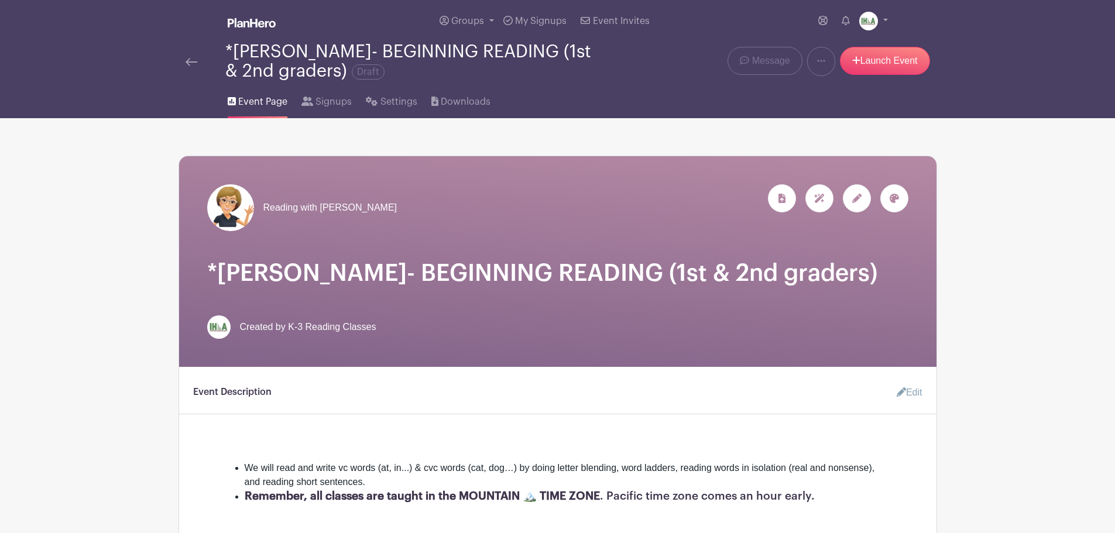
click at [189, 60] on img at bounding box center [192, 62] width 12 height 8
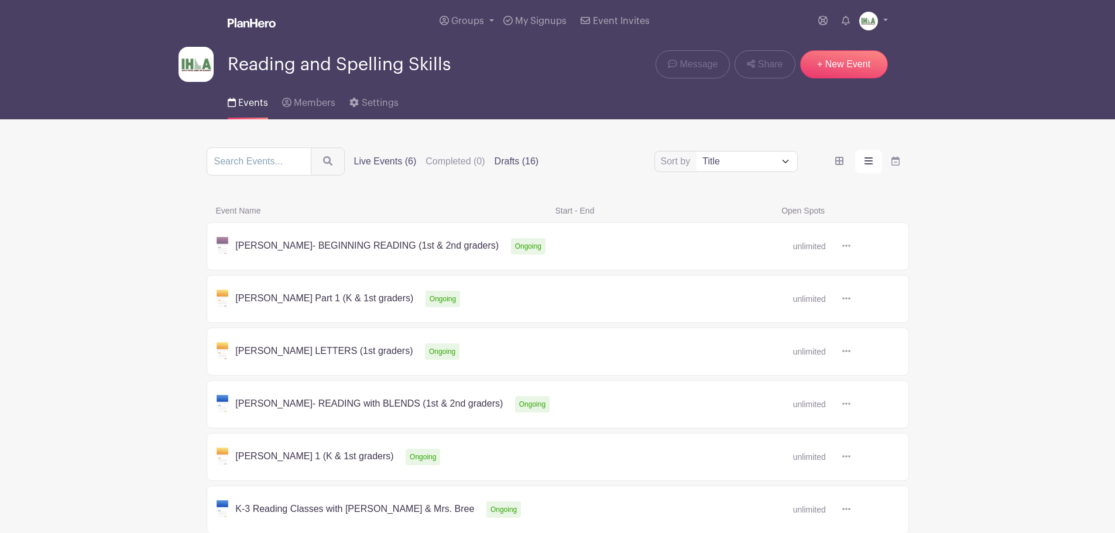
click at [506, 163] on label "Drafts (16)" at bounding box center [517, 162] width 44 height 14
click at [0, 0] on input "Drafts (16)" at bounding box center [0, 0] width 0 height 0
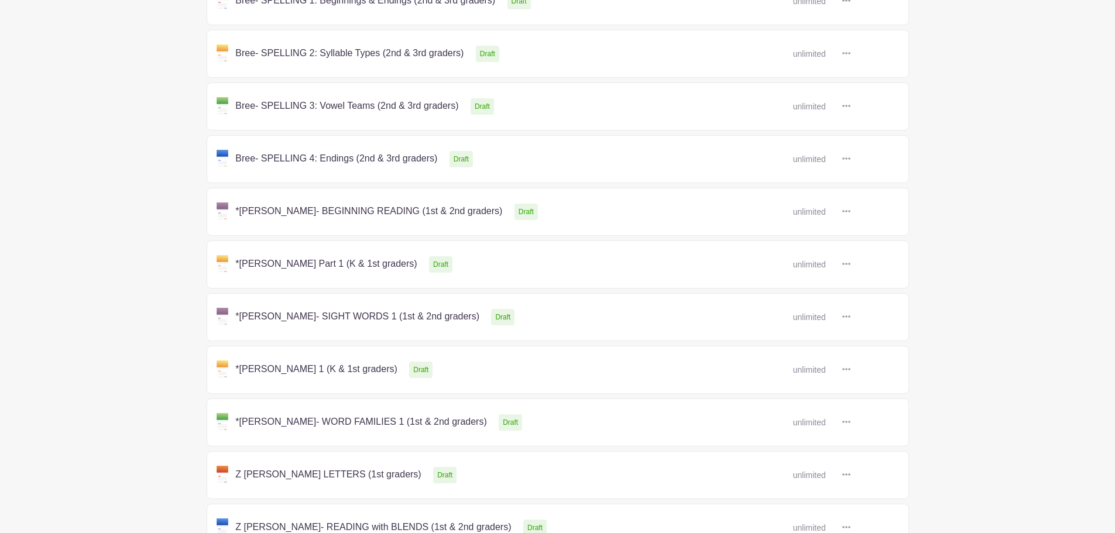
scroll to position [527, 0]
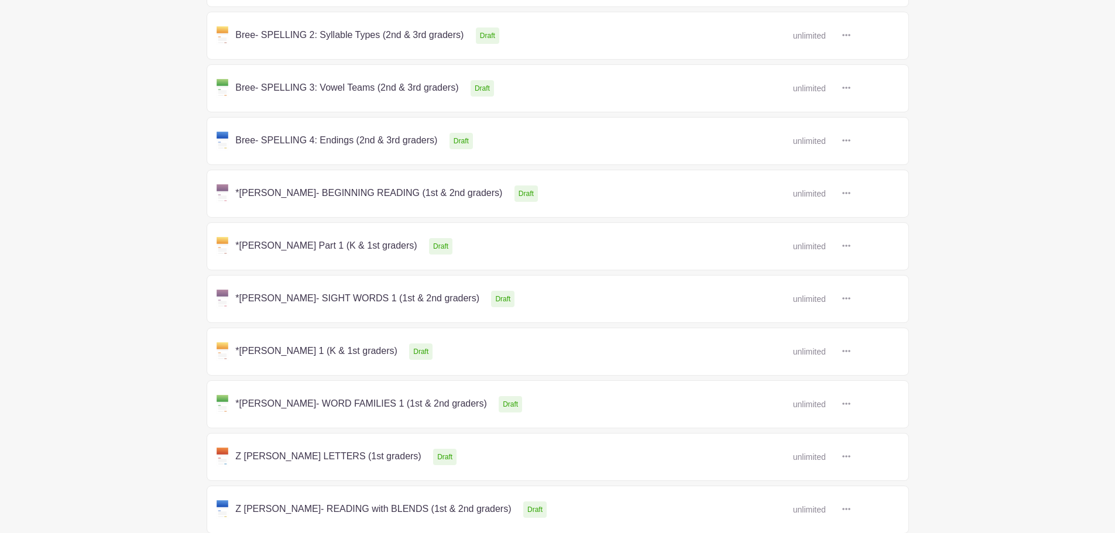
click at [851, 247] on link at bounding box center [851, 247] width 0 height 0
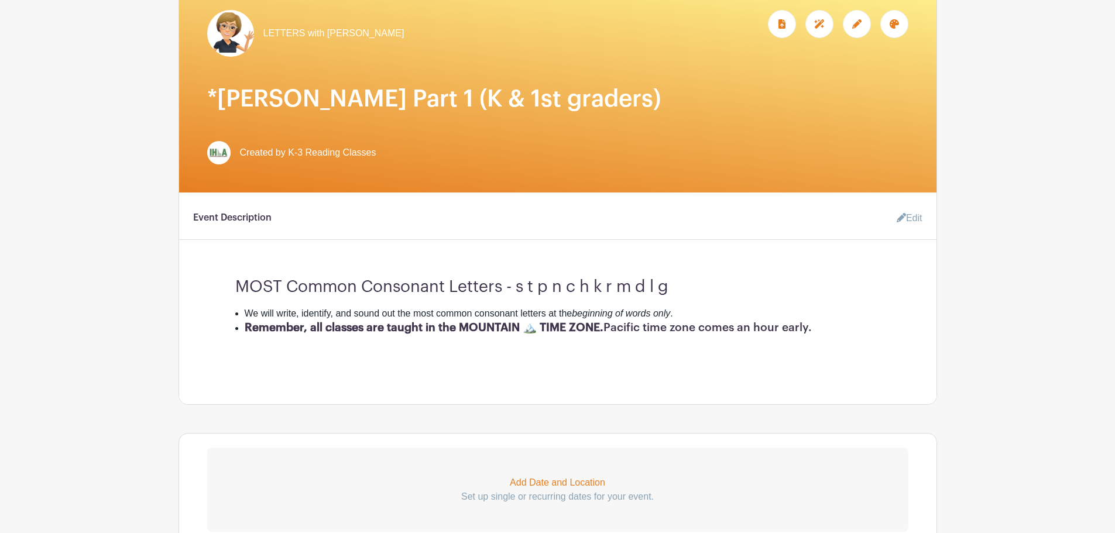
scroll to position [117, 0]
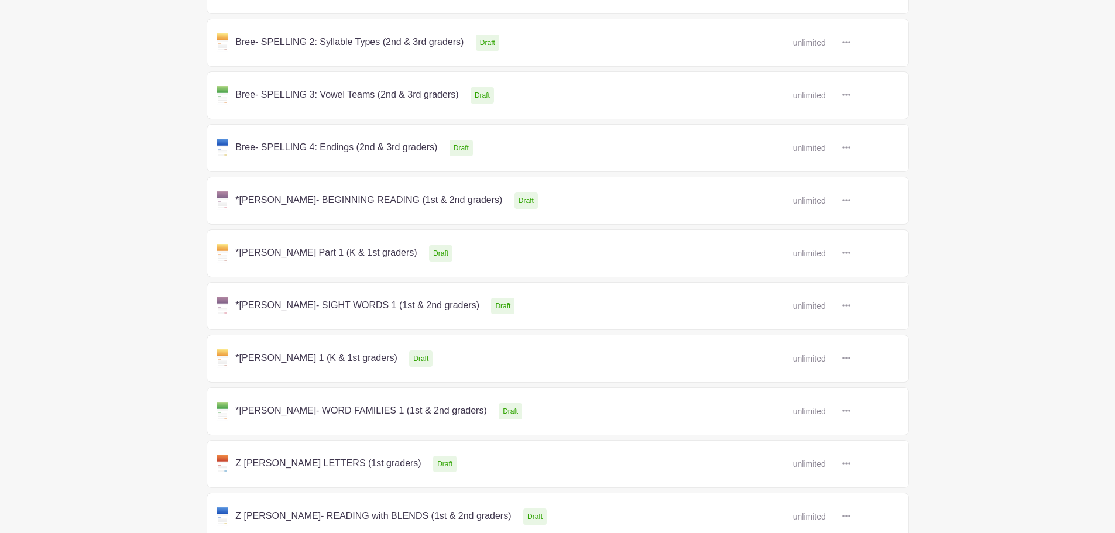
scroll to position [527, 0]
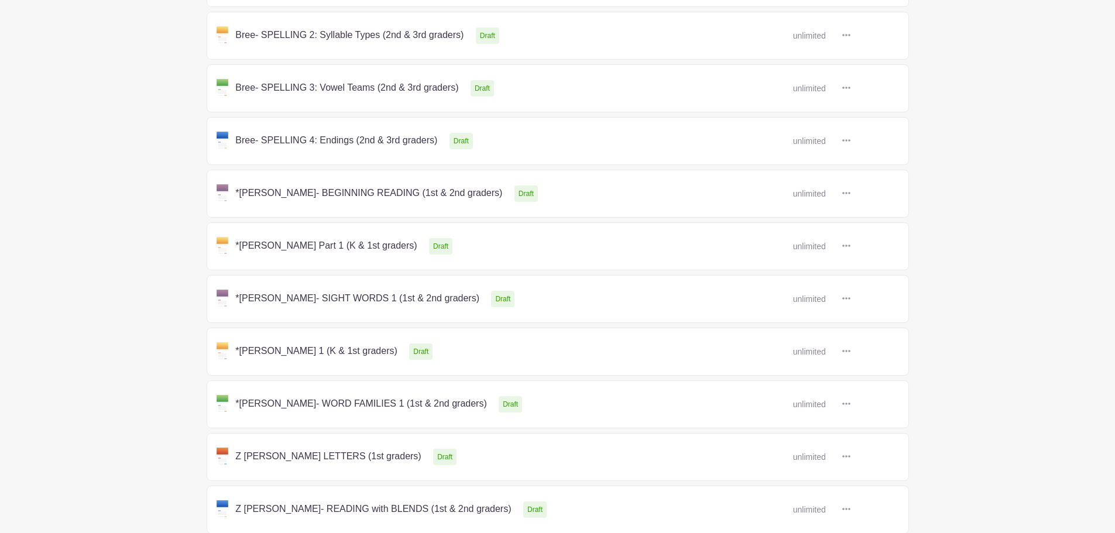
click at [851, 352] on link at bounding box center [851, 352] width 0 height 0
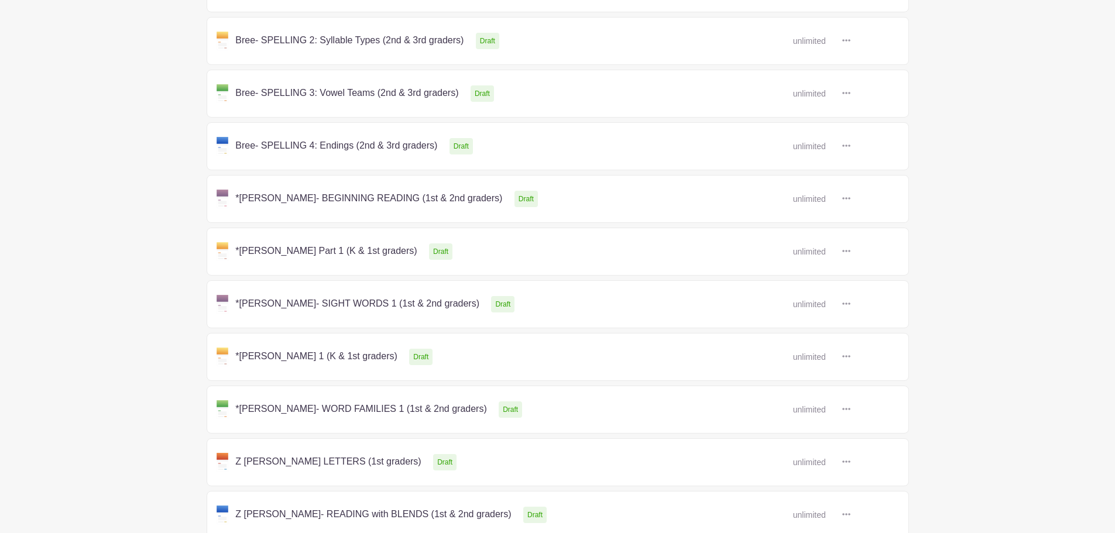
scroll to position [527, 0]
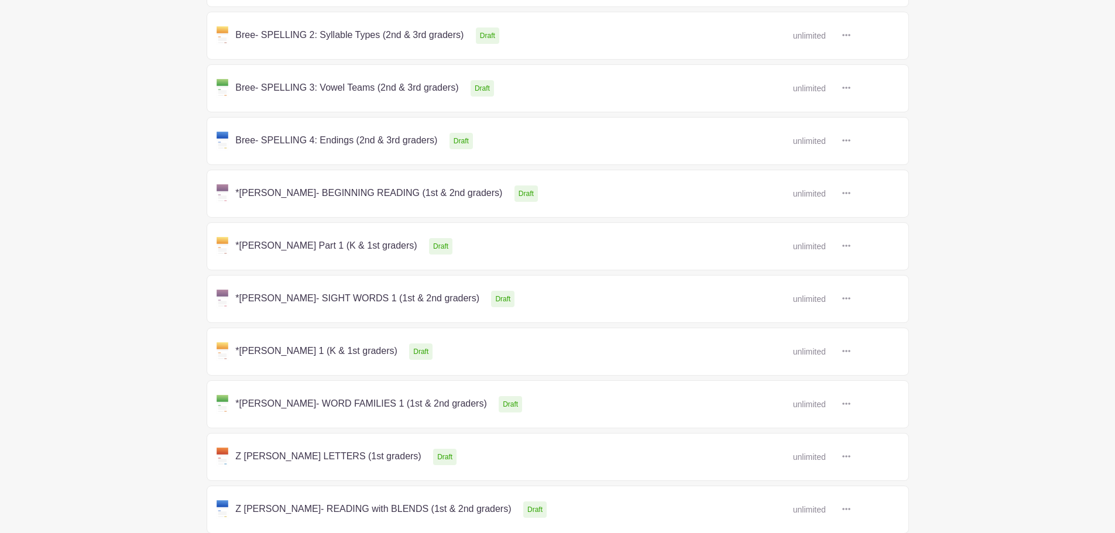
click at [851, 299] on link at bounding box center [851, 299] width 0 height 0
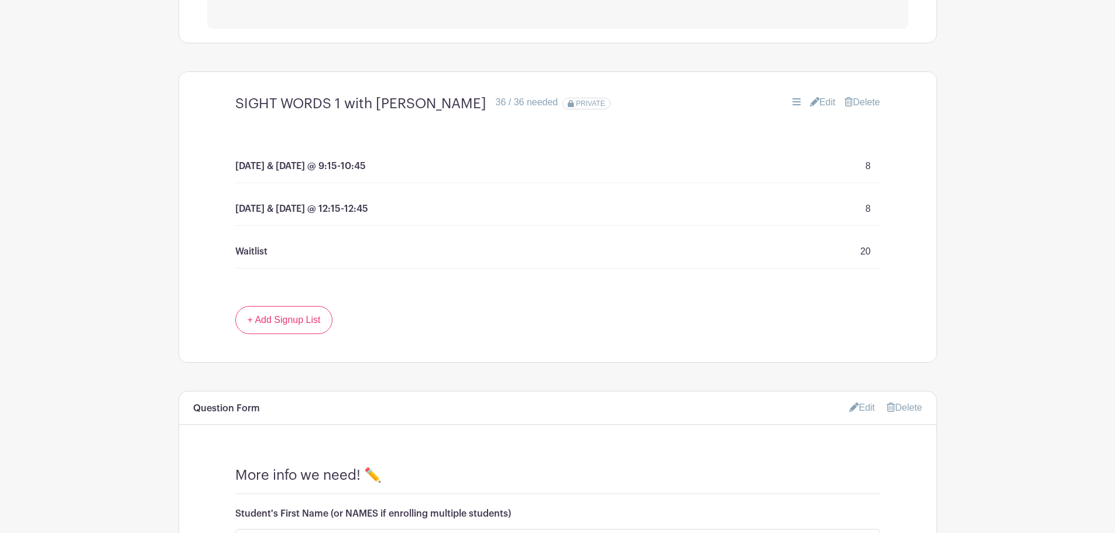
scroll to position [234, 0]
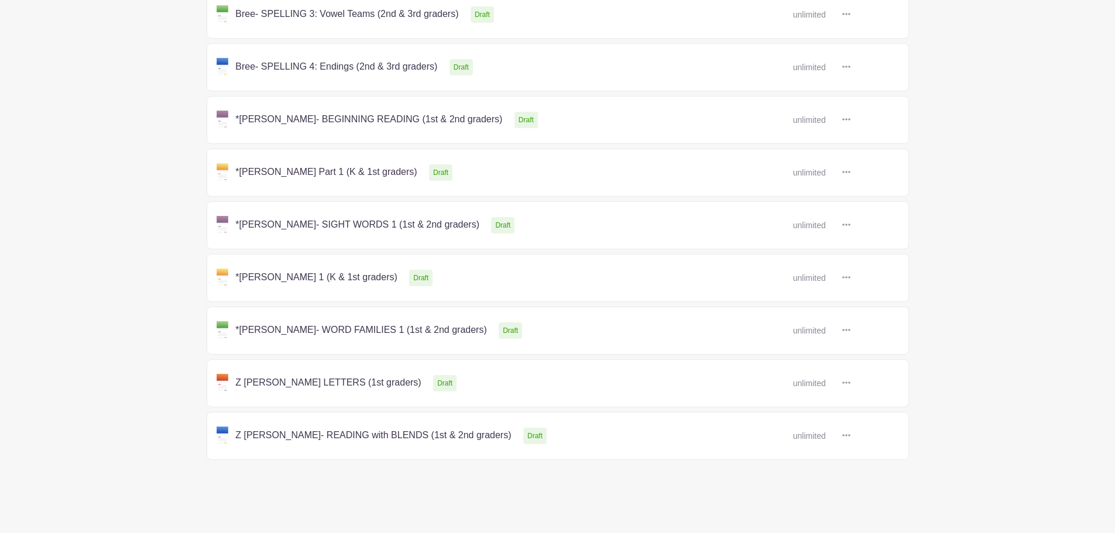
scroll to position [605, 0]
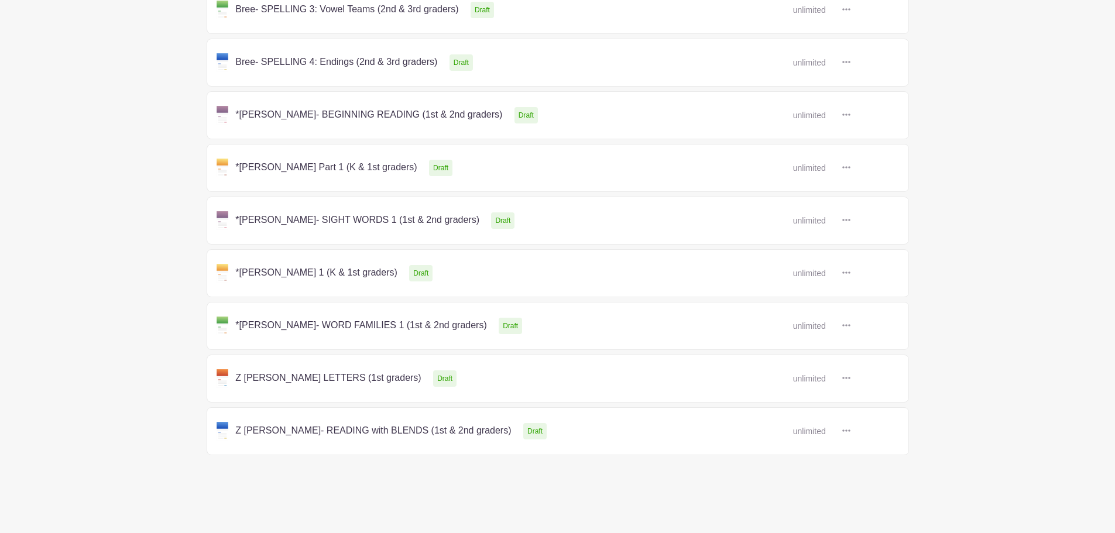
click at [851, 273] on link at bounding box center [851, 273] width 0 height 0
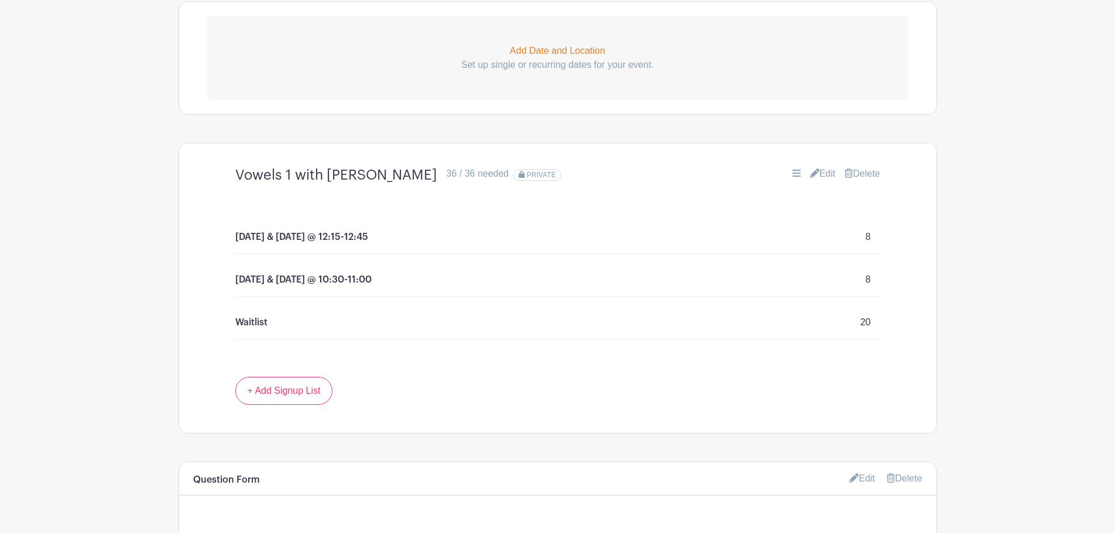
scroll to position [586, 0]
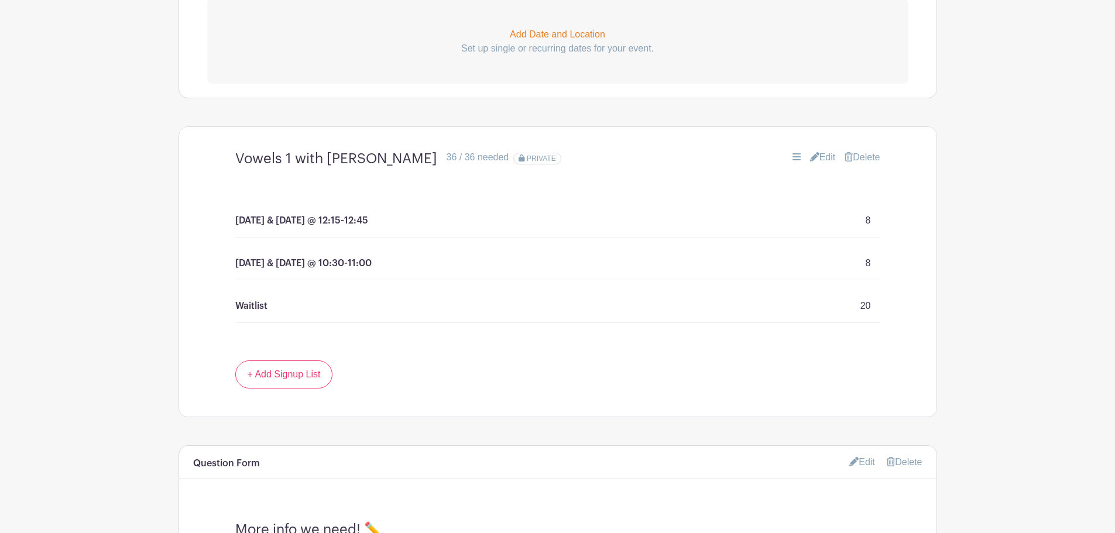
scroll to position [605, 0]
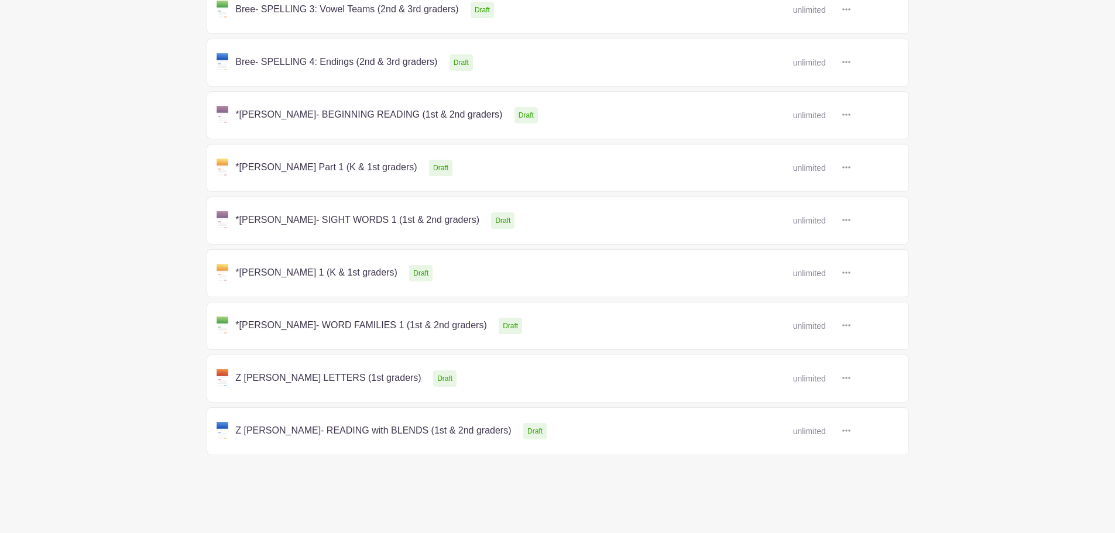
click at [851, 326] on link at bounding box center [851, 326] width 0 height 0
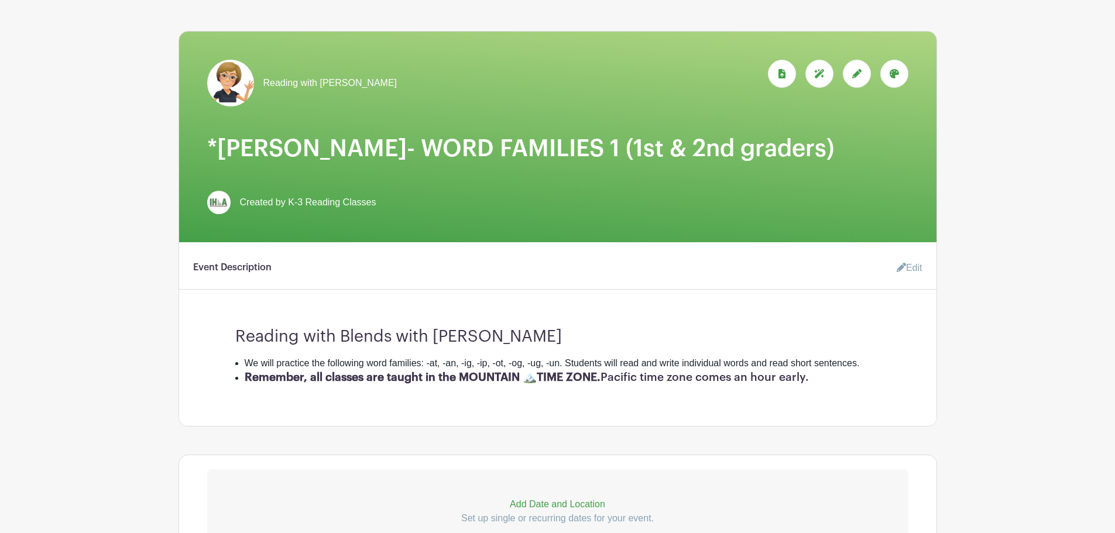
scroll to position [176, 0]
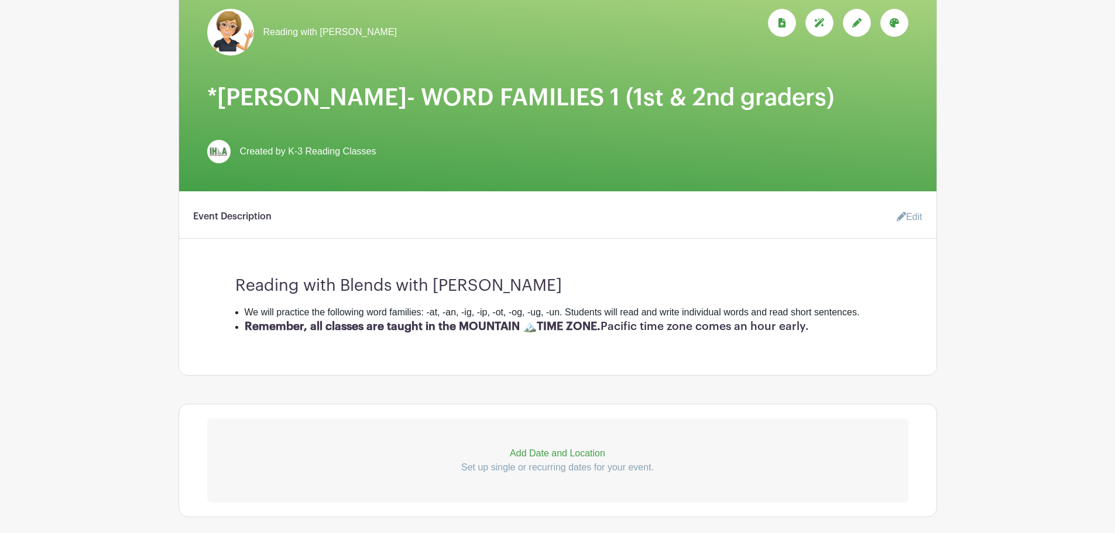
click at [910, 212] on link "Edit" at bounding box center [905, 217] width 35 height 23
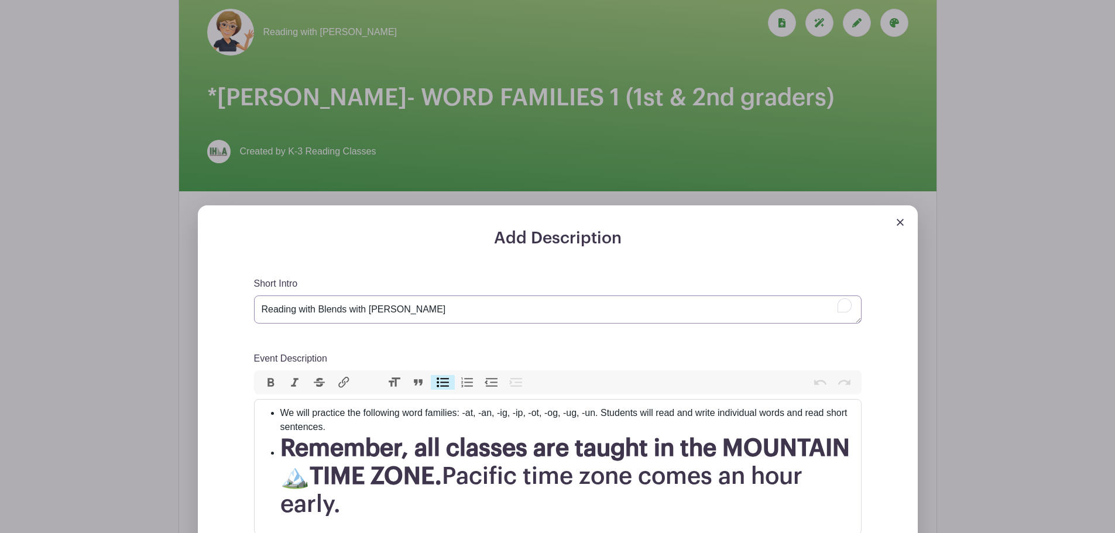
drag, startPoint x: 431, startPoint y: 304, endPoint x: 229, endPoint y: 311, distance: 202.1
click at [229, 311] on div "Add Description Short Intro Reading with Blends with [PERSON_NAME] Event Descri…" at bounding box center [558, 477] width 664 height 497
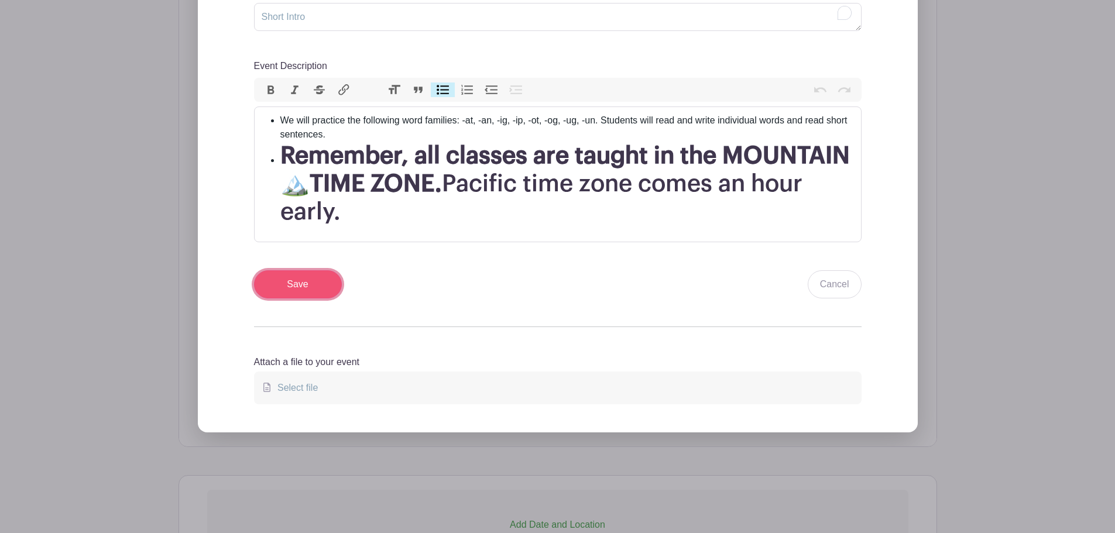
click at [307, 287] on input "Save" at bounding box center [298, 285] width 88 height 28
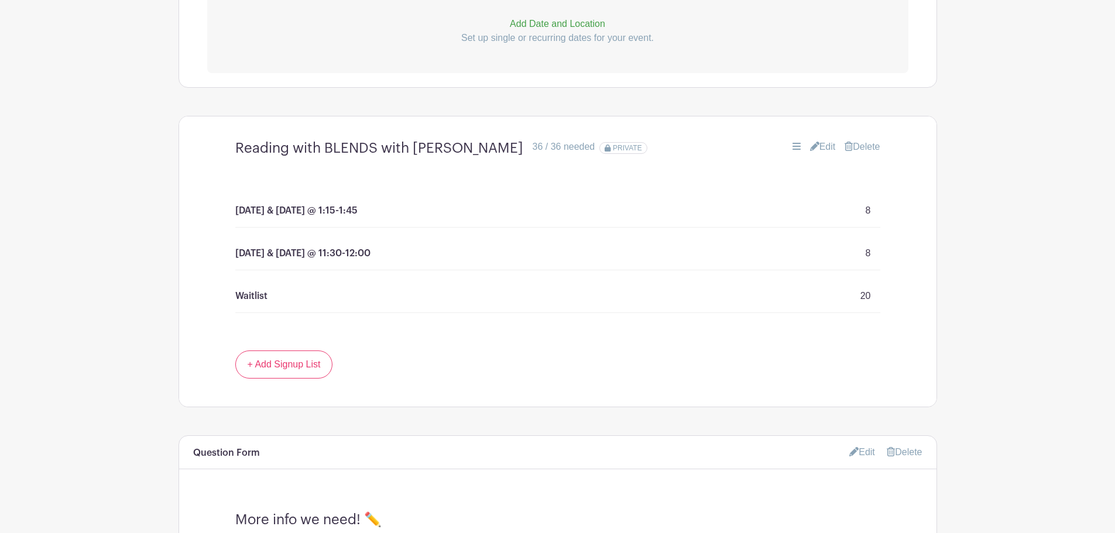
scroll to position [621, 0]
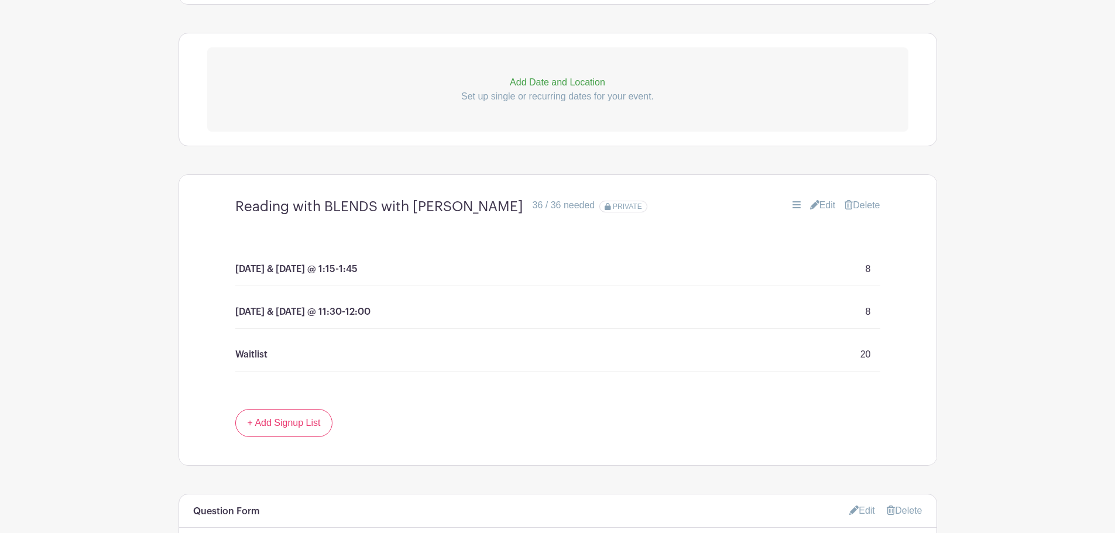
click at [826, 207] on link "Edit" at bounding box center [823, 205] width 26 height 14
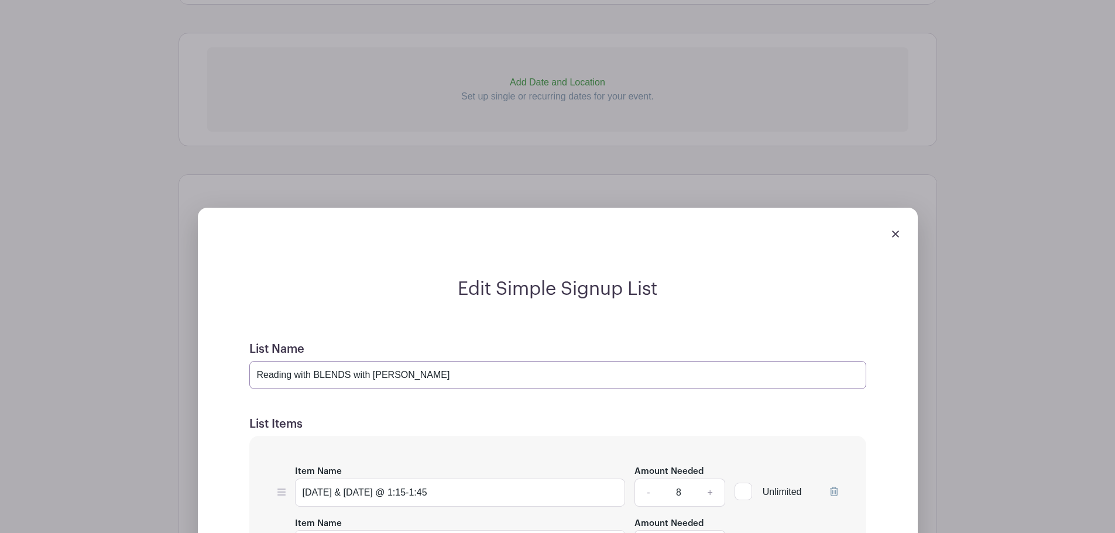
drag, startPoint x: 351, startPoint y: 372, endPoint x: 213, endPoint y: 381, distance: 137.9
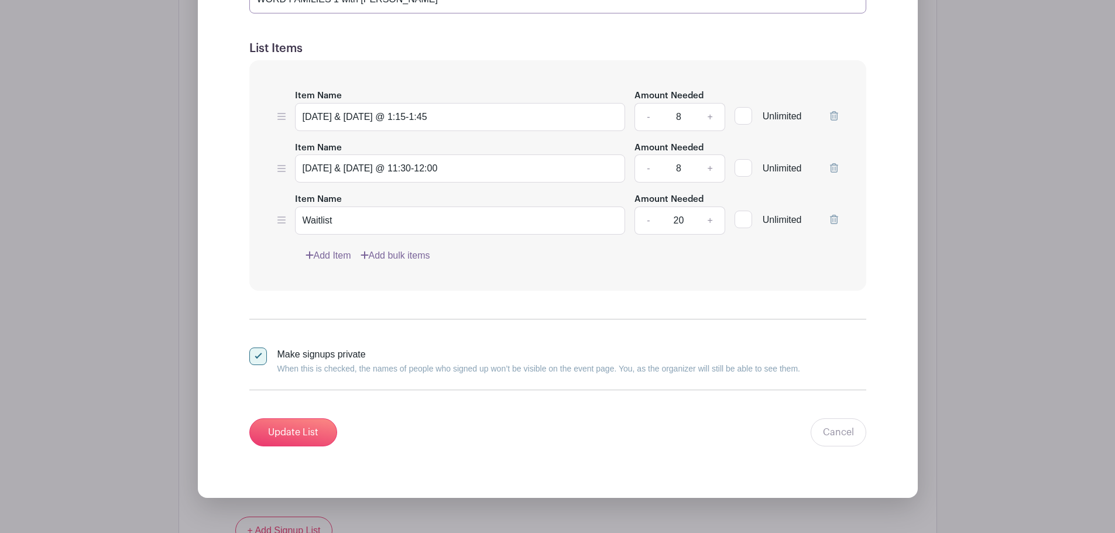
scroll to position [1031, 0]
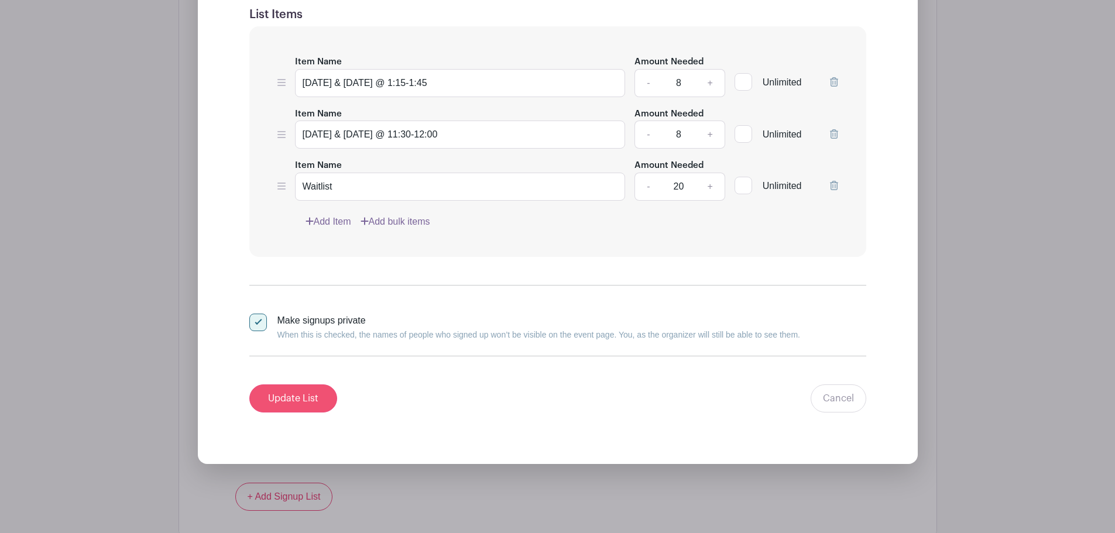
type input "WORD FAMILIES 1 with [PERSON_NAME]"
click at [302, 398] on input "Update List" at bounding box center [293, 399] width 88 height 28
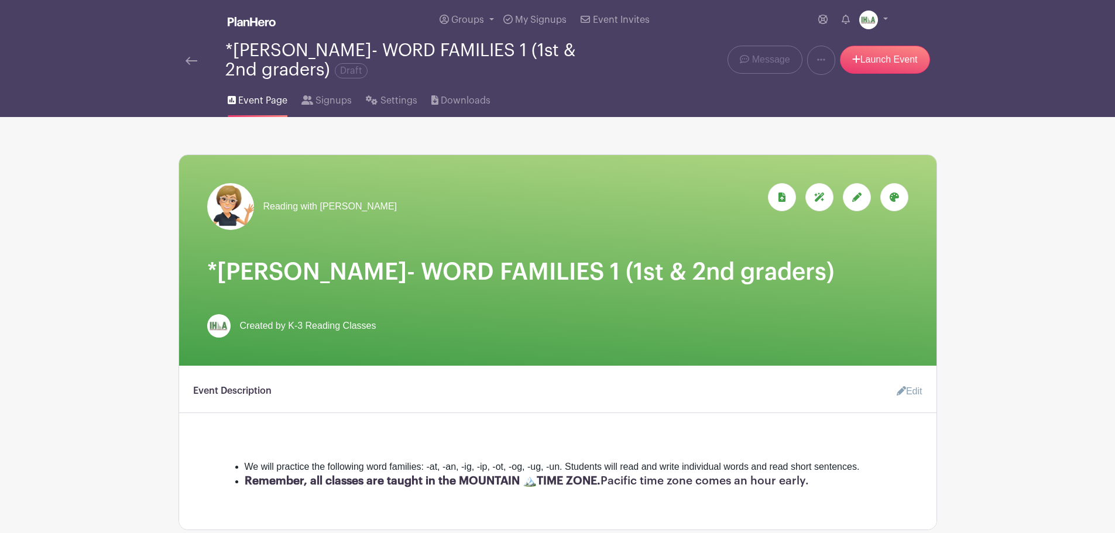
scroll to position [0, 0]
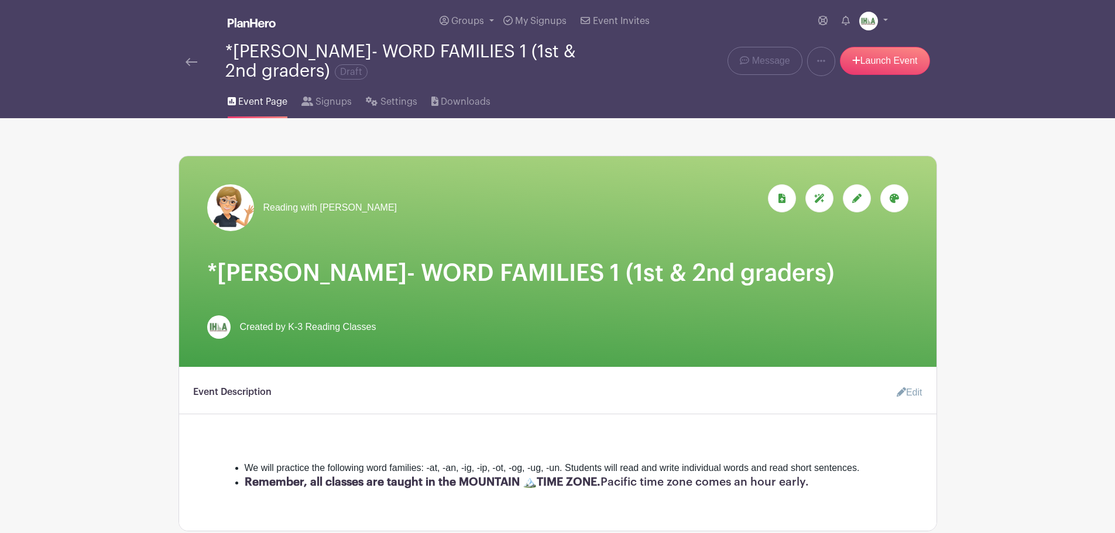
click at [193, 63] on img at bounding box center [192, 62] width 12 height 8
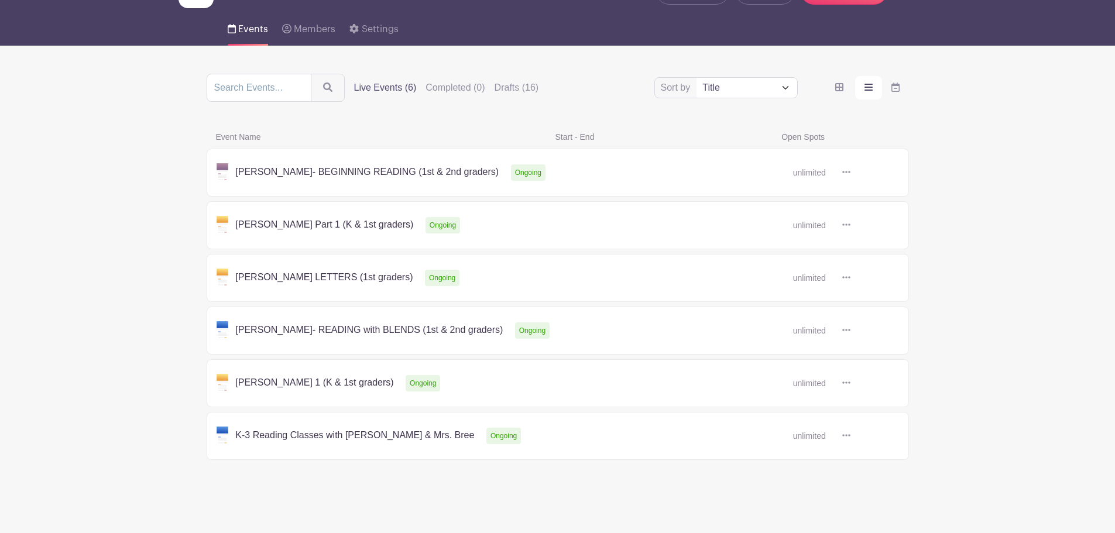
scroll to position [78, 0]
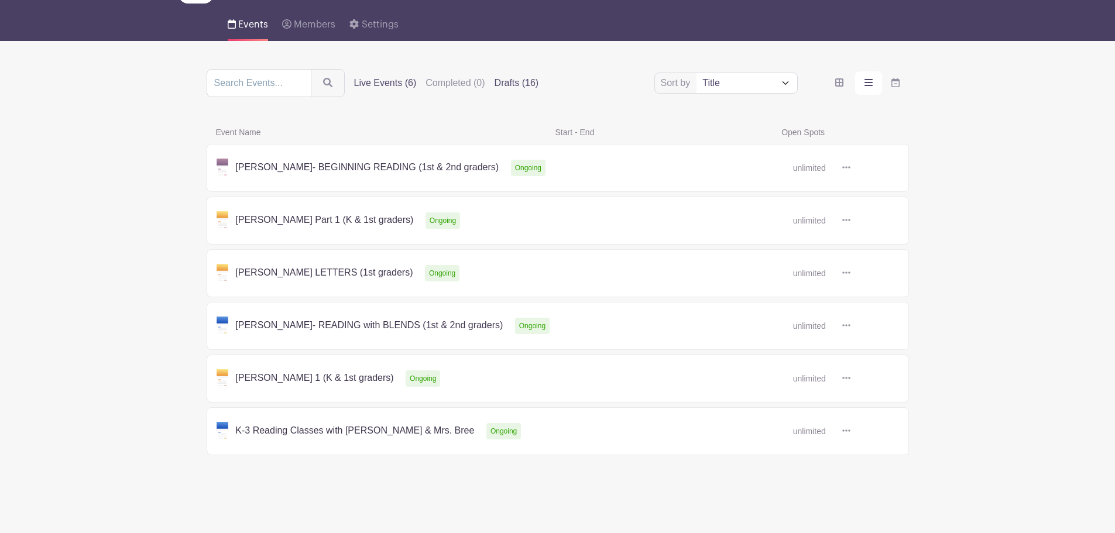
click at [504, 83] on label "Drafts (16)" at bounding box center [517, 83] width 44 height 14
click at [0, 0] on input "Drafts (16)" at bounding box center [0, 0] width 0 height 0
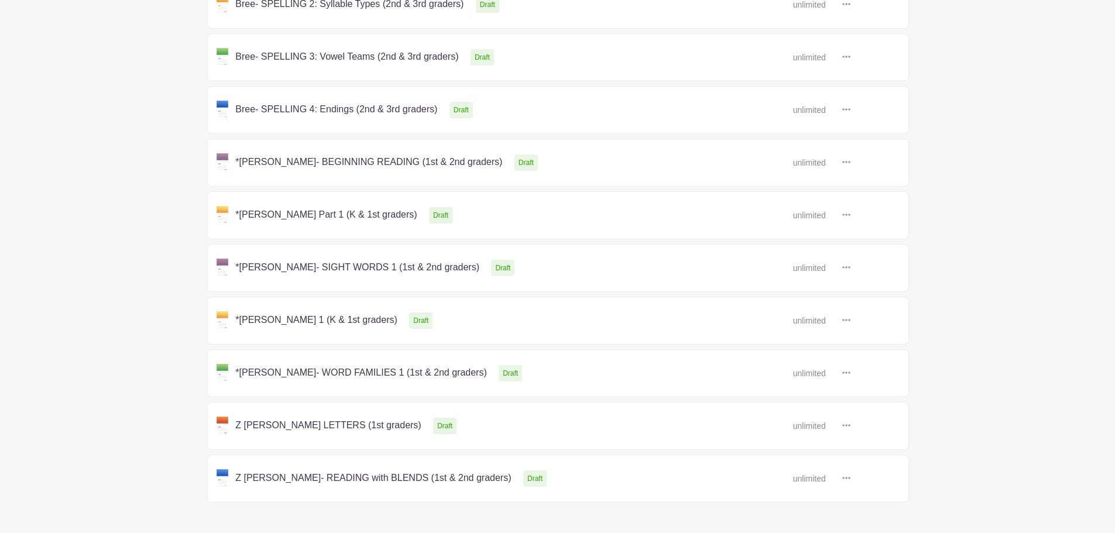
scroll to position [605, 0]
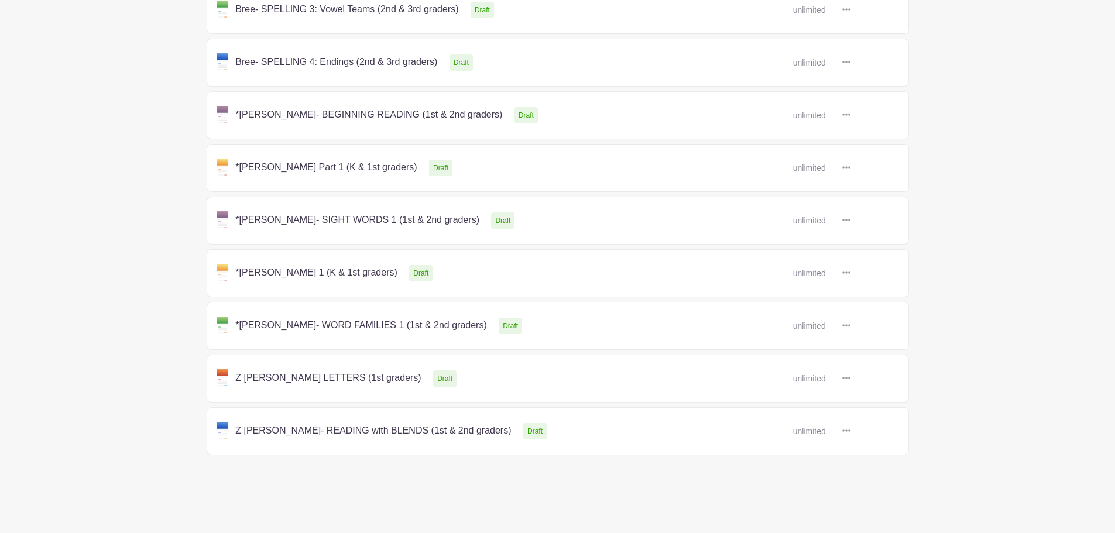
click at [851, 379] on link at bounding box center [851, 379] width 0 height 0
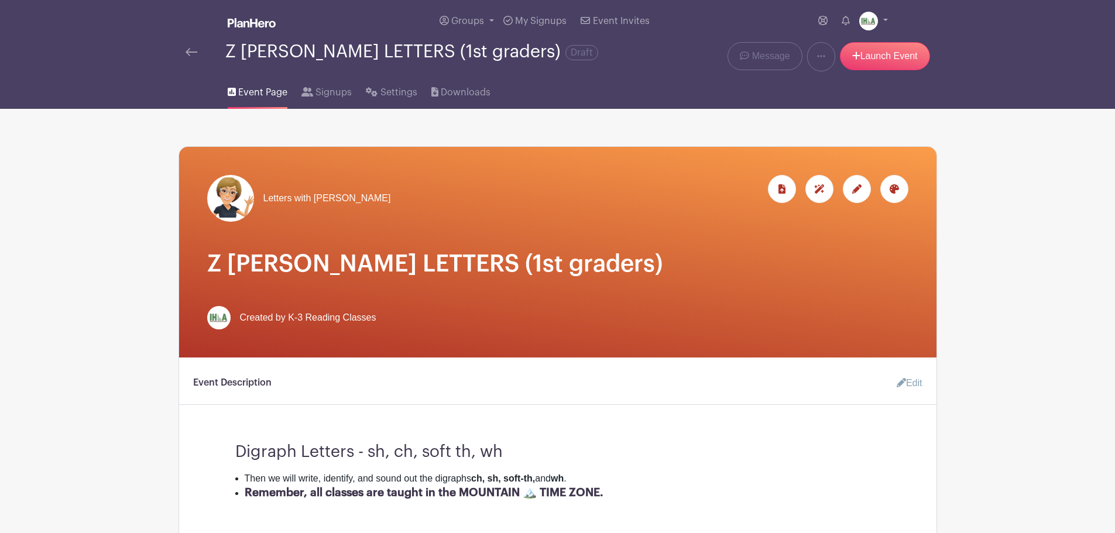
click at [193, 52] on img at bounding box center [192, 52] width 12 height 8
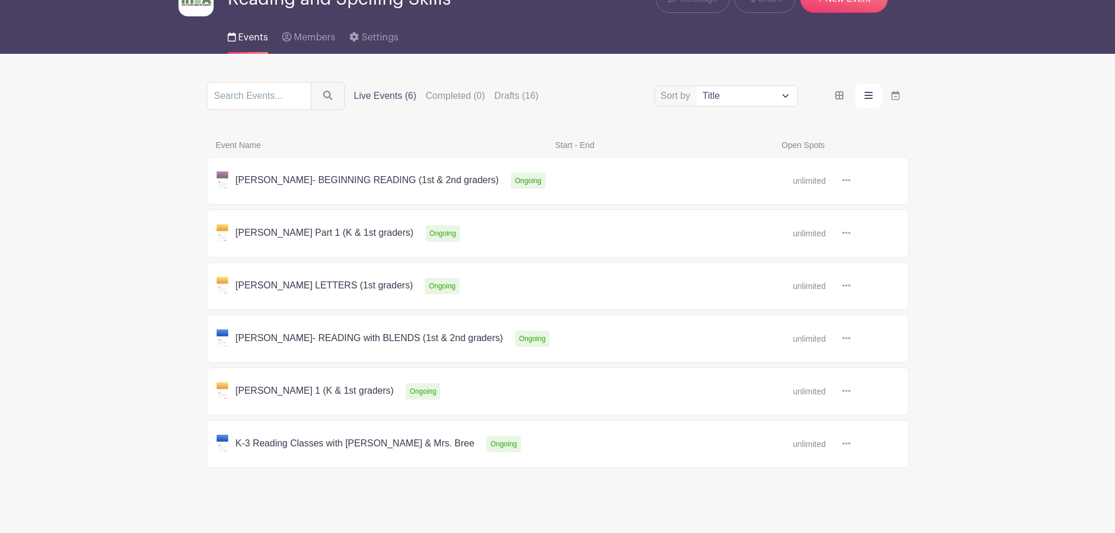
scroll to position [78, 0]
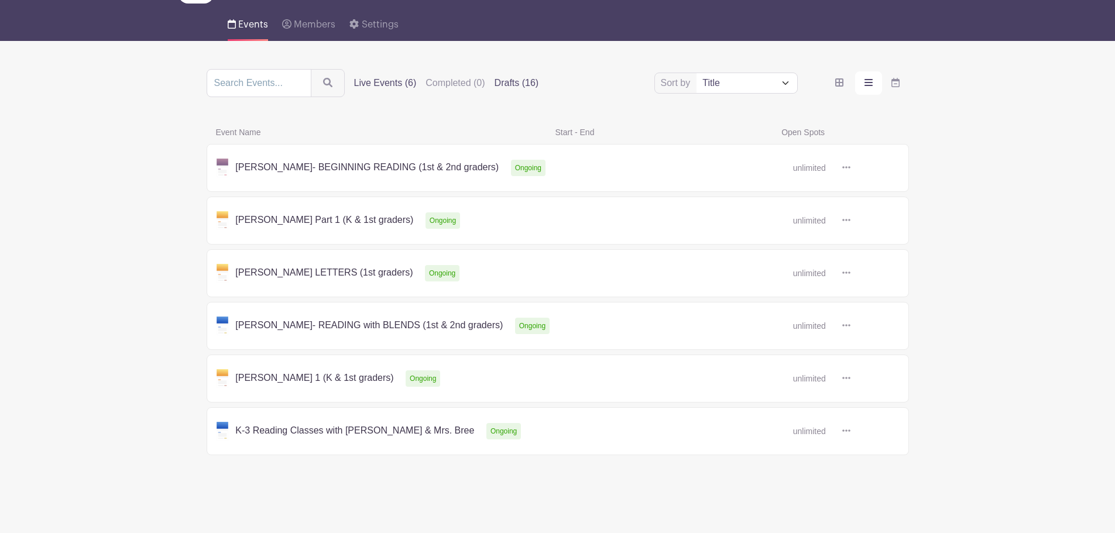
click at [518, 80] on label "Drafts (16)" at bounding box center [517, 83] width 44 height 14
click at [0, 0] on input "Drafts (16)" at bounding box center [0, 0] width 0 height 0
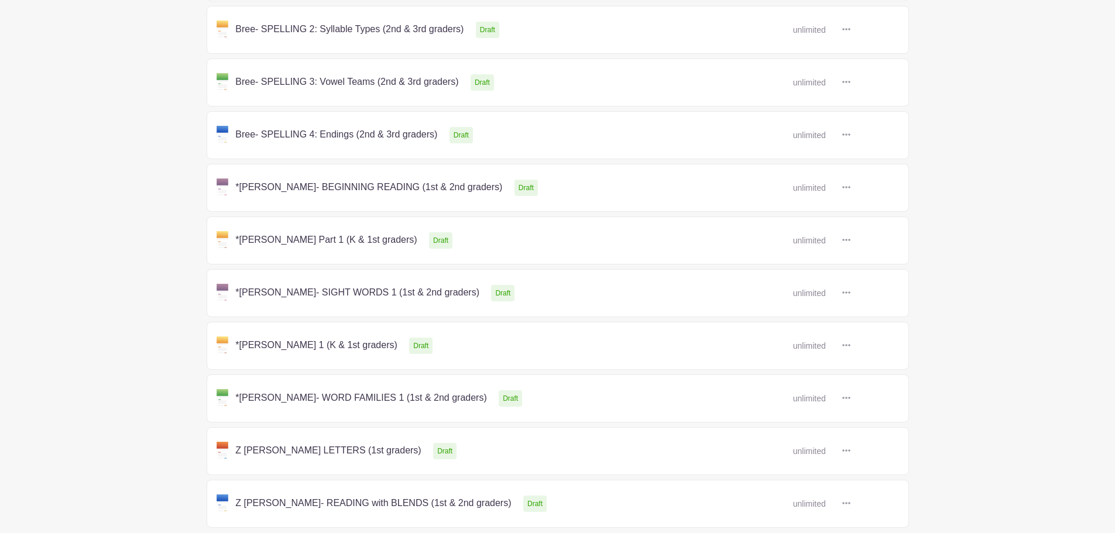
scroll to position [605, 0]
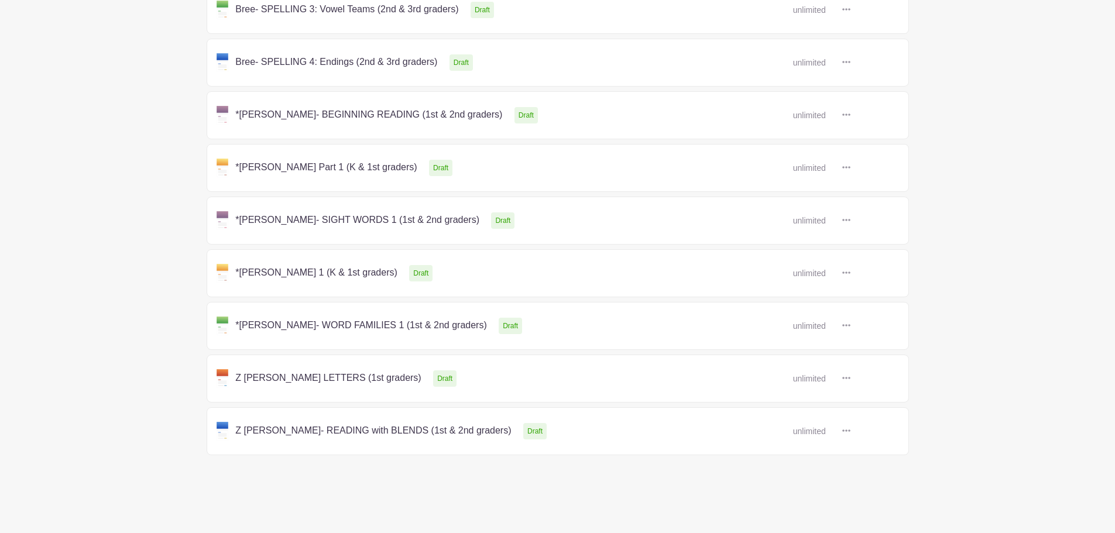
click at [851, 432] on link at bounding box center [851, 432] width 0 height 0
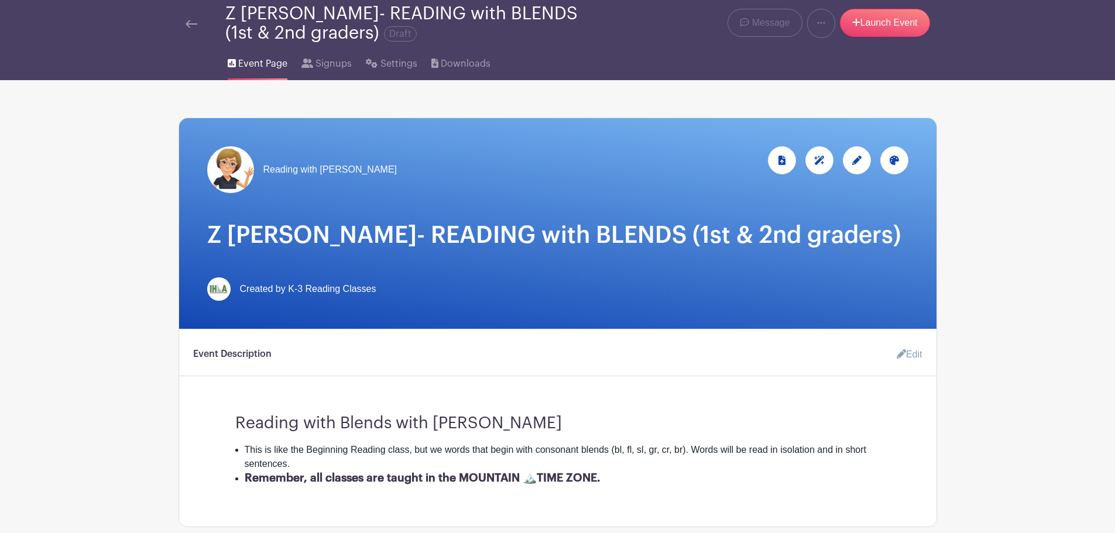
scroll to position [117, 0]
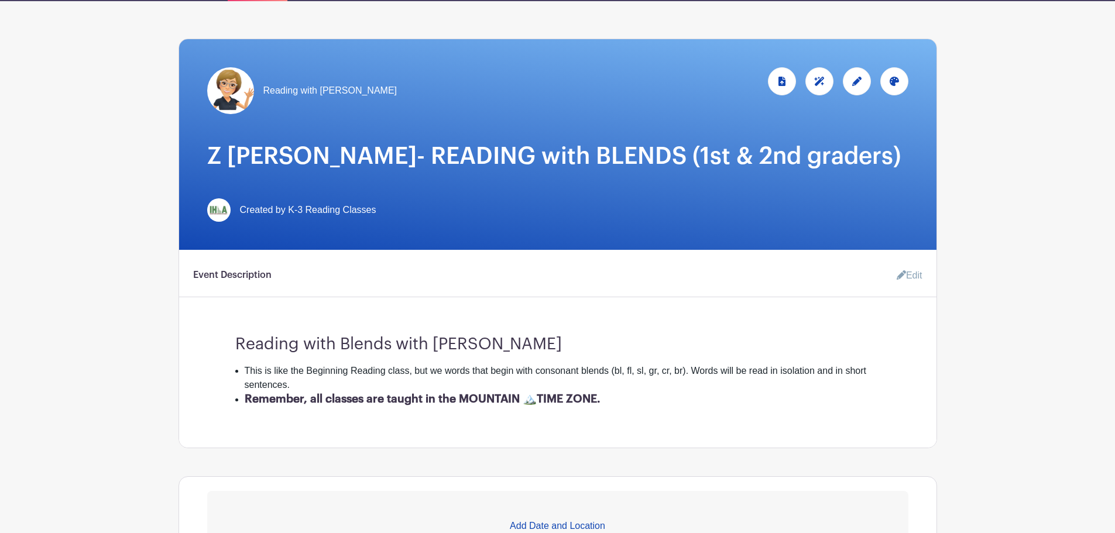
click at [914, 278] on link "Edit" at bounding box center [905, 275] width 35 height 23
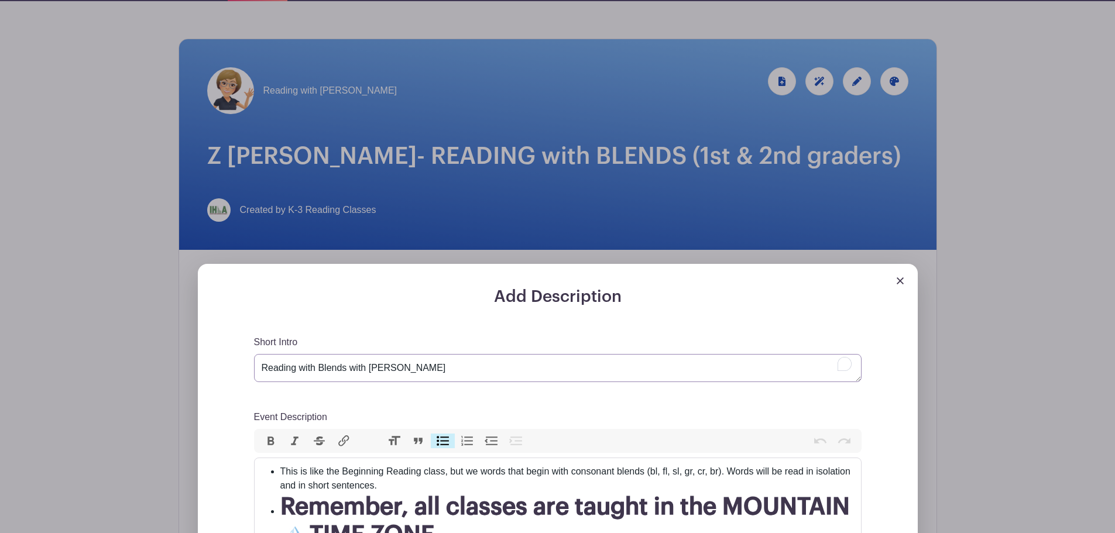
drag, startPoint x: 445, startPoint y: 370, endPoint x: 197, endPoint y: 370, distance: 248.3
click at [203, 371] on div "Add Description Short Intro Reading with Blends with [PERSON_NAME] Event Descri…" at bounding box center [558, 510] width 720 height 492
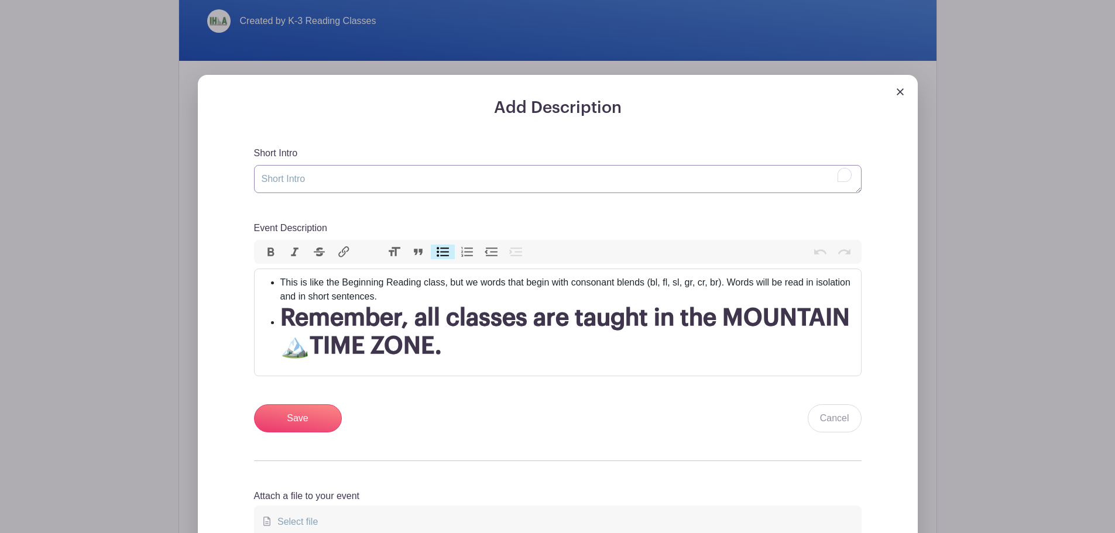
scroll to position [351, 0]
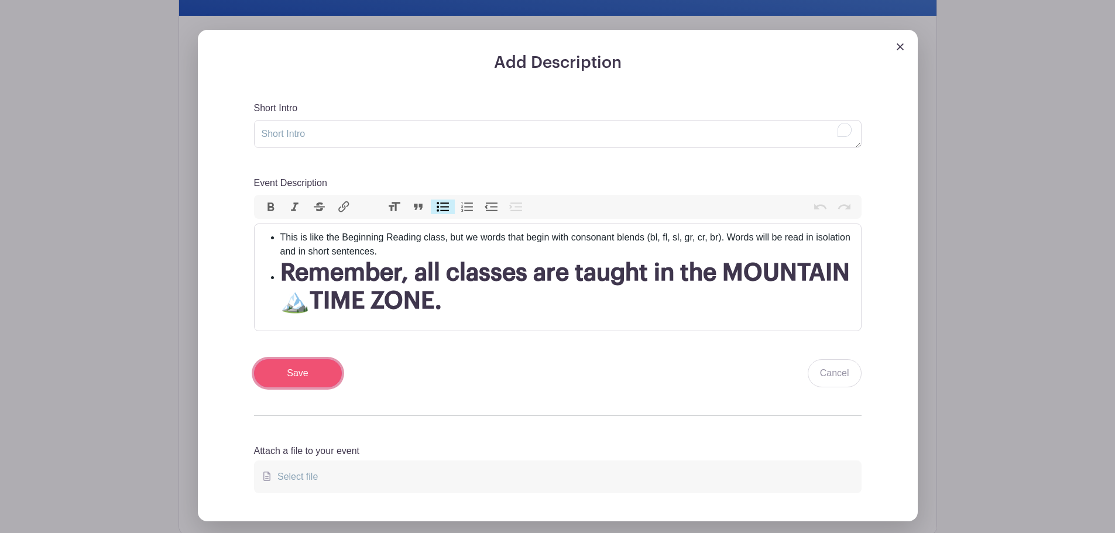
click at [286, 367] on input "Save" at bounding box center [298, 374] width 88 height 28
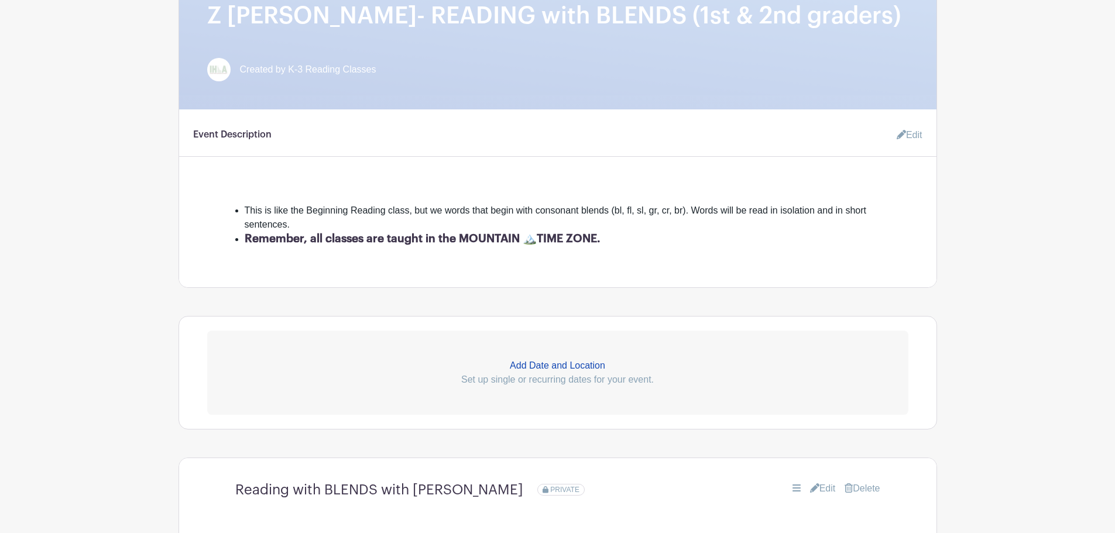
click at [908, 132] on link "Edit" at bounding box center [905, 135] width 35 height 23
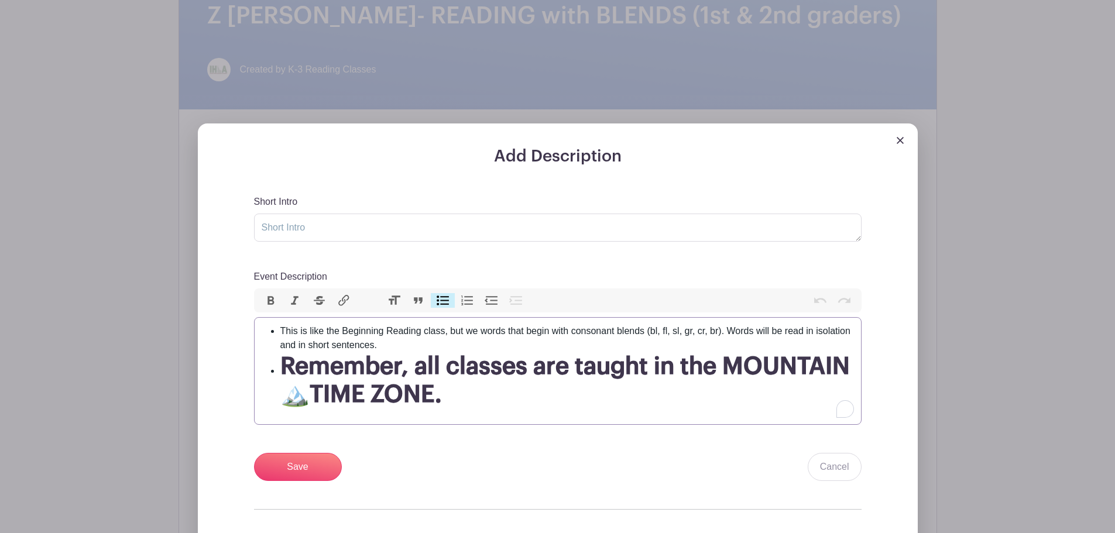
click at [475, 400] on h1 "Remember, all classes are taught in the MOUNTAIN 🏔️TIME ZONE." at bounding box center [567, 380] width 574 height 56
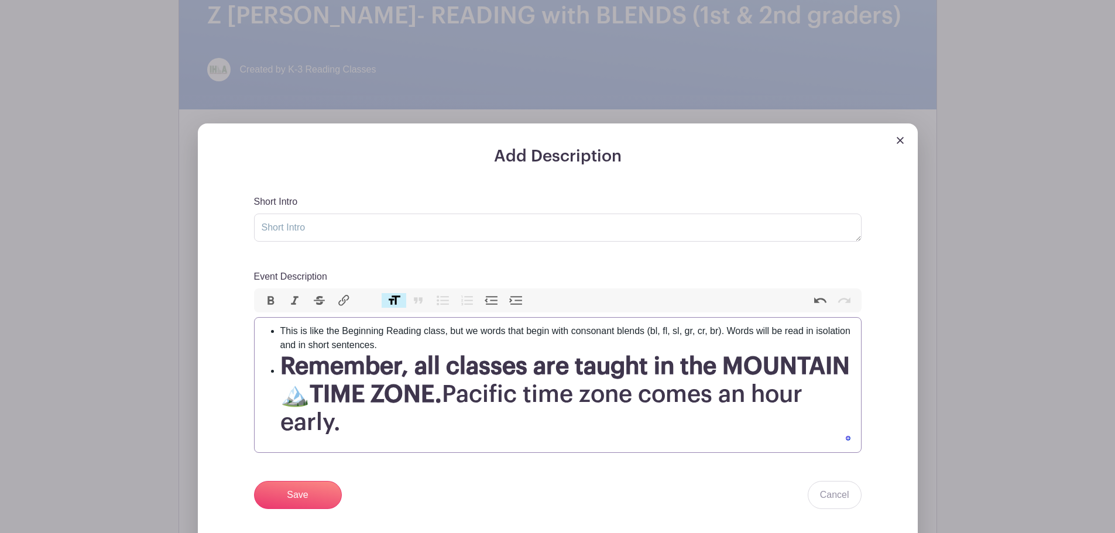
type trix-editor "<ul><li>This is like the Beginning Reading class, but we words that begin with …"
click at [314, 493] on input "Save" at bounding box center [298, 495] width 88 height 28
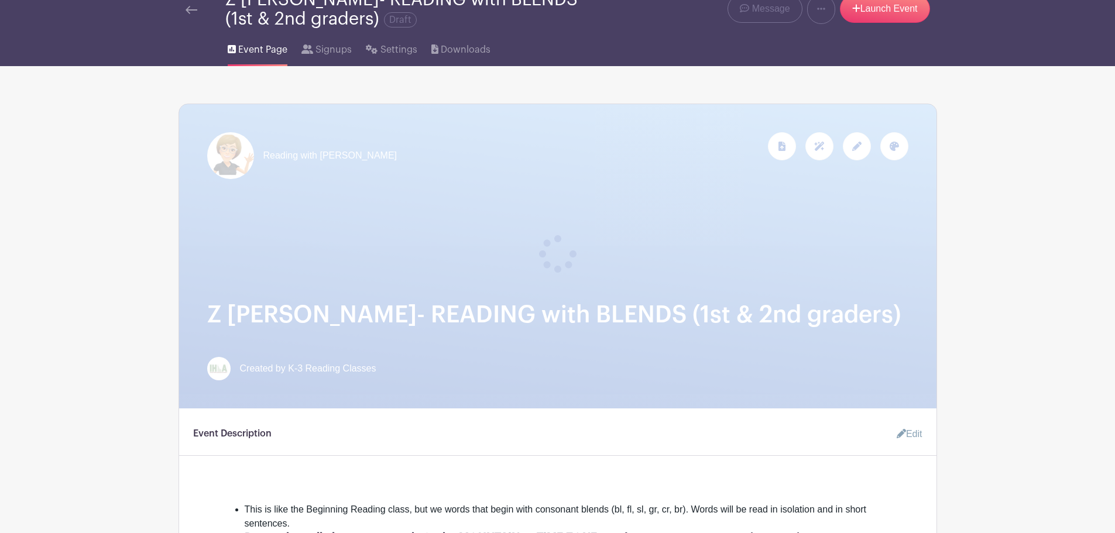
scroll to position [0, 0]
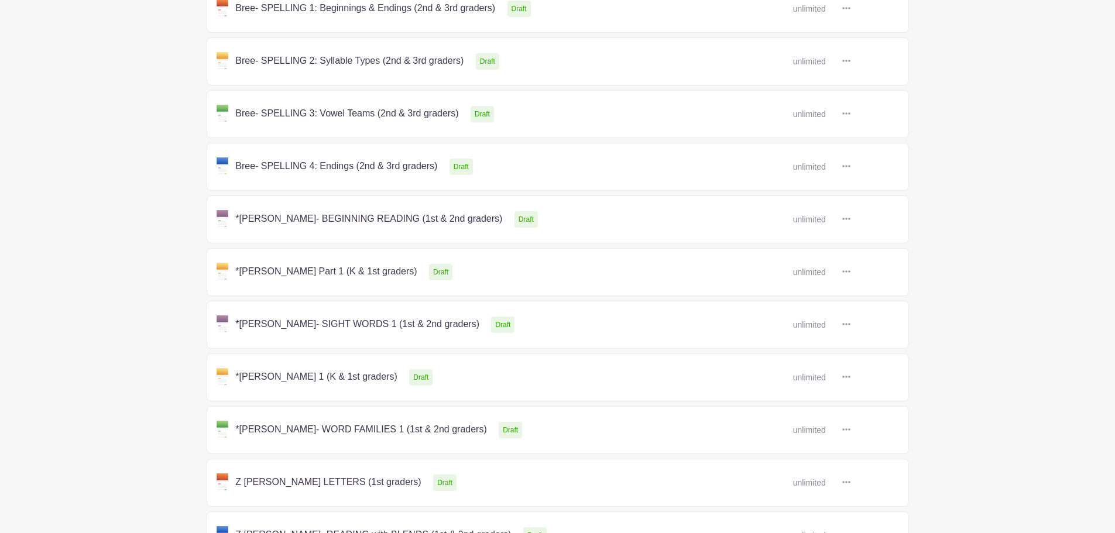
scroll to position [488, 0]
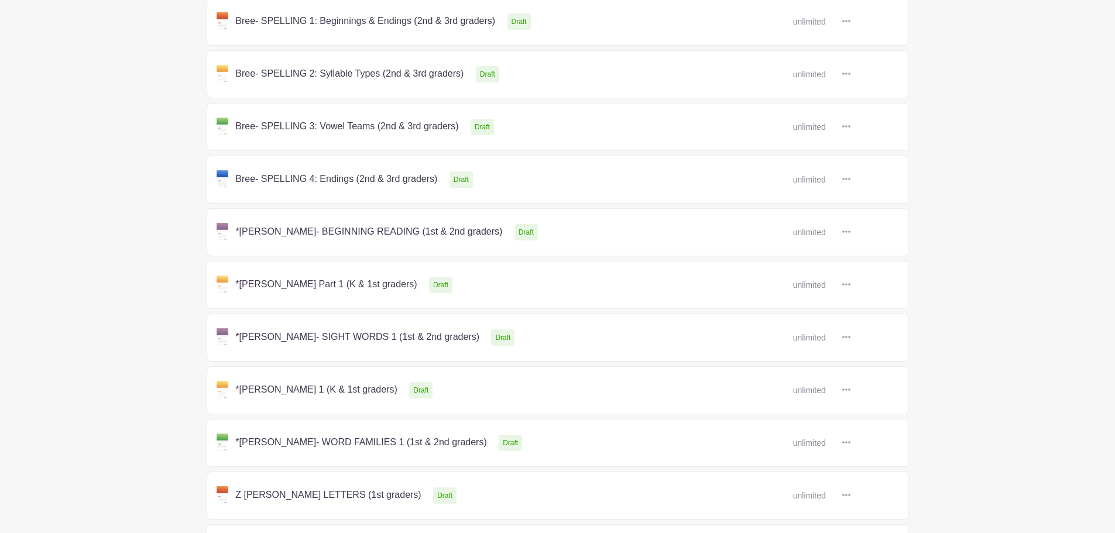
click at [851, 285] on link at bounding box center [851, 285] width 0 height 0
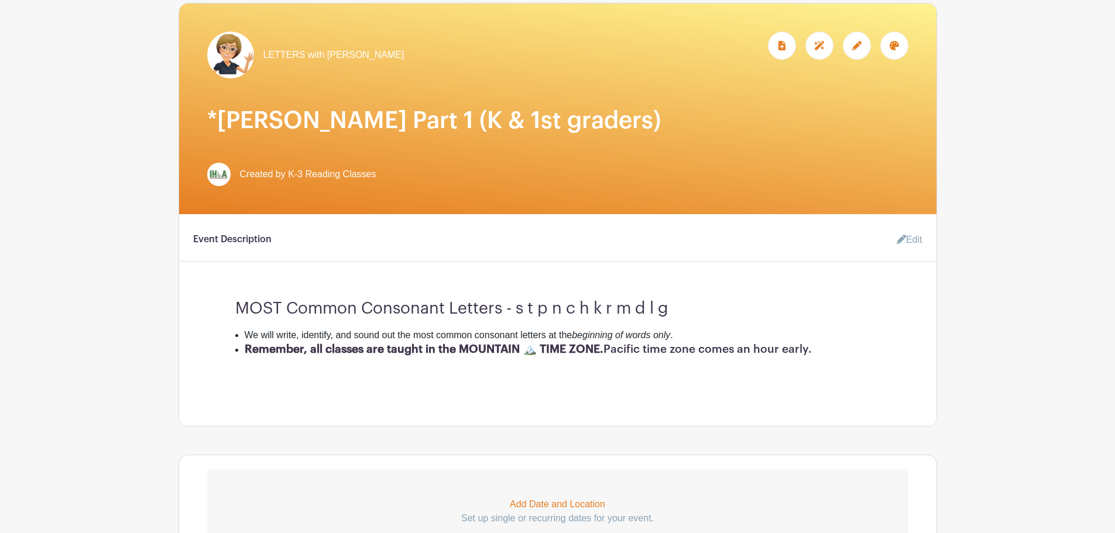
scroll to position [117, 0]
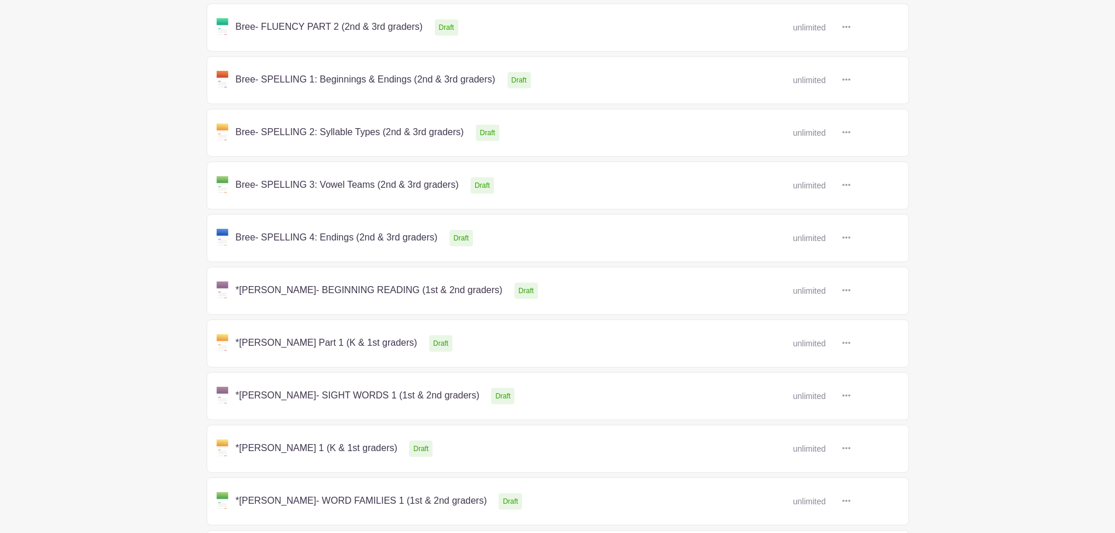
scroll to position [488, 0]
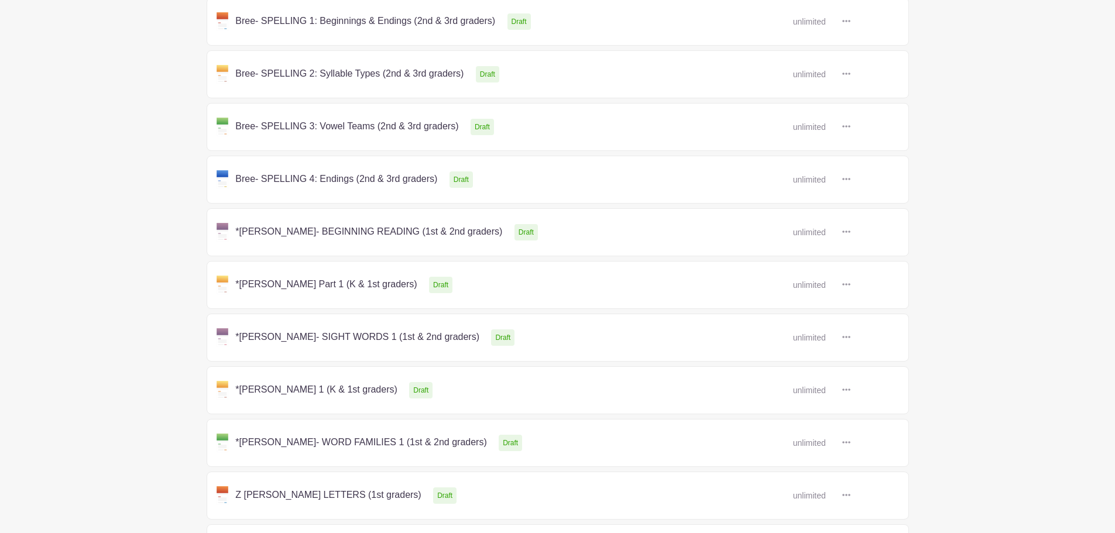
click at [851, 391] on link at bounding box center [851, 391] width 0 height 0
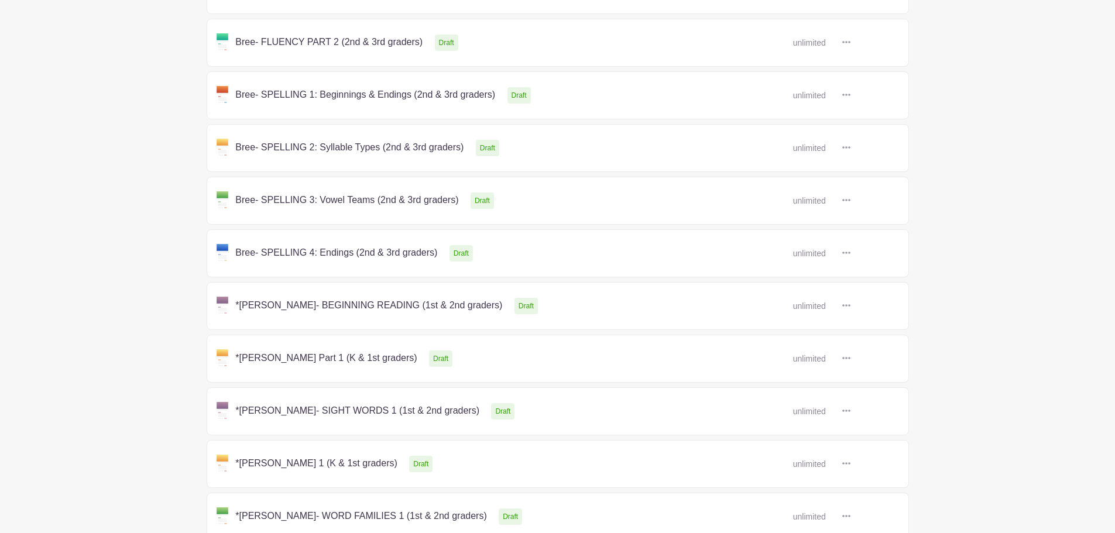
scroll to position [488, 0]
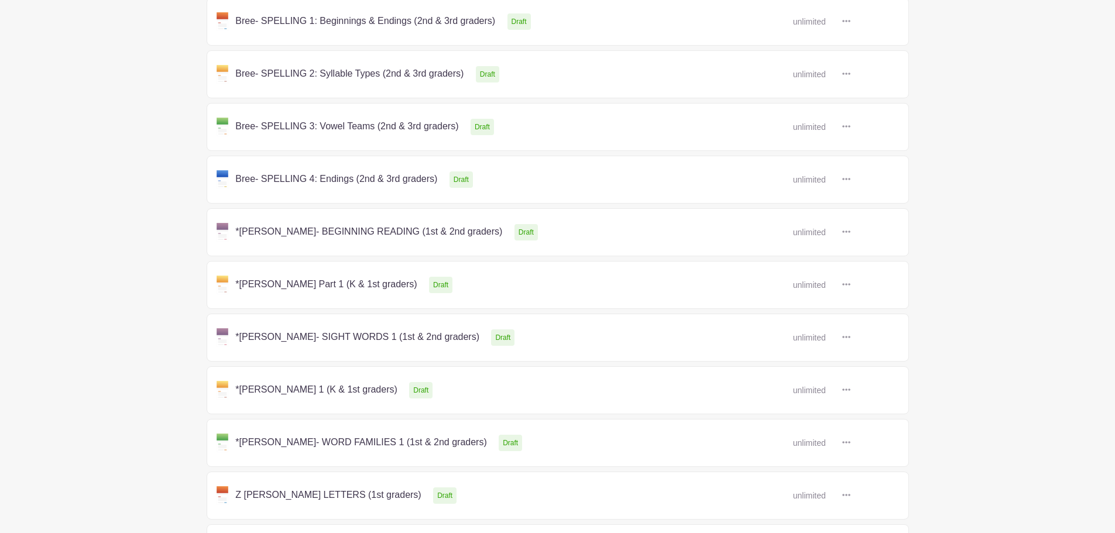
click at [851, 232] on link at bounding box center [851, 232] width 0 height 0
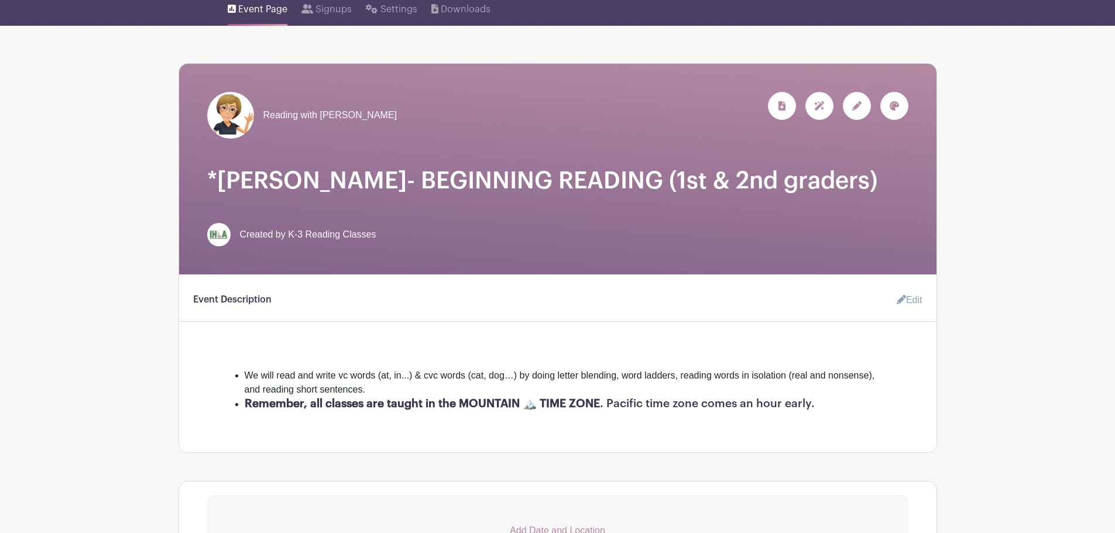
scroll to position [117, 0]
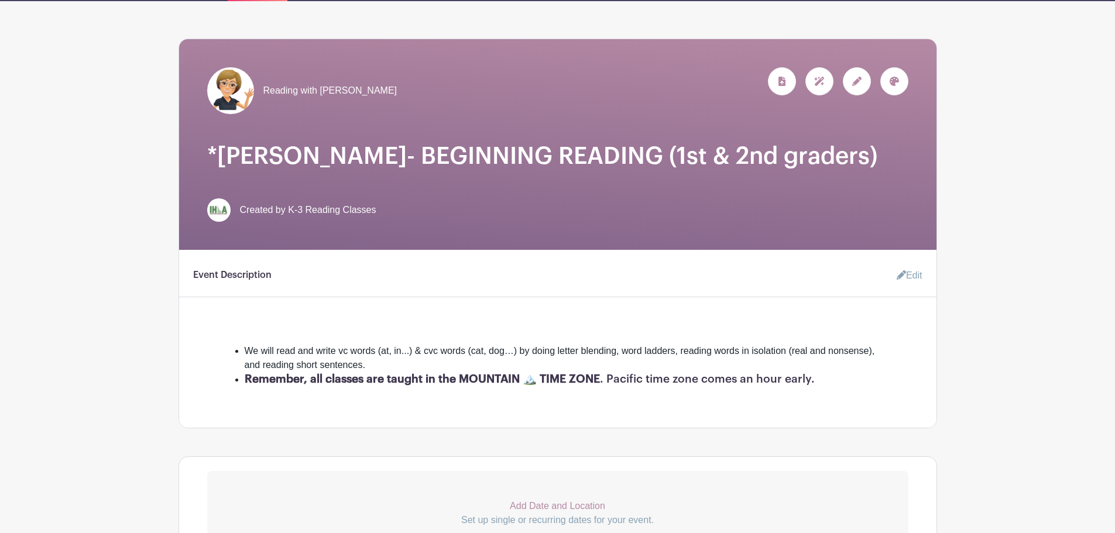
click at [892, 81] on icon at bounding box center [894, 81] width 9 height 9
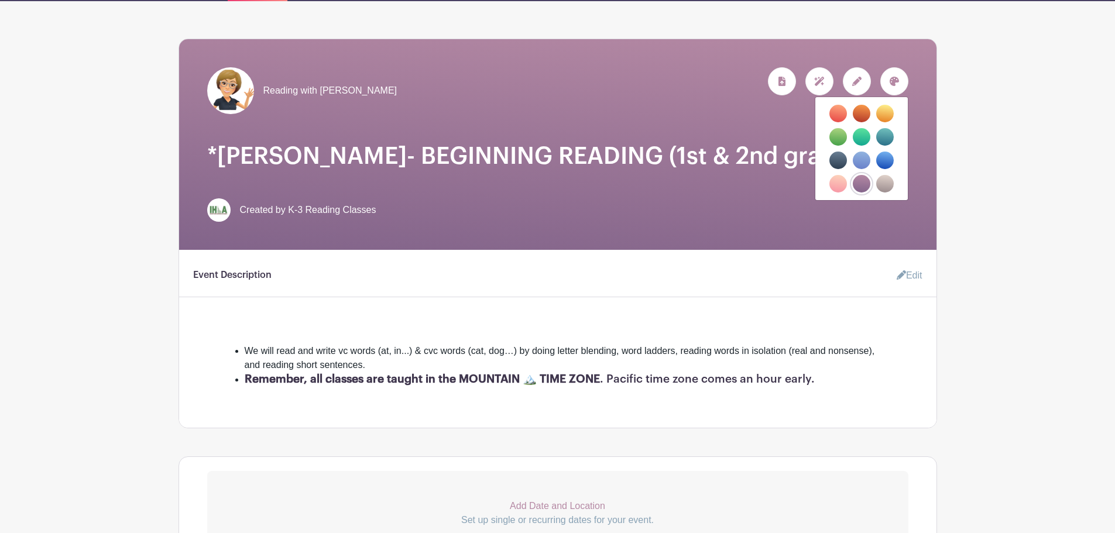
click at [861, 163] on label "filters" at bounding box center [862, 161] width 18 height 18
click at [0, 0] on input "filters" at bounding box center [0, 0] width 0 height 0
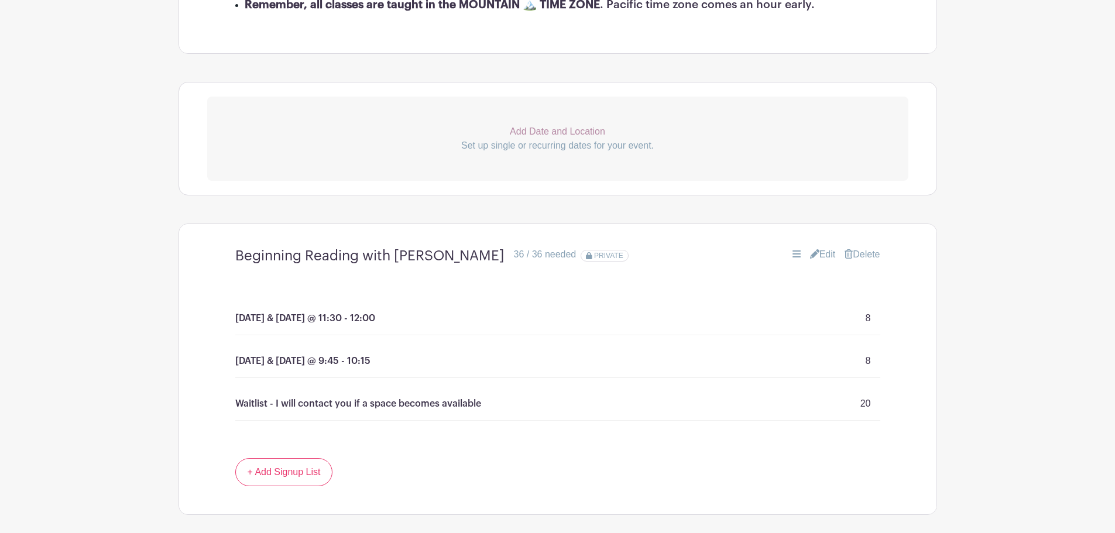
scroll to position [234, 0]
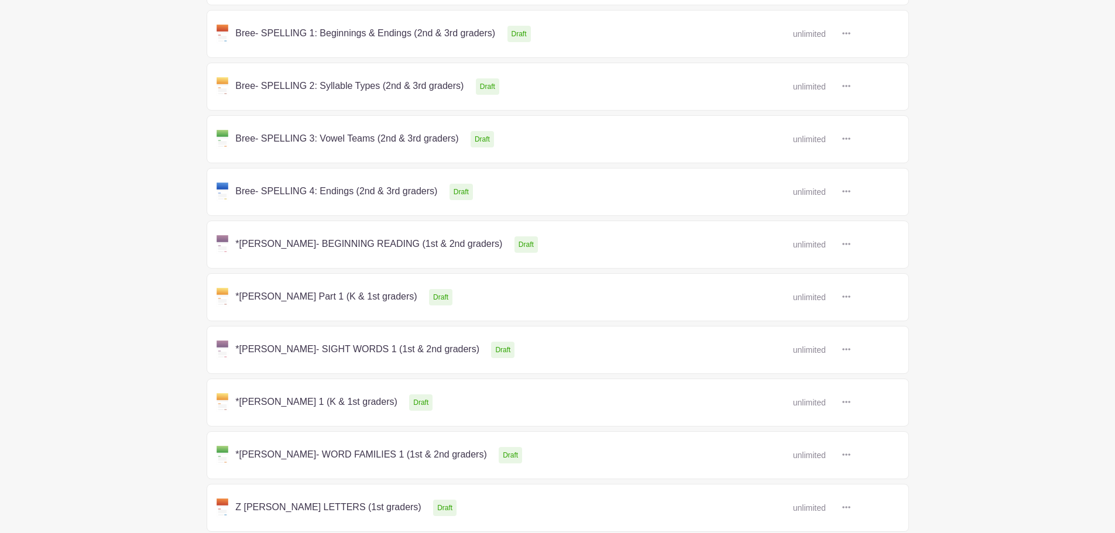
scroll to position [488, 0]
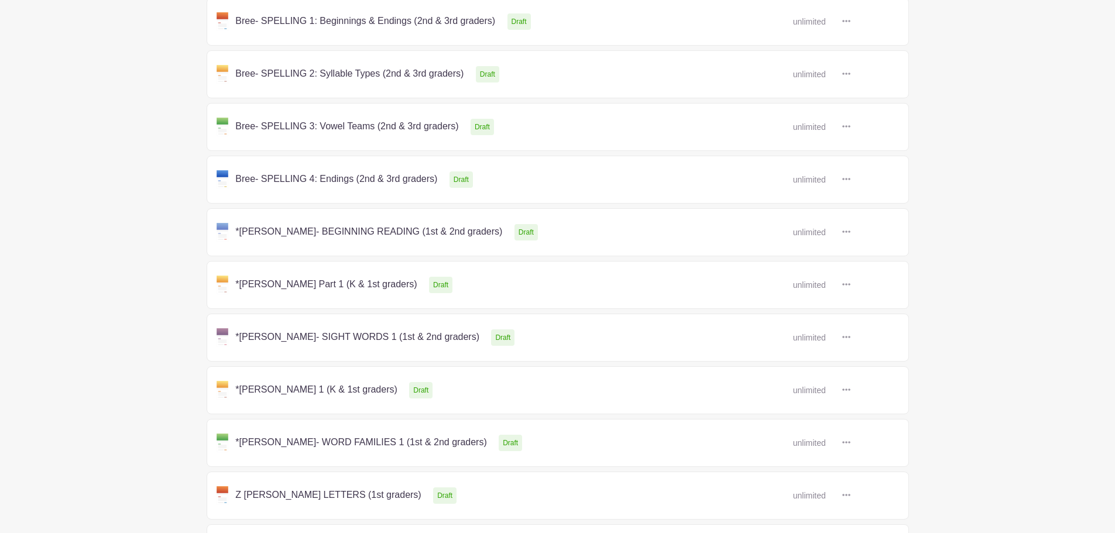
click at [851, 443] on link at bounding box center [851, 443] width 0 height 0
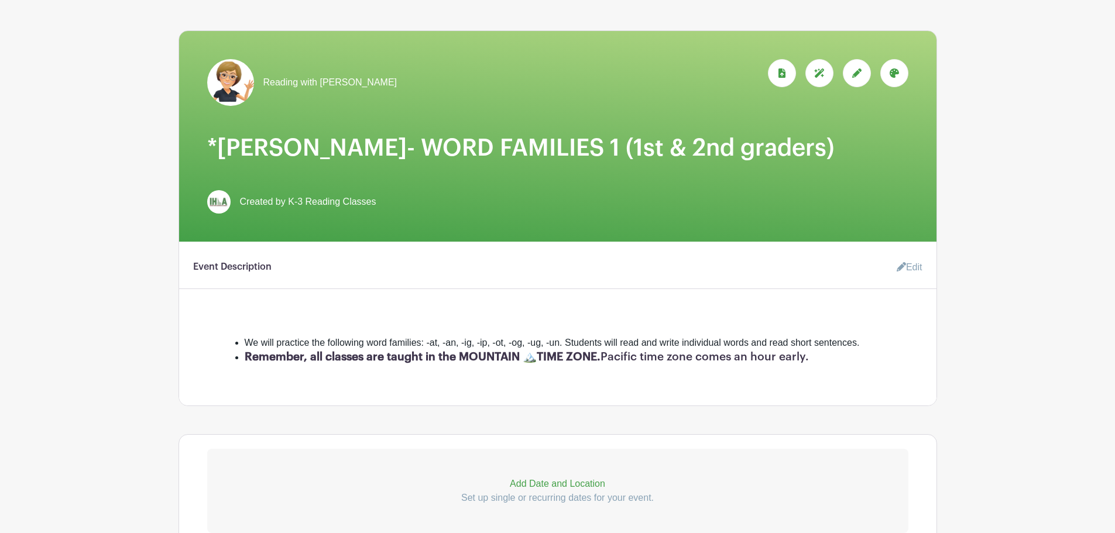
scroll to position [117, 0]
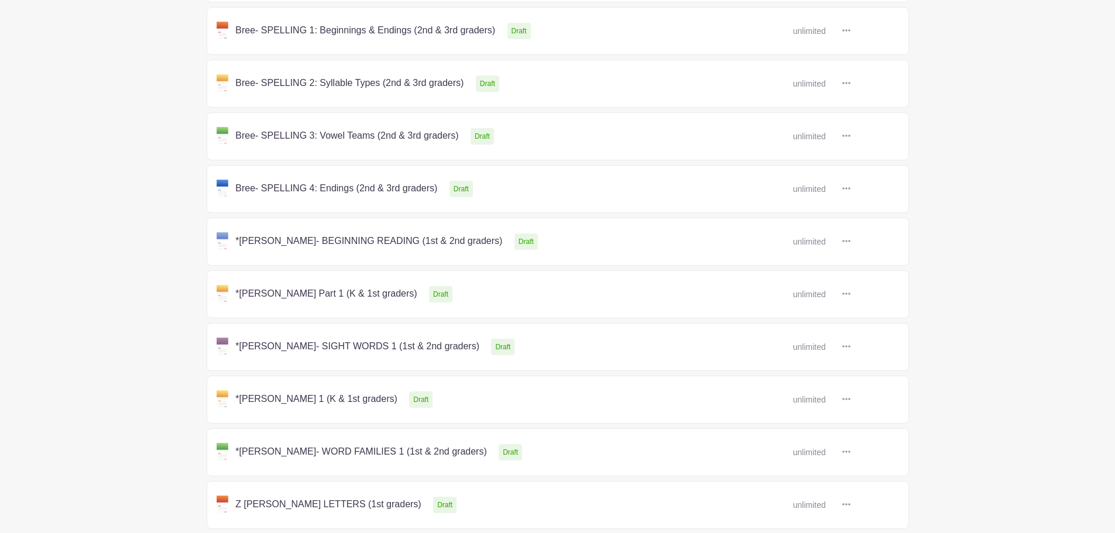
scroll to position [488, 0]
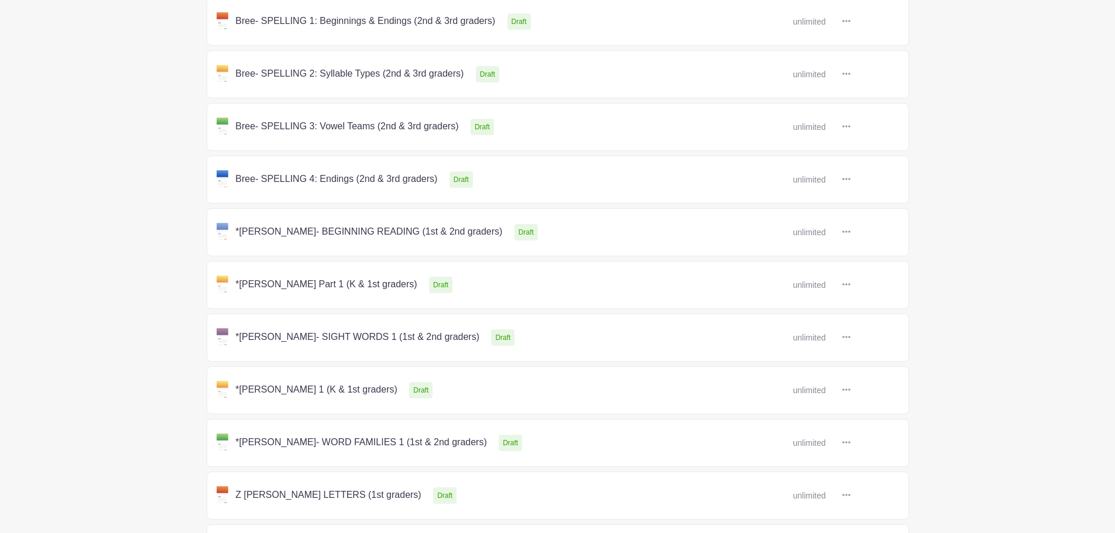
click at [851, 338] on link at bounding box center [851, 338] width 0 height 0
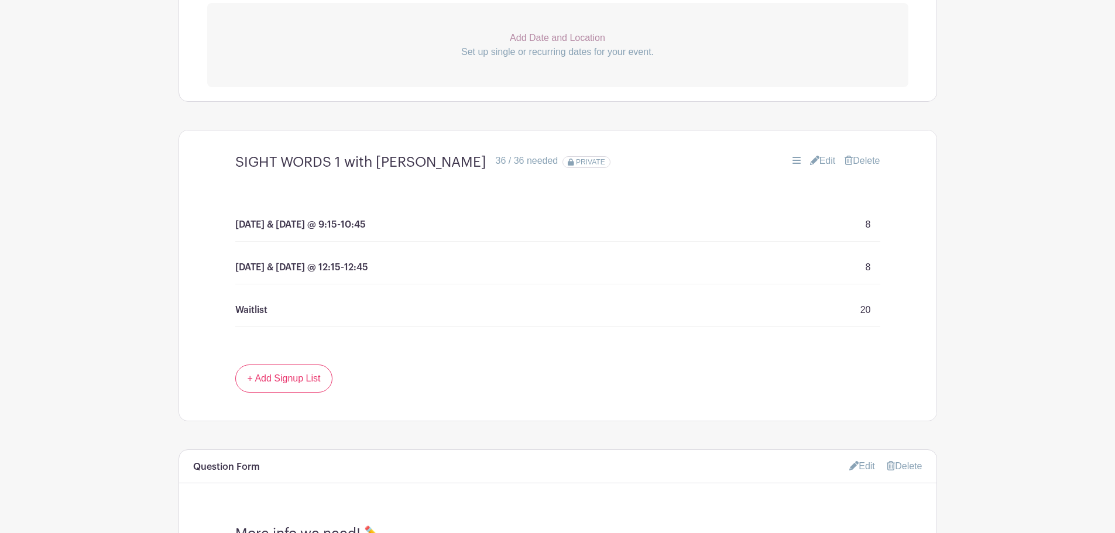
scroll to position [176, 0]
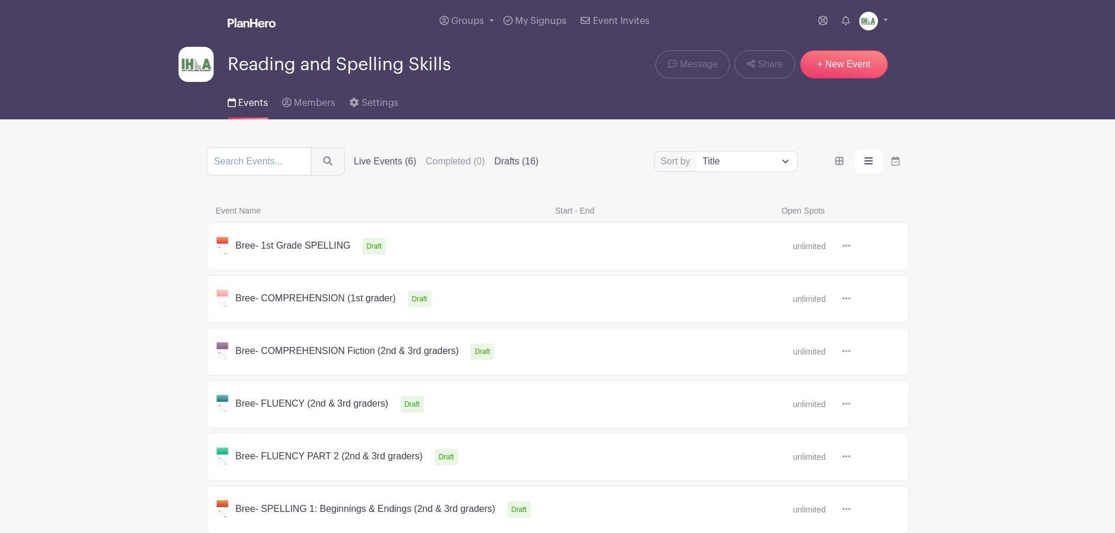
click at [391, 158] on label "Live Events (6)" at bounding box center [385, 162] width 63 height 14
click at [0, 0] on input "Live Events (6)" at bounding box center [0, 0] width 0 height 0
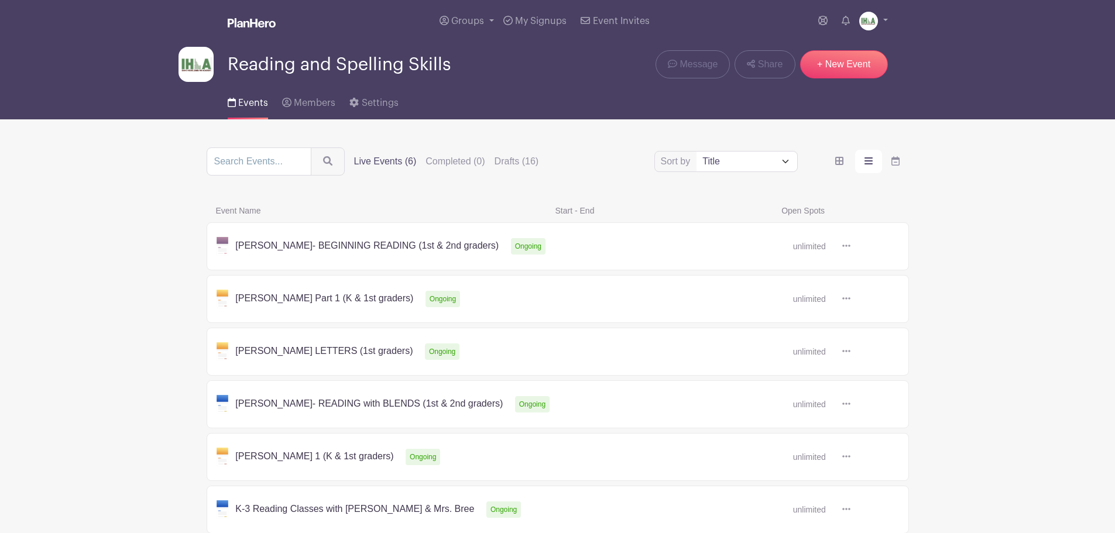
click at [847, 244] on icon at bounding box center [847, 245] width 8 height 9
click at [879, 289] on link "Delete" at bounding box center [884, 290] width 93 height 19
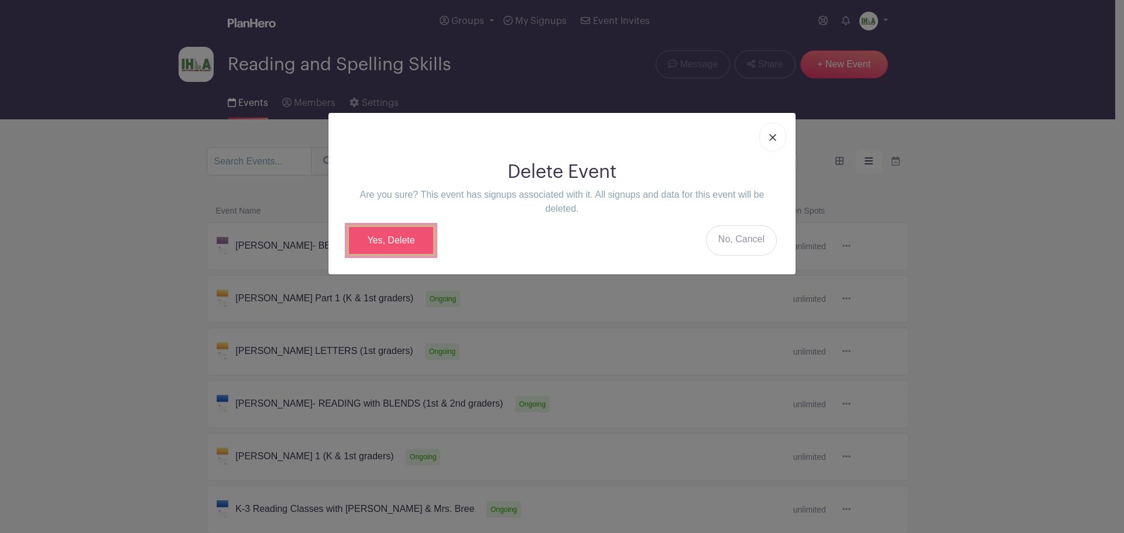
click at [407, 239] on link "Yes, Delete" at bounding box center [391, 240] width 88 height 30
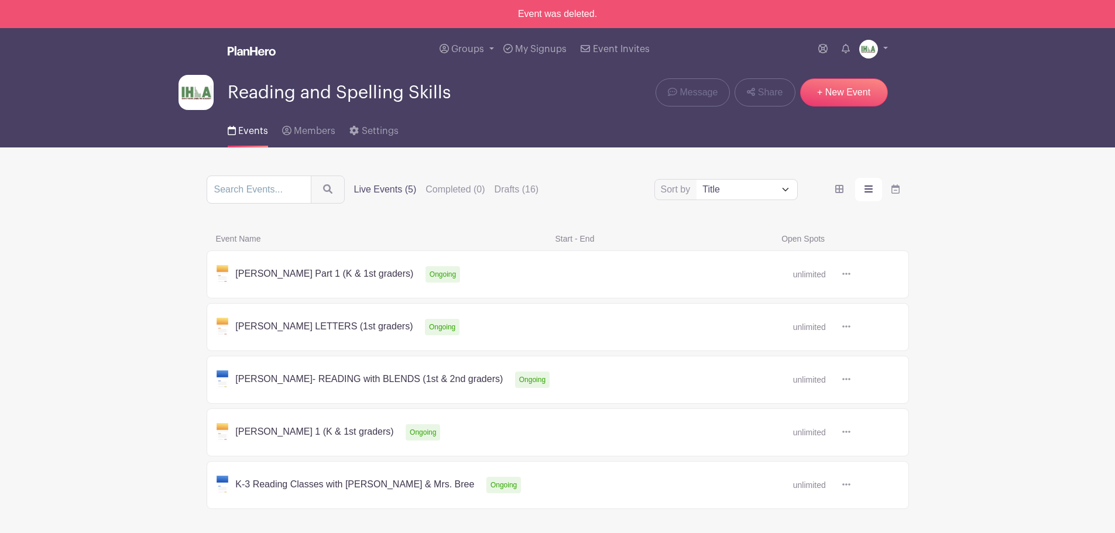
click at [848, 275] on icon at bounding box center [847, 273] width 8 height 9
click at [863, 317] on link "Delete" at bounding box center [884, 318] width 93 height 19
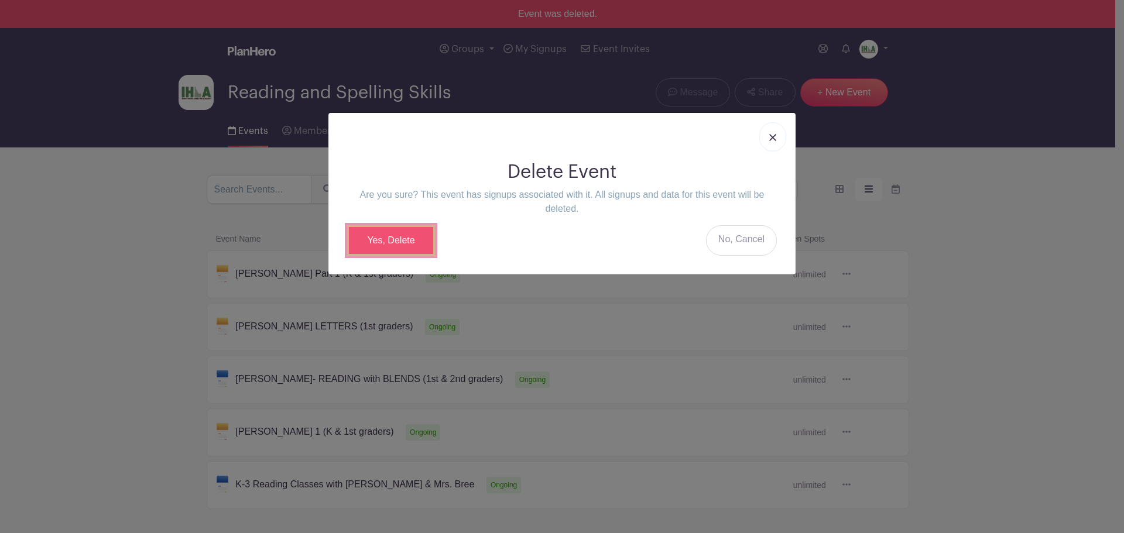
click at [391, 238] on link "Yes, Delete" at bounding box center [391, 240] width 88 height 30
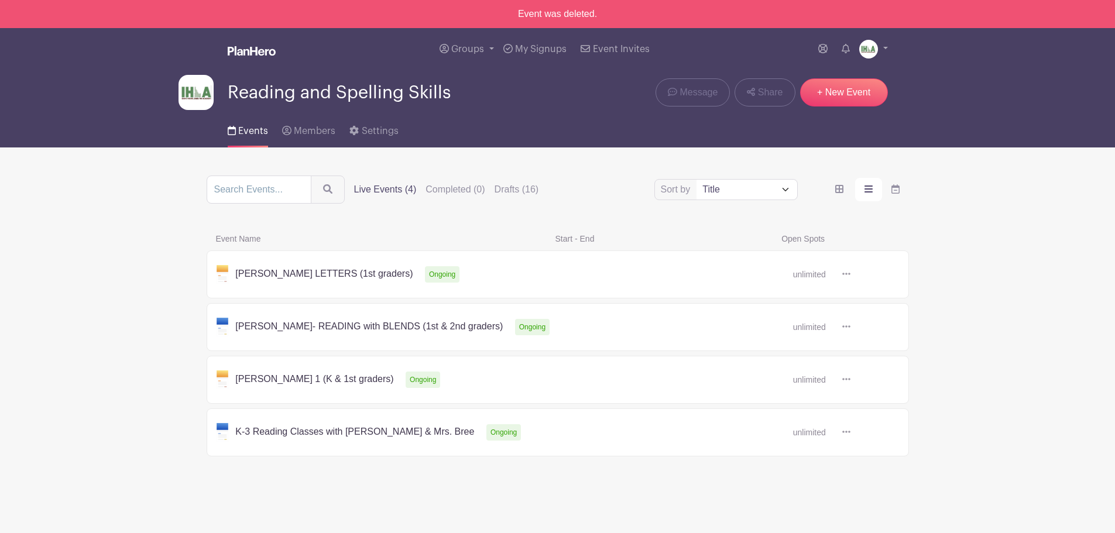
click at [851, 275] on link at bounding box center [847, 274] width 18 height 19
click at [864, 316] on link "Delete" at bounding box center [884, 318] width 93 height 19
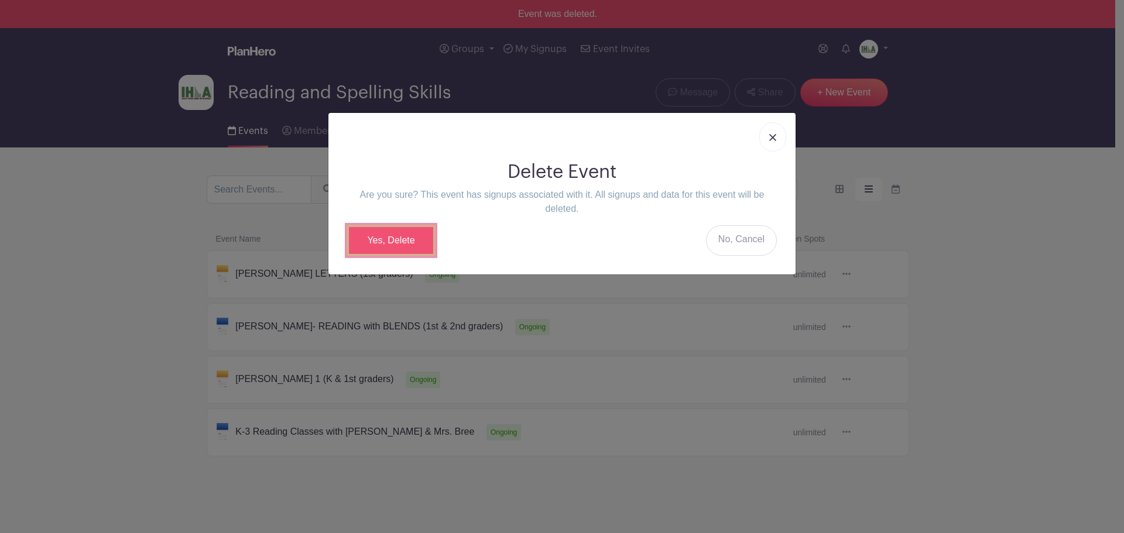
click at [391, 238] on link "Yes, Delete" at bounding box center [391, 240] width 88 height 30
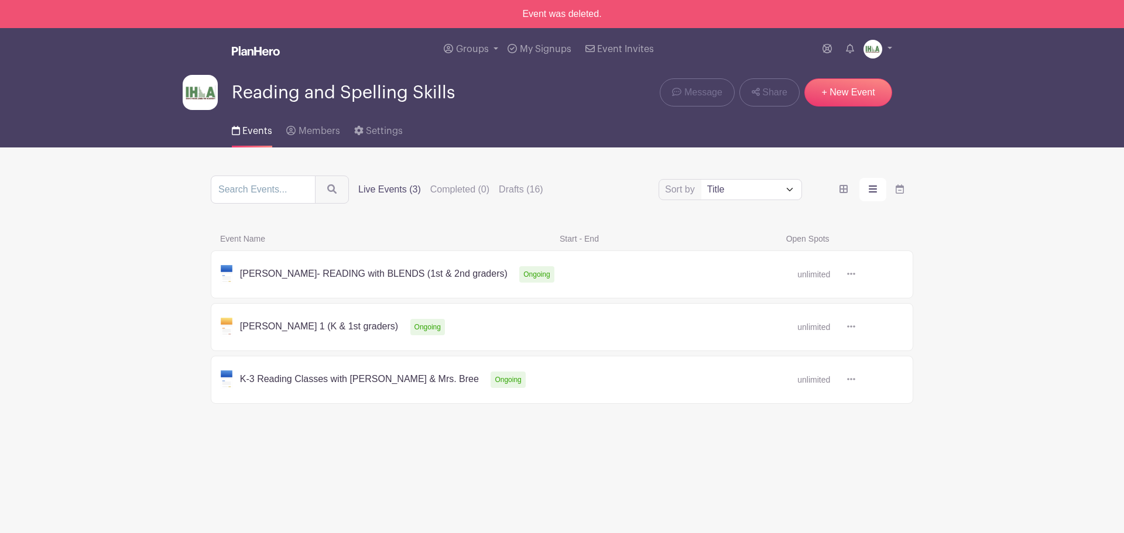
click at [854, 273] on icon at bounding box center [851, 274] width 8 height 2
click at [878, 313] on link "Delete" at bounding box center [889, 318] width 93 height 19
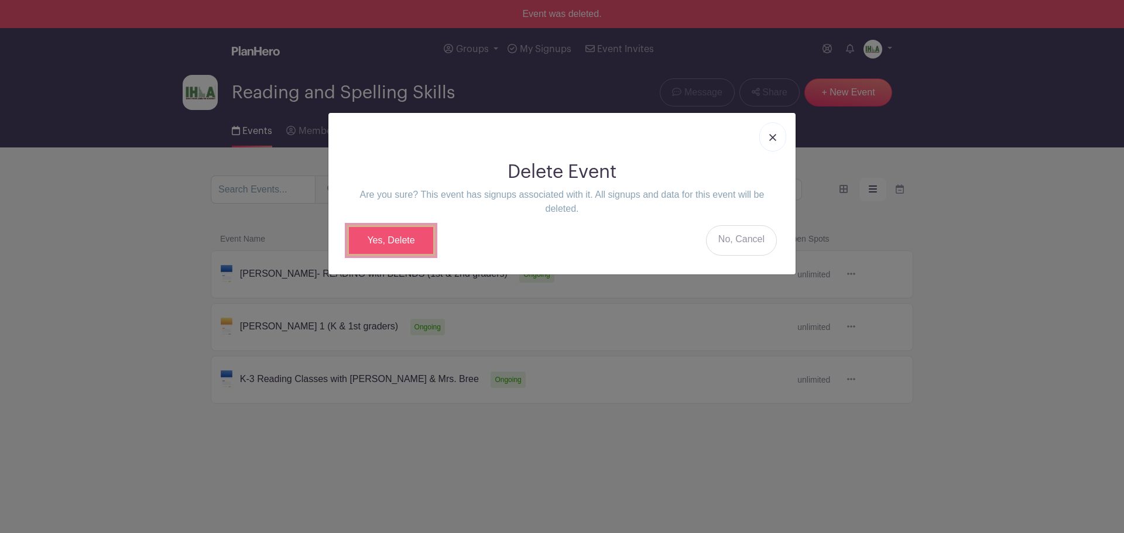
click at [389, 235] on link "Yes, Delete" at bounding box center [391, 240] width 88 height 30
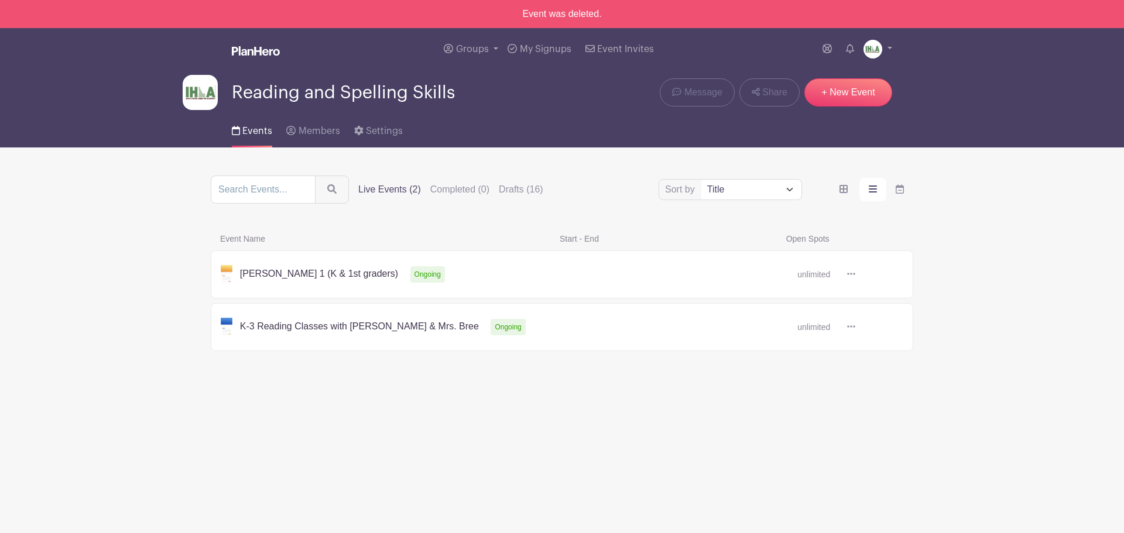
click at [854, 273] on icon at bounding box center [851, 274] width 8 height 2
click at [876, 313] on link "Delete" at bounding box center [889, 318] width 93 height 19
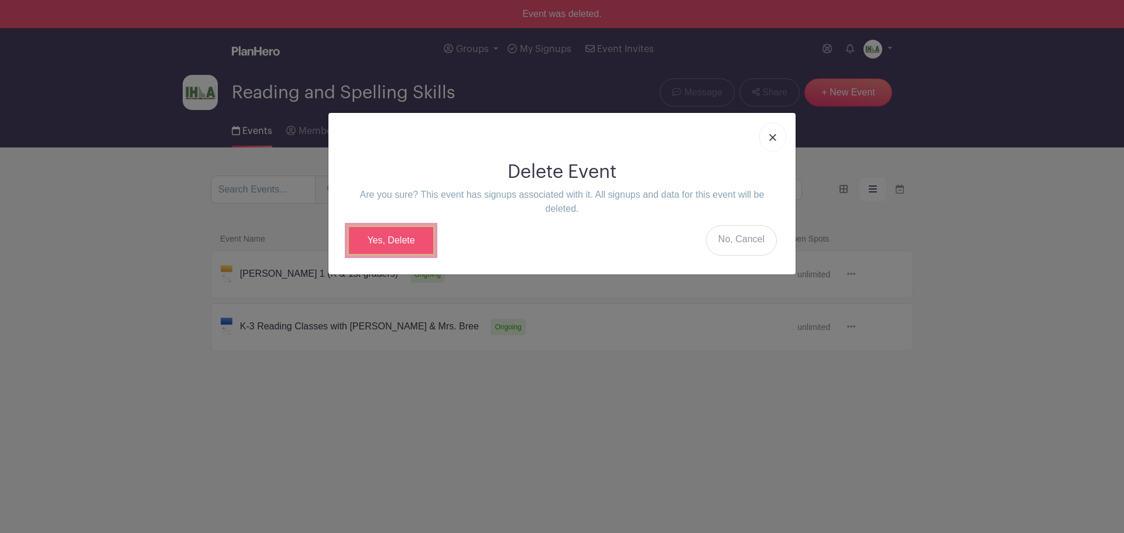
click at [396, 244] on link "Yes, Delete" at bounding box center [391, 240] width 88 height 30
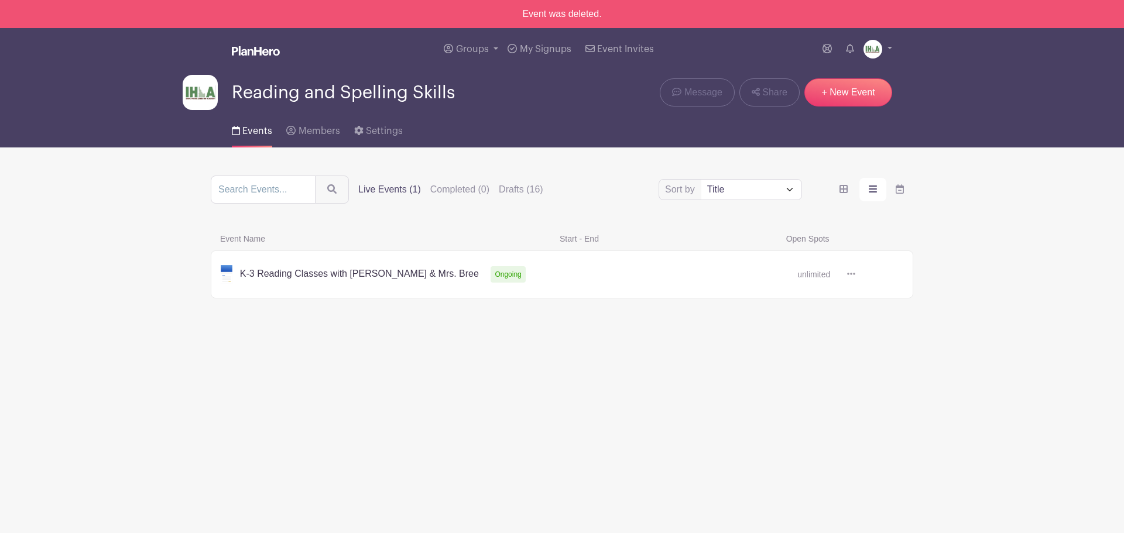
click at [848, 276] on icon at bounding box center [851, 273] width 8 height 9
click at [874, 299] on link "Duplicate" at bounding box center [889, 299] width 93 height 19
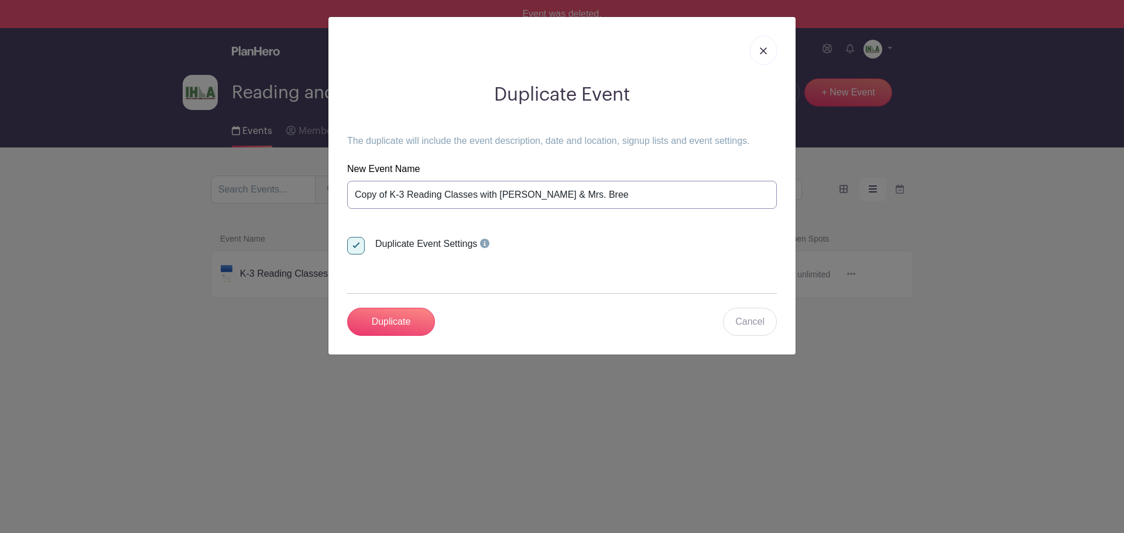
click at [450, 198] on input "Copy of K-3 Reading Classes with [PERSON_NAME] & Mrs. Bree" at bounding box center [562, 195] width 430 height 28
type input "Z K-3 Reading Classes with [PERSON_NAME] & Mrs. Bree_ALL CLASSES"
click at [389, 325] on input "Duplicate" at bounding box center [391, 322] width 88 height 28
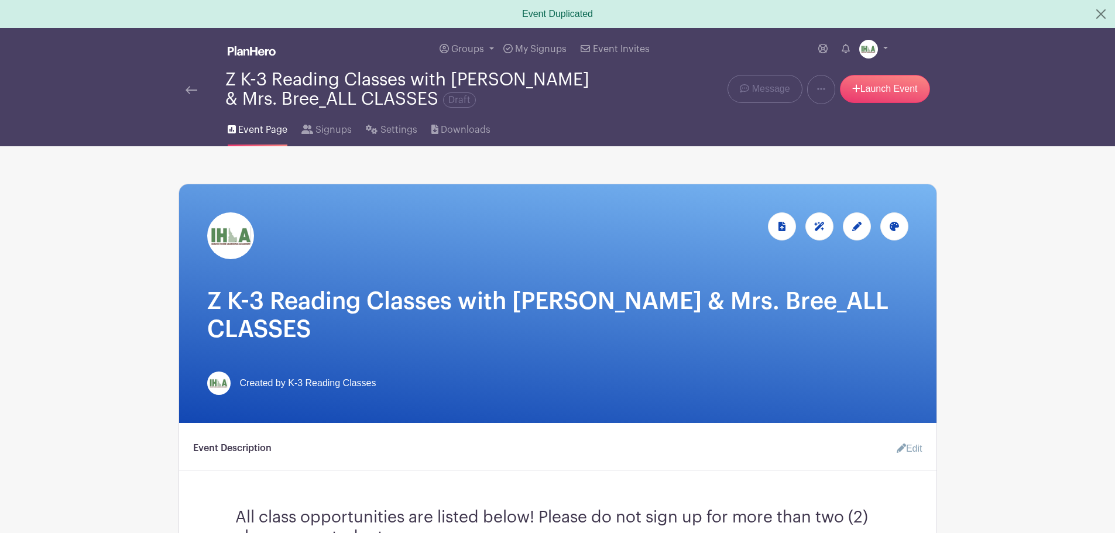
click at [189, 89] on img at bounding box center [192, 90] width 12 height 8
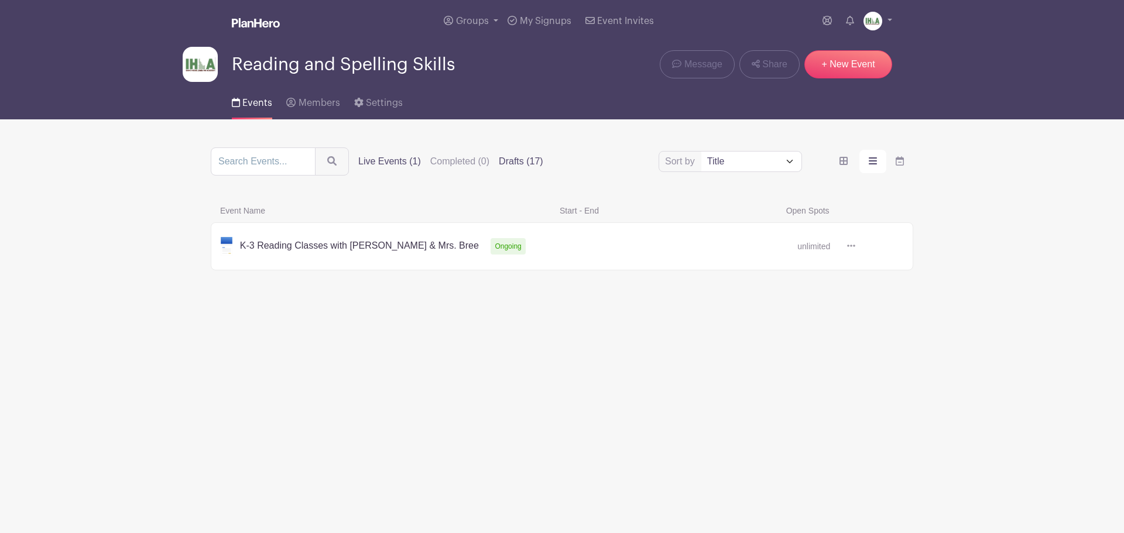
click at [513, 162] on label "Drafts (17)" at bounding box center [521, 162] width 44 height 14
click at [0, 0] on input "Drafts (17)" at bounding box center [0, 0] width 0 height 0
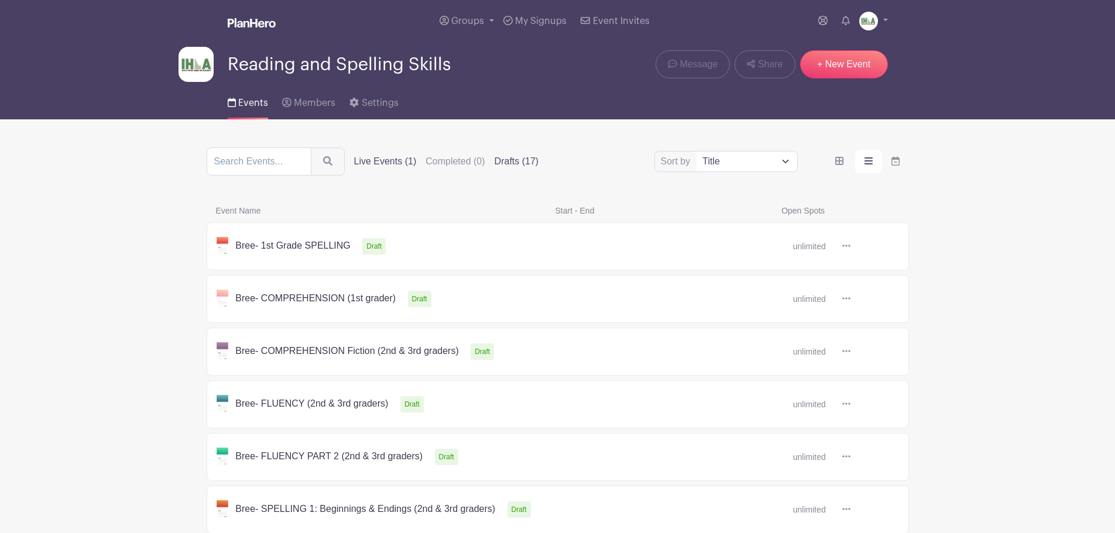
click at [372, 165] on label "Live Events (1)" at bounding box center [385, 162] width 63 height 14
click at [0, 0] on input "Live Events (1)" at bounding box center [0, 0] width 0 height 0
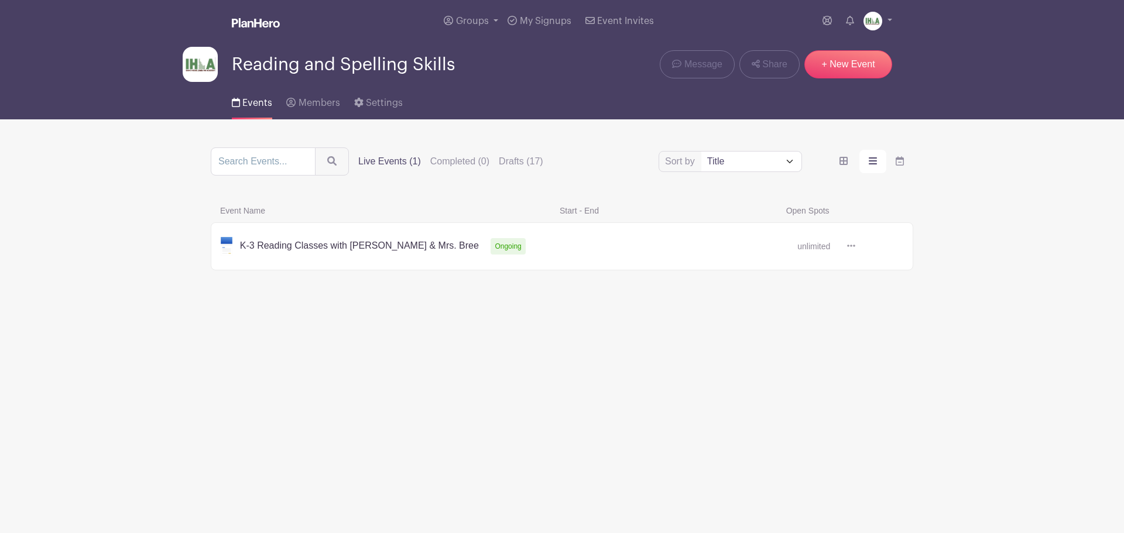
click at [851, 248] on icon at bounding box center [851, 245] width 8 height 9
click at [887, 291] on link "Delete" at bounding box center [889, 290] width 93 height 19
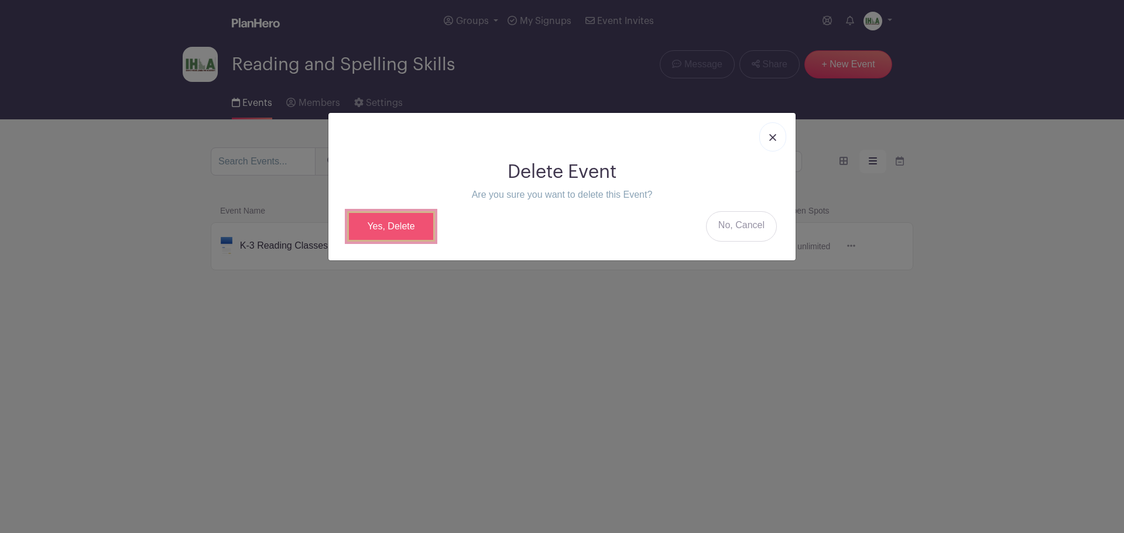
click at [402, 224] on link "Yes, Delete" at bounding box center [391, 226] width 88 height 30
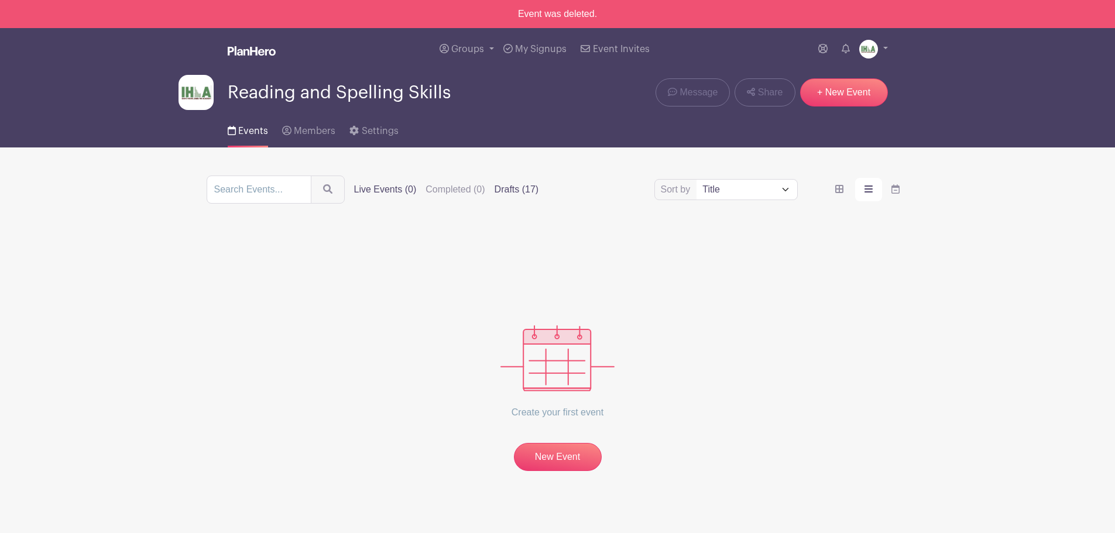
click at [516, 191] on label "Drafts (17)" at bounding box center [517, 190] width 44 height 14
click at [0, 0] on input "Drafts (17)" at bounding box center [0, 0] width 0 height 0
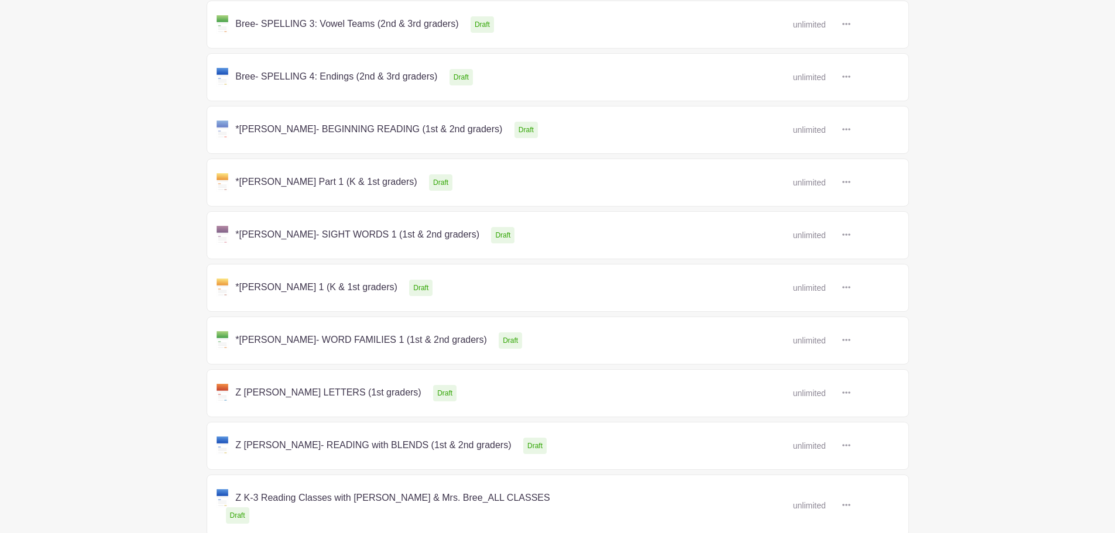
scroll to position [644, 0]
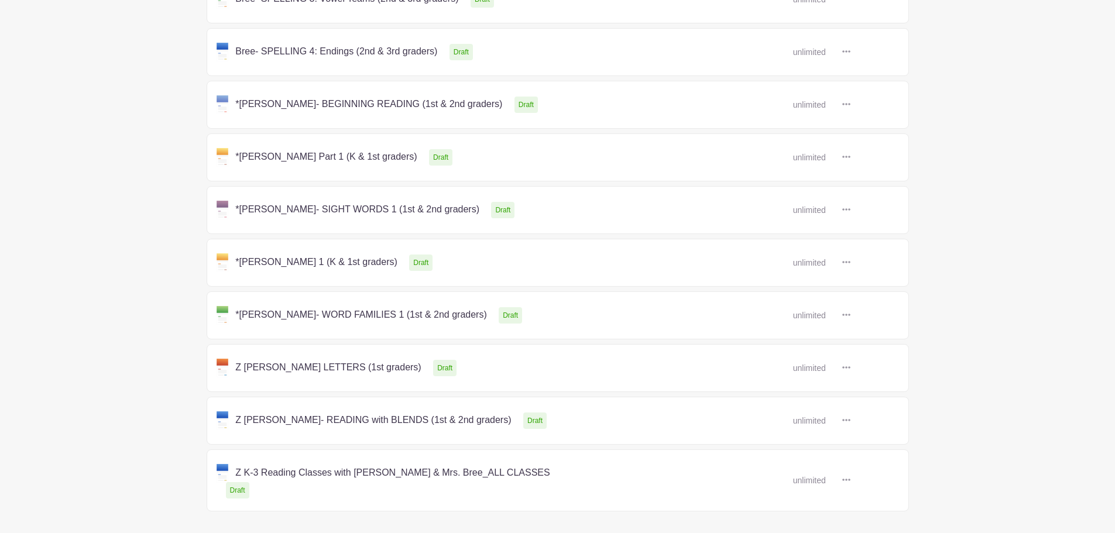
click at [851, 158] on link at bounding box center [851, 158] width 0 height 0
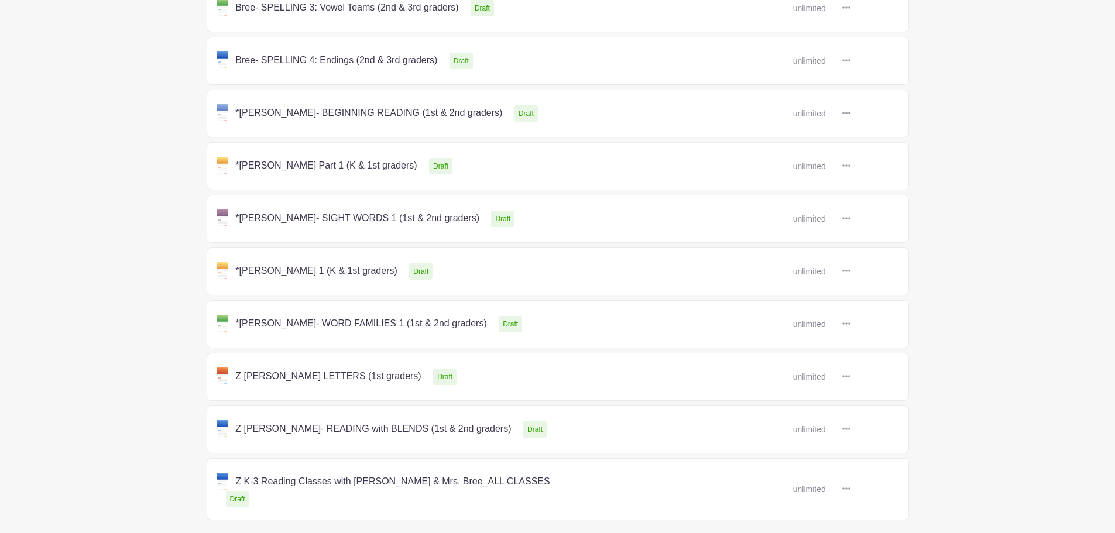
scroll to position [644, 0]
